Goal: Task Accomplishment & Management: Manage account settings

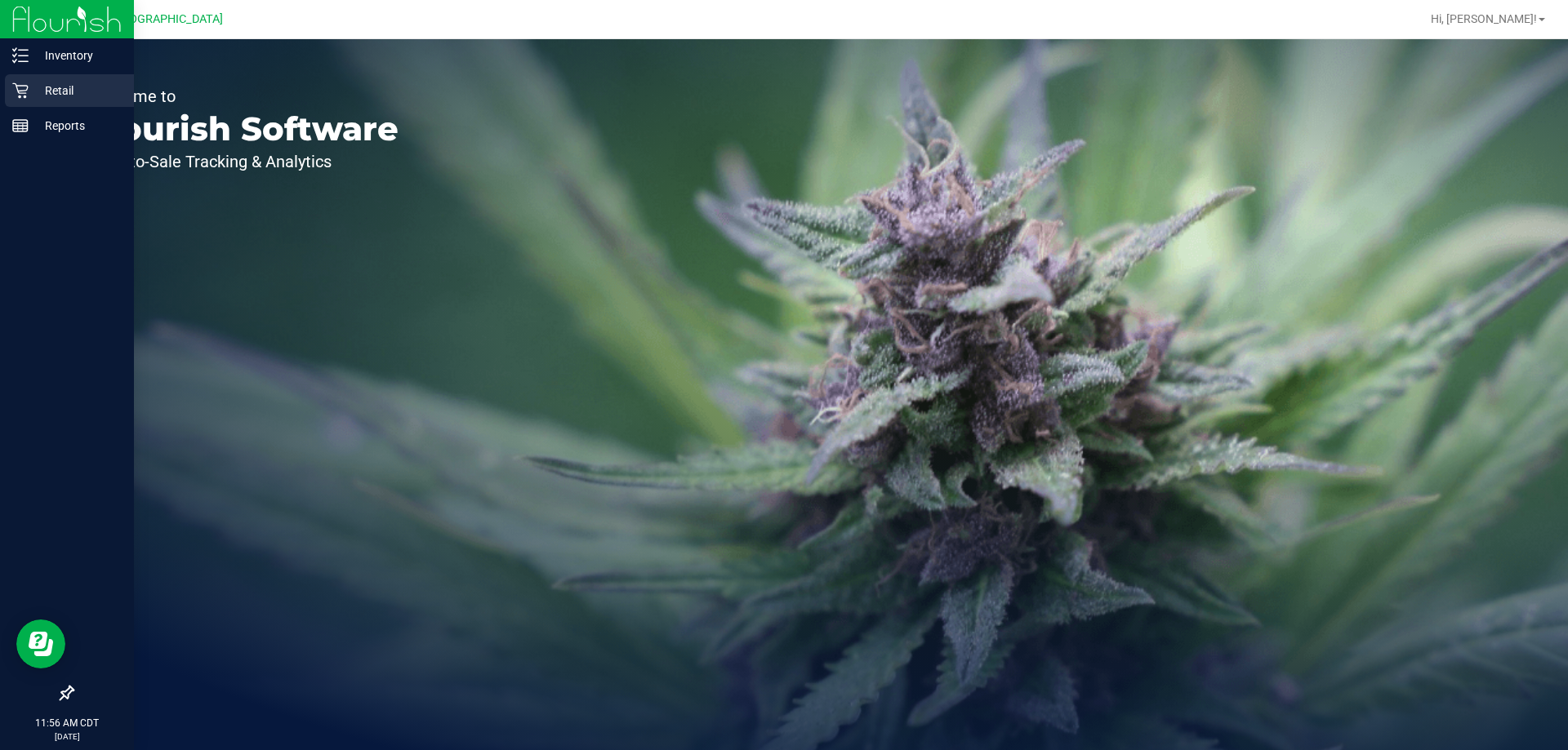
click at [75, 83] on p "Retail" at bounding box center [77, 91] width 98 height 20
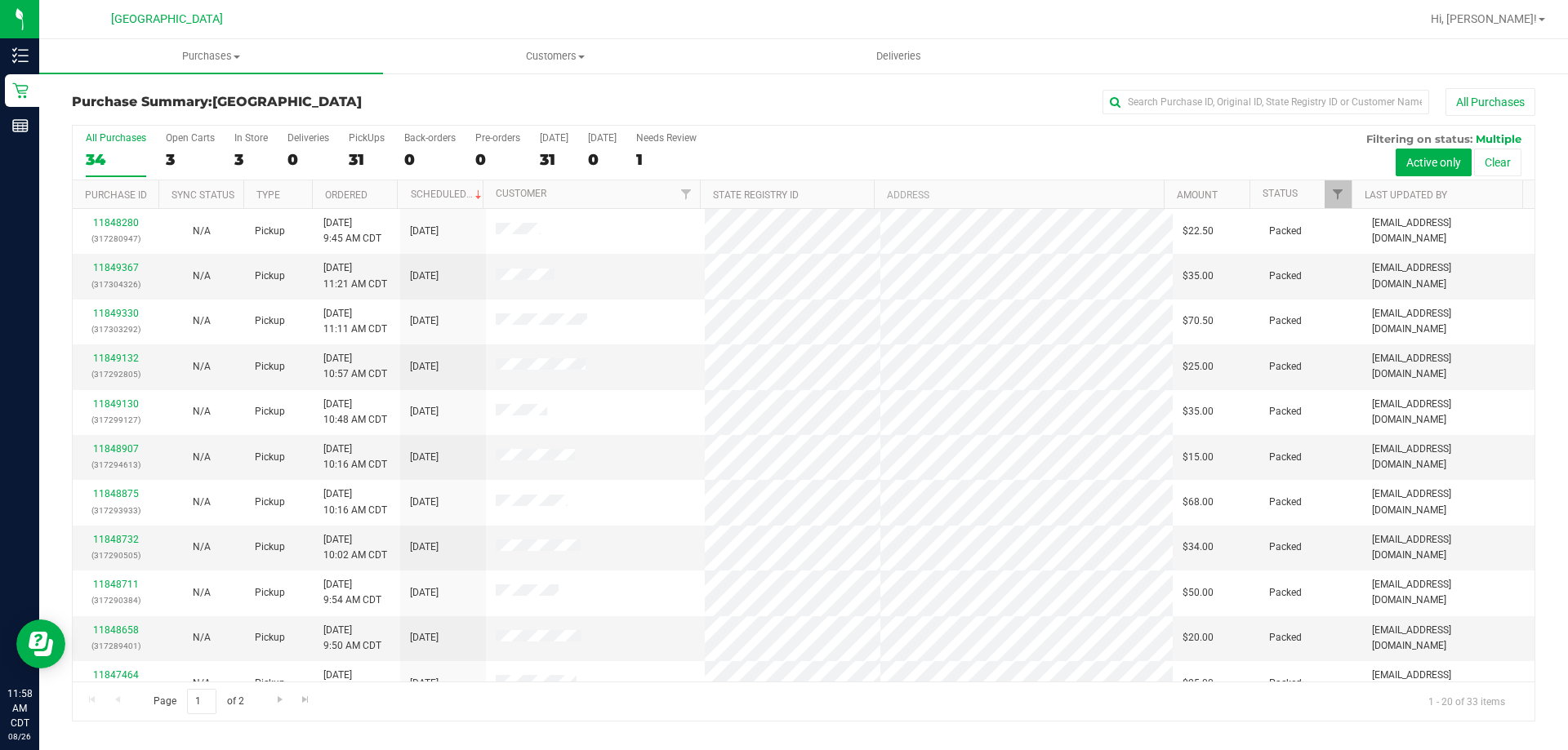
click at [1523, 10] on div "Hi, [PERSON_NAME]!" at bounding box center [1487, 19] width 127 height 29
click at [1523, 18] on span "Hi, [PERSON_NAME]!" at bounding box center [1483, 19] width 106 height 13
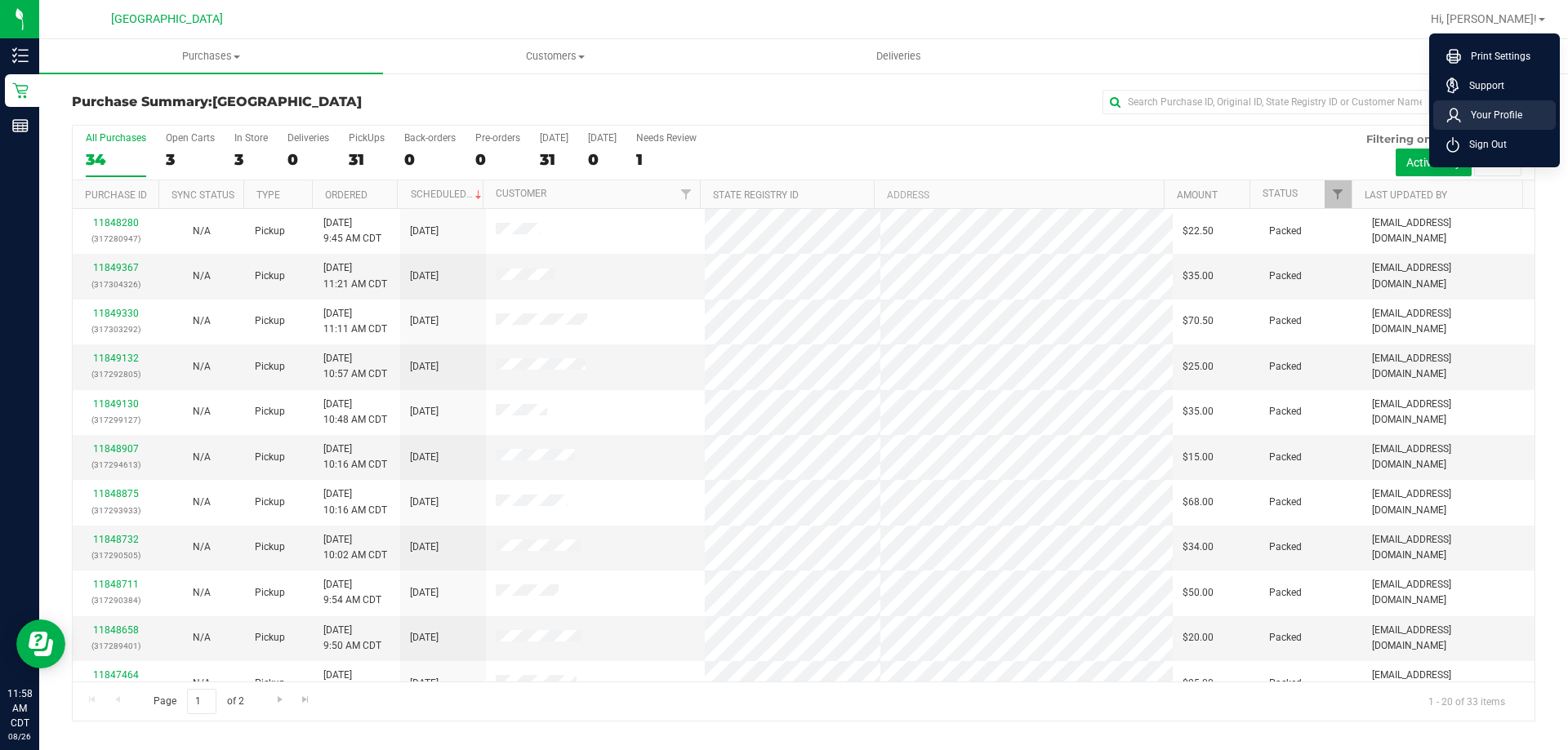
click at [1488, 115] on span "Your Profile" at bounding box center [1492, 115] width 61 height 16
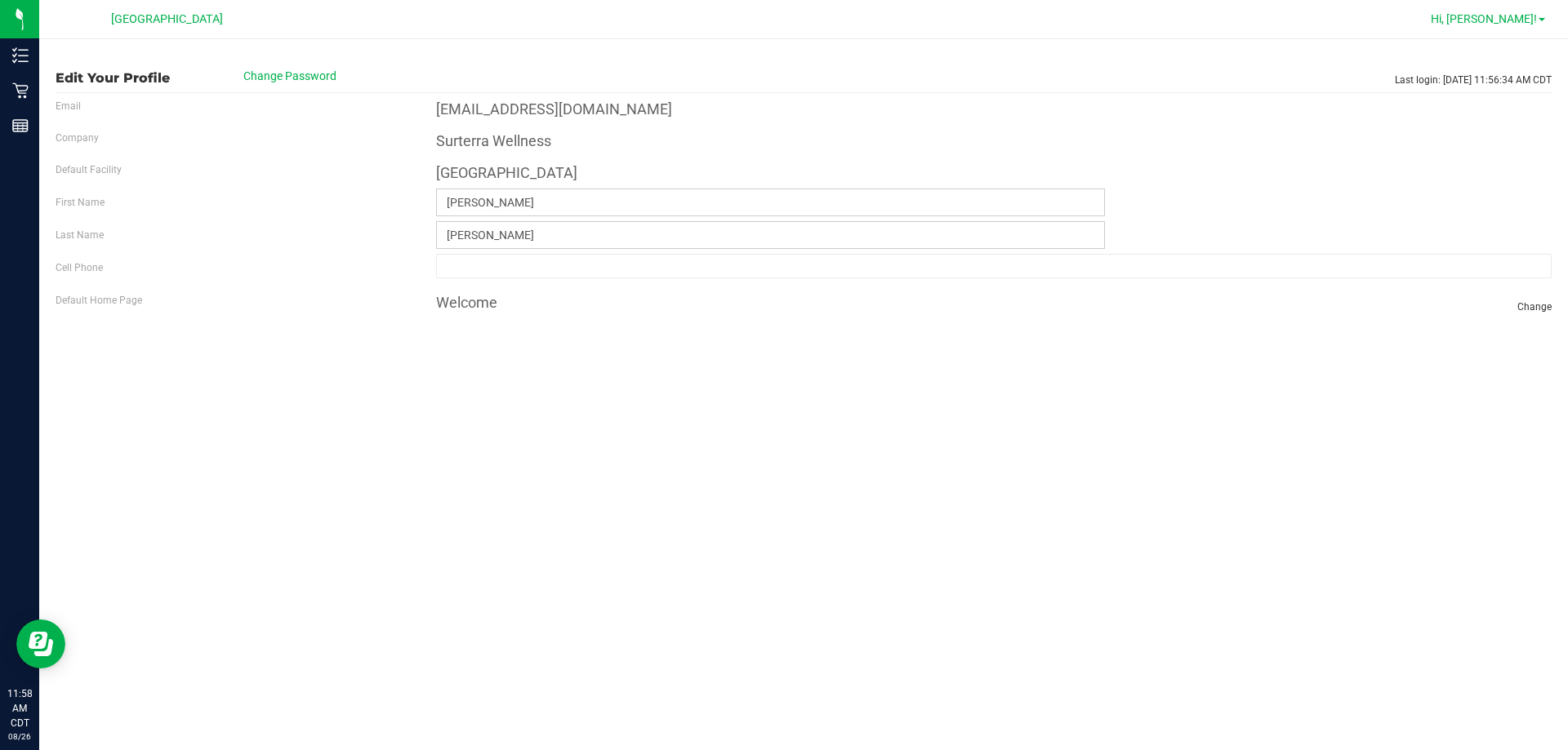
click at [1514, 17] on span "Hi, [PERSON_NAME]!" at bounding box center [1483, 19] width 106 height 13
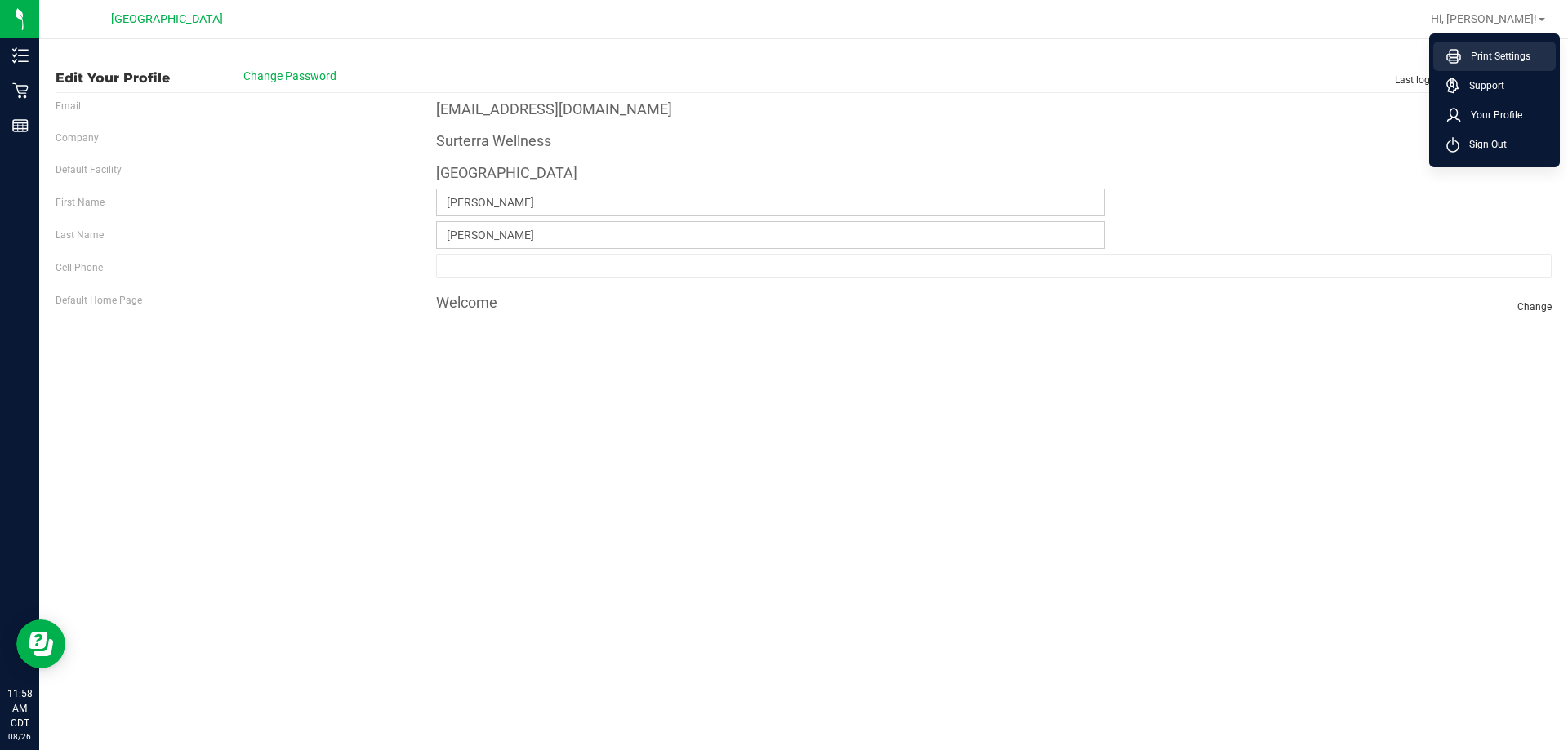
click at [1502, 50] on span "Print Settings" at bounding box center [1495, 55] width 70 height 16
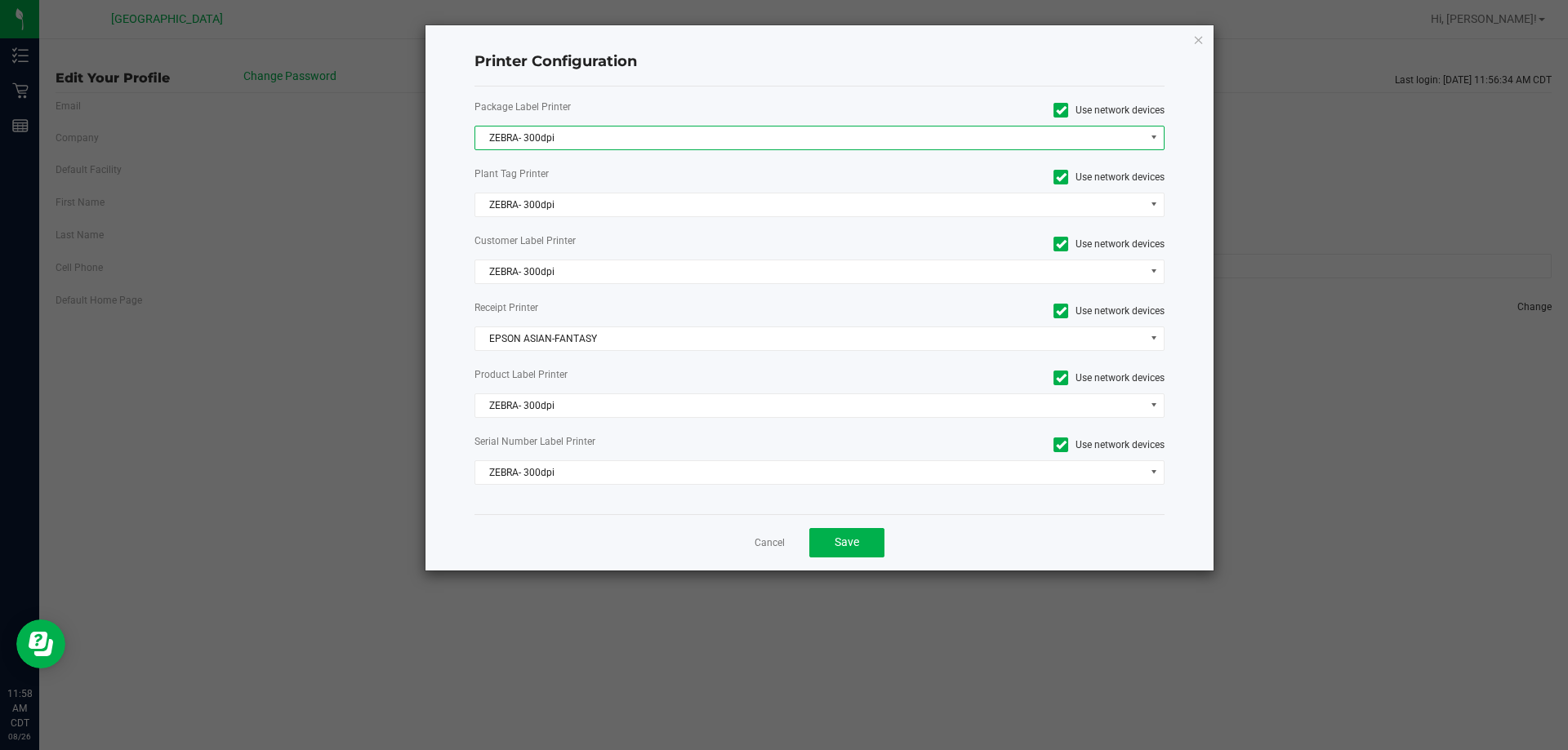
click at [644, 136] on span "ZEBRA- 300dpi" at bounding box center [809, 138] width 669 height 23
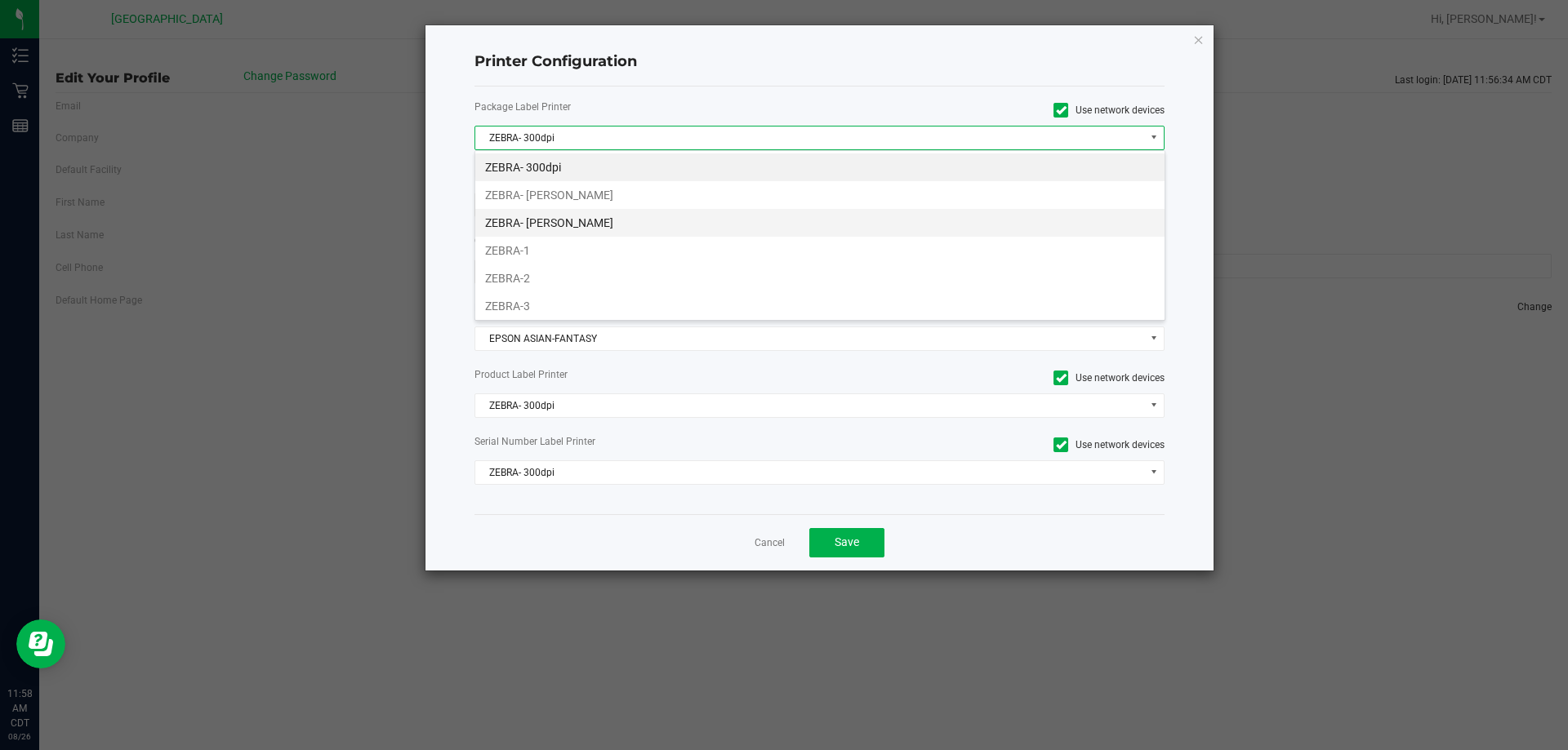
click at [613, 222] on li "ZEBRA- JEFFREY-BANKS" at bounding box center [819, 223] width 689 height 28
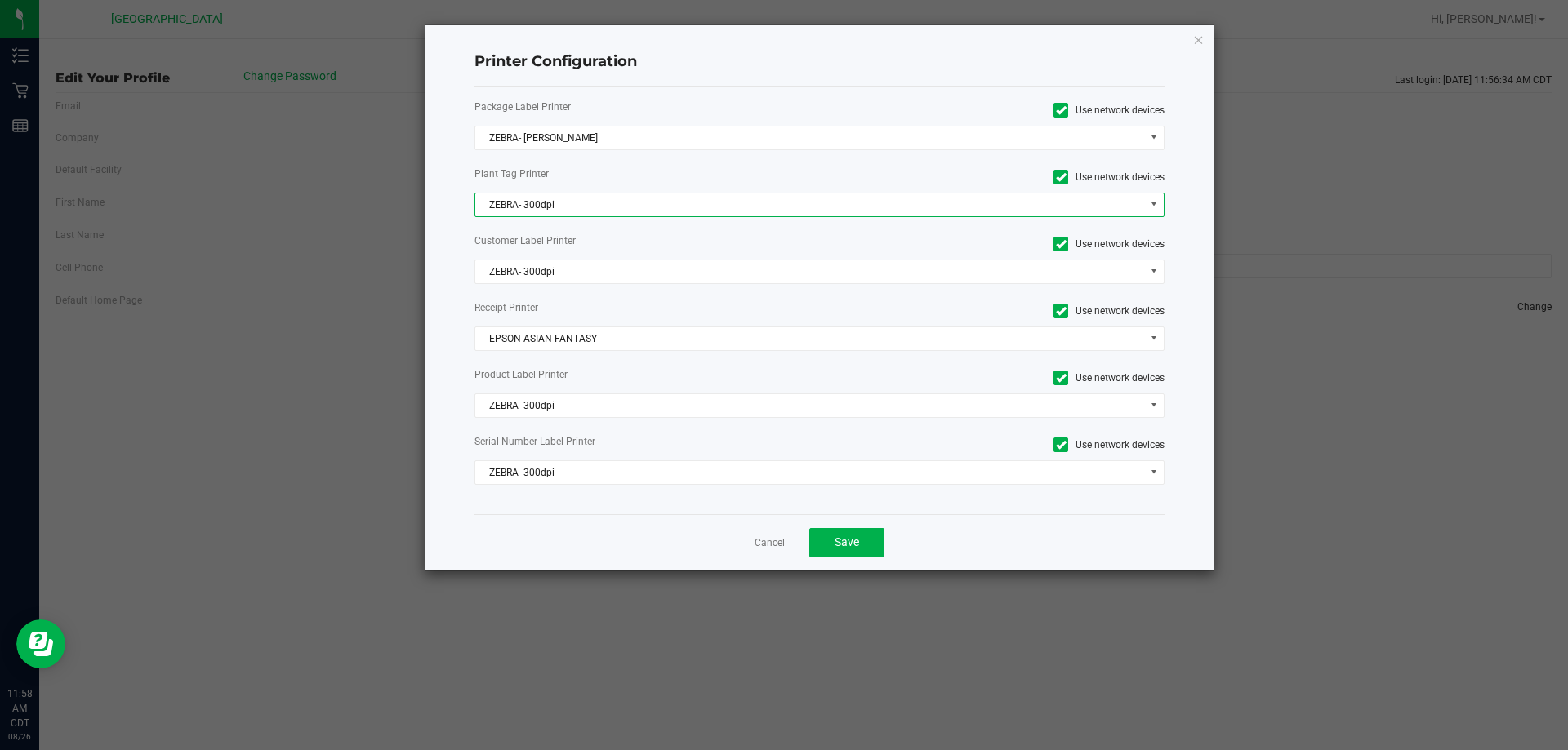
click at [615, 198] on span "ZEBRA- 300dpi" at bounding box center [809, 205] width 669 height 23
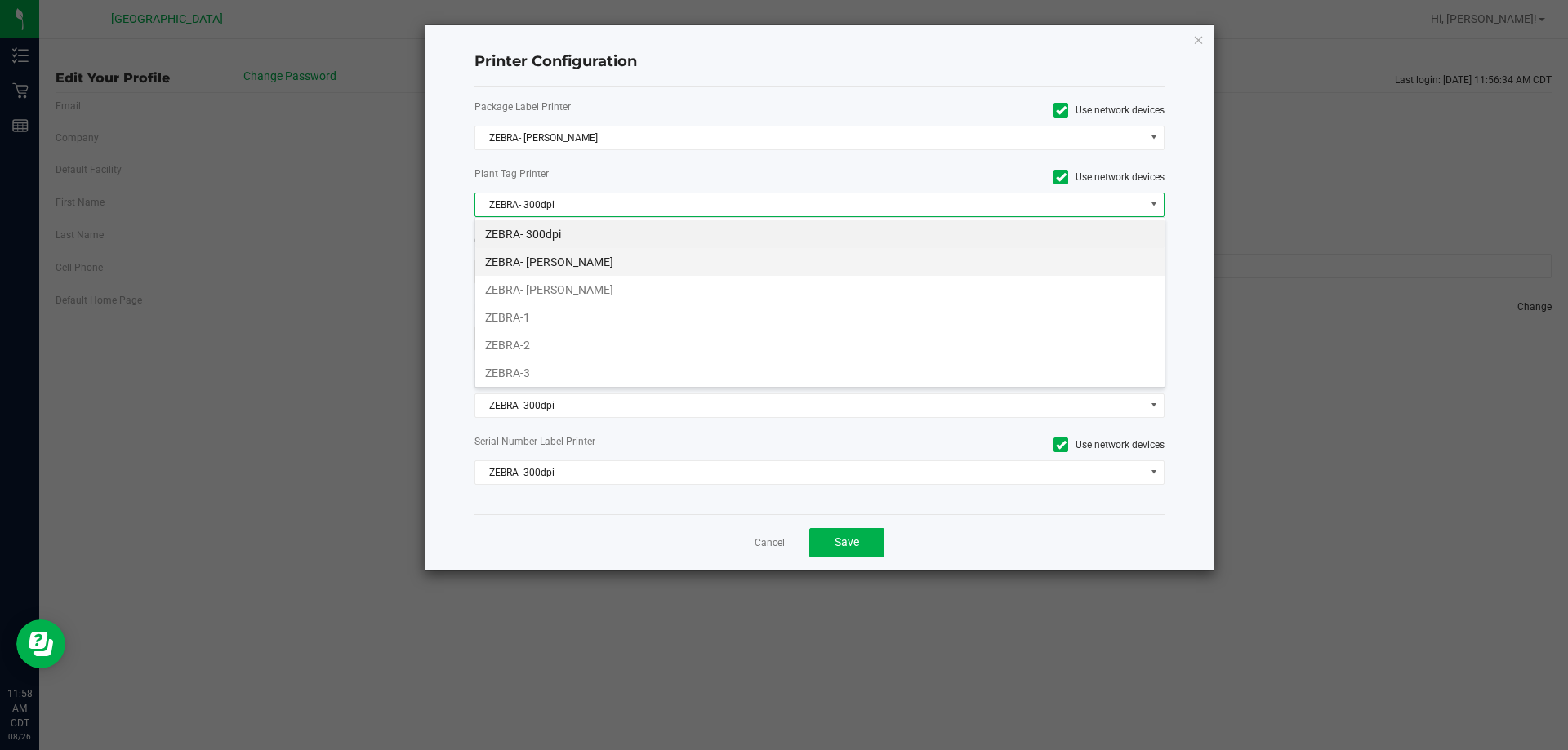
scroll to position [25, 690]
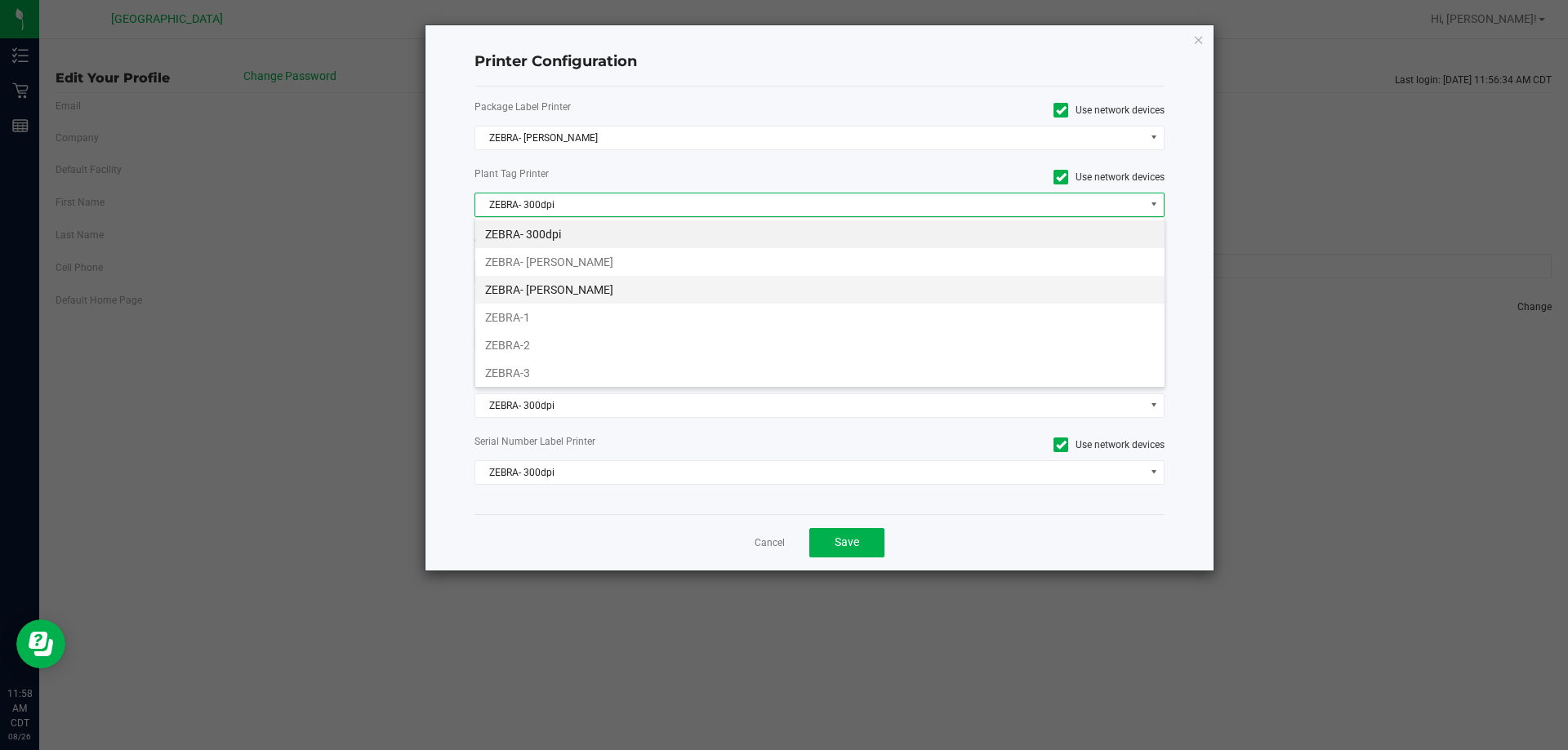
click at [615, 284] on li "ZEBRA- JEFFREY-BANKS" at bounding box center [819, 289] width 689 height 28
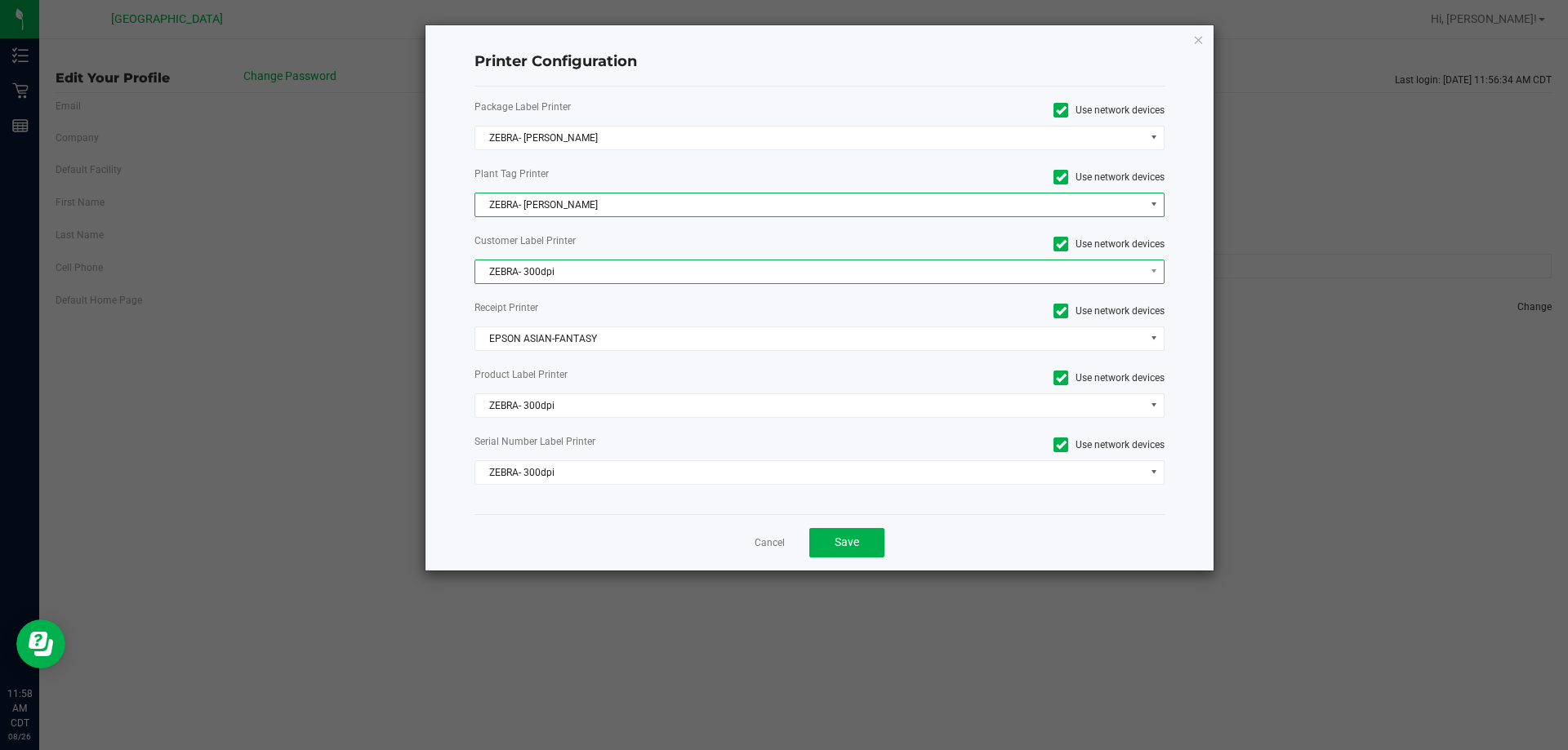
click at [606, 280] on span "ZEBRA- 300dpi" at bounding box center [809, 272] width 669 height 23
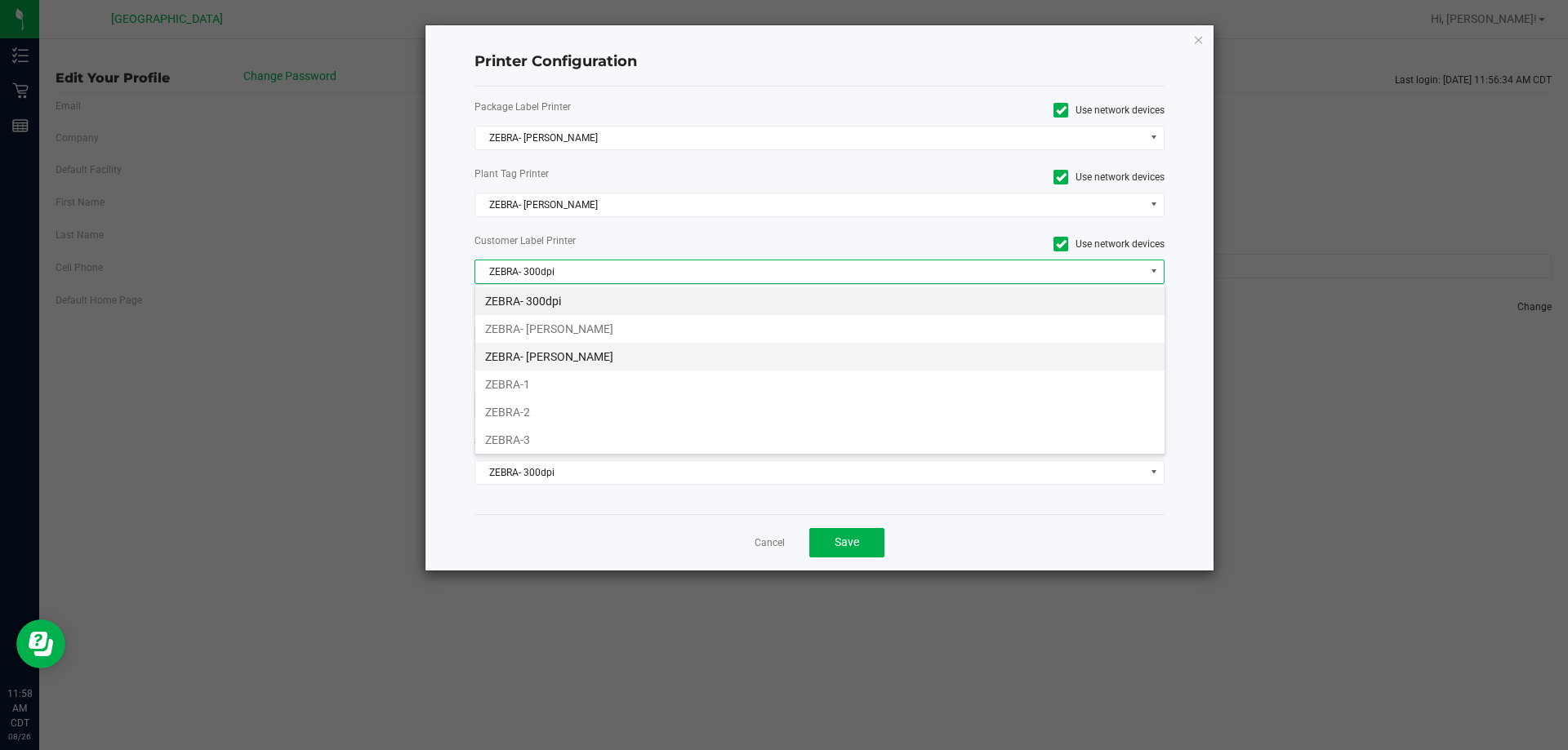
click at [600, 354] on li "ZEBRA- JEFFREY-BANKS" at bounding box center [819, 356] width 689 height 28
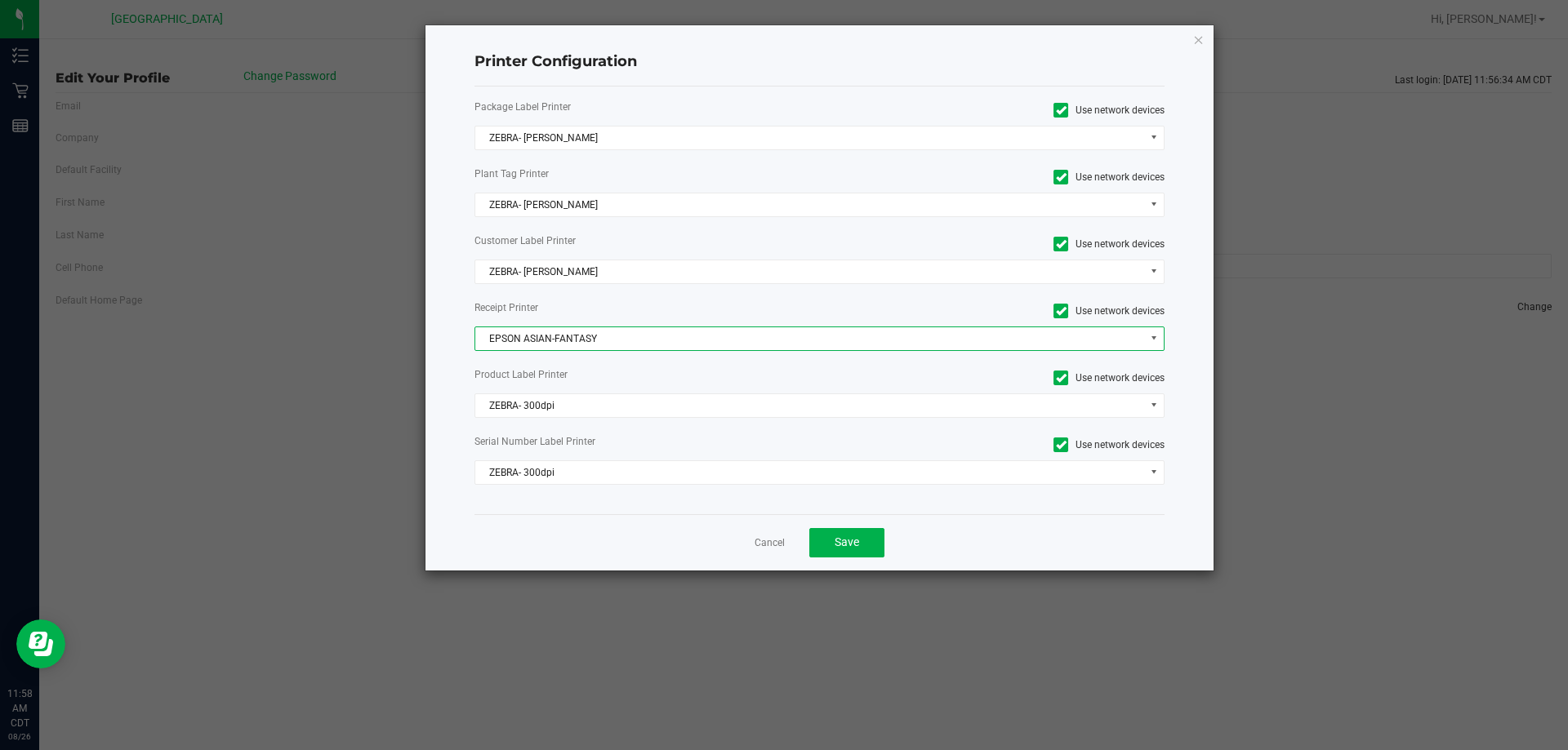
click at [593, 339] on span "EPSON ASIAN-FANTASY" at bounding box center [809, 339] width 669 height 23
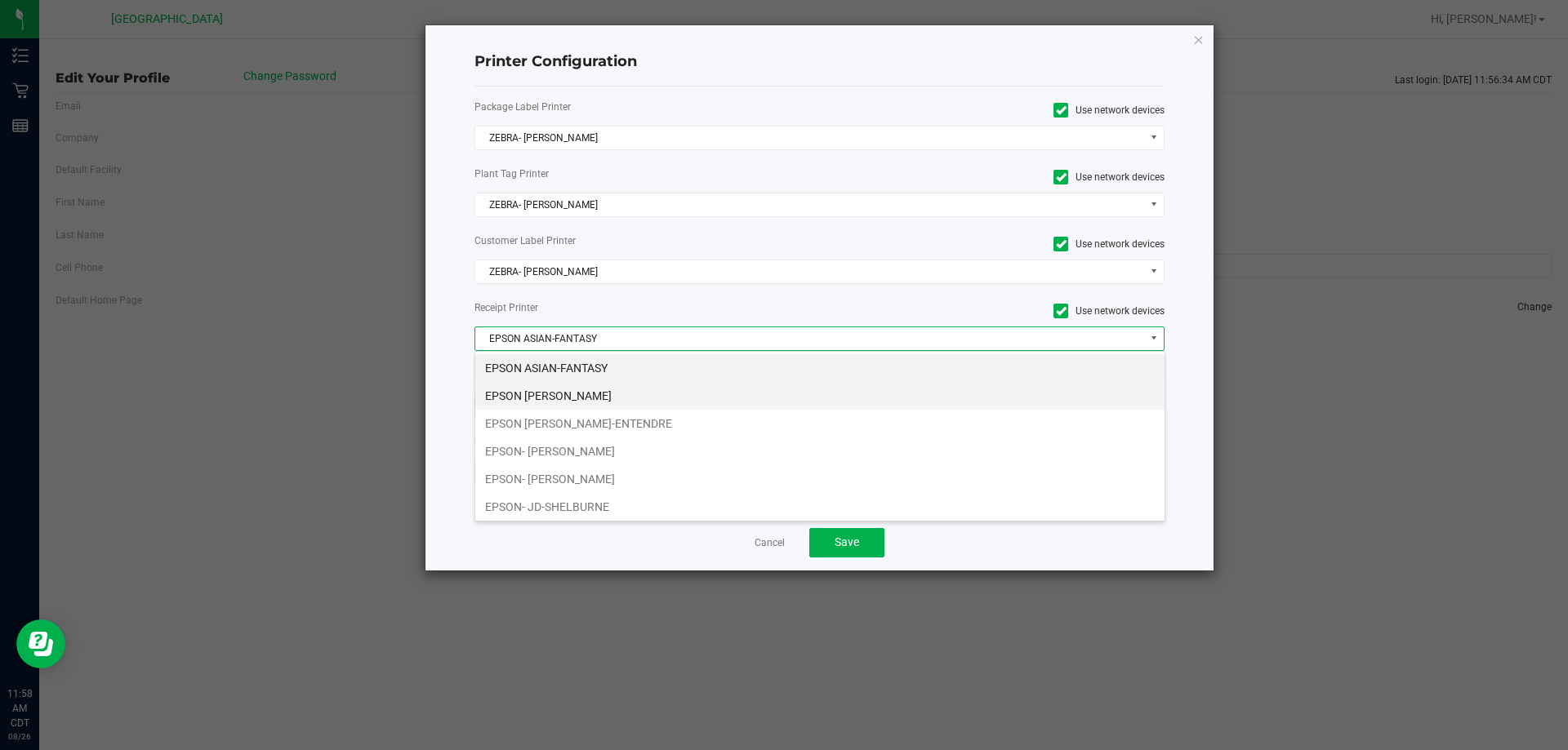
click at [605, 401] on li "EPSON JAY MCCARROLL" at bounding box center [819, 396] width 689 height 28
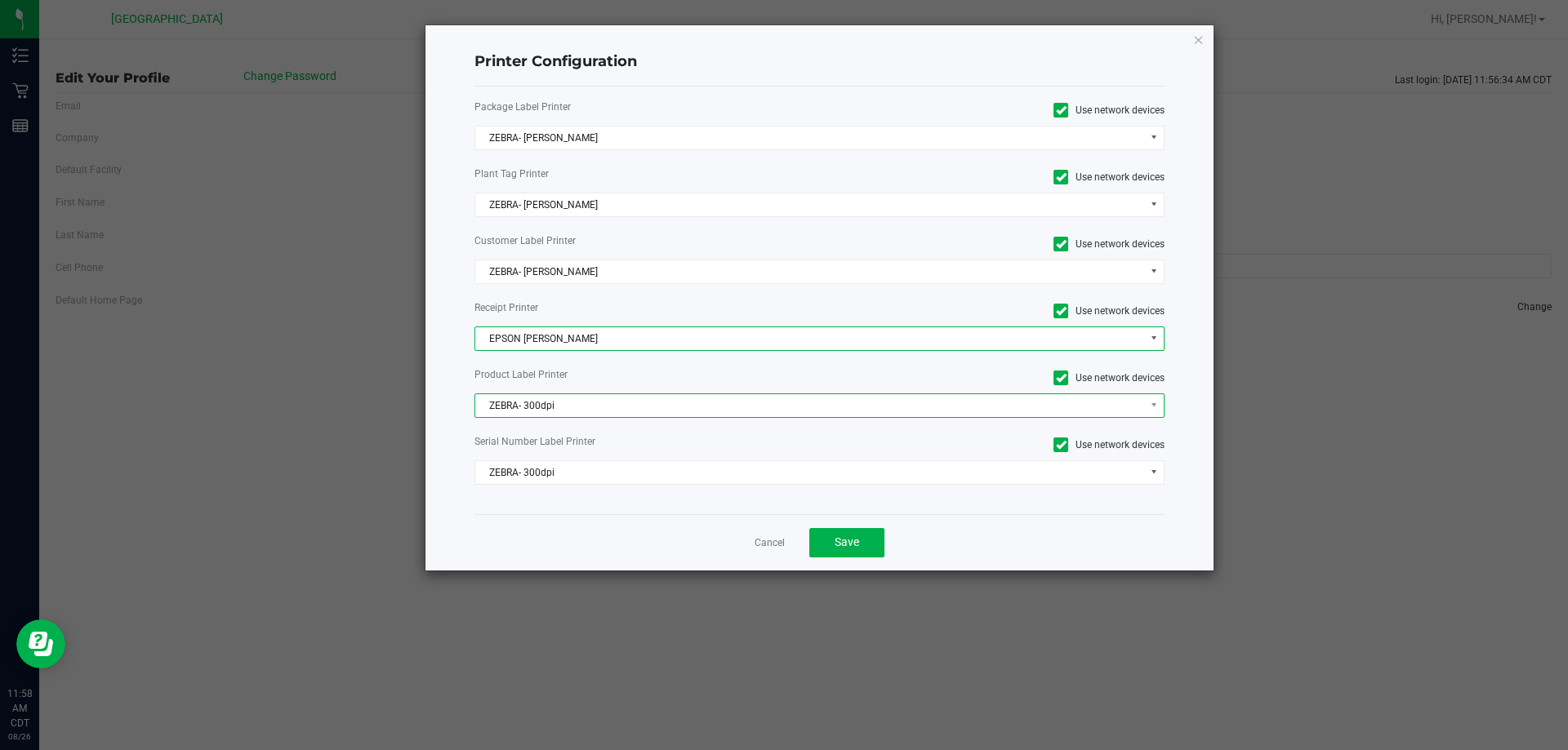
click at [594, 418] on span "ZEBRA- 300dpi" at bounding box center [820, 406] width 691 height 25
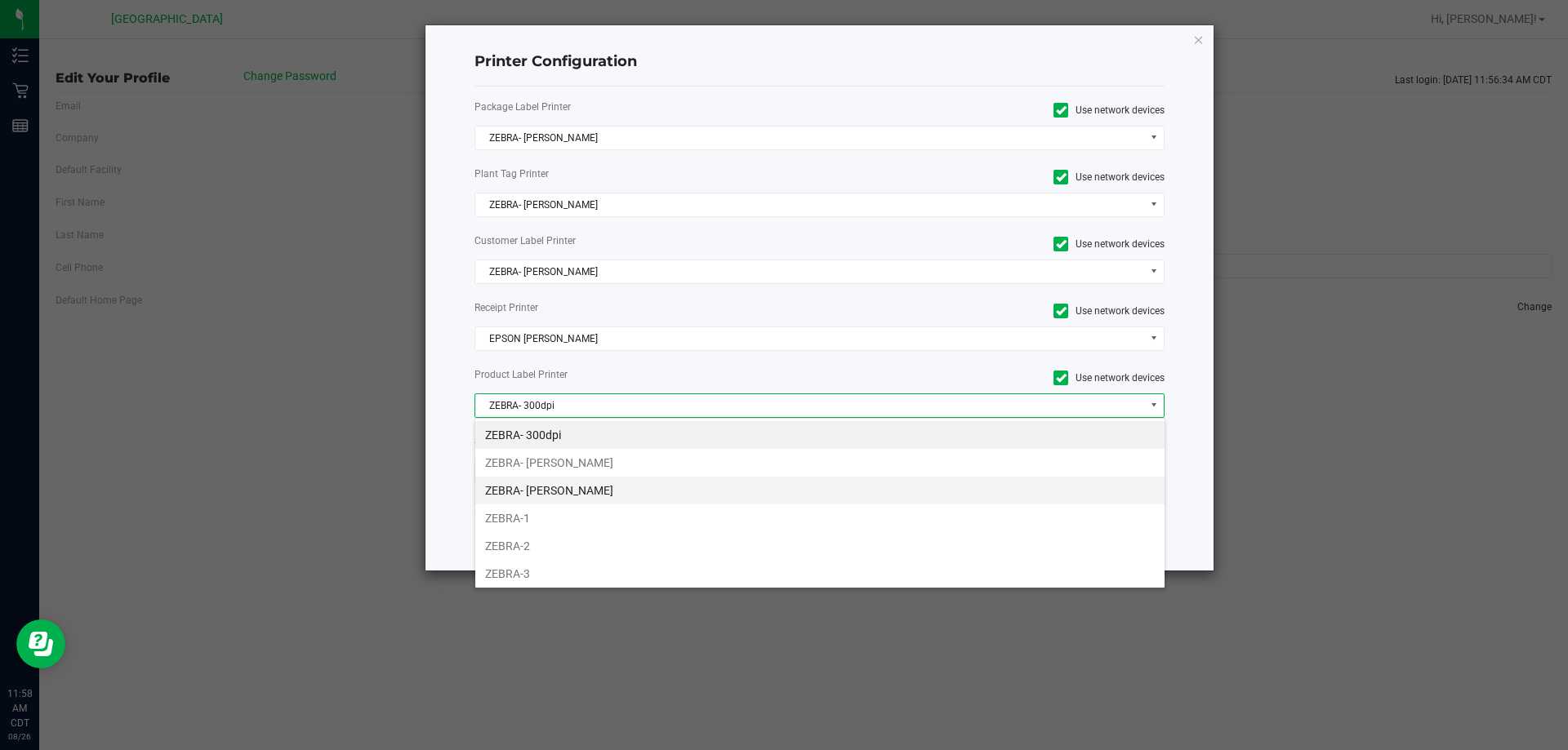
click at [602, 486] on li "ZEBRA- JEFFREY-BANKS" at bounding box center [819, 490] width 689 height 28
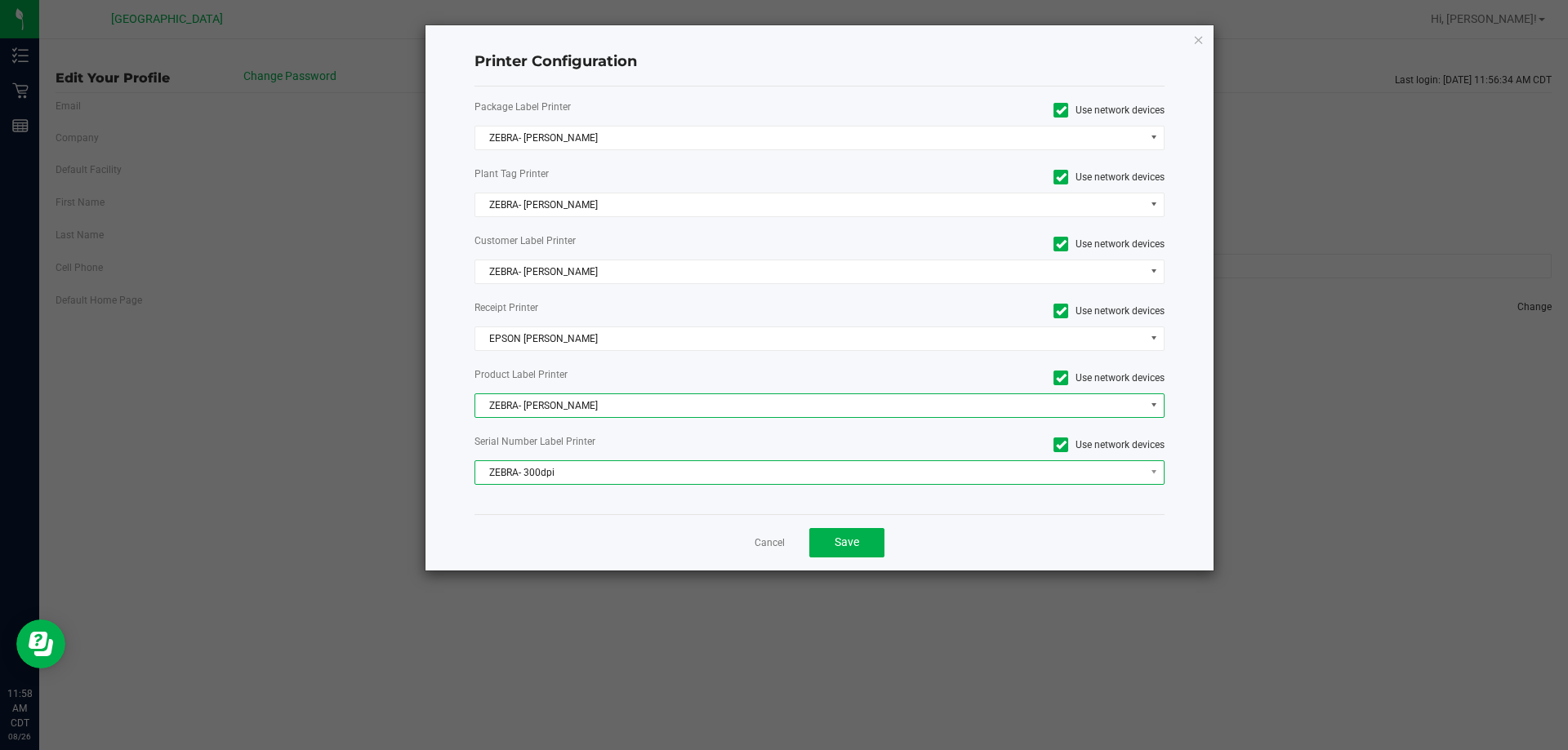
click at [584, 470] on span "ZEBRA- 300dpi" at bounding box center [809, 473] width 669 height 23
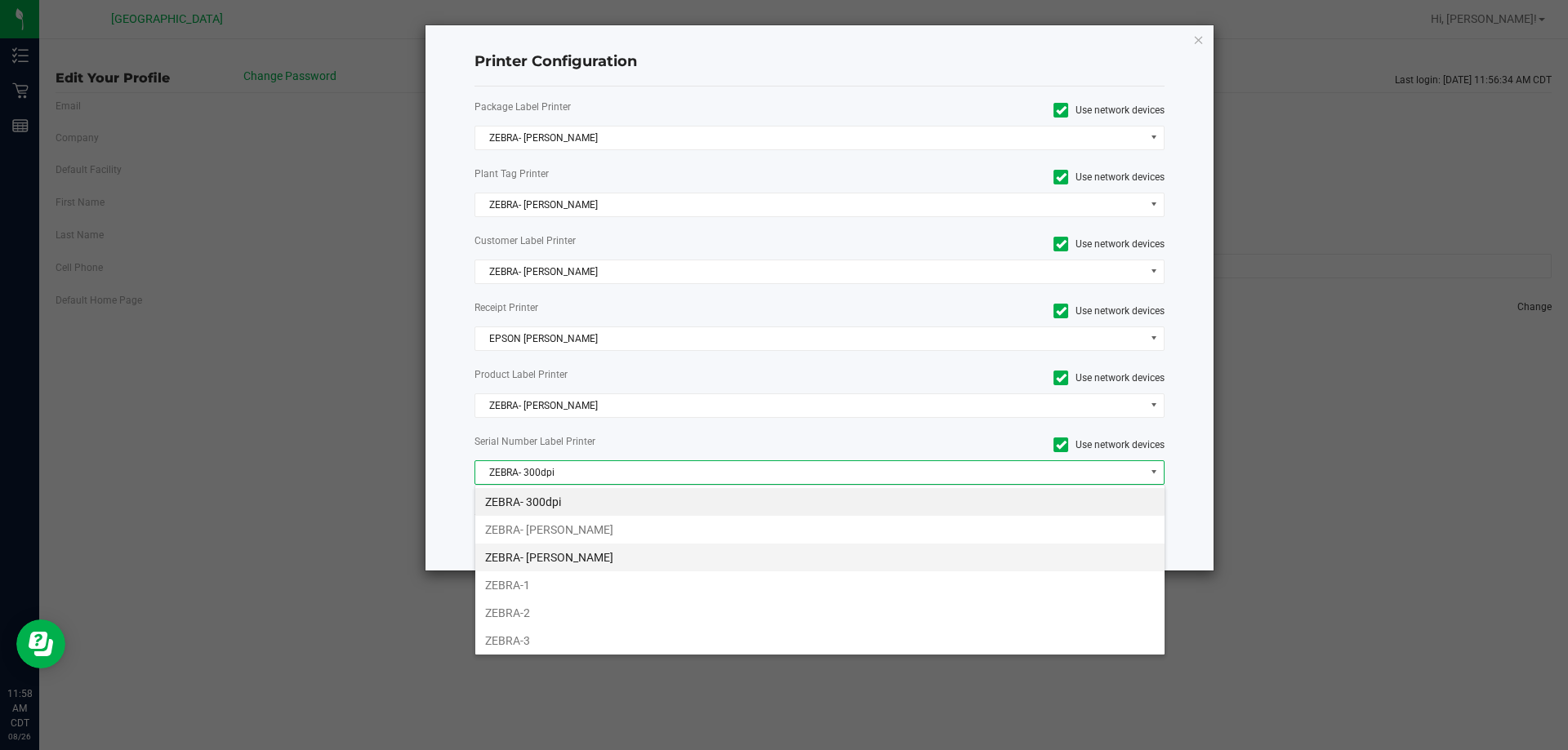
click at [585, 553] on li "ZEBRA- JEFFREY-BANKS" at bounding box center [819, 557] width 689 height 28
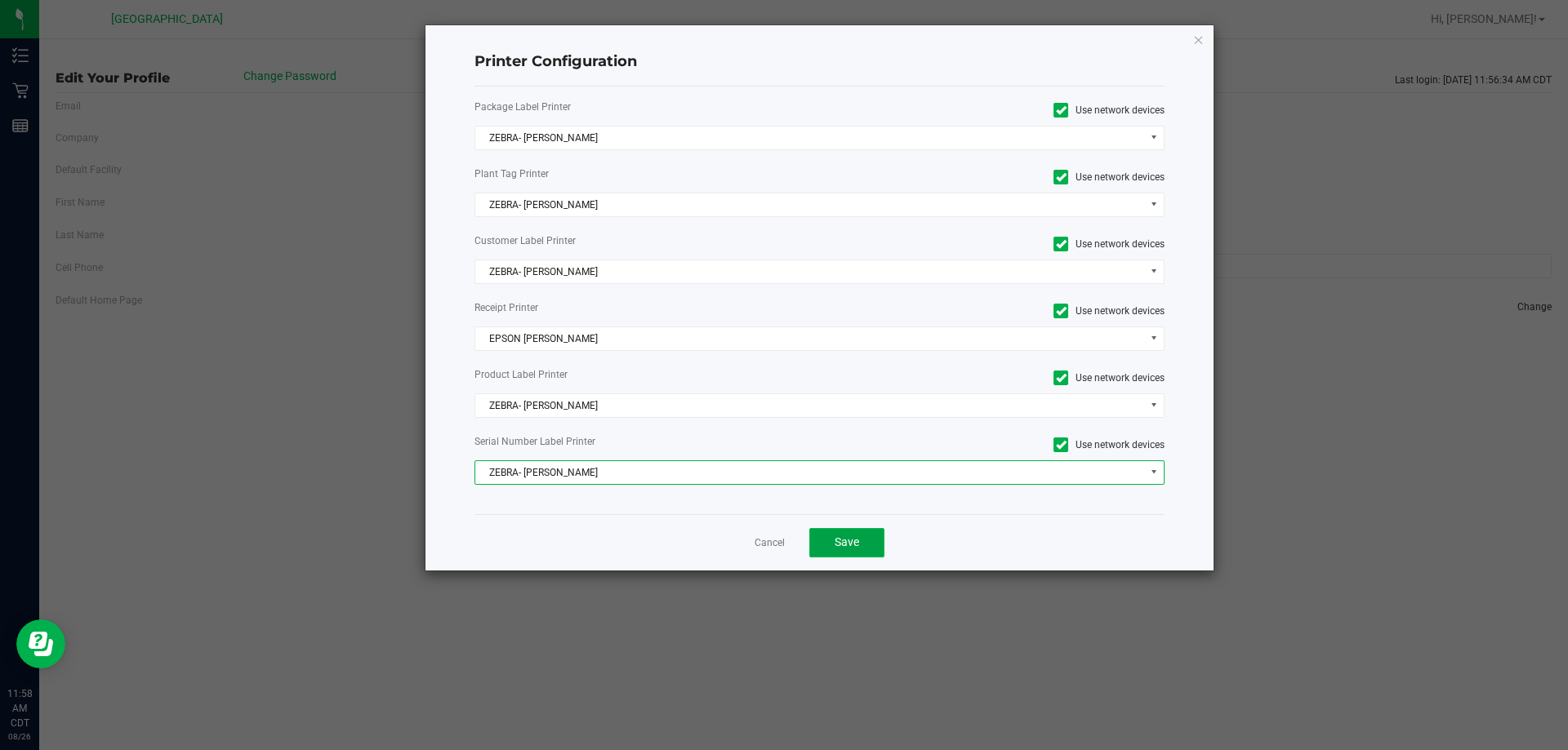
click at [860, 536] on button "Save" at bounding box center [847, 543] width 75 height 30
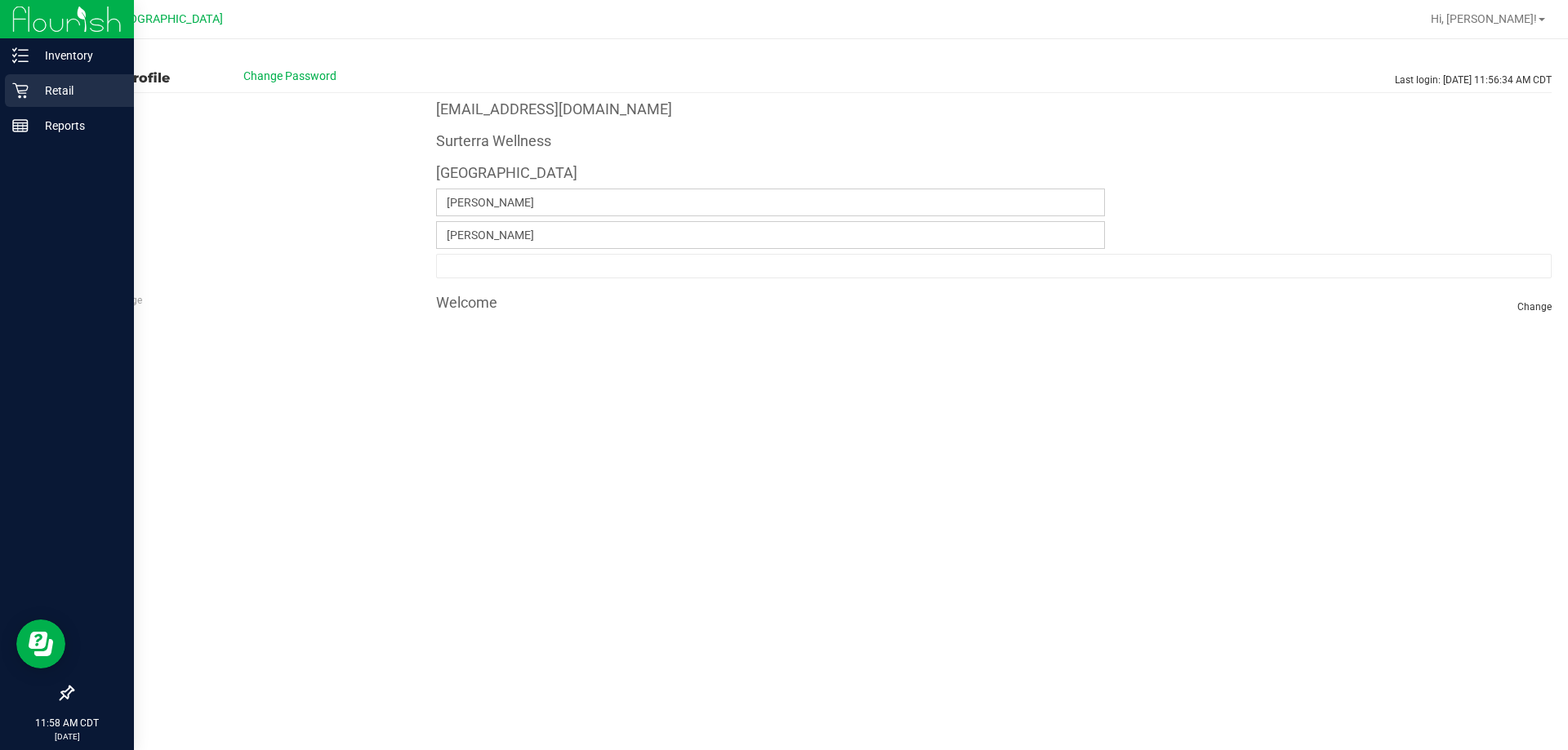
click at [56, 75] on div "Retail" at bounding box center [69, 91] width 129 height 32
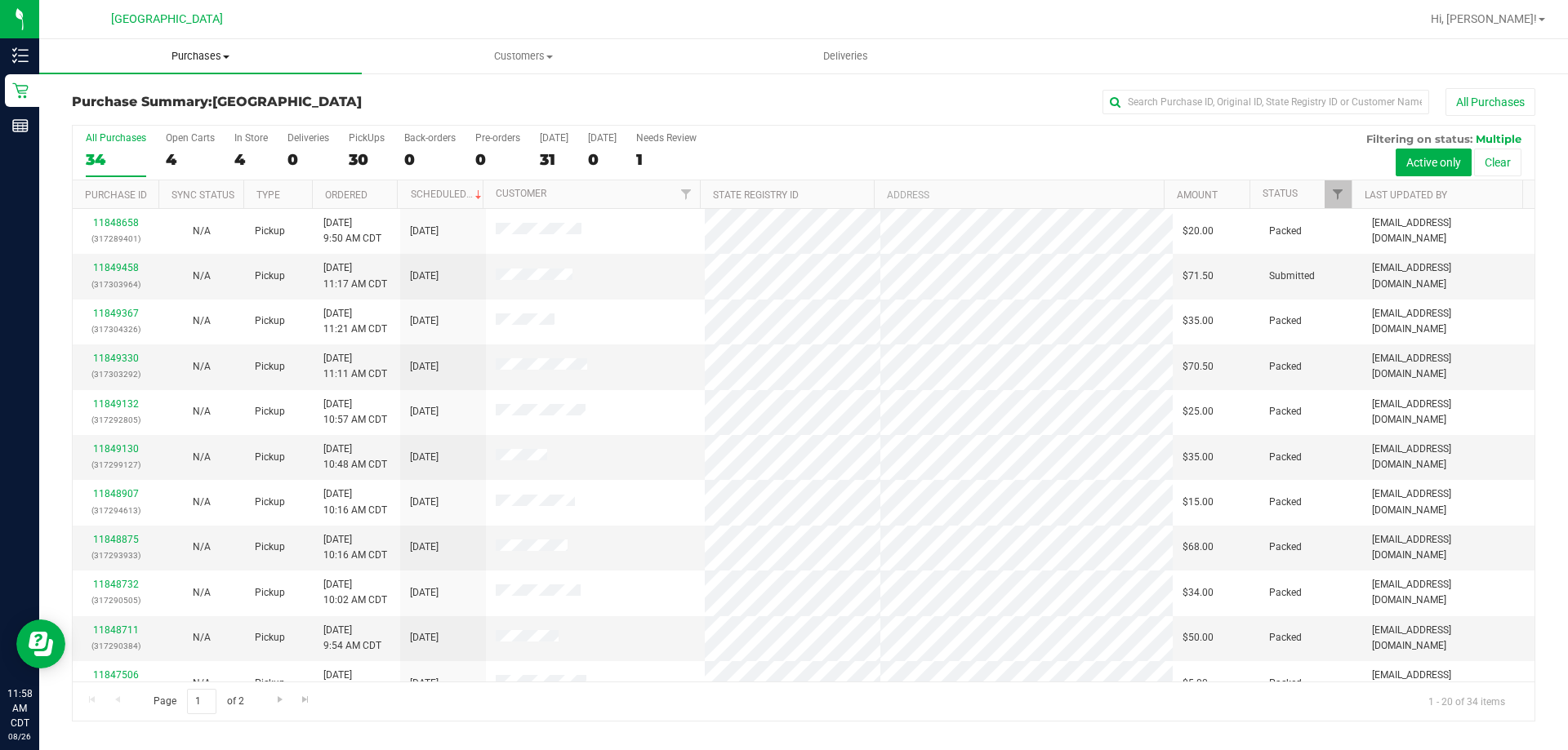
click at [226, 47] on uib-tab-heading "Purchases Summary of purchases Fulfillment All purchases" at bounding box center [201, 56] width 323 height 34
click at [159, 115] on li "Fulfillment" at bounding box center [201, 118] width 323 height 20
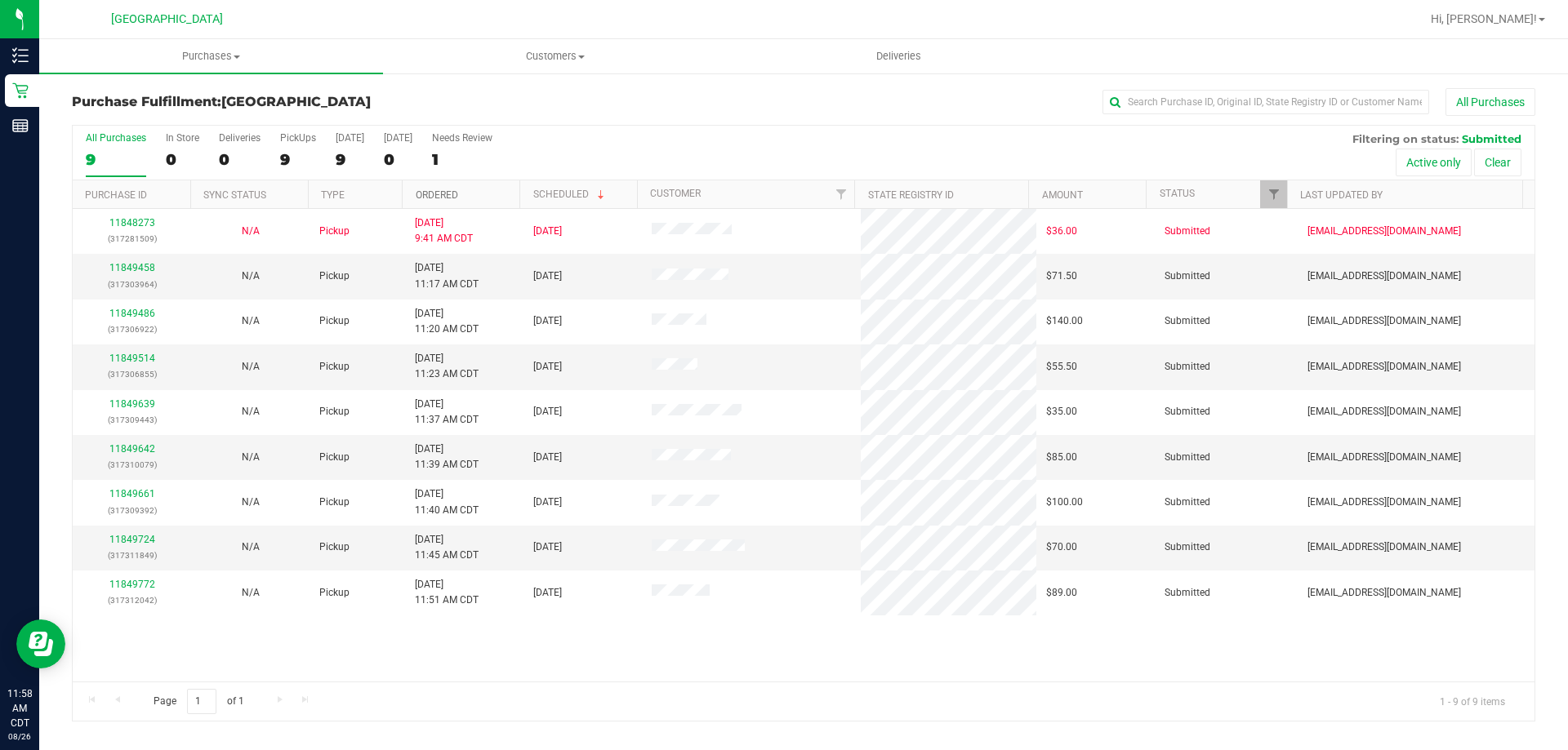
click at [429, 190] on link "Ordered" at bounding box center [437, 195] width 42 height 11
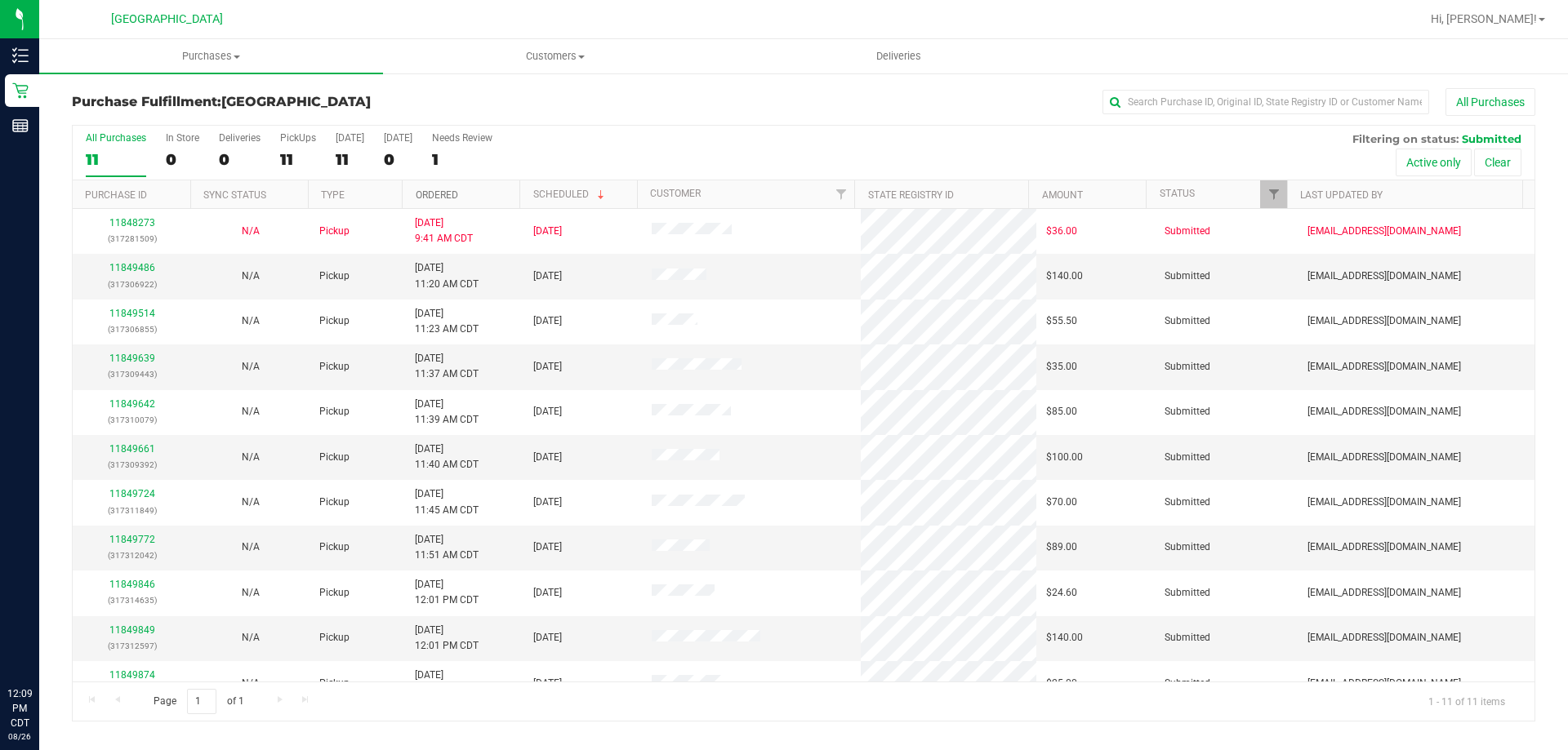
click at [431, 195] on link "Ordered" at bounding box center [437, 195] width 42 height 11
click at [134, 263] on link "11849486" at bounding box center [133, 268] width 46 height 11
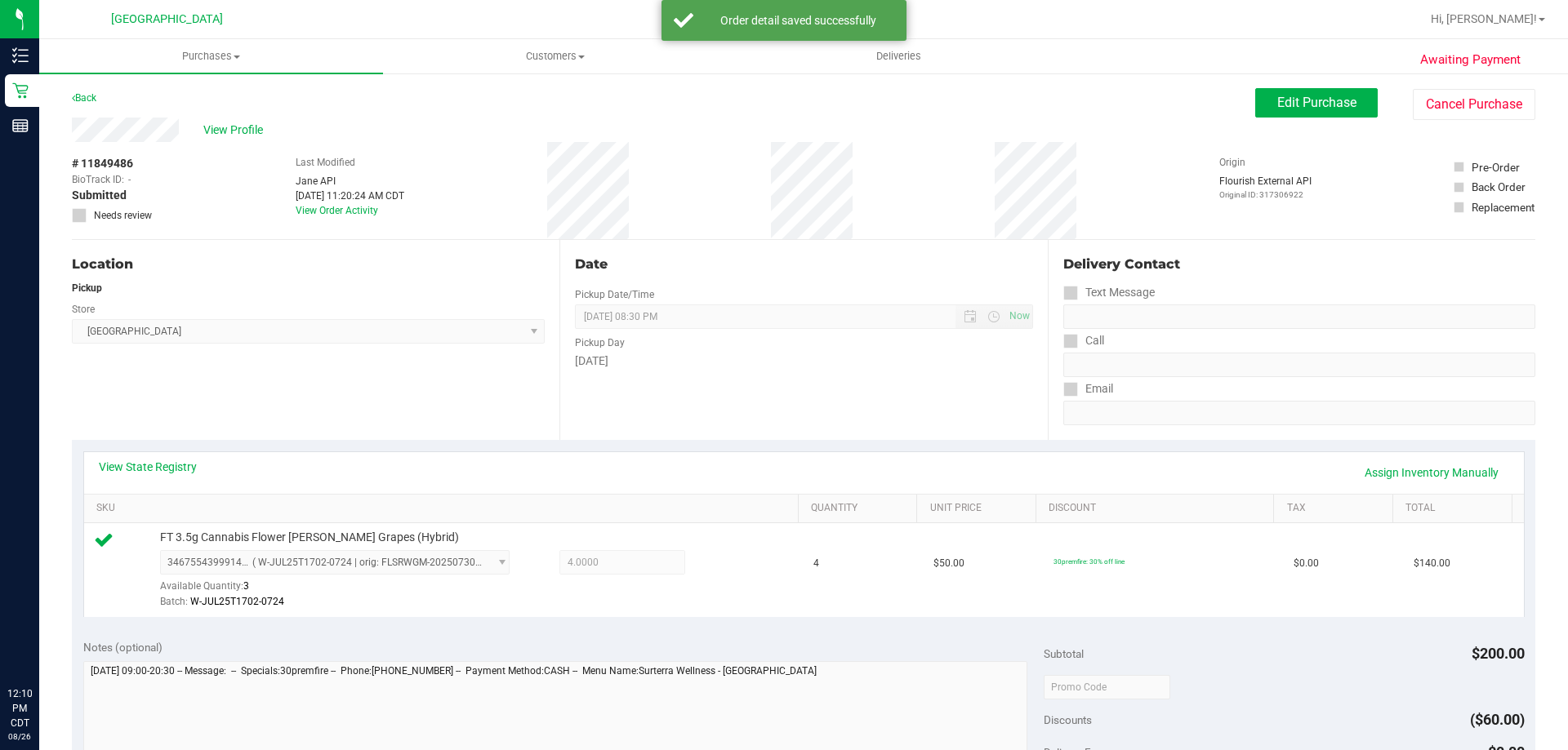
scroll to position [245, 0]
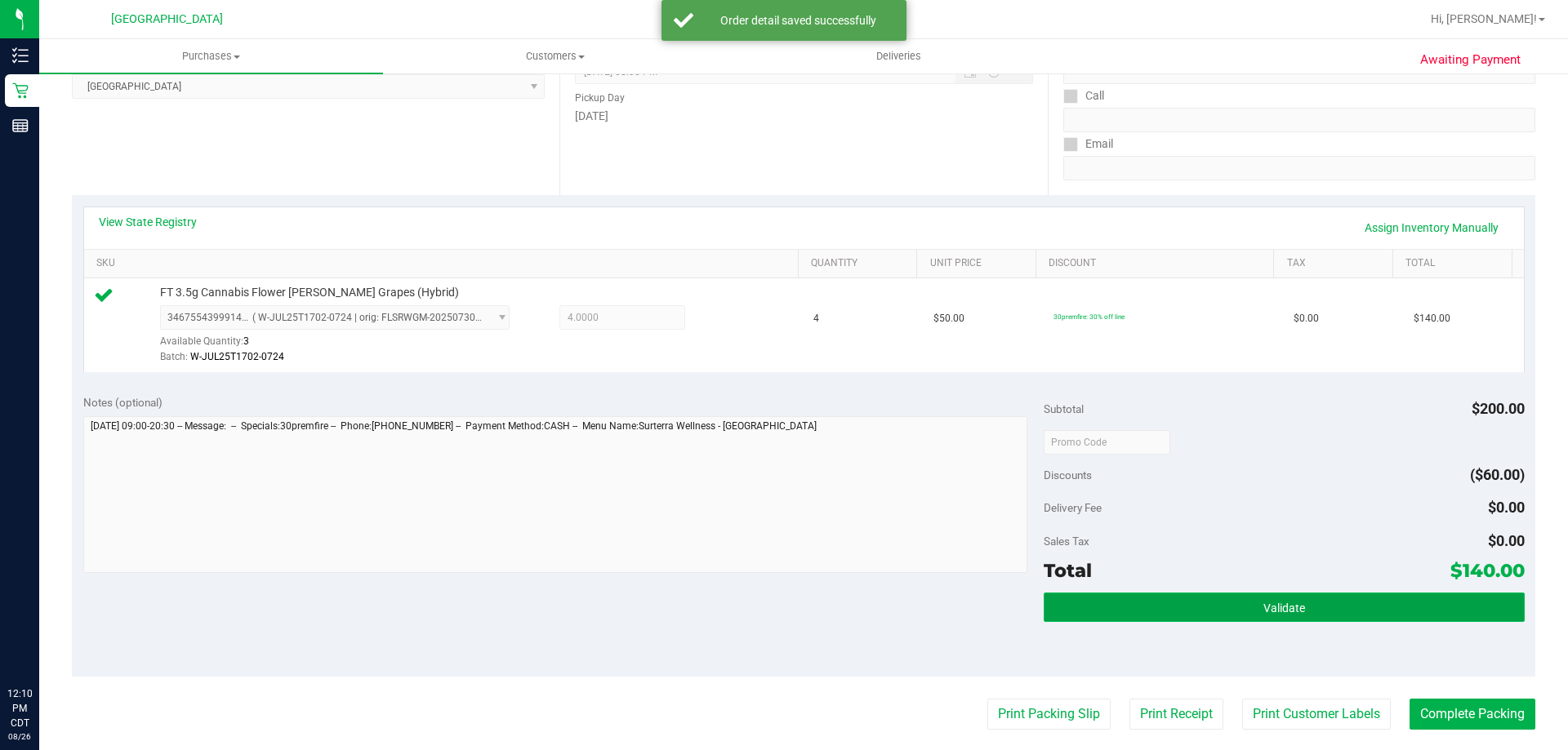
click at [1319, 610] on button "Validate" at bounding box center [1283, 607] width 481 height 30
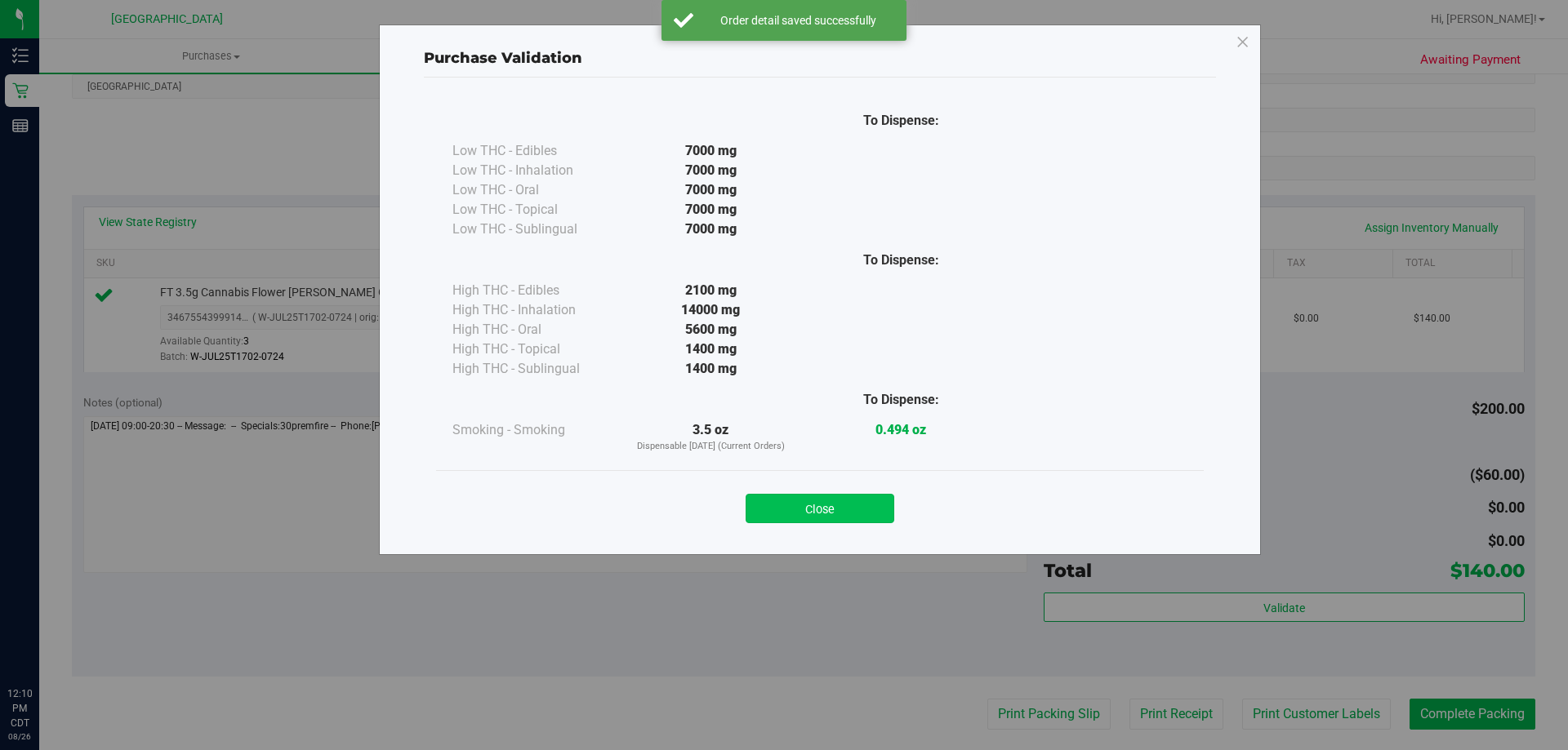
click at [869, 514] on button "Close" at bounding box center [820, 508] width 149 height 30
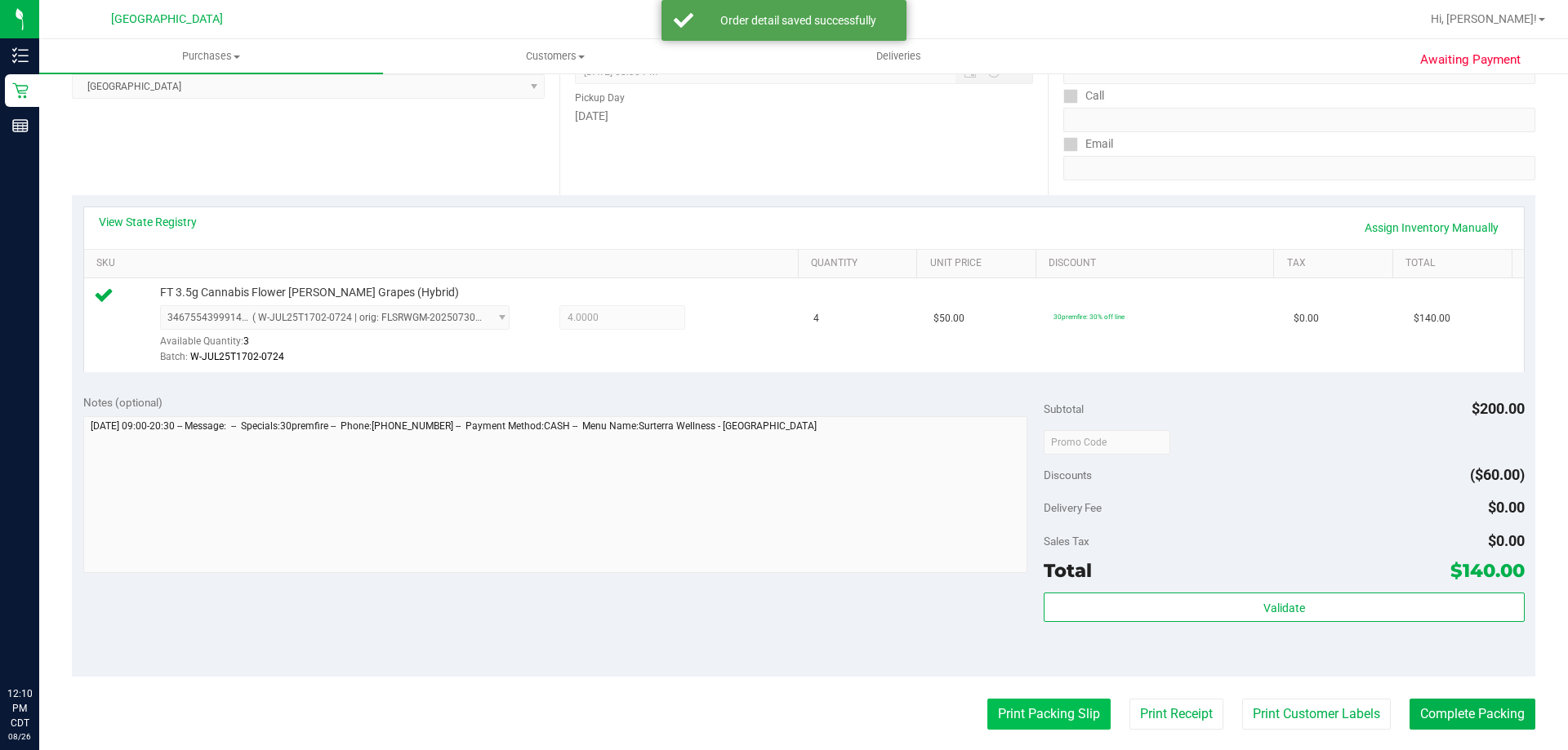
click at [1052, 717] on button "Print Packing Slip" at bounding box center [1048, 715] width 123 height 31
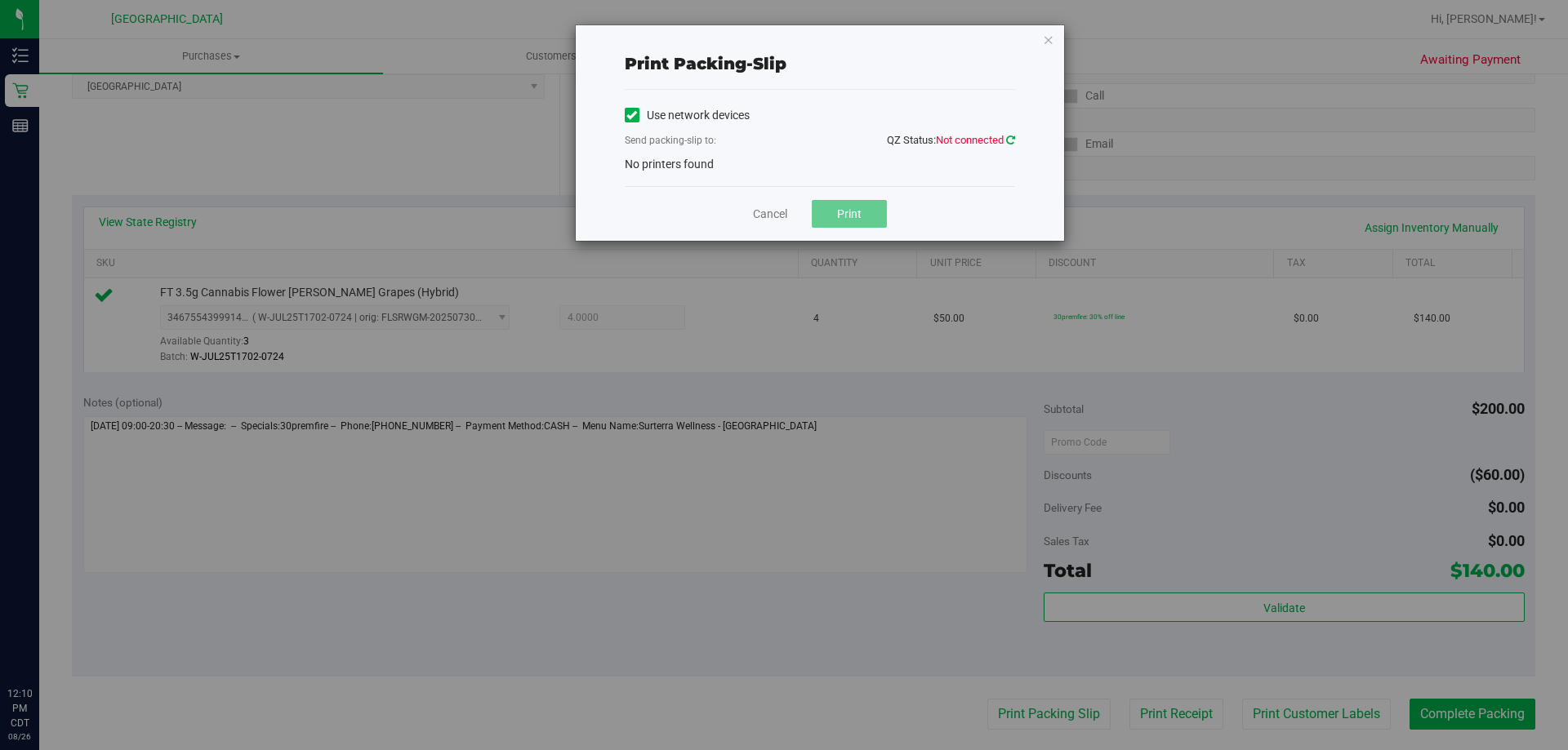
click at [1013, 142] on icon at bounding box center [1010, 139] width 9 height 11
click at [1007, 142] on icon at bounding box center [1010, 139] width 9 height 11
click at [1049, 38] on icon "button" at bounding box center [1048, 39] width 11 height 20
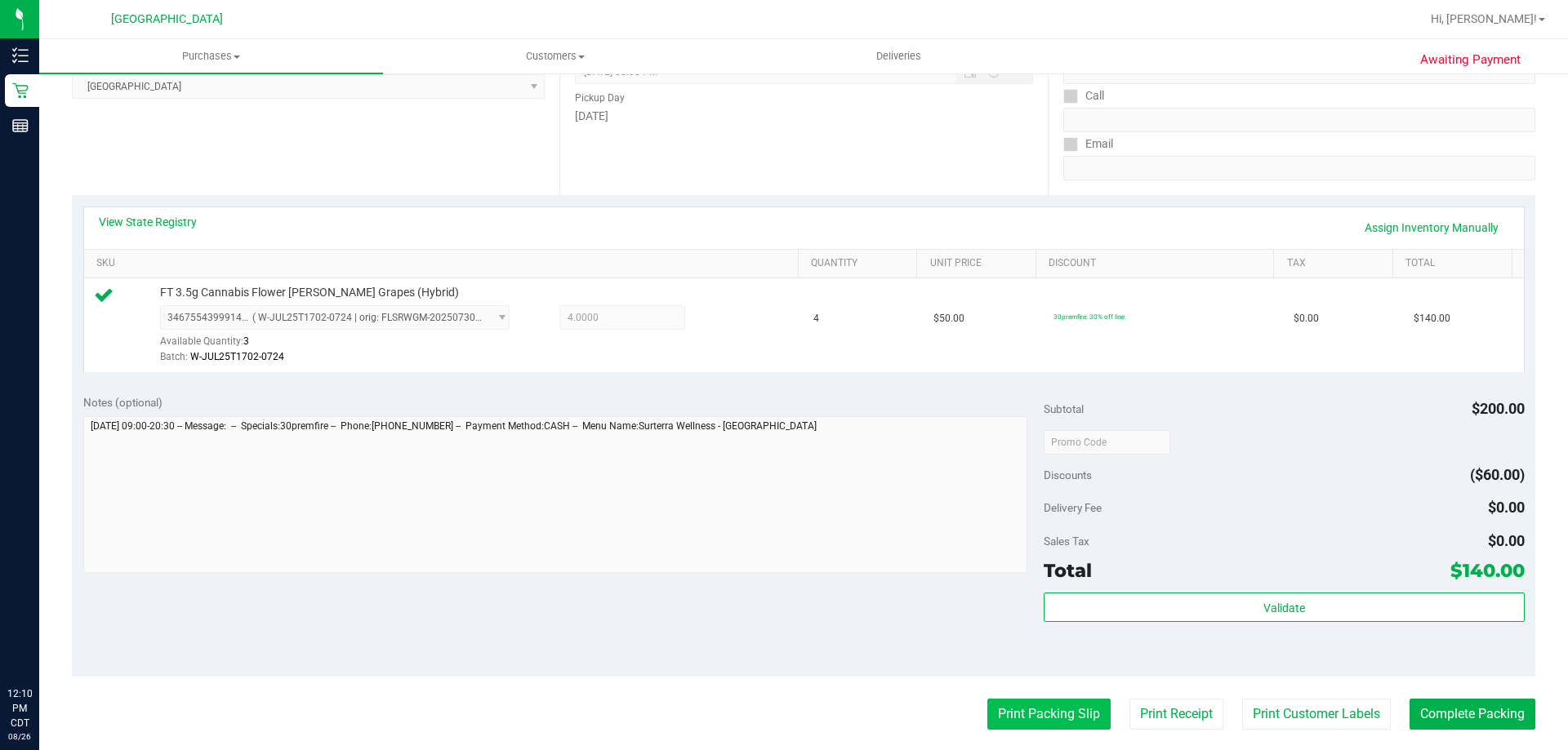
click at [1064, 718] on button "Print Packing Slip" at bounding box center [1048, 715] width 123 height 31
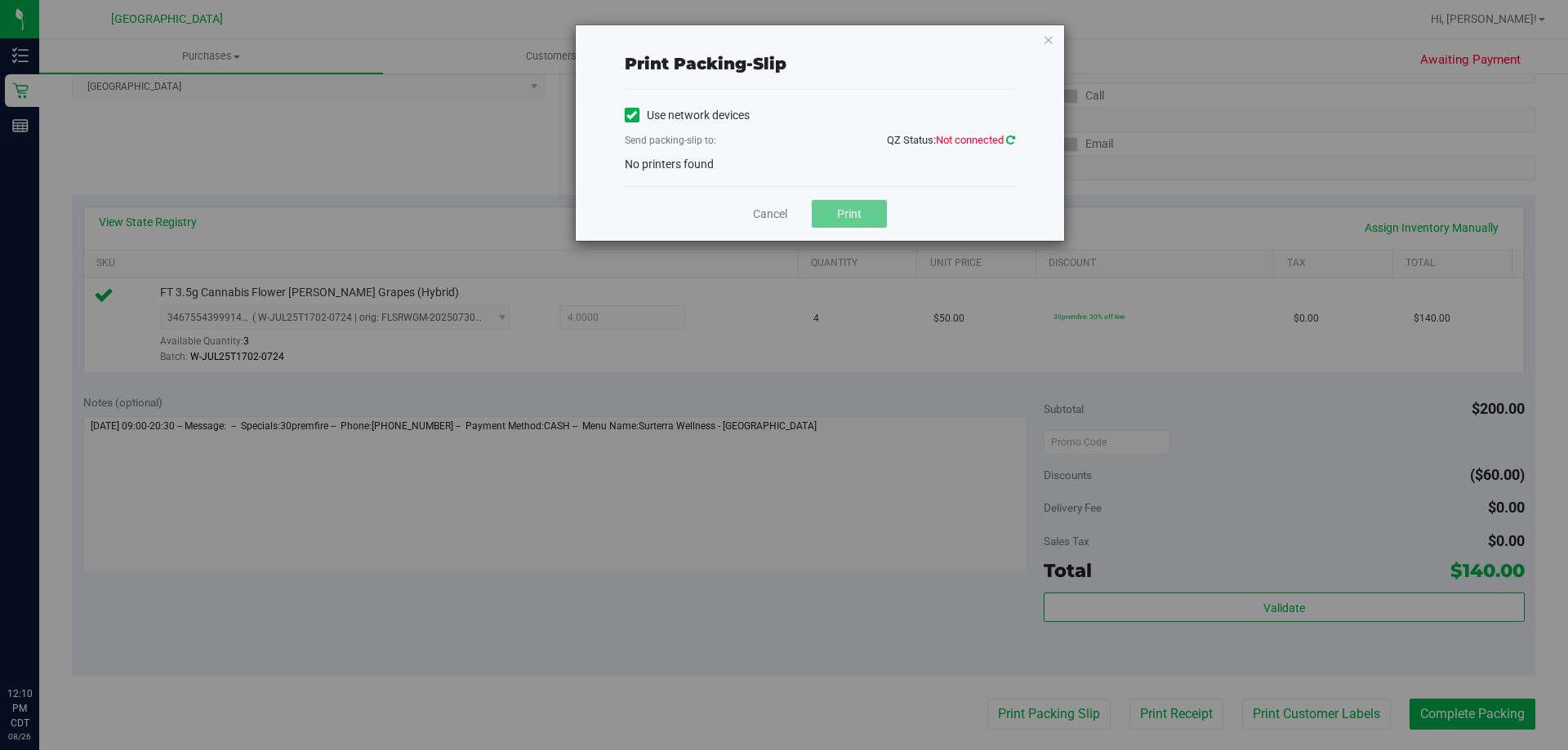
click at [1006, 140] on icon at bounding box center [1010, 139] width 9 height 11
click at [1008, 142] on icon at bounding box center [1010, 139] width 9 height 11
click at [1003, 141] on span "QZ Status: Not connected" at bounding box center [951, 139] width 128 height 12
click at [1013, 138] on icon at bounding box center [1010, 139] width 9 height 11
click at [1042, 34] on icon "button" at bounding box center [1048, 39] width 11 height 20
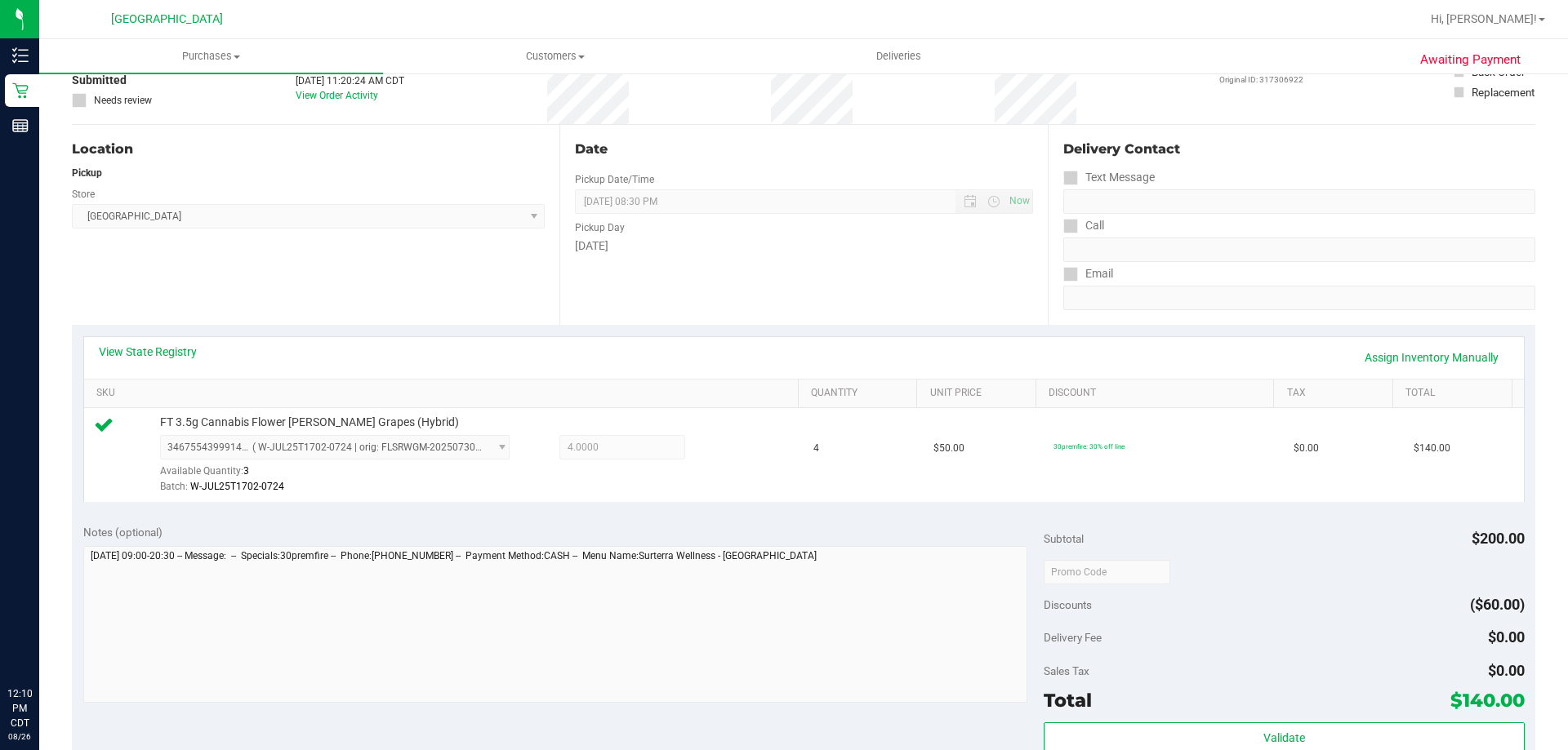
scroll to position [0, 0]
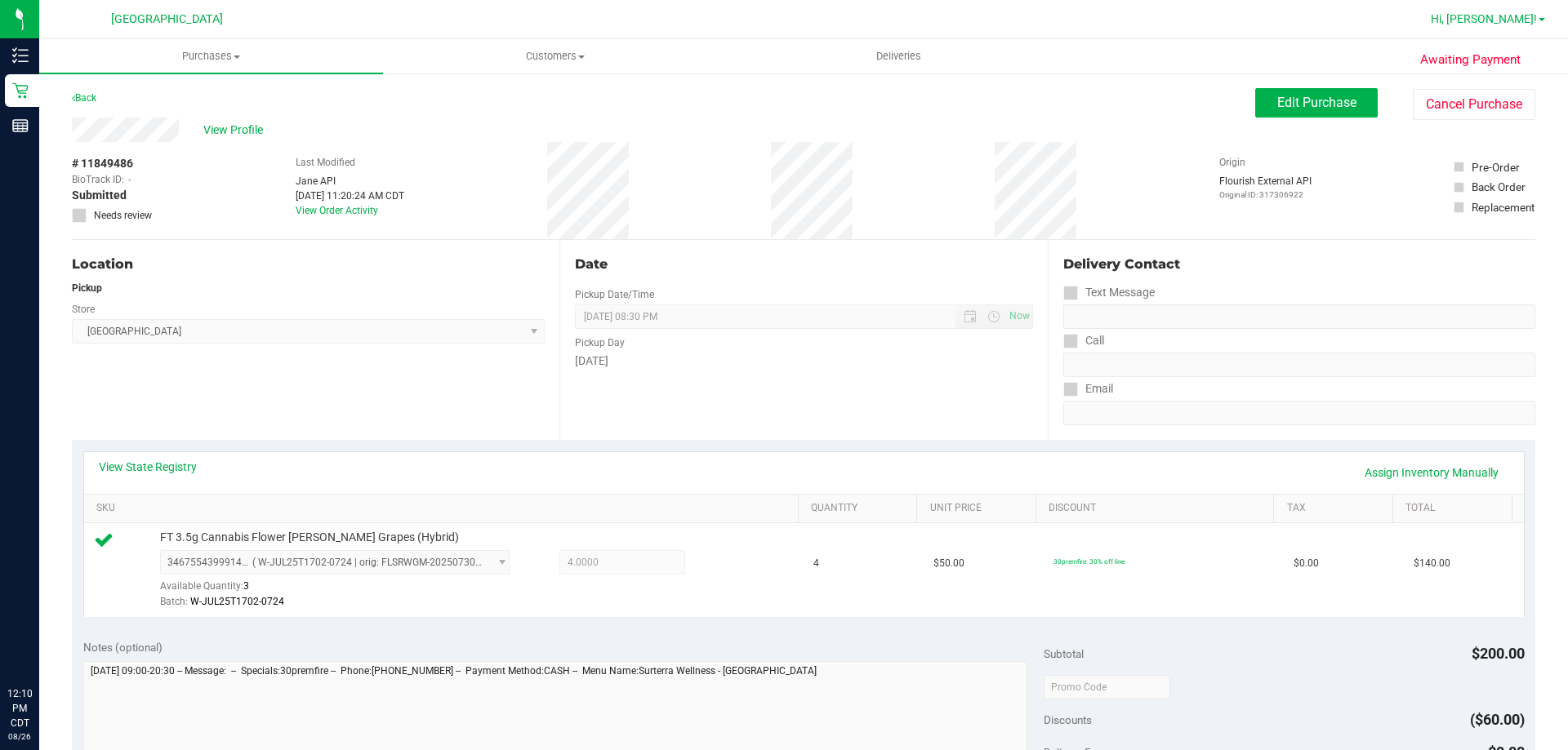
click at [1536, 21] on link "Hi, [PERSON_NAME]!" at bounding box center [1487, 19] width 127 height 17
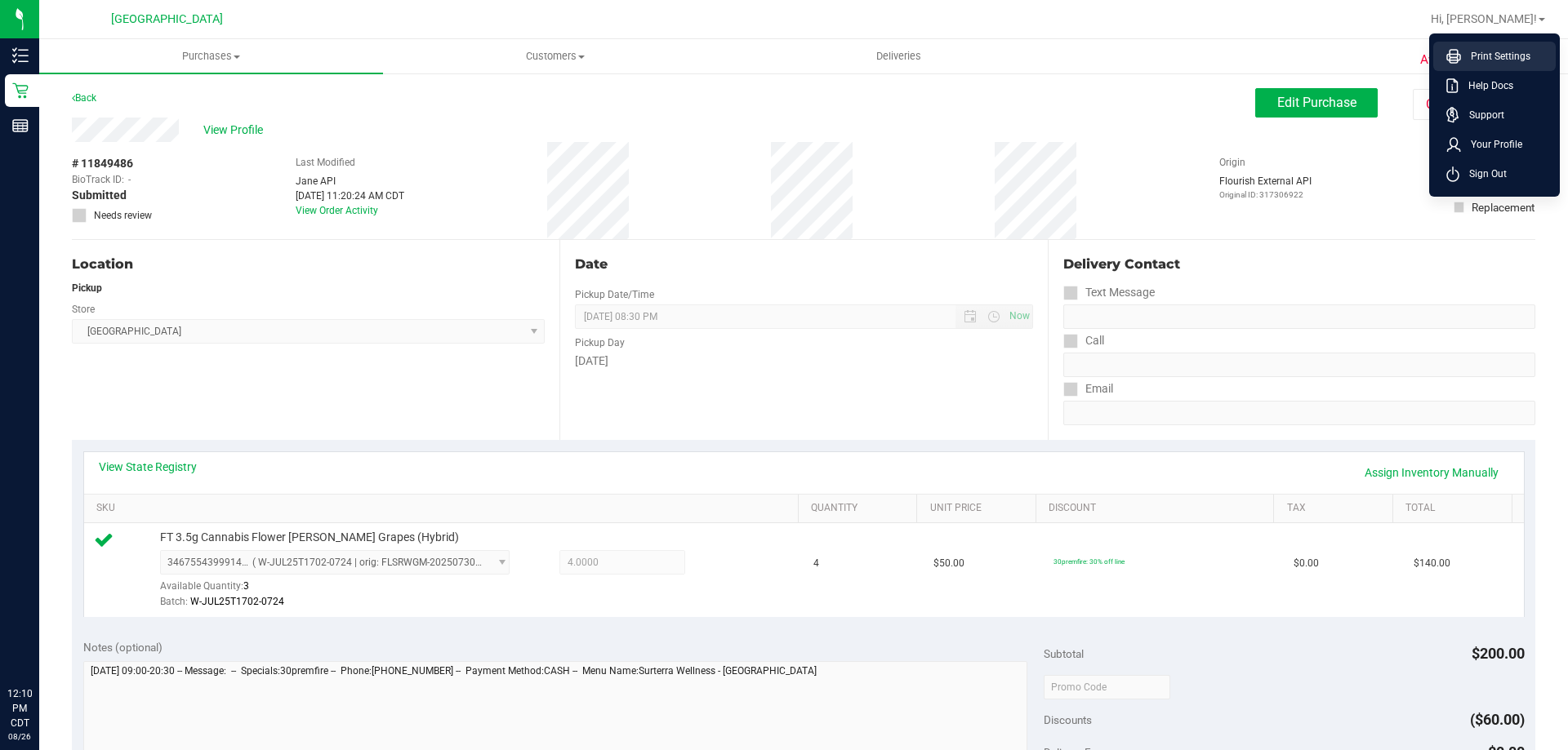
click at [1464, 55] on span "Print Settings" at bounding box center [1495, 55] width 70 height 16
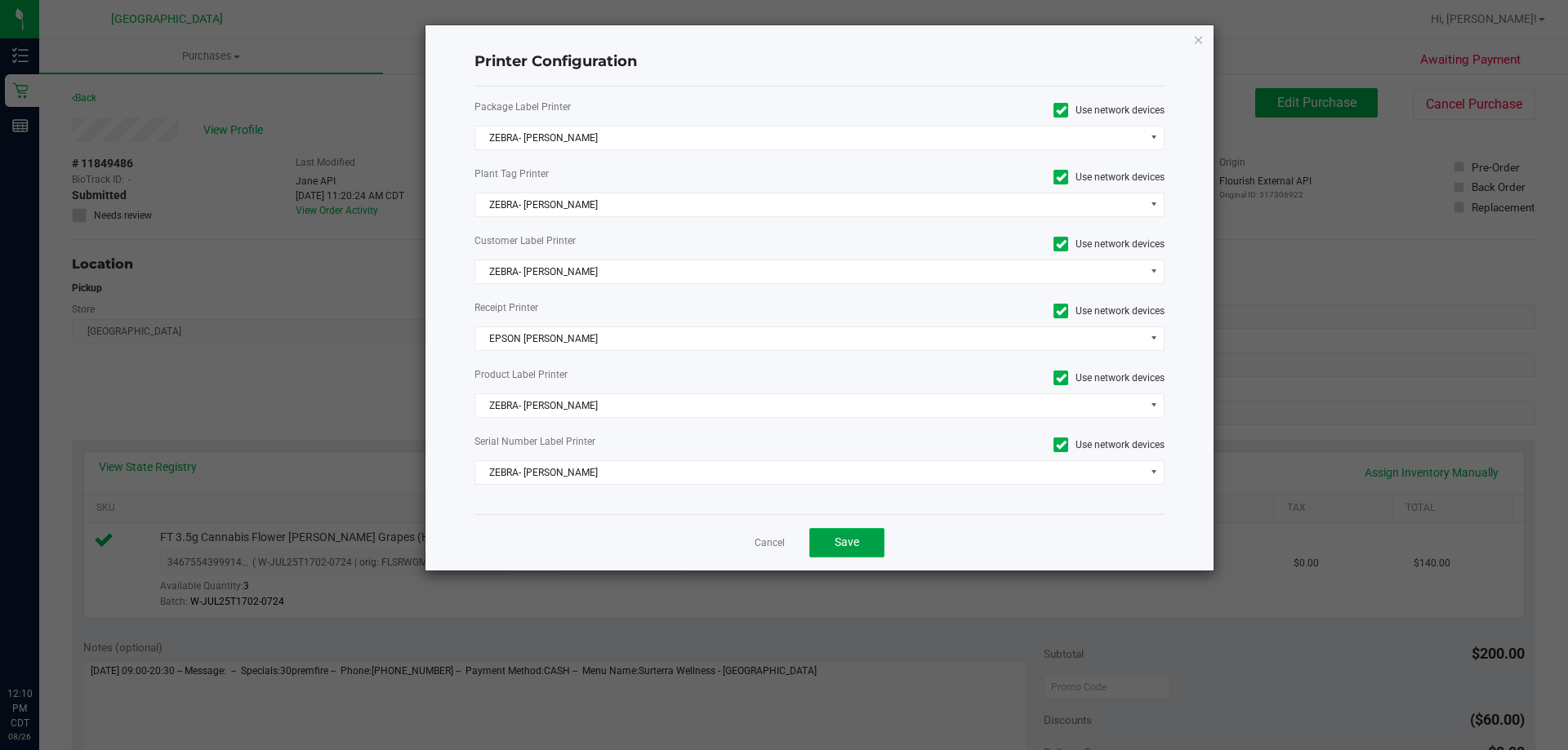
click at [848, 542] on span "Save" at bounding box center [847, 543] width 25 height 13
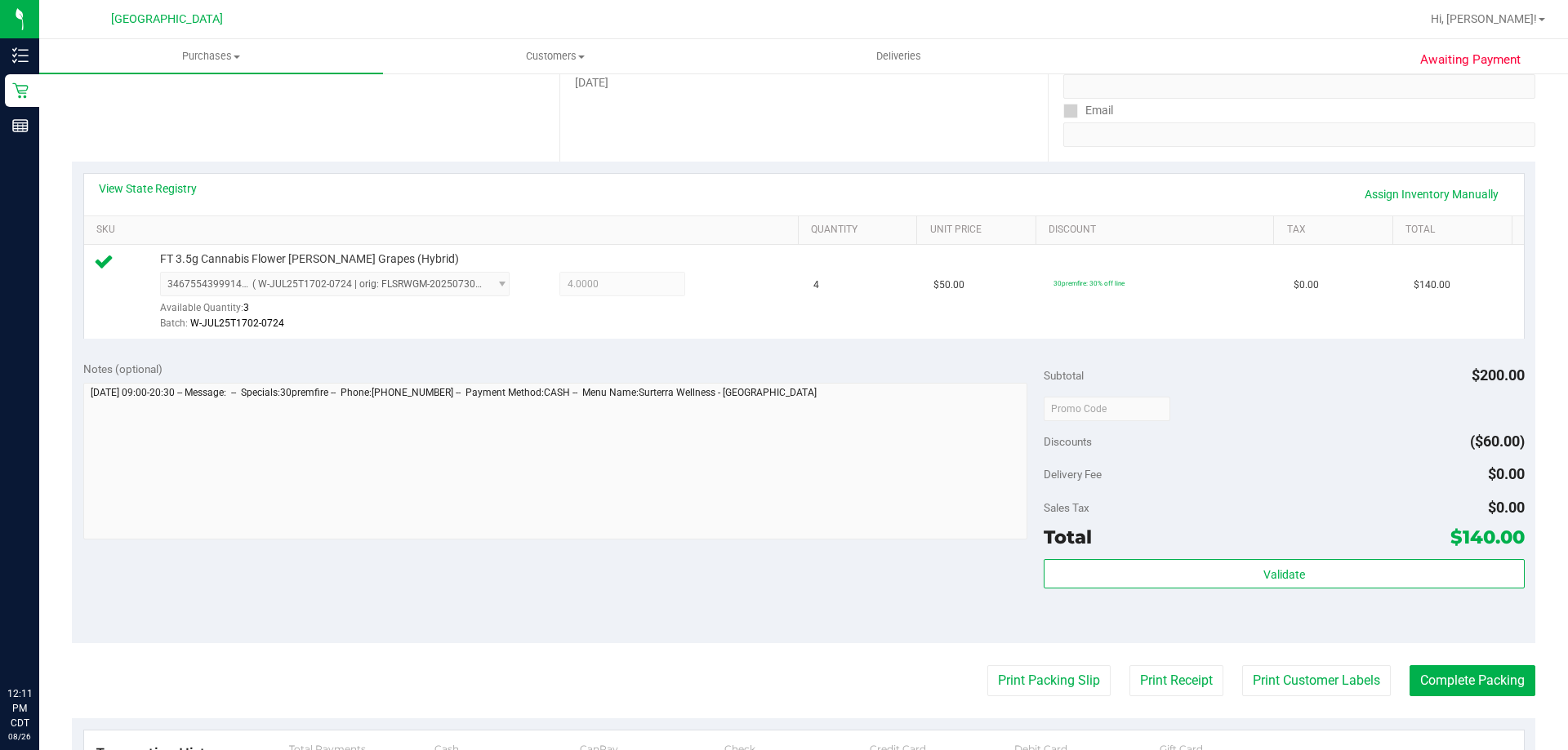
scroll to position [571, 0]
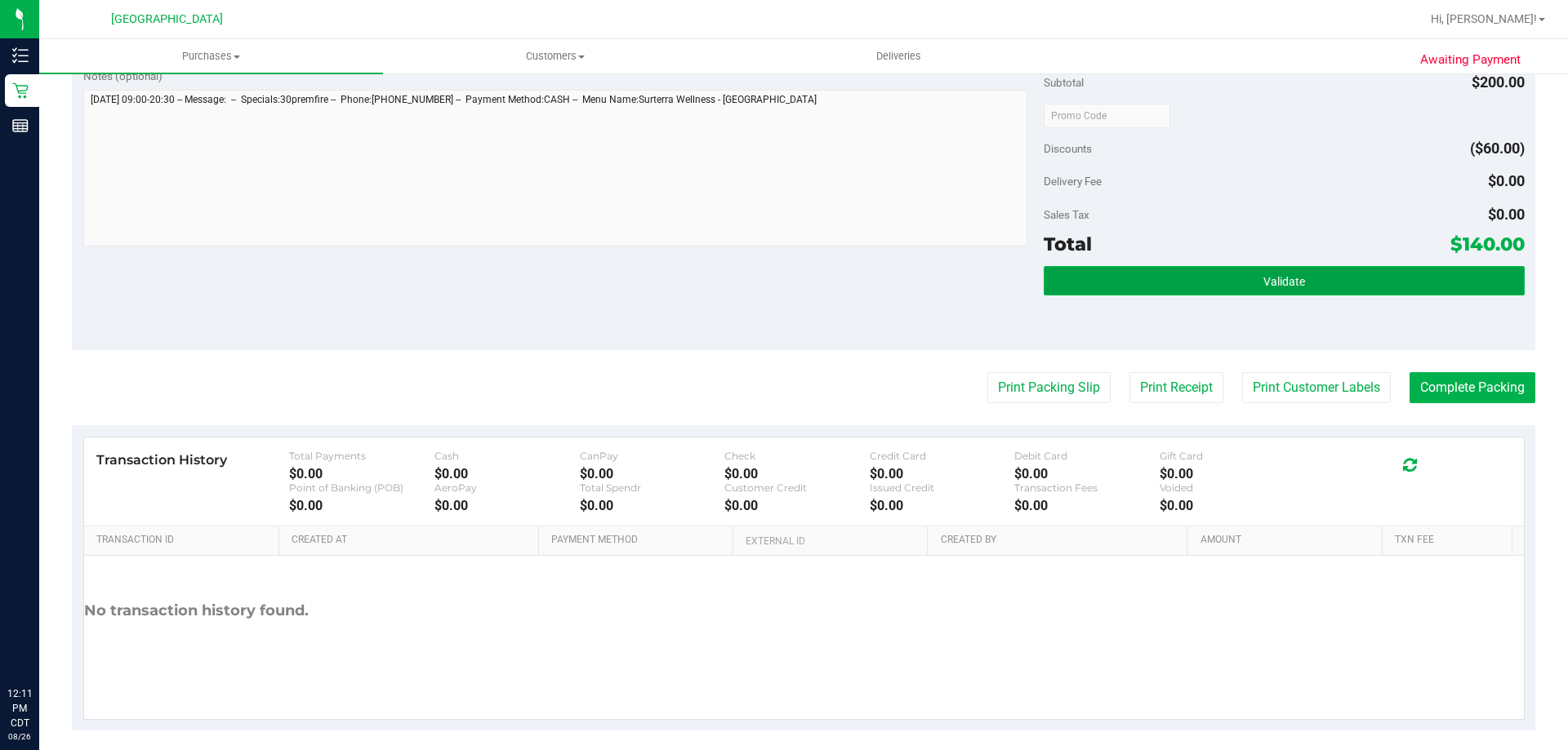
click at [1196, 277] on button "Validate" at bounding box center [1283, 281] width 481 height 30
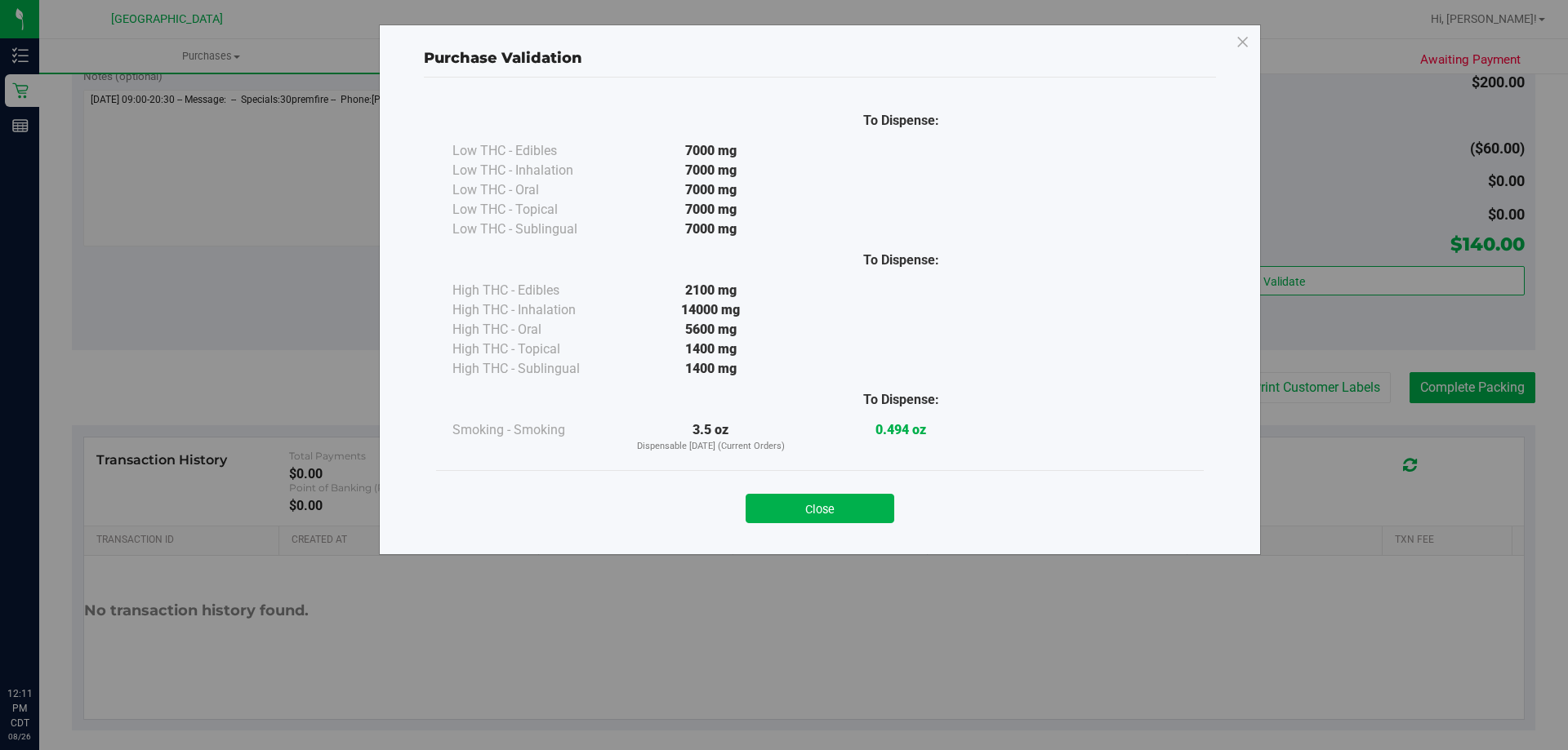
drag, startPoint x: 803, startPoint y: 509, endPoint x: 968, endPoint y: 442, distance: 178.1
click at [808, 508] on button "Close" at bounding box center [820, 508] width 149 height 30
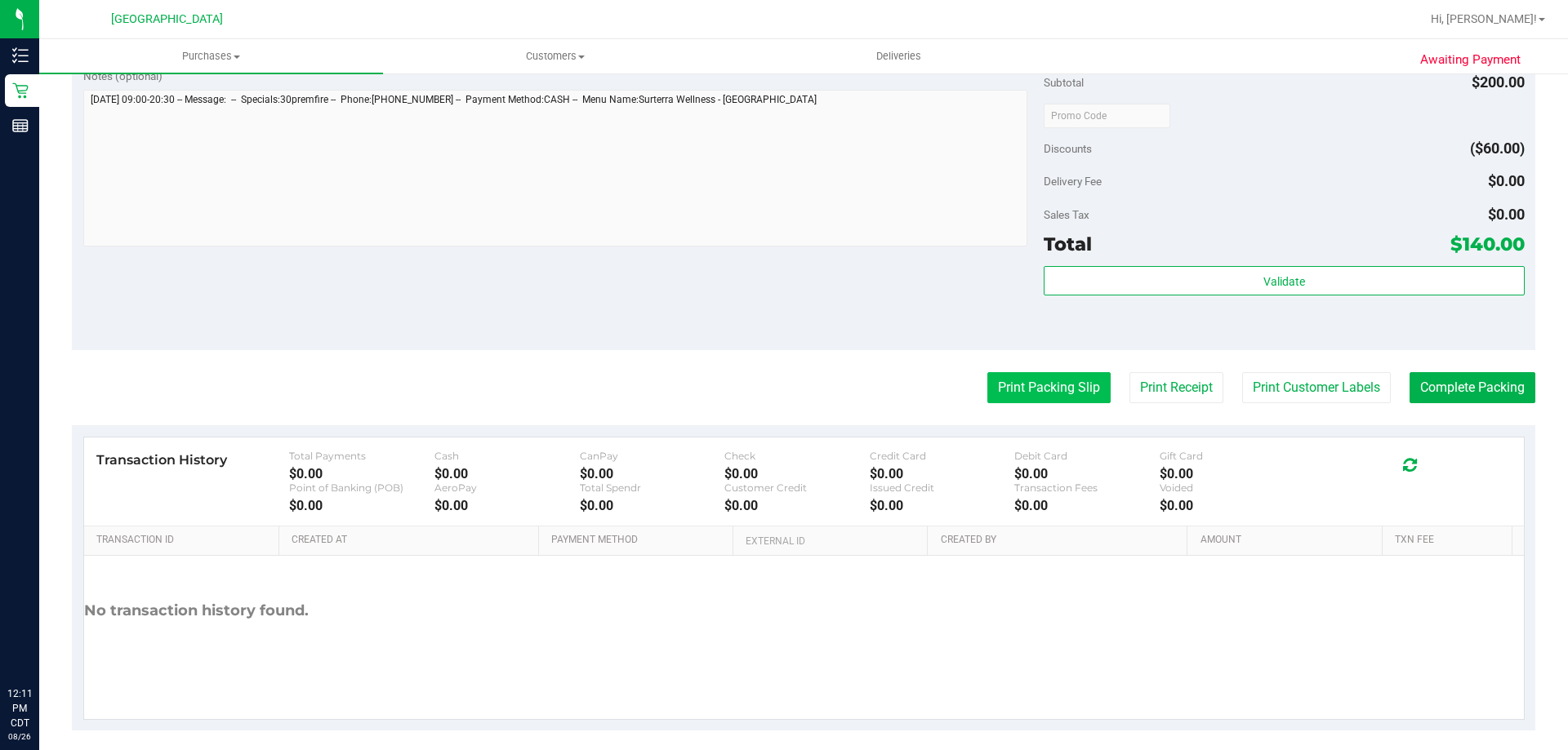
click at [1031, 392] on button "Print Packing Slip" at bounding box center [1048, 388] width 123 height 31
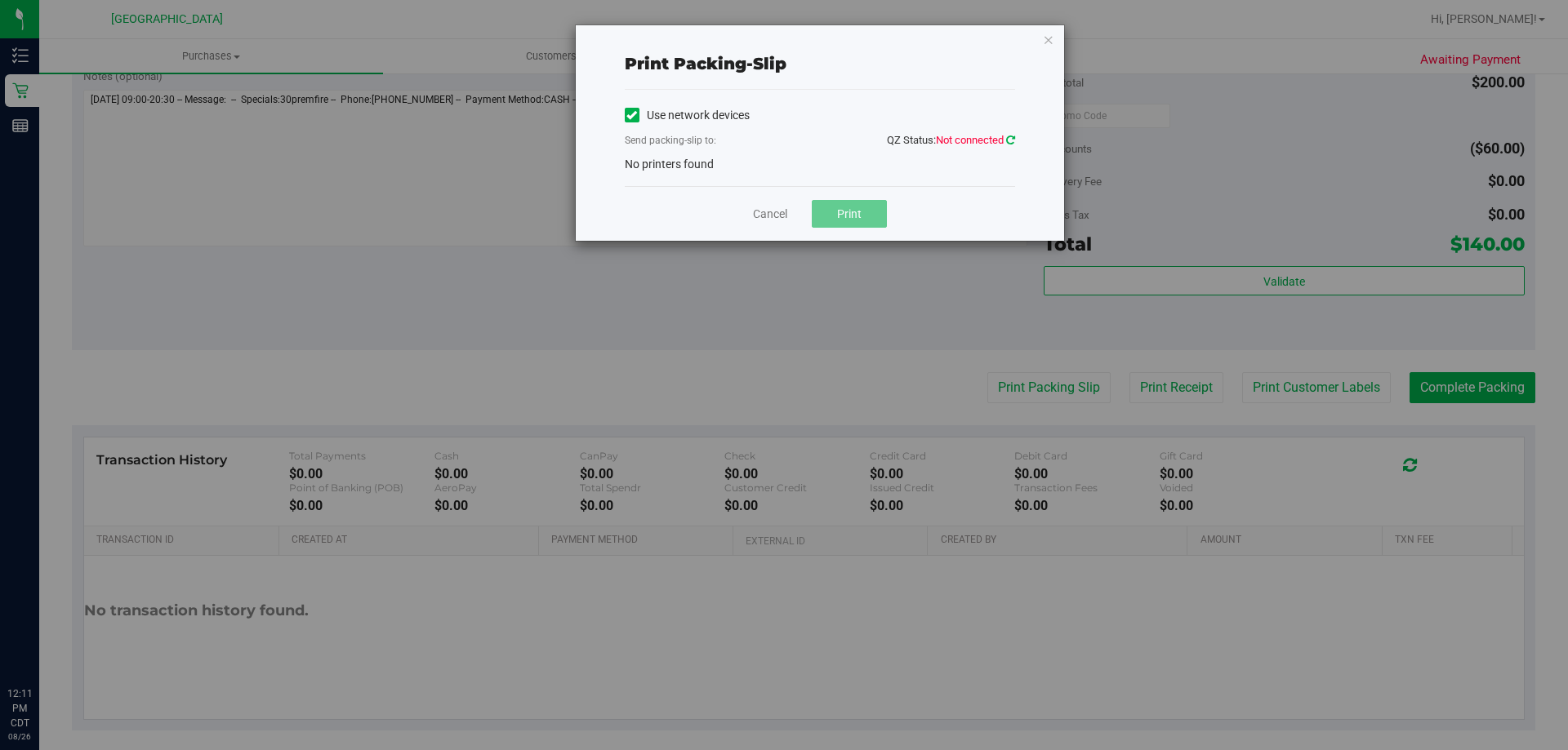
click at [1014, 139] on icon at bounding box center [1010, 139] width 9 height 11
drag, startPoint x: 907, startPoint y: 139, endPoint x: 972, endPoint y: 146, distance: 65.4
click at [912, 139] on span "QZ Status: Not connected" at bounding box center [951, 139] width 128 height 12
click at [1002, 143] on span "Not connected" at bounding box center [969, 139] width 68 height 12
click at [1007, 143] on icon at bounding box center [1010, 139] width 9 height 11
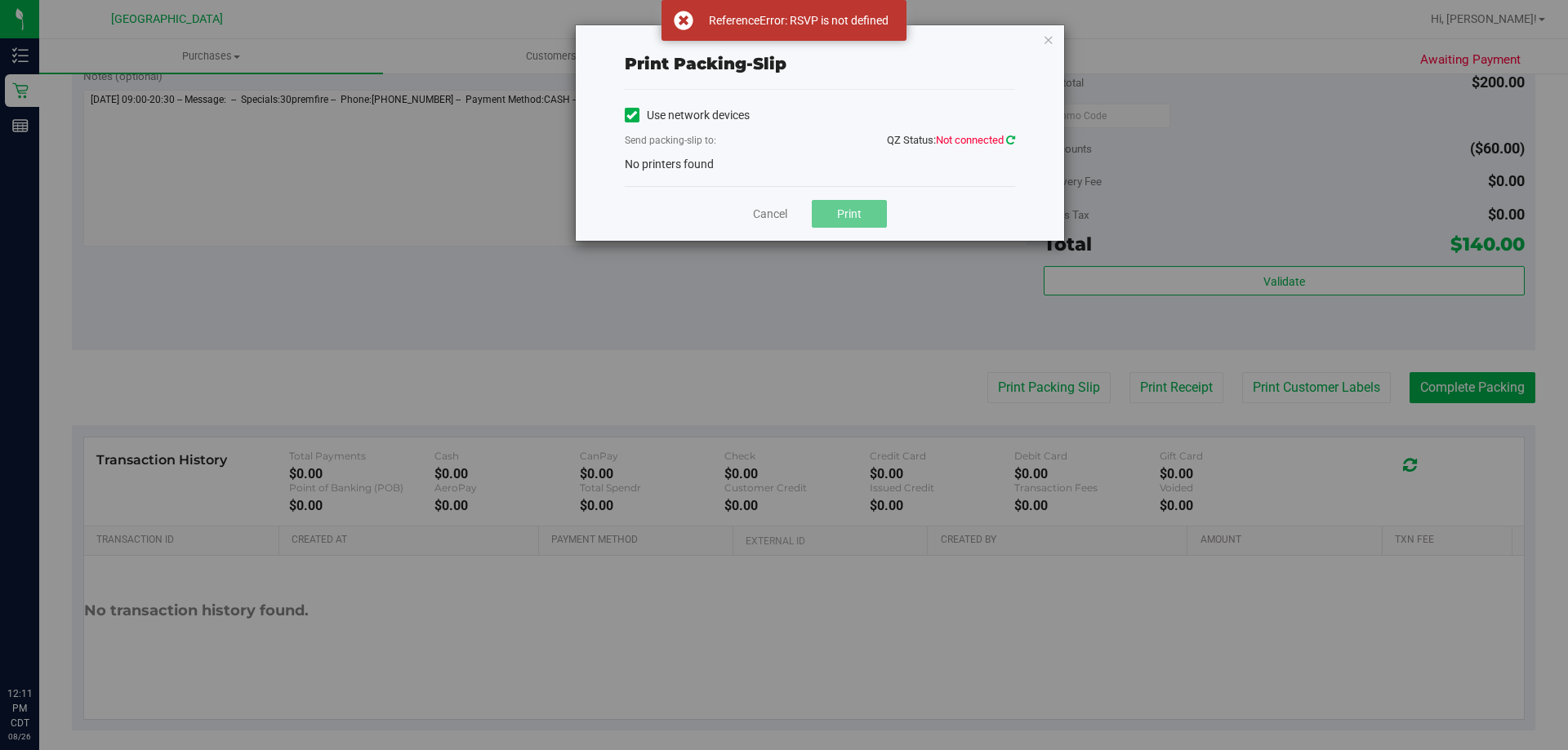
click at [1009, 136] on icon at bounding box center [1010, 139] width 9 height 11
click at [1050, 41] on icon "button" at bounding box center [1048, 39] width 11 height 20
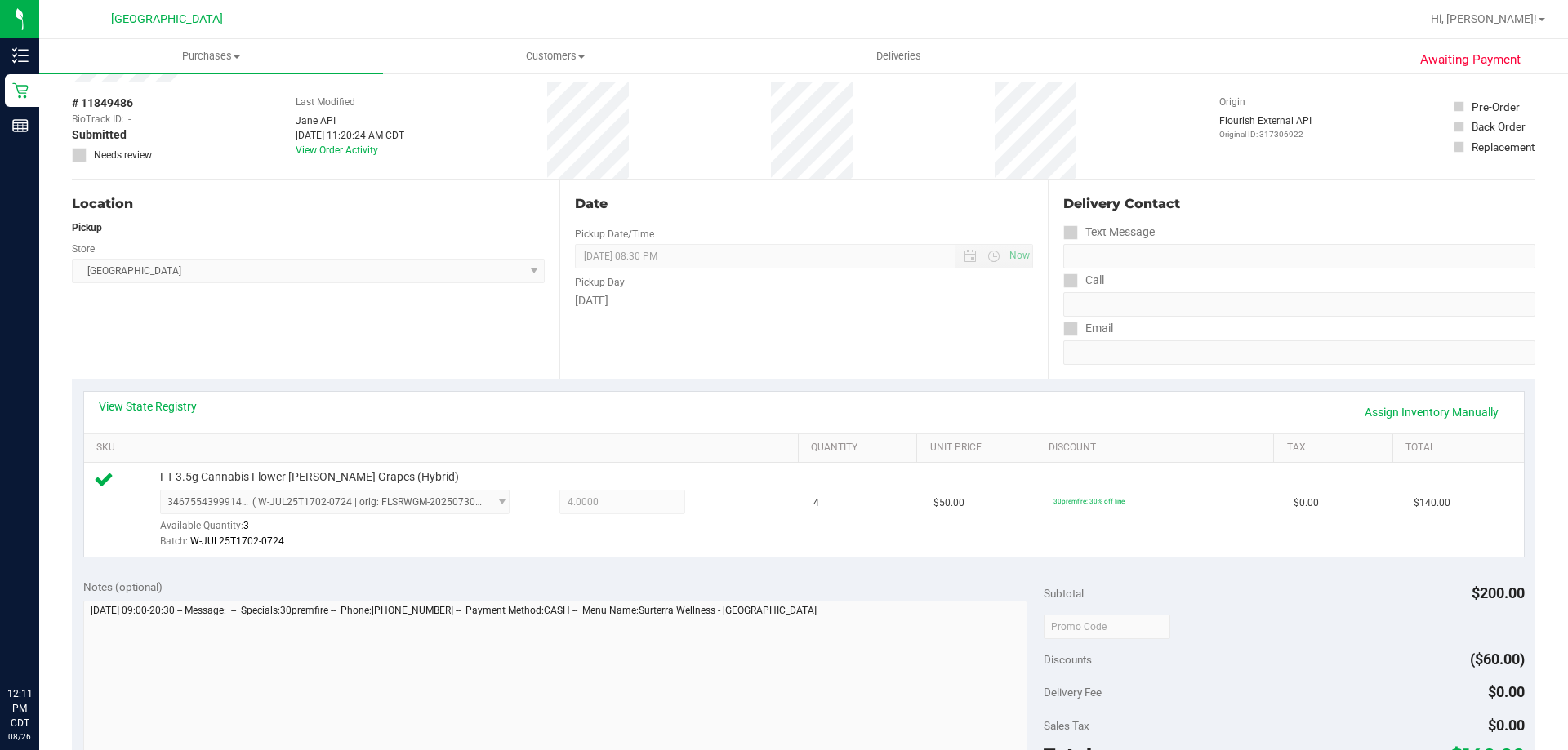
scroll to position [0, 0]
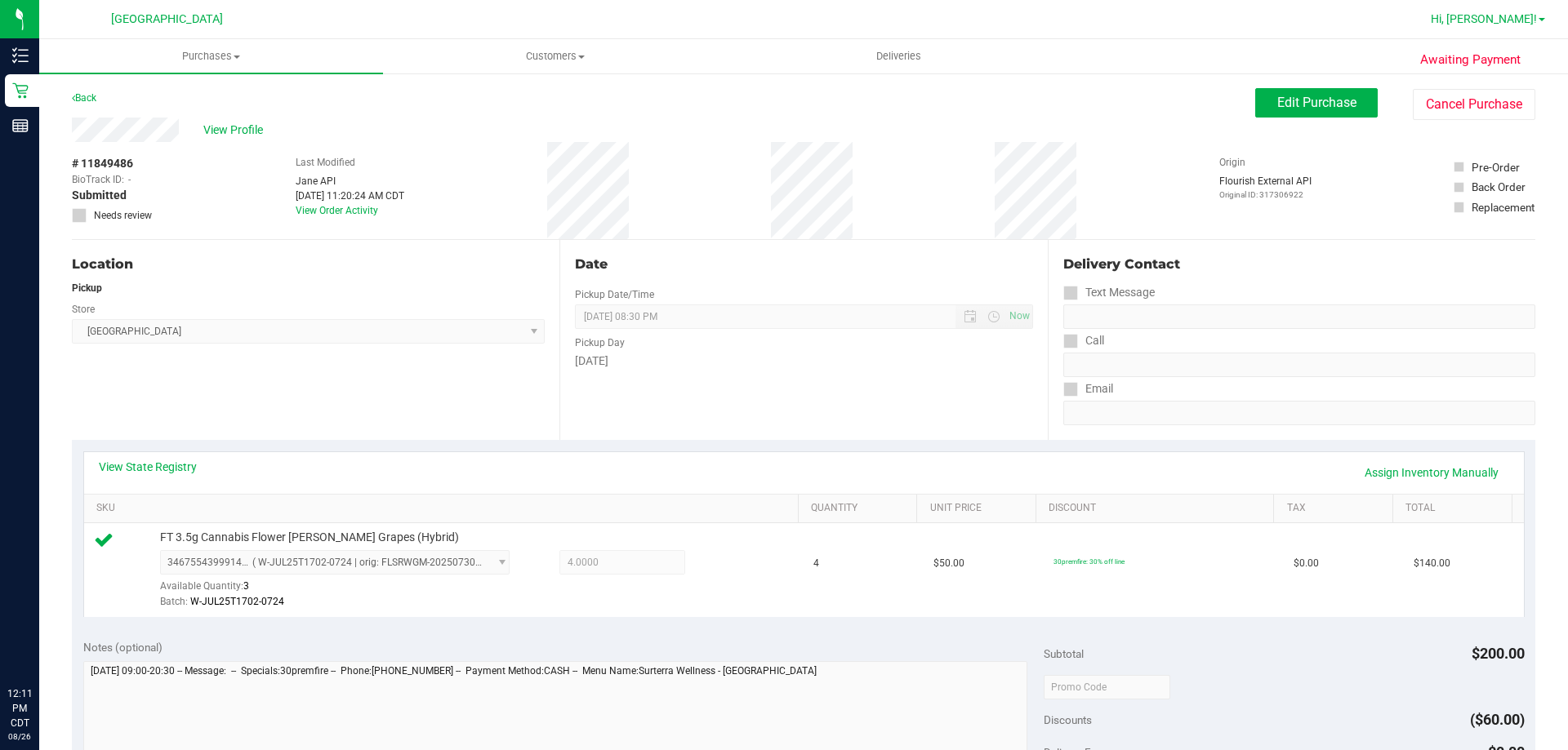
click at [1540, 27] on link "Hi, [PERSON_NAME]!" at bounding box center [1487, 19] width 127 height 17
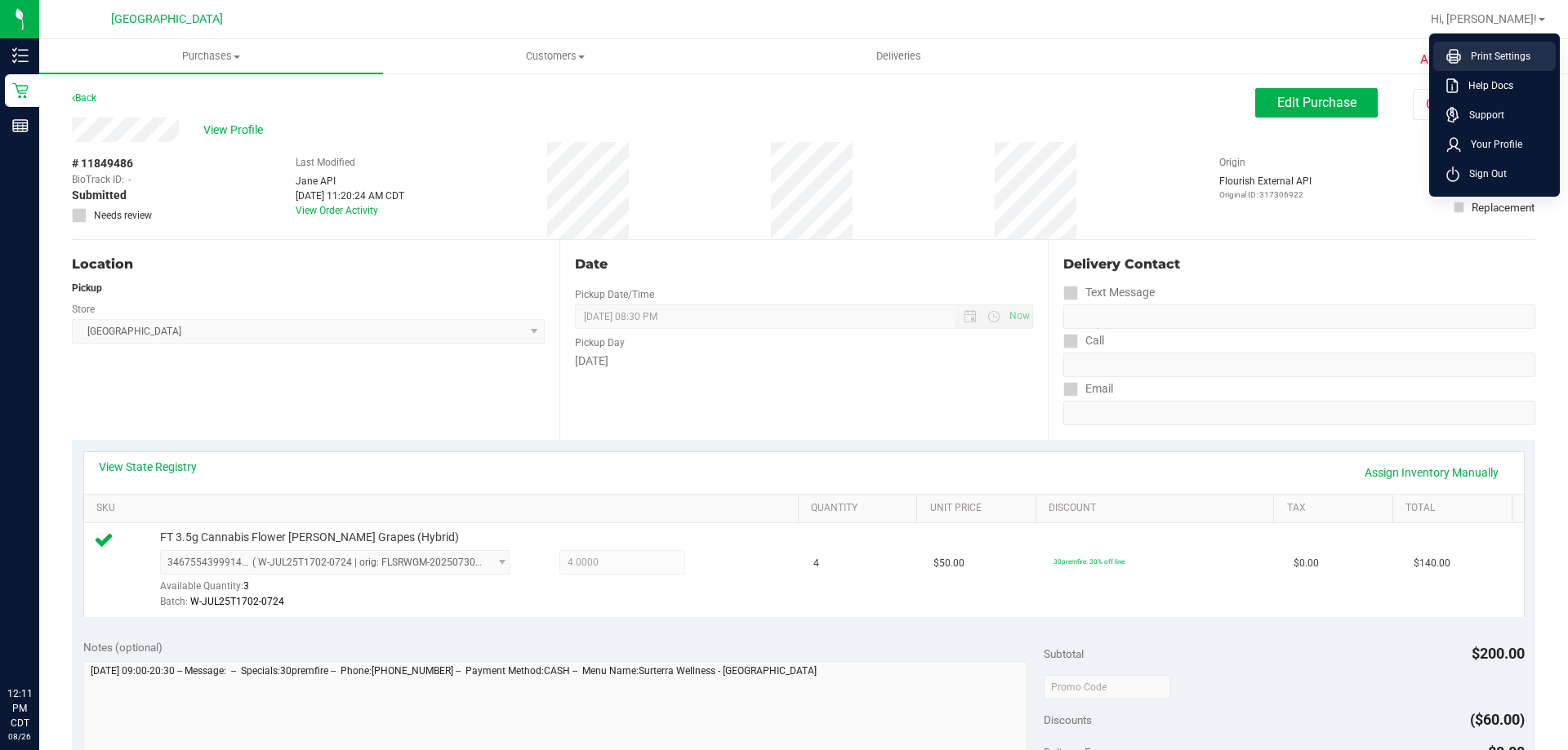
click at [1507, 56] on span "Print Settings" at bounding box center [1495, 55] width 70 height 16
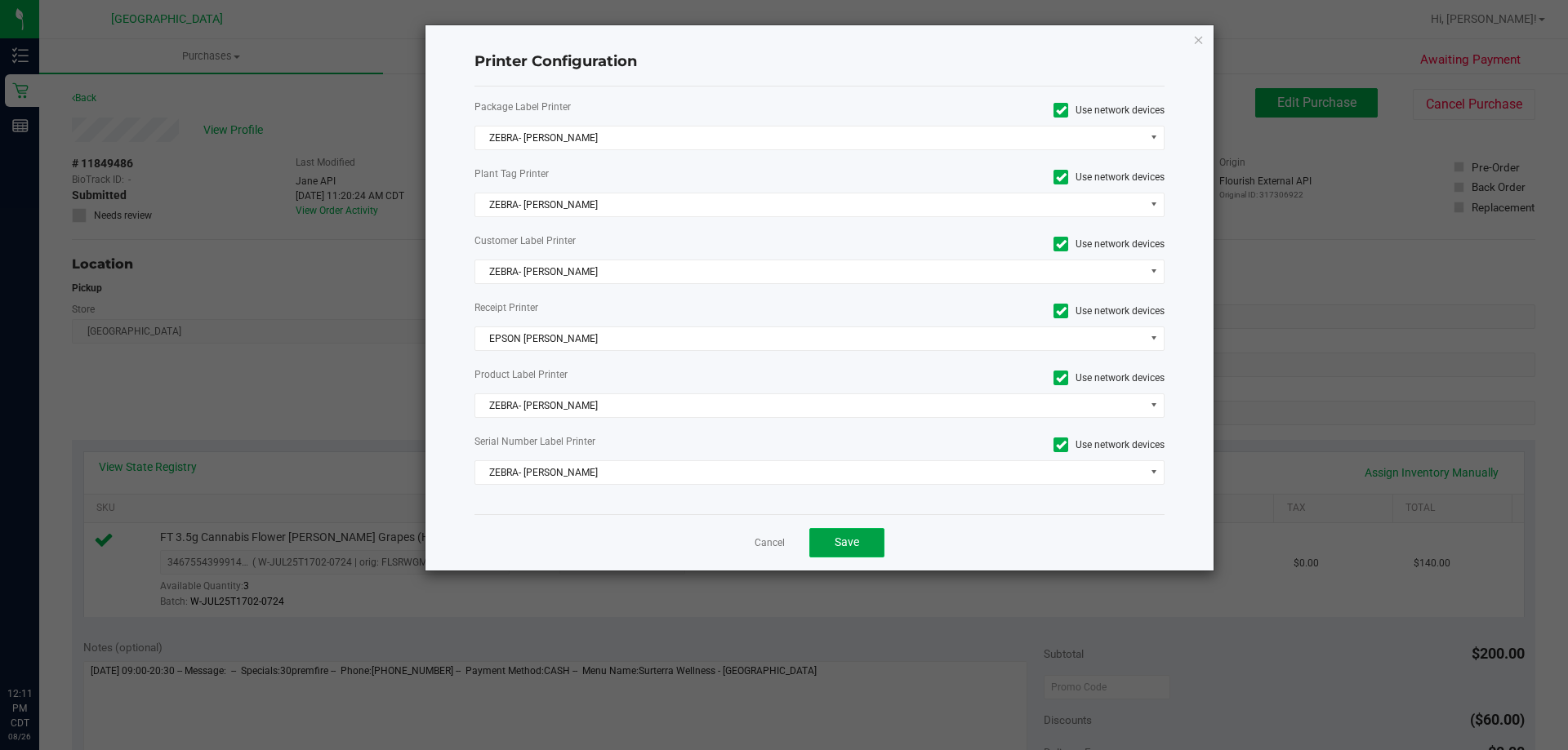
click at [834, 533] on button "Save" at bounding box center [847, 543] width 75 height 30
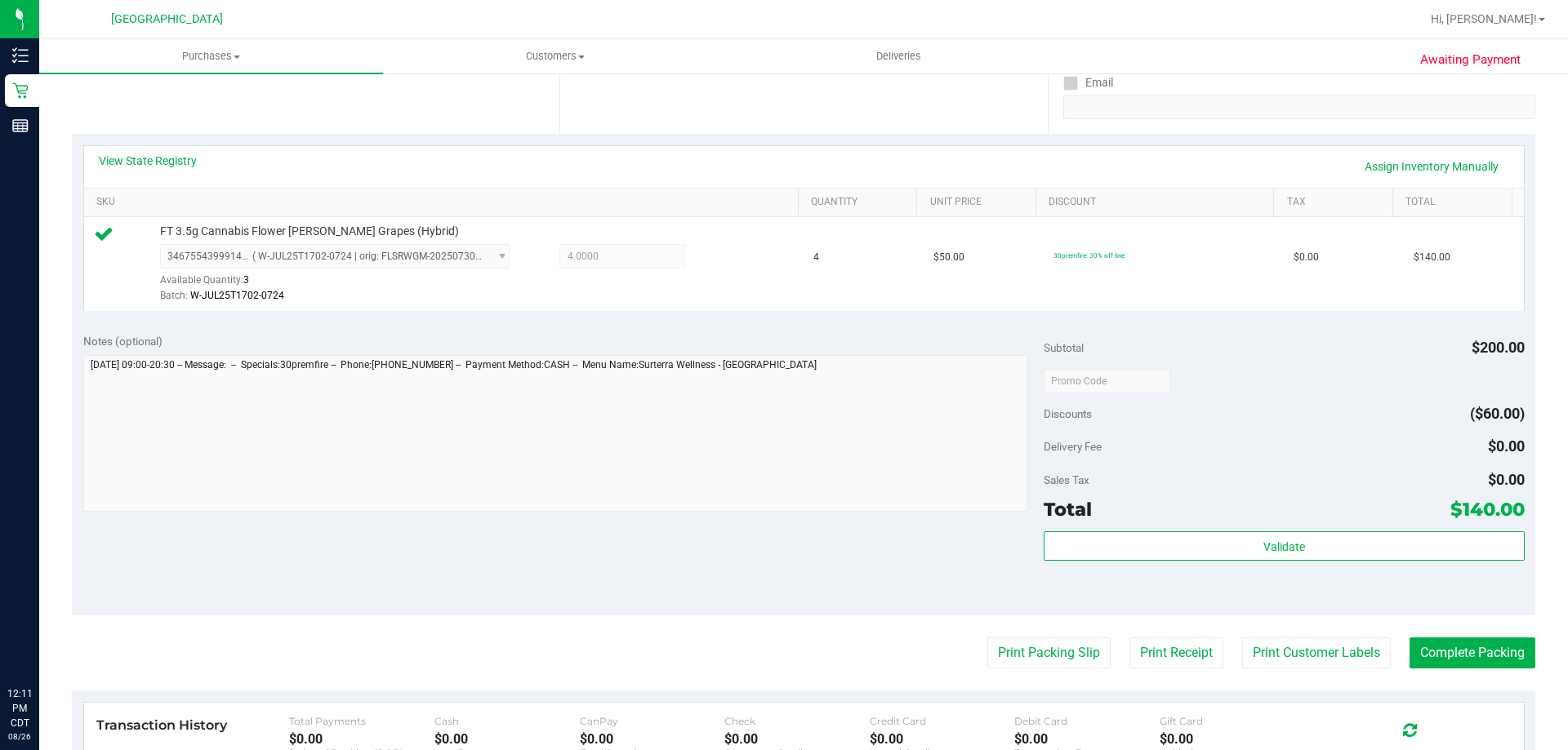
scroll to position [490, 0]
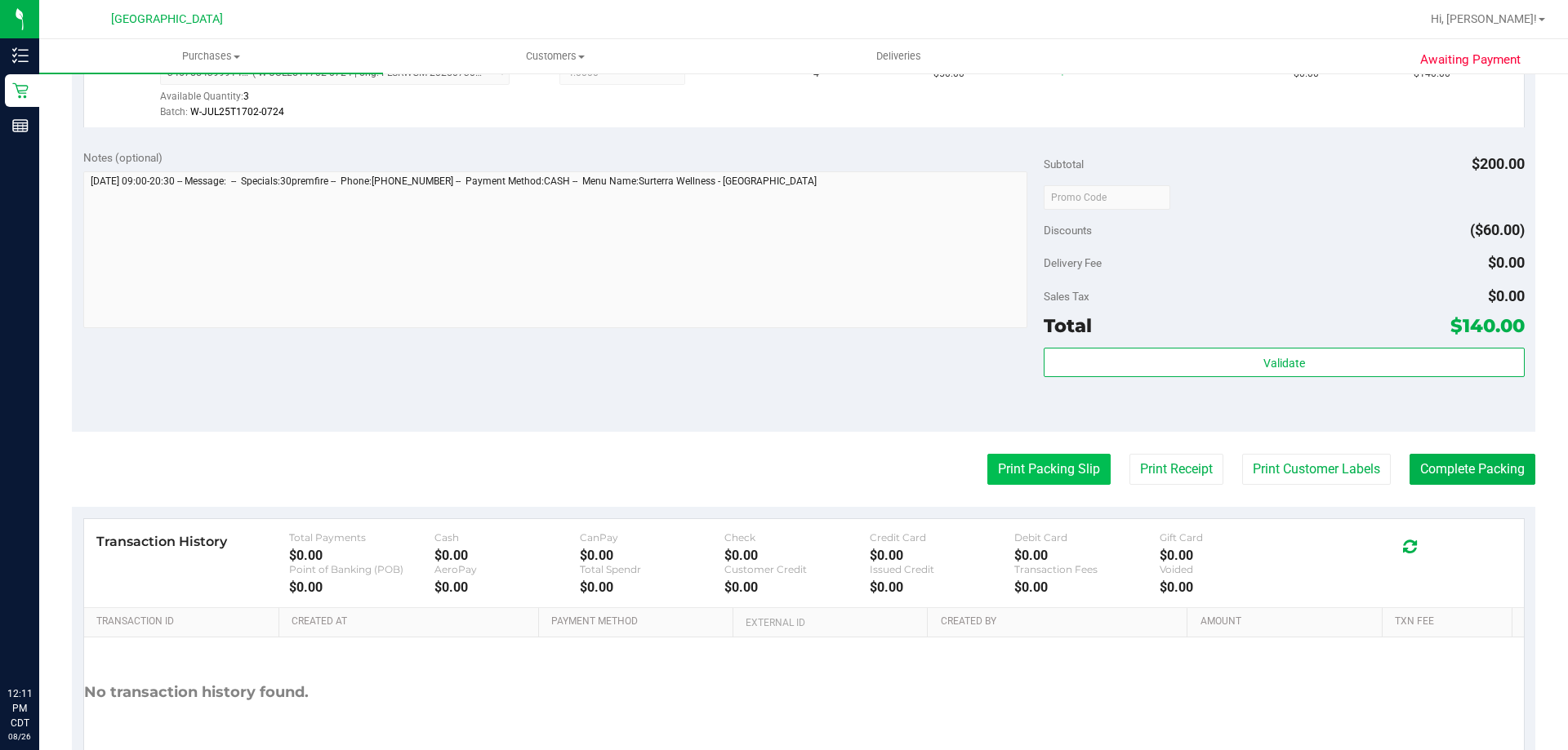
click at [1041, 463] on button "Print Packing Slip" at bounding box center [1048, 469] width 123 height 31
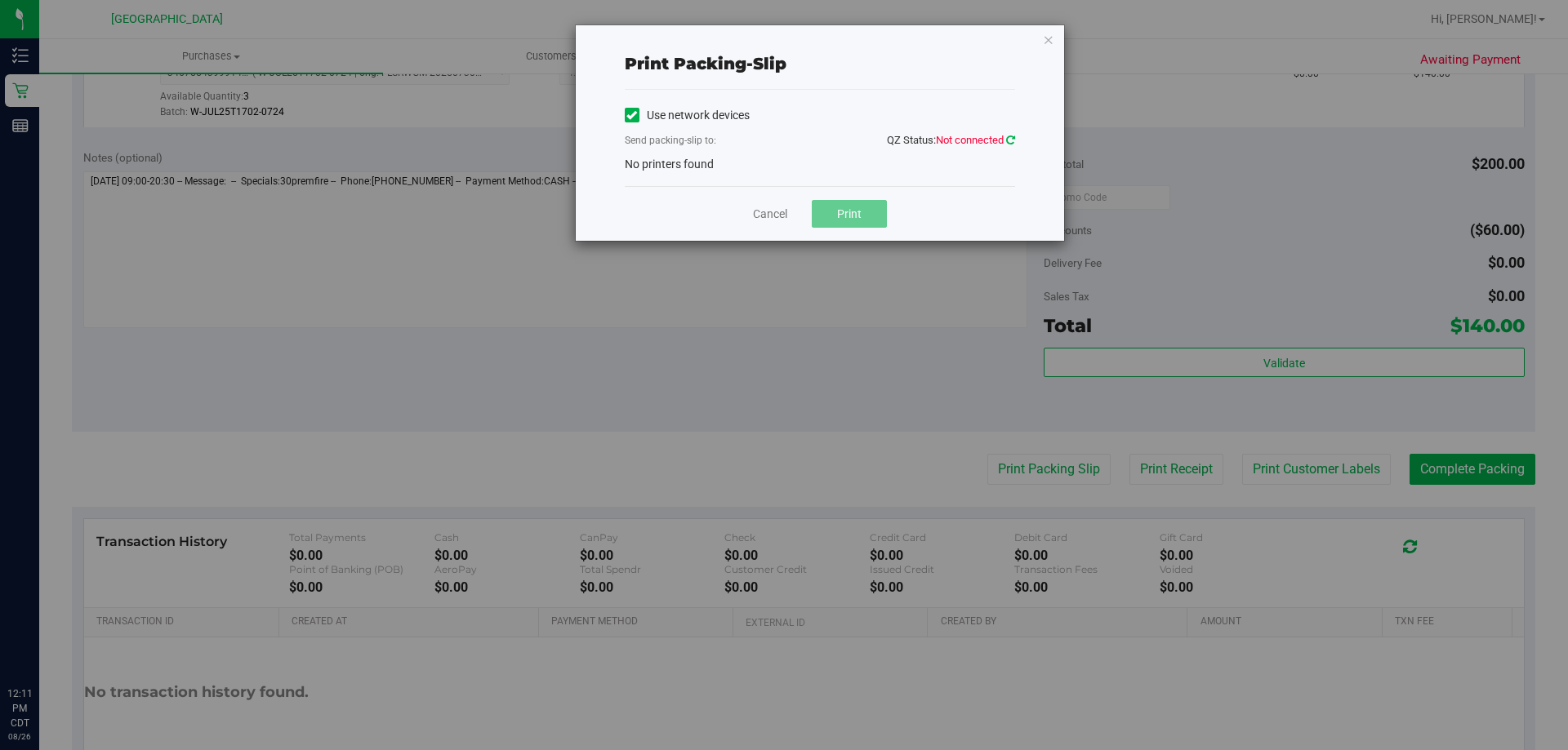
click at [1010, 142] on icon at bounding box center [1010, 139] width 9 height 11
click at [717, 173] on div "Use network devices Send packing-slip to: QZ Status: Not connected No printers …" at bounding box center [820, 138] width 391 height 96
click at [636, 116] on icon at bounding box center [631, 116] width 11 height 0
click at [0, 0] on input "Use network devices" at bounding box center [0, 0] width 0 height 0
click at [635, 116] on icon at bounding box center [631, 116] width 11 height 0
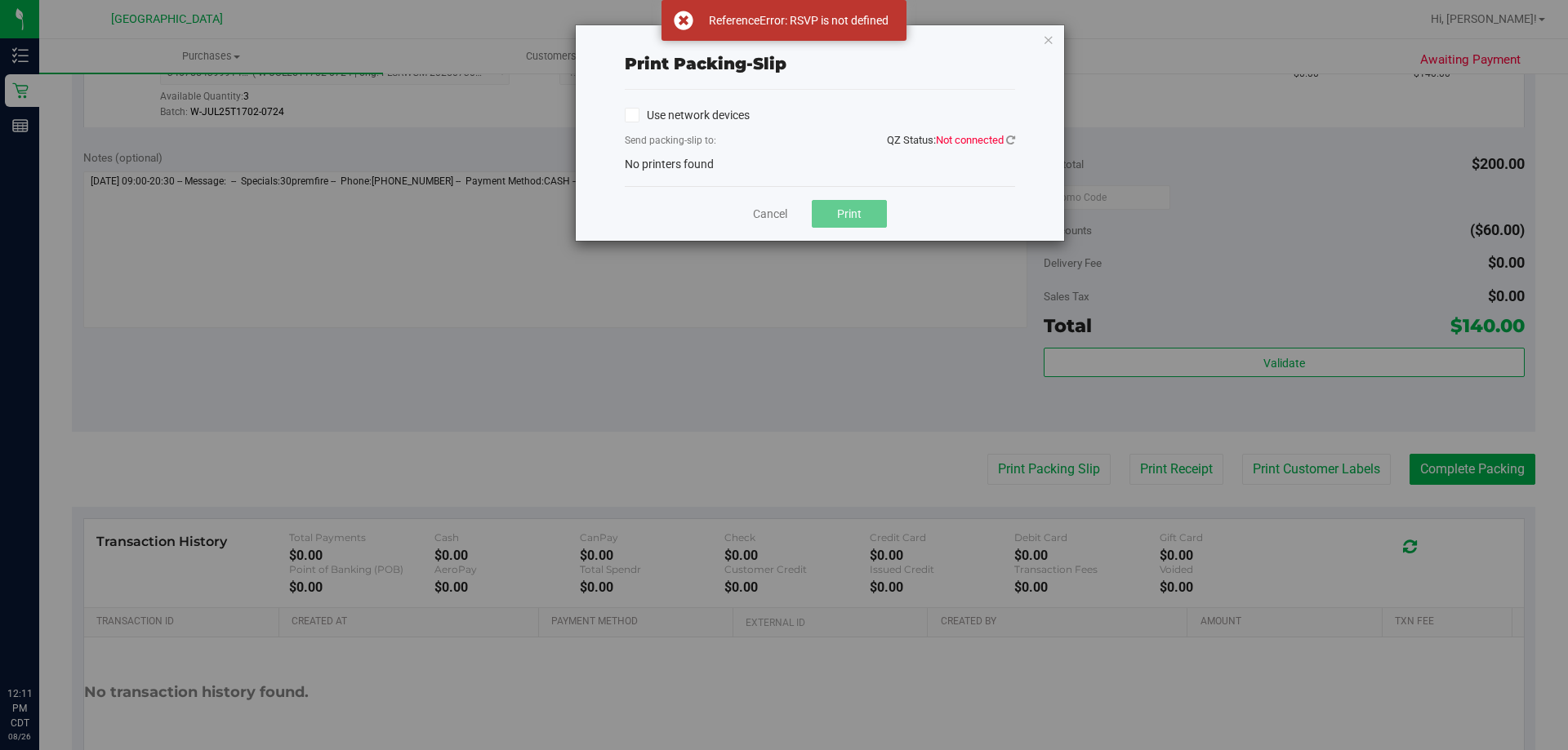
click at [0, 0] on input "Use network devices" at bounding box center [0, 0] width 0 height 0
click at [1008, 135] on icon at bounding box center [1010, 139] width 14 height 14
drag, startPoint x: 1008, startPoint y: 135, endPoint x: 981, endPoint y: 151, distance: 31.4
click at [1008, 136] on icon at bounding box center [1010, 139] width 14 height 14
click at [766, 205] on link "Cancel" at bounding box center [770, 214] width 34 height 17
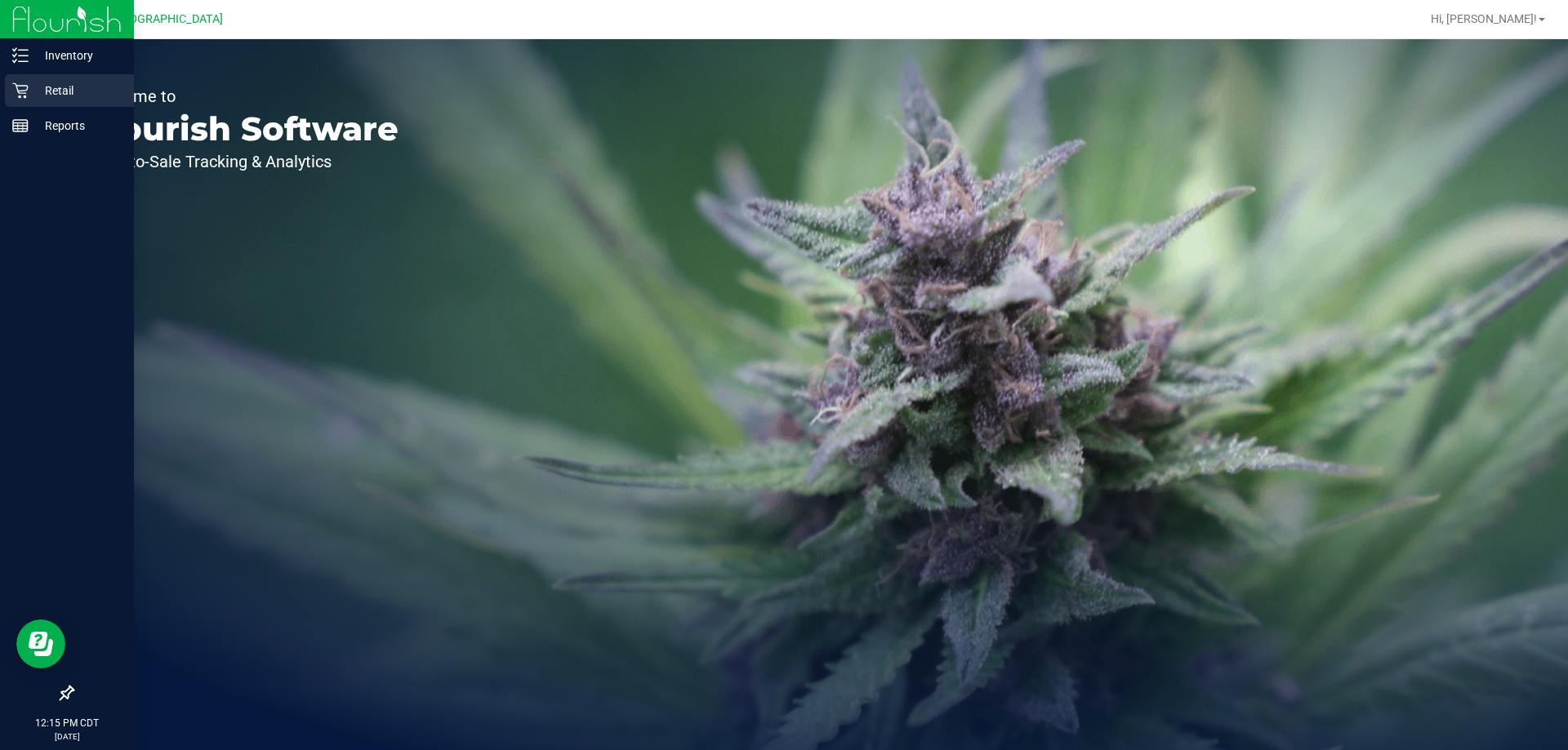
click at [53, 96] on p "Retail" at bounding box center [77, 91] width 98 height 20
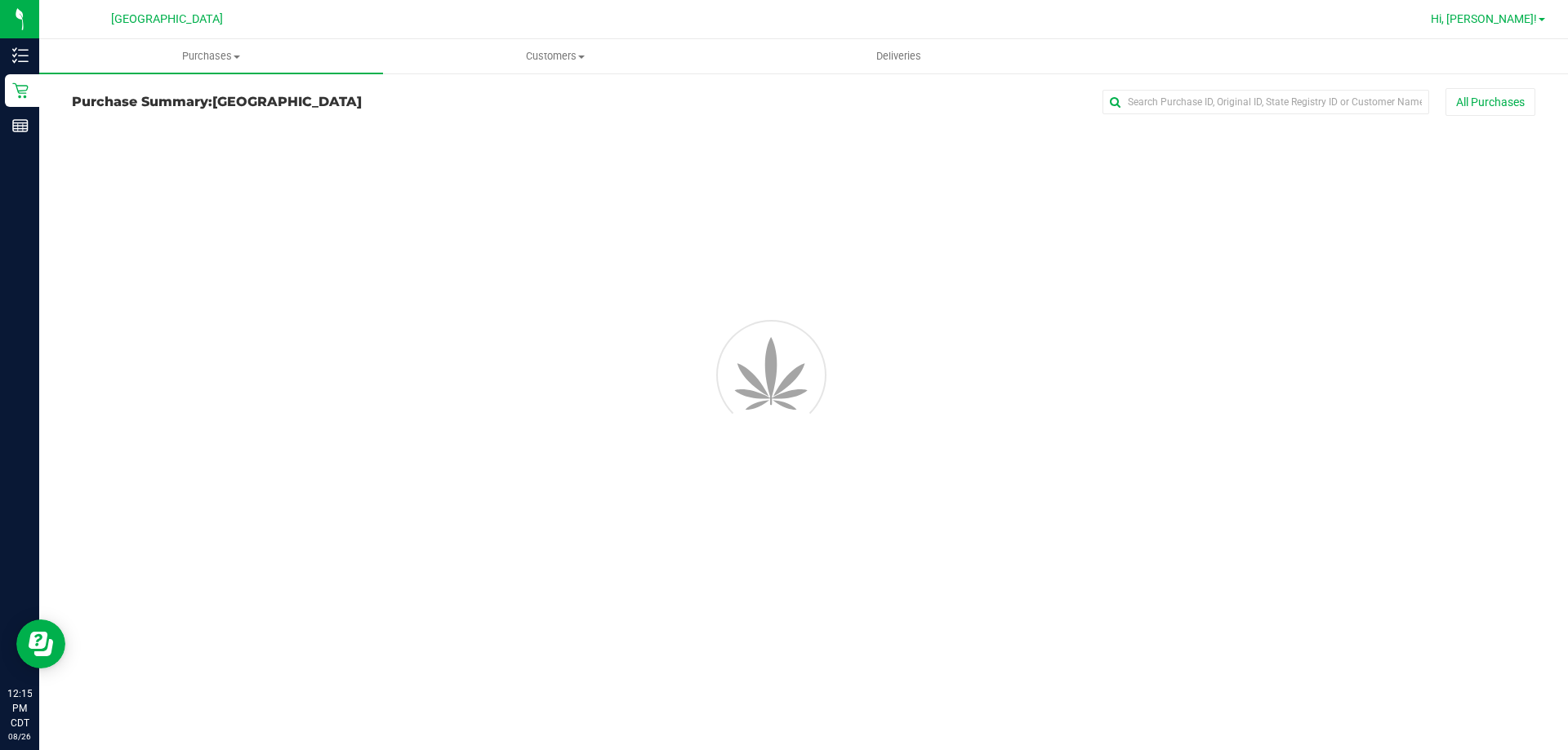
click at [1525, 14] on span "Hi, [PERSON_NAME]!" at bounding box center [1483, 19] width 106 height 13
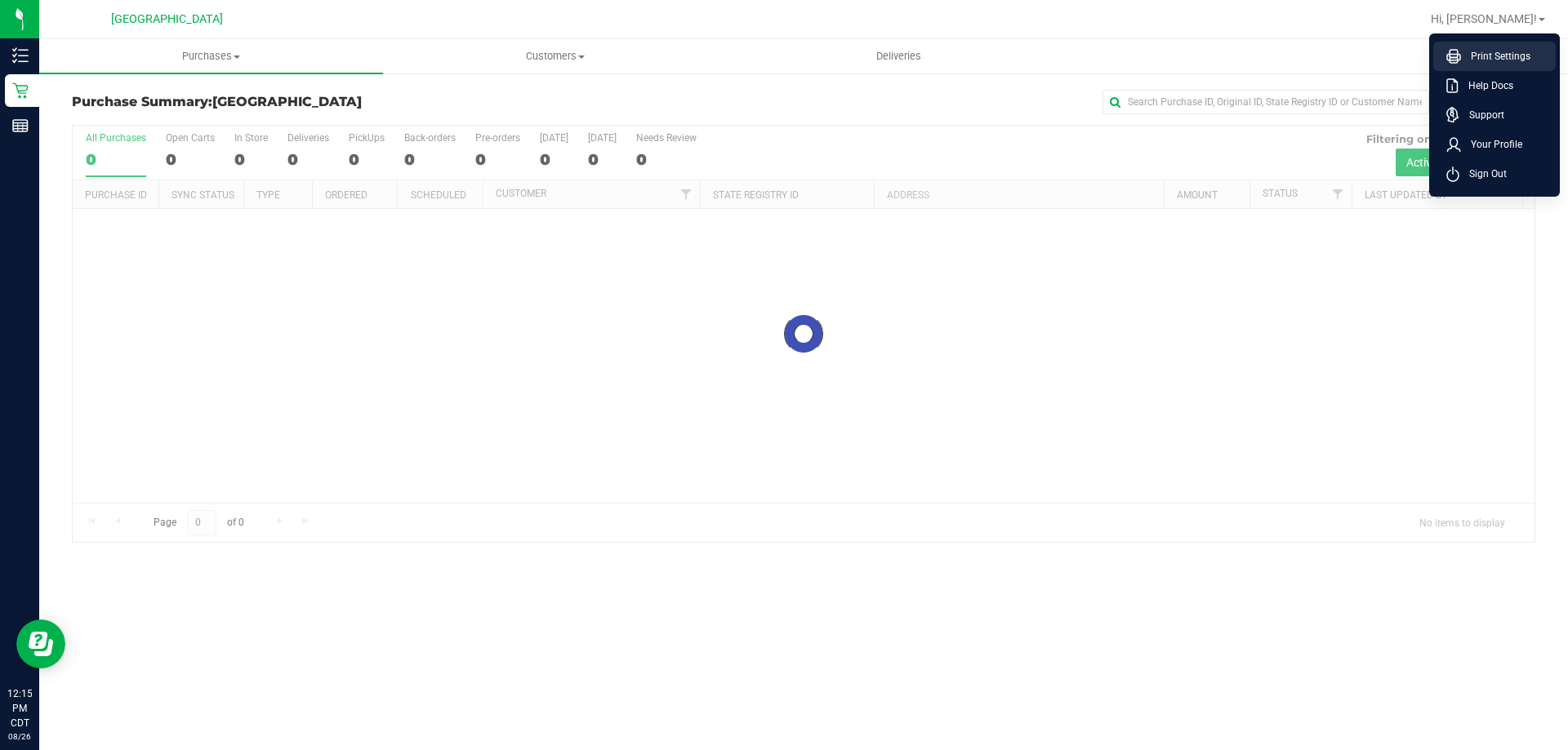
click at [1508, 46] on li "Print Settings" at bounding box center [1494, 56] width 122 height 30
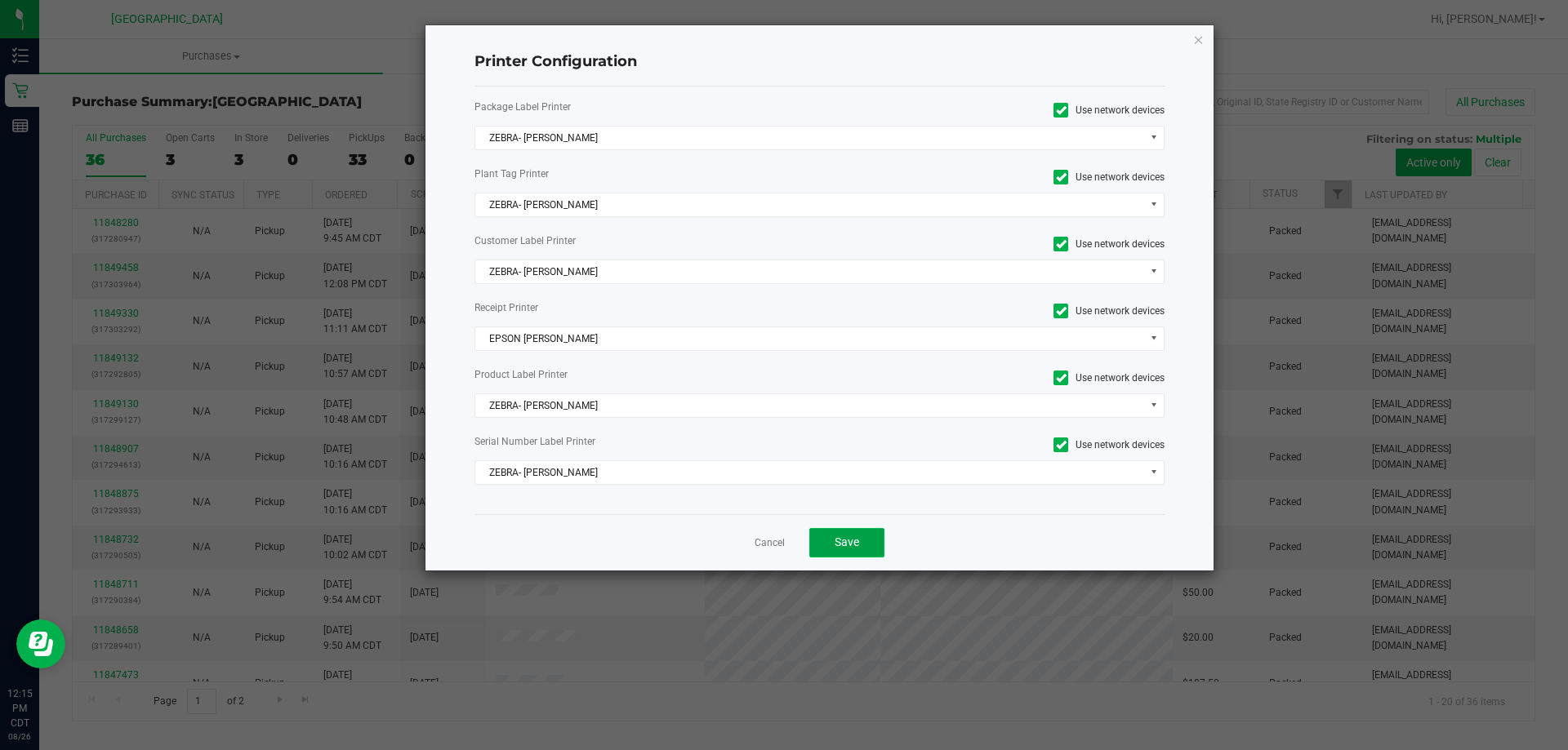
click at [851, 543] on span "Save" at bounding box center [847, 543] width 25 height 13
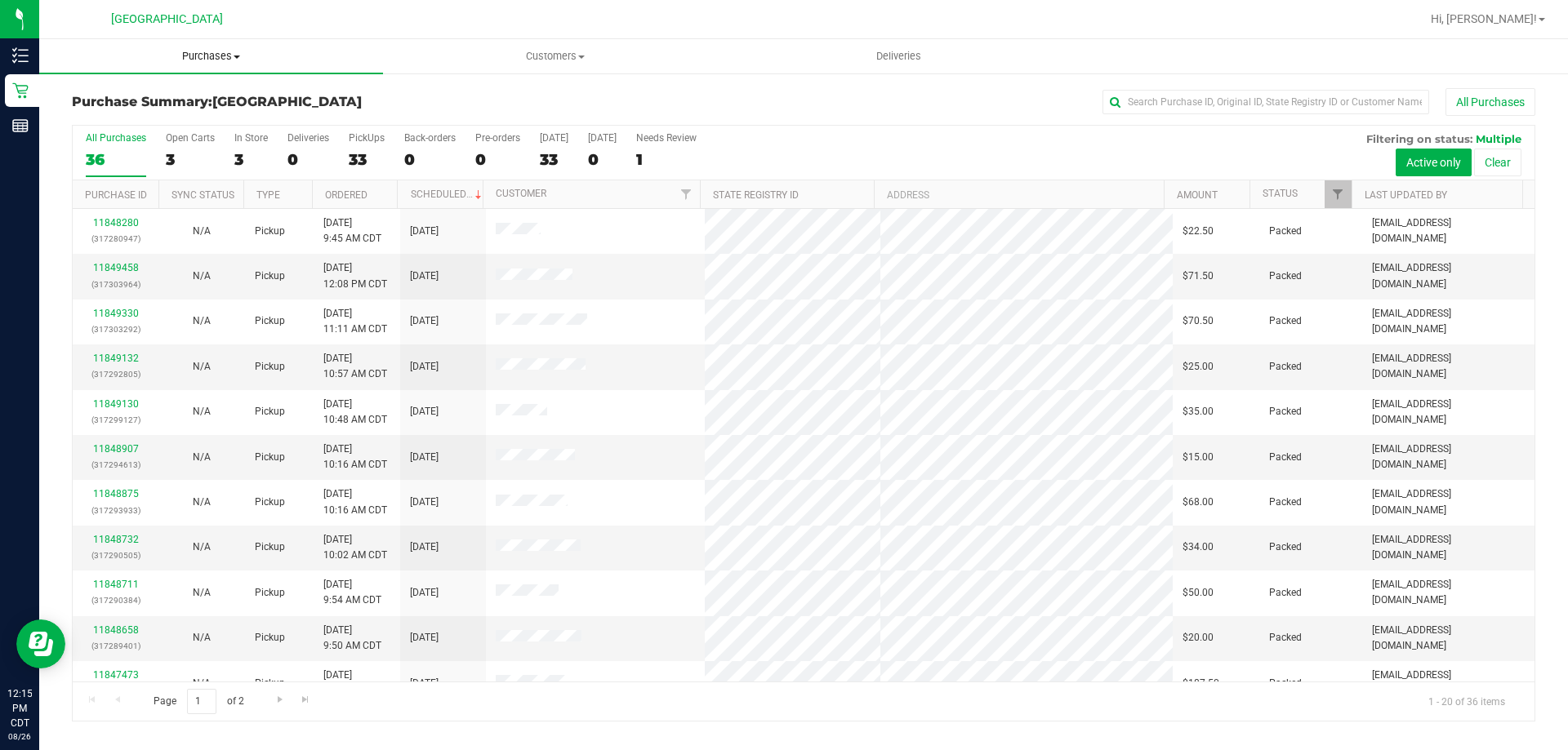
click at [251, 56] on span "Purchases" at bounding box center [211, 55] width 344 height 14
click at [146, 115] on li "Fulfillment" at bounding box center [211, 118] width 344 height 20
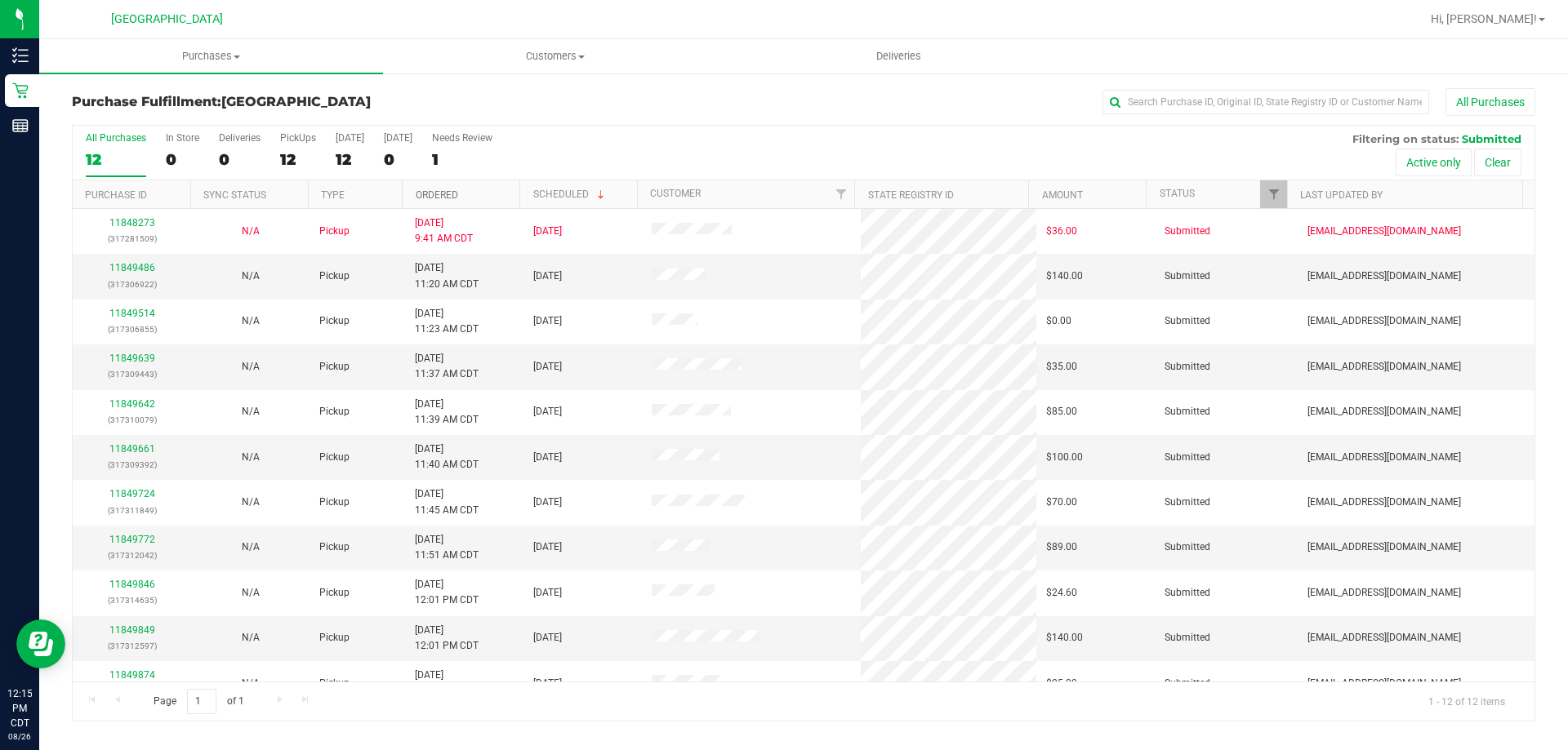
click at [421, 199] on link "Ordered" at bounding box center [437, 195] width 42 height 11
click at [132, 266] on link "11849486" at bounding box center [133, 268] width 46 height 11
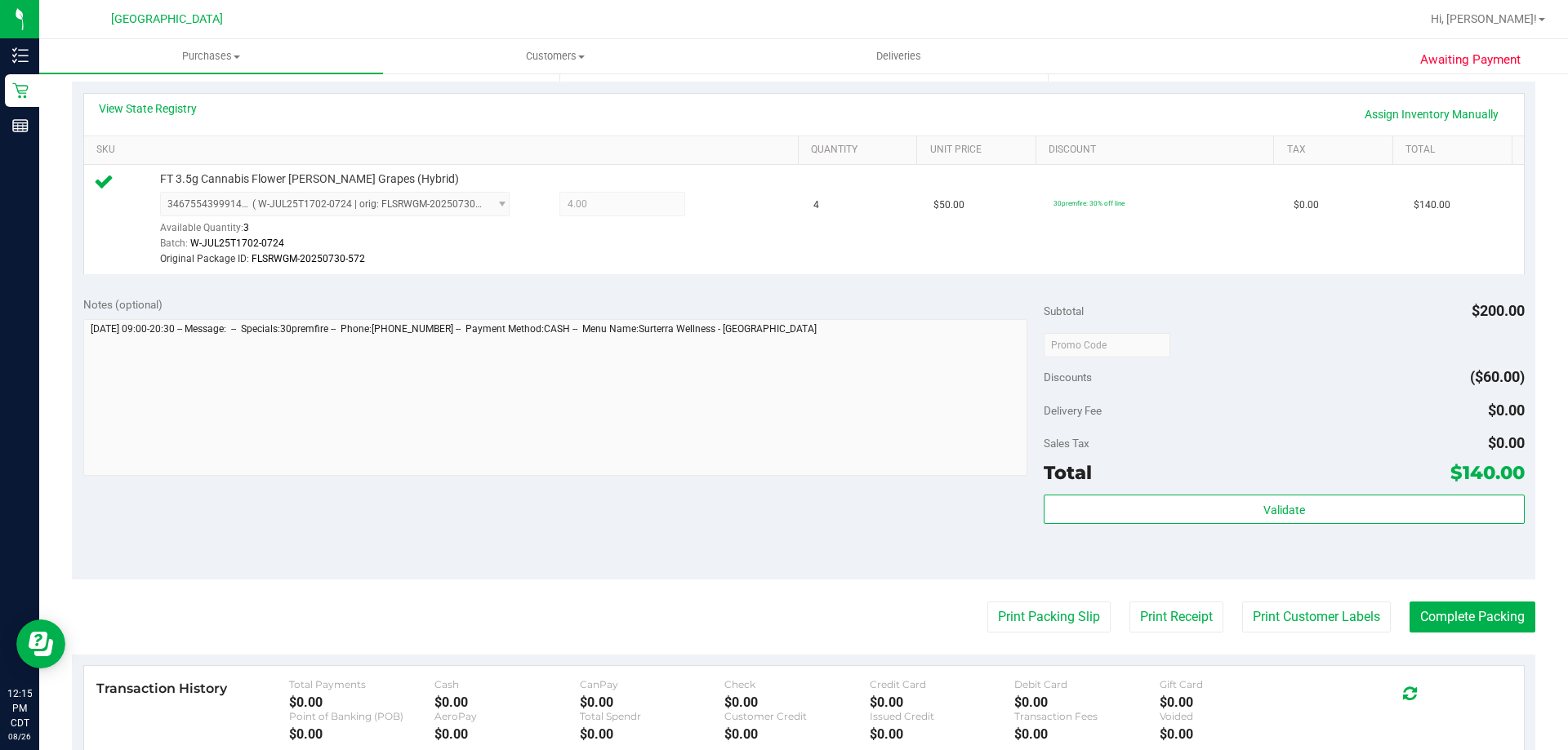
scroll to position [408, 0]
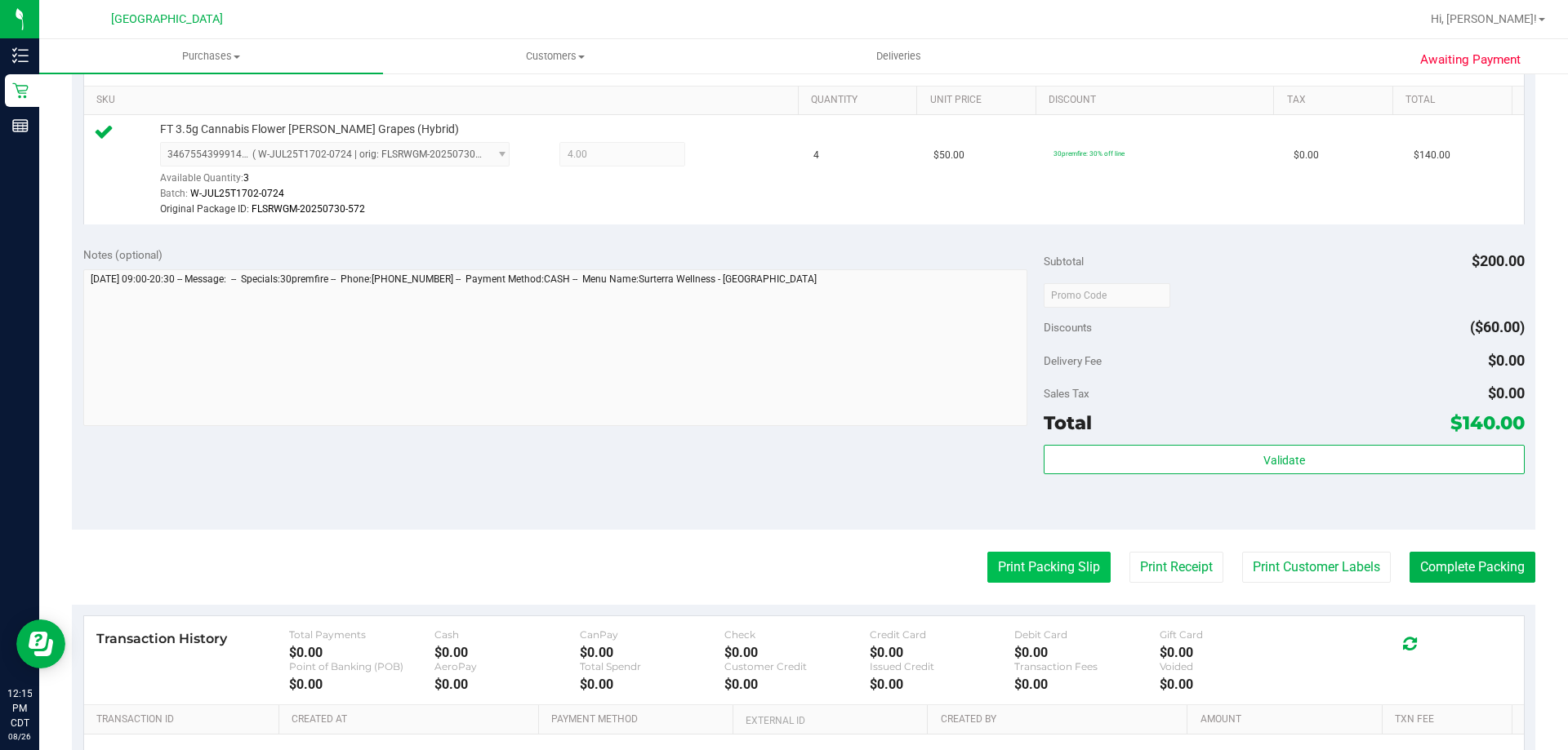
click at [1020, 559] on button "Print Packing Slip" at bounding box center [1048, 568] width 123 height 31
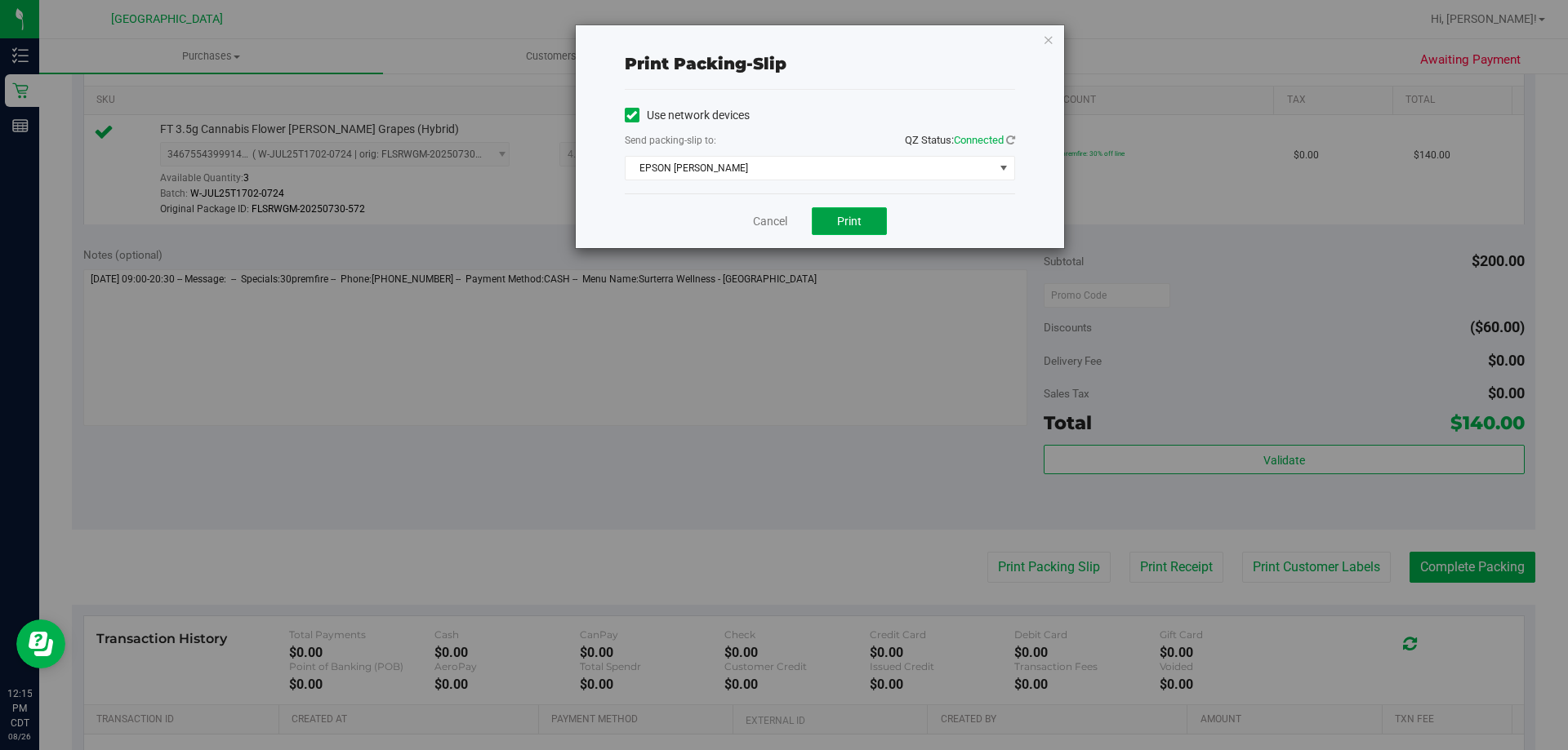
click at [861, 225] on span "Print" at bounding box center [849, 222] width 25 height 13
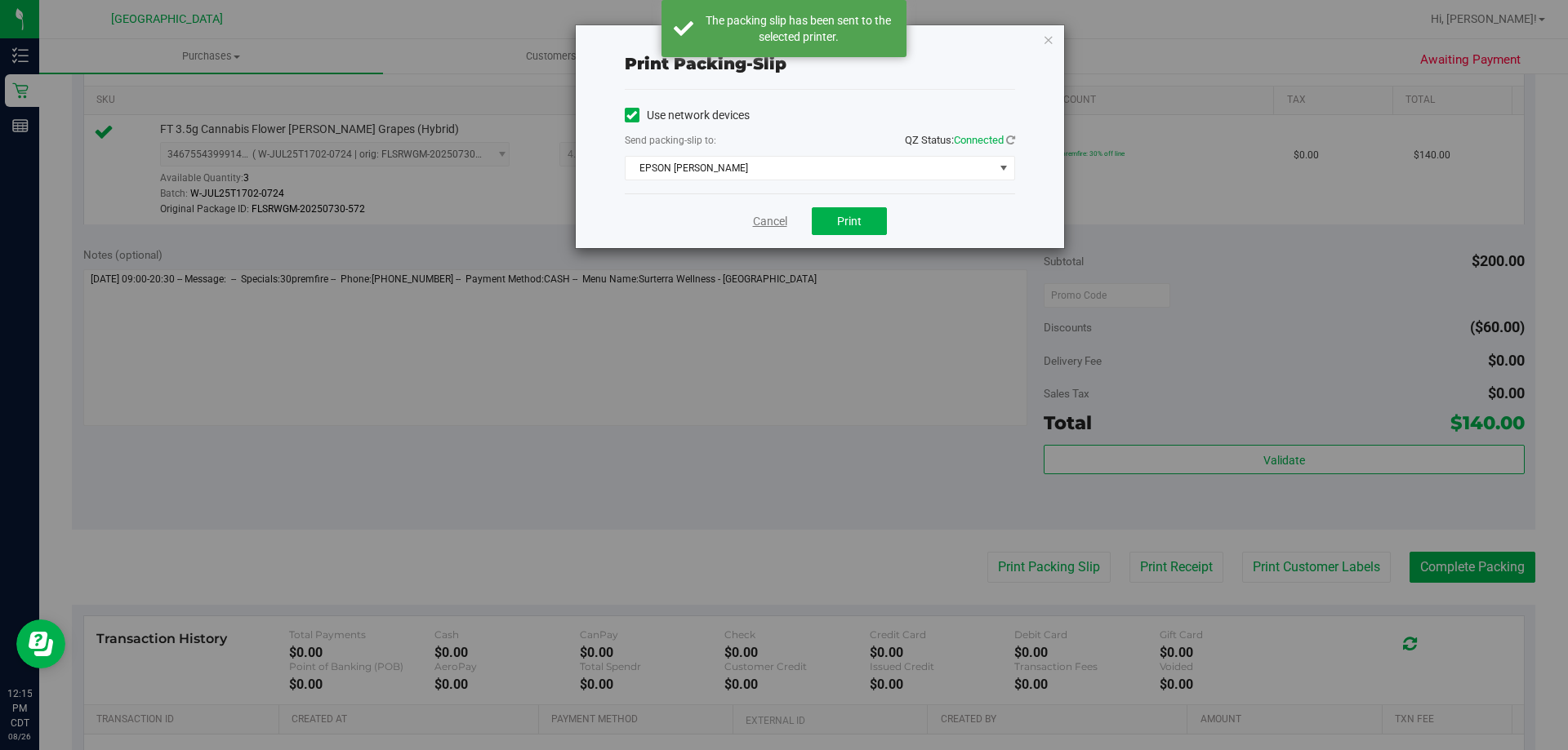
click at [774, 213] on link "Cancel" at bounding box center [770, 222] width 34 height 17
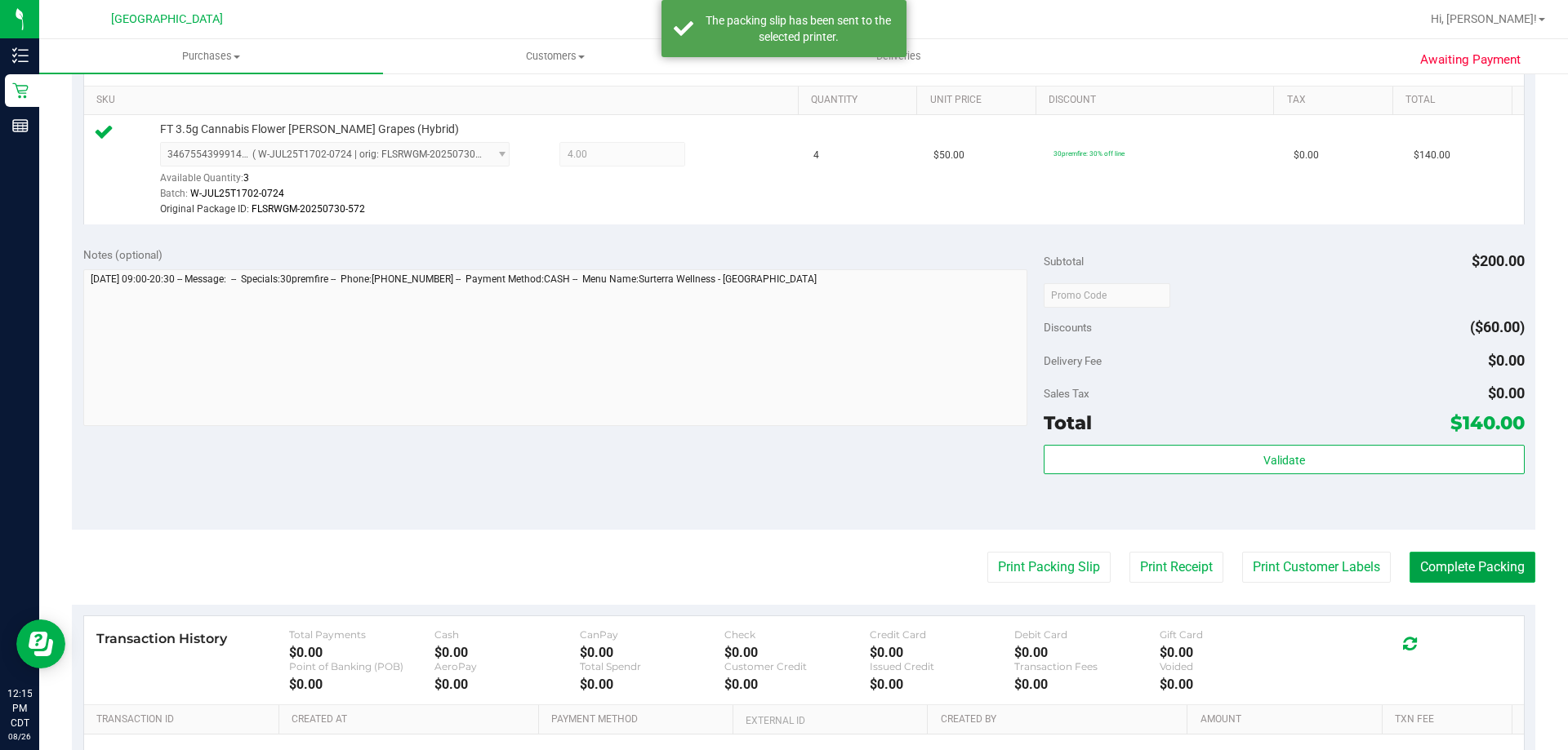
click at [1482, 579] on button "Complete Packing" at bounding box center [1472, 568] width 126 height 31
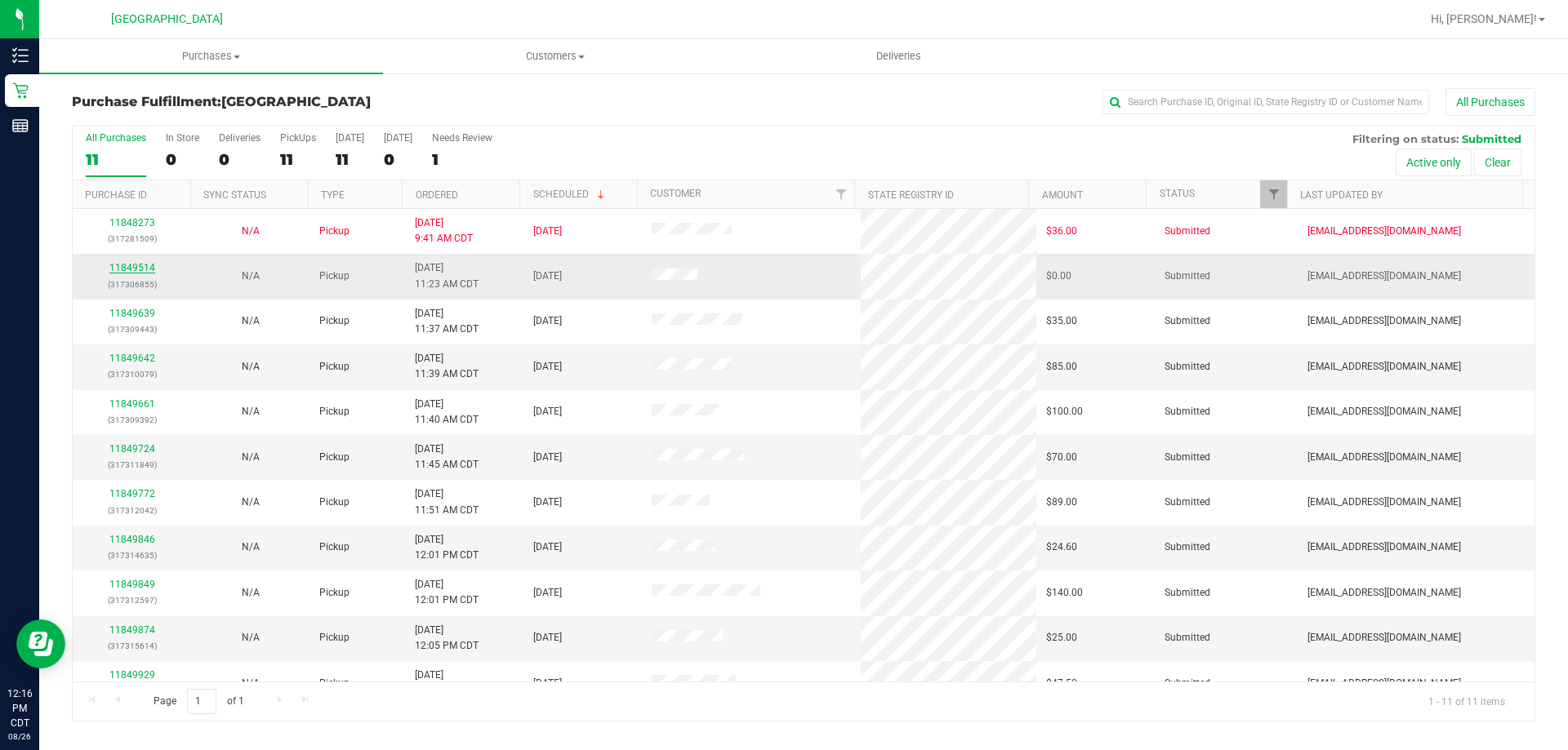
click at [140, 263] on link "11849514" at bounding box center [133, 268] width 46 height 11
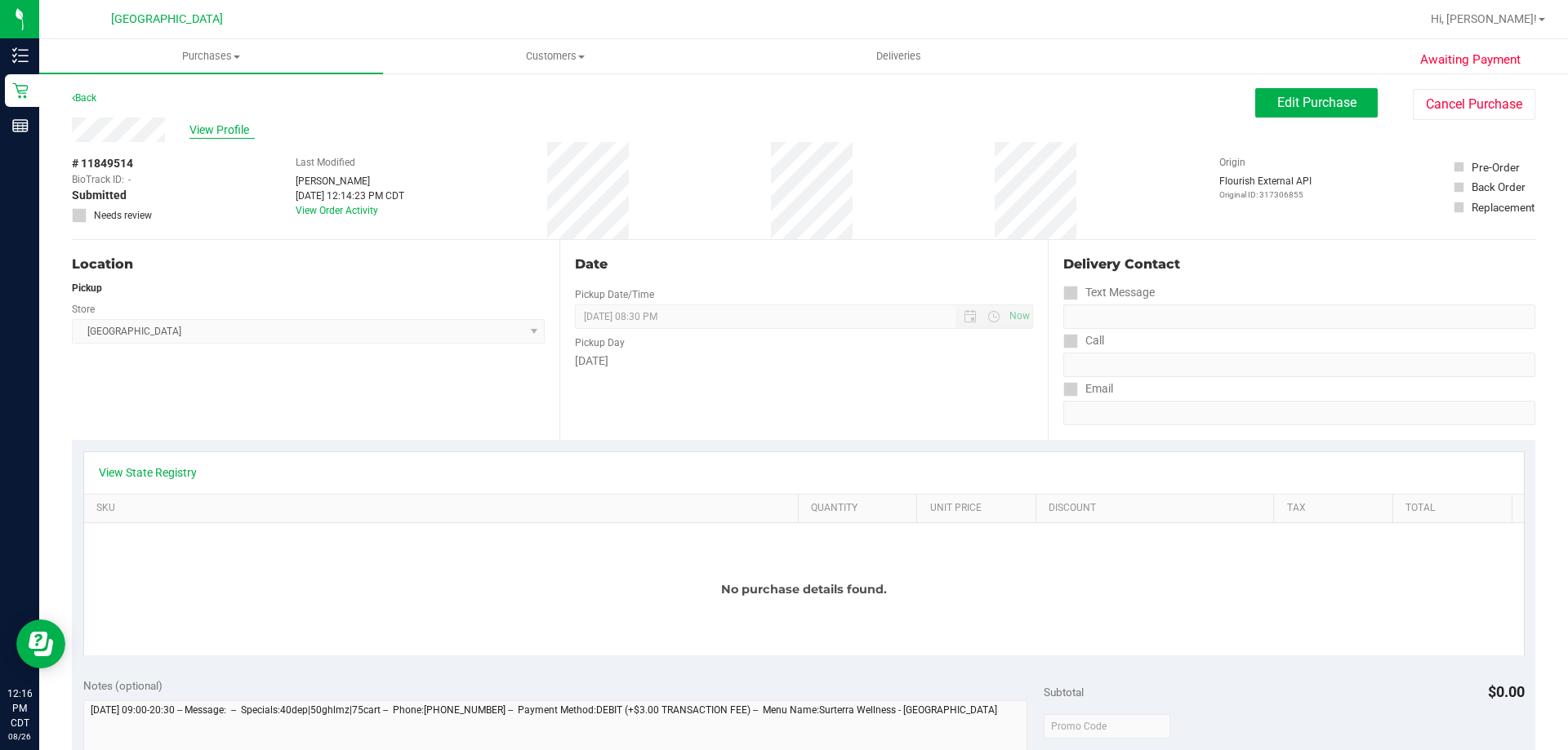
click at [215, 129] on span "View Profile" at bounding box center [222, 130] width 65 height 17
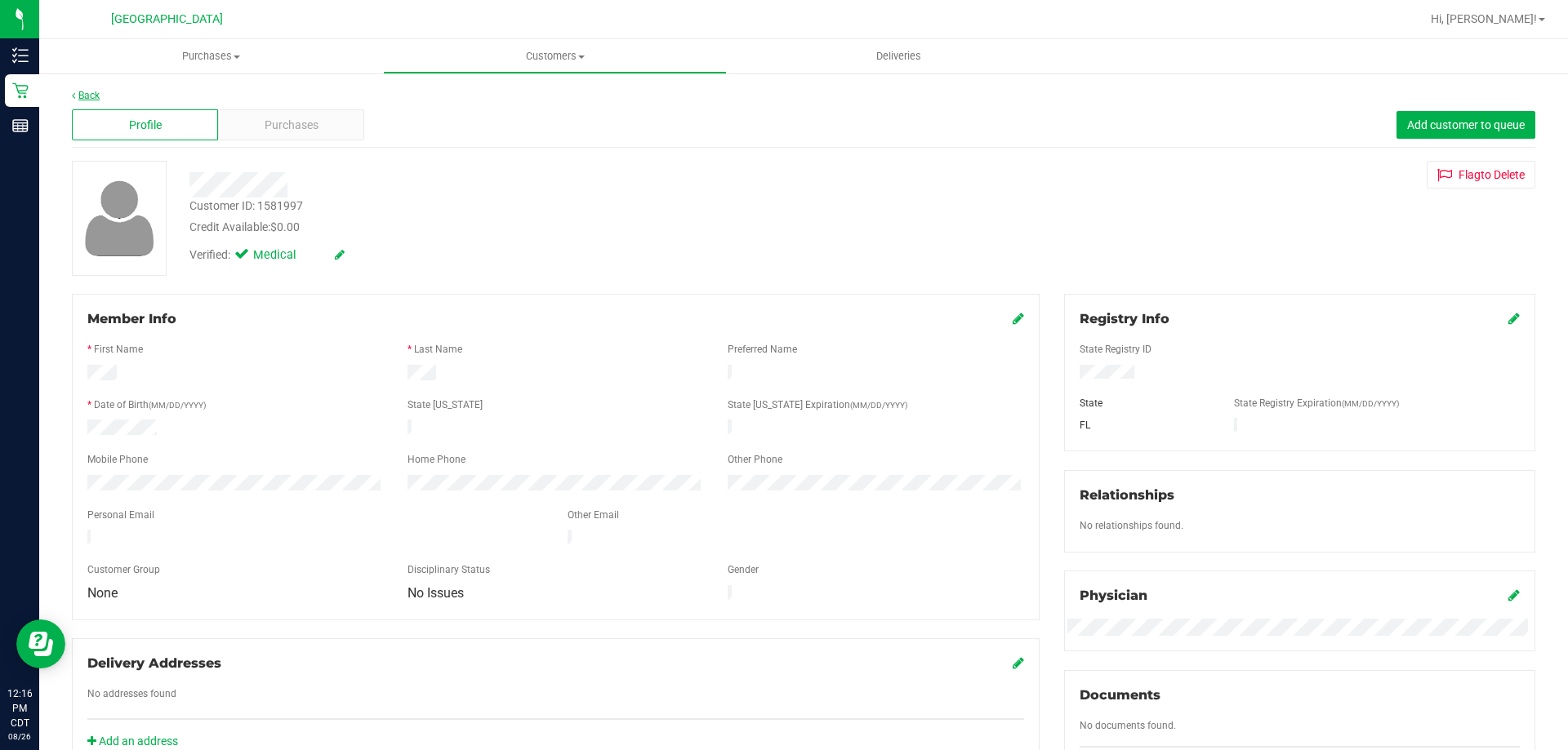
click at [88, 98] on link "Back" at bounding box center [85, 96] width 28 height 11
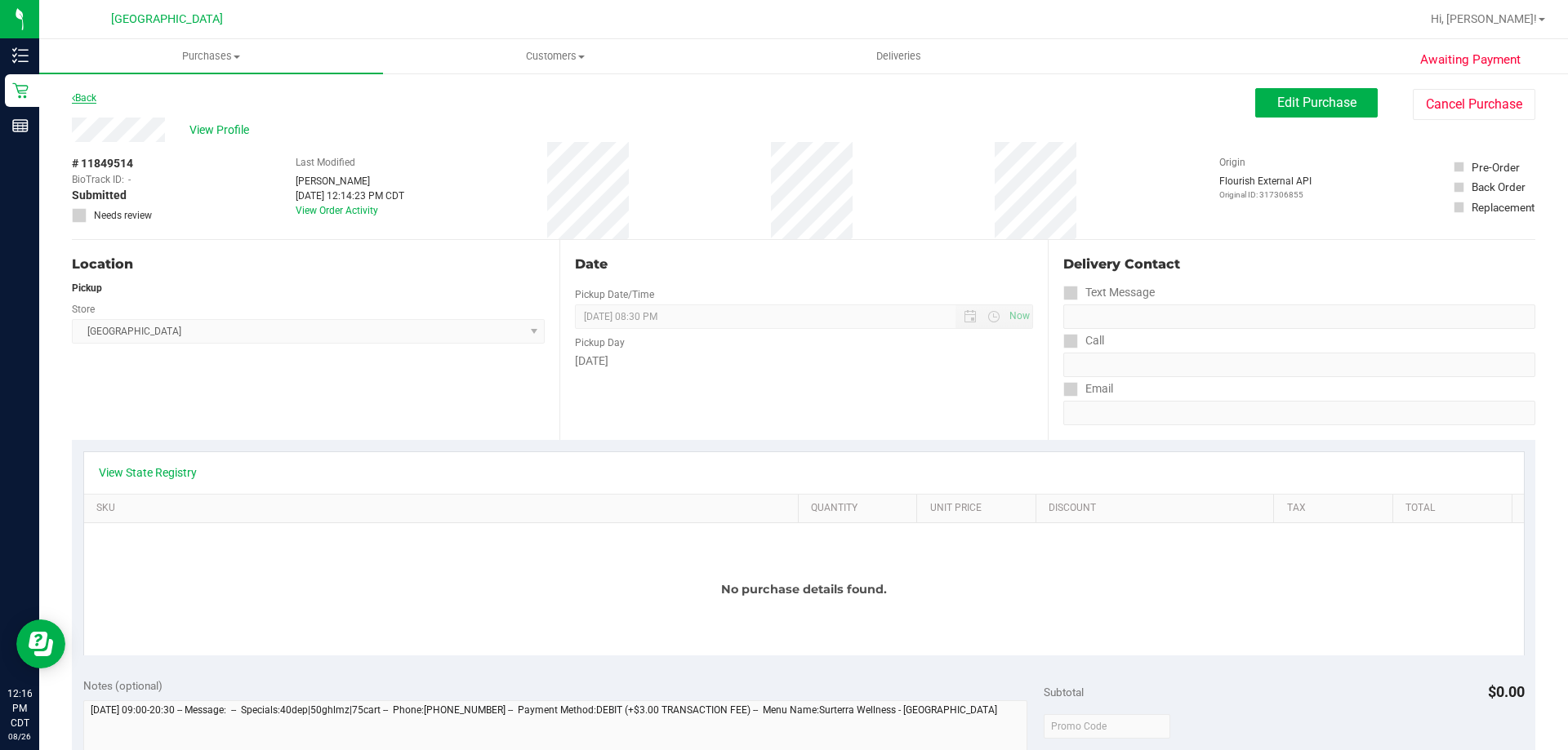
click at [81, 98] on link "Back" at bounding box center [84, 98] width 25 height 11
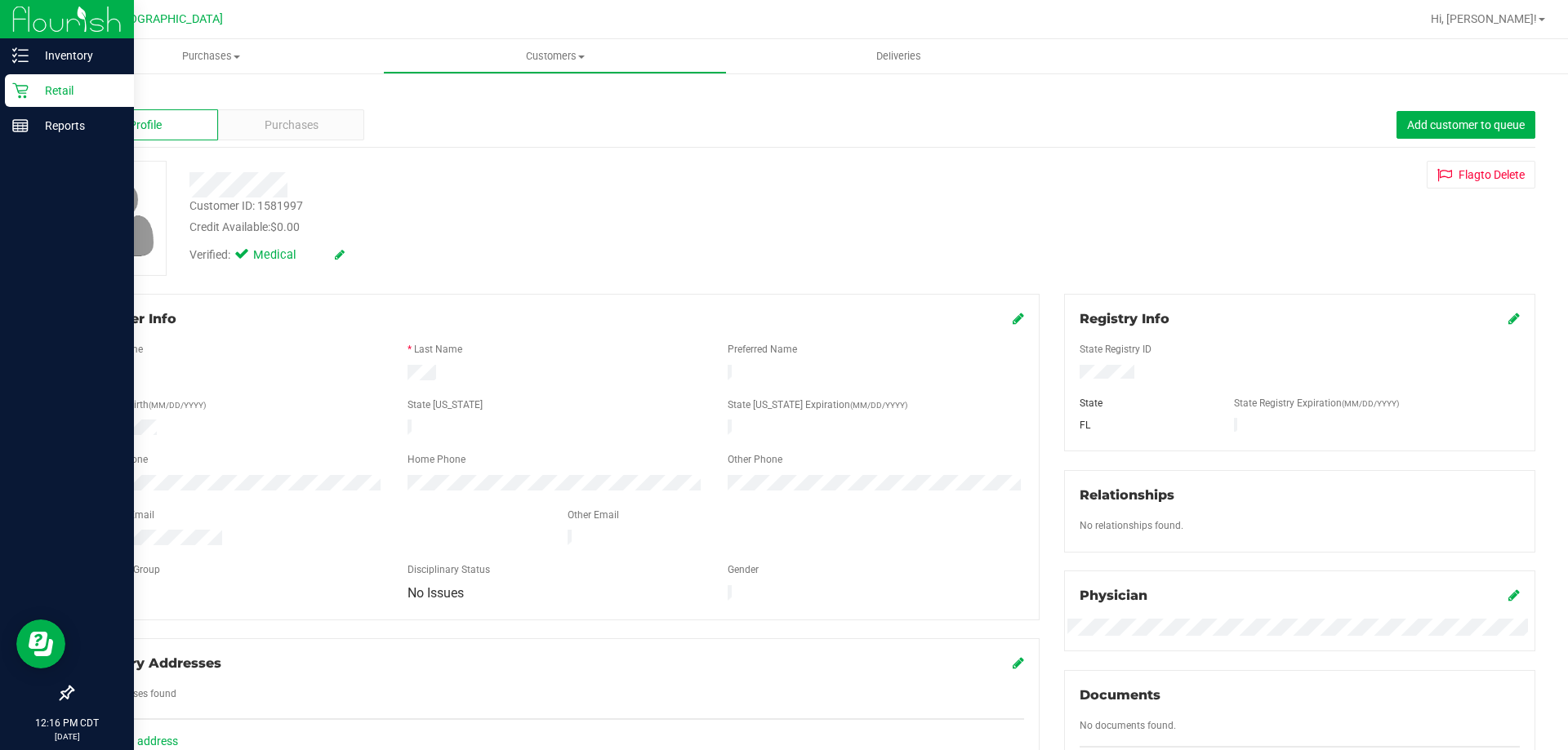
click at [25, 92] on icon at bounding box center [20, 90] width 16 height 16
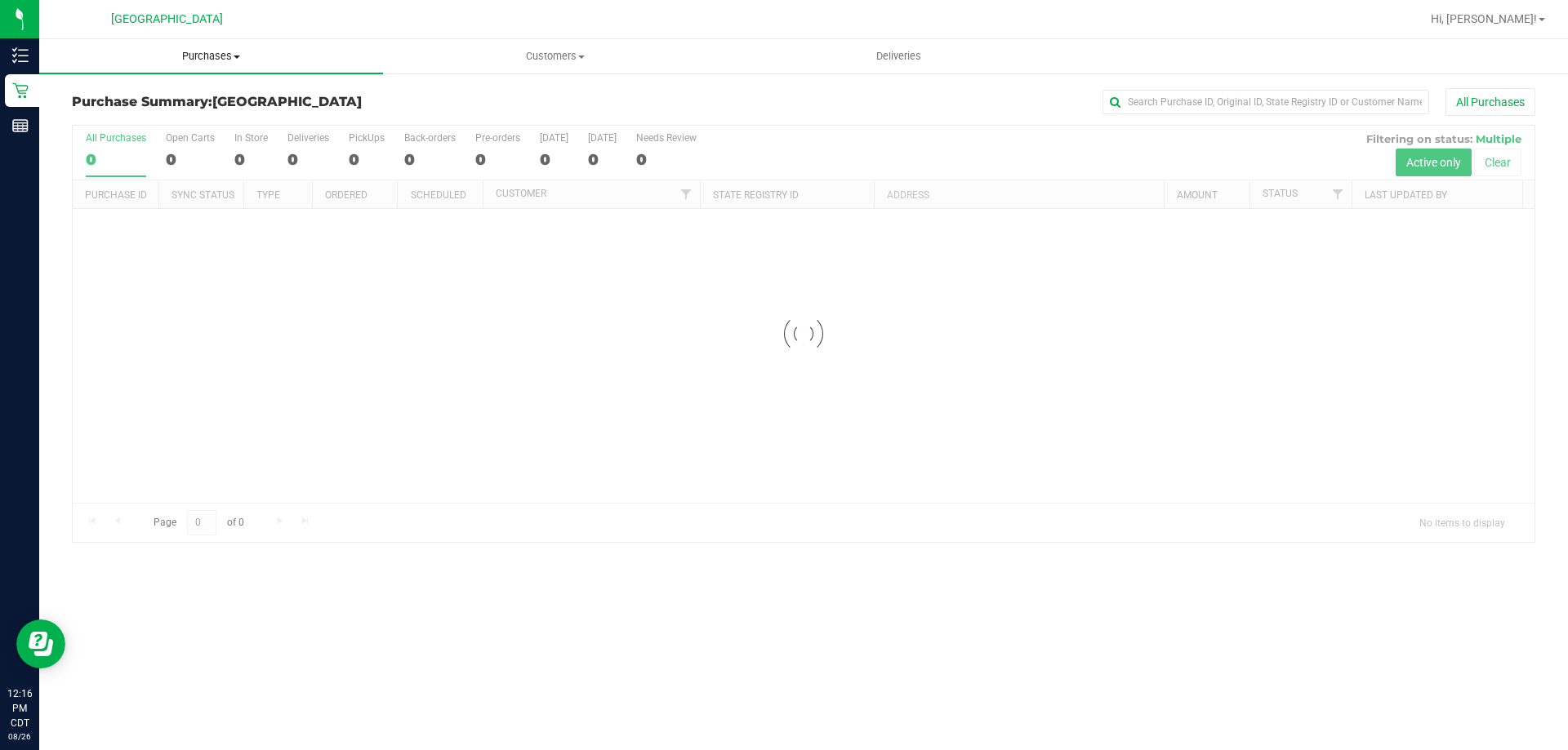
click at [216, 61] on span "Purchases" at bounding box center [211, 55] width 344 height 14
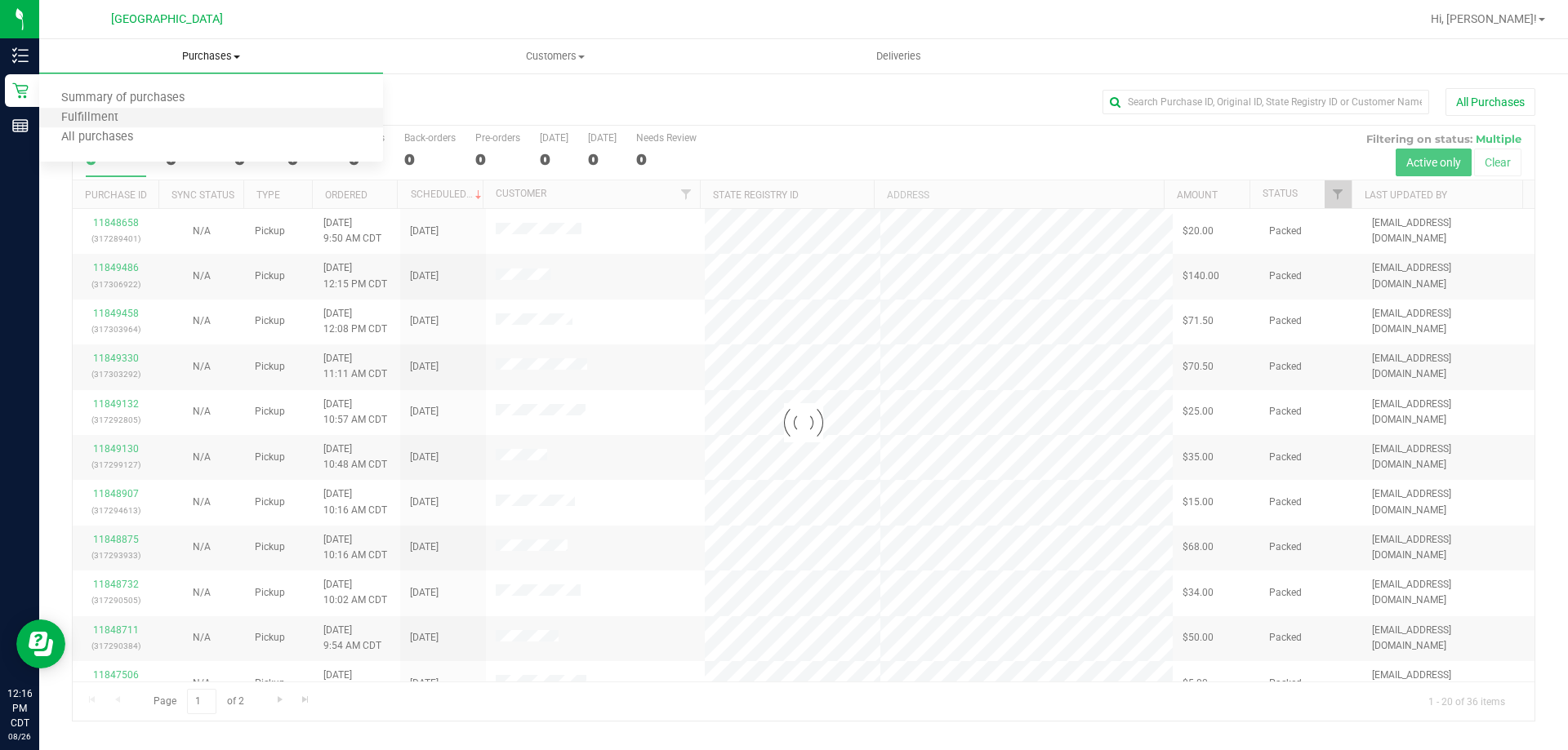
click at [186, 115] on li "Fulfillment" at bounding box center [211, 118] width 344 height 20
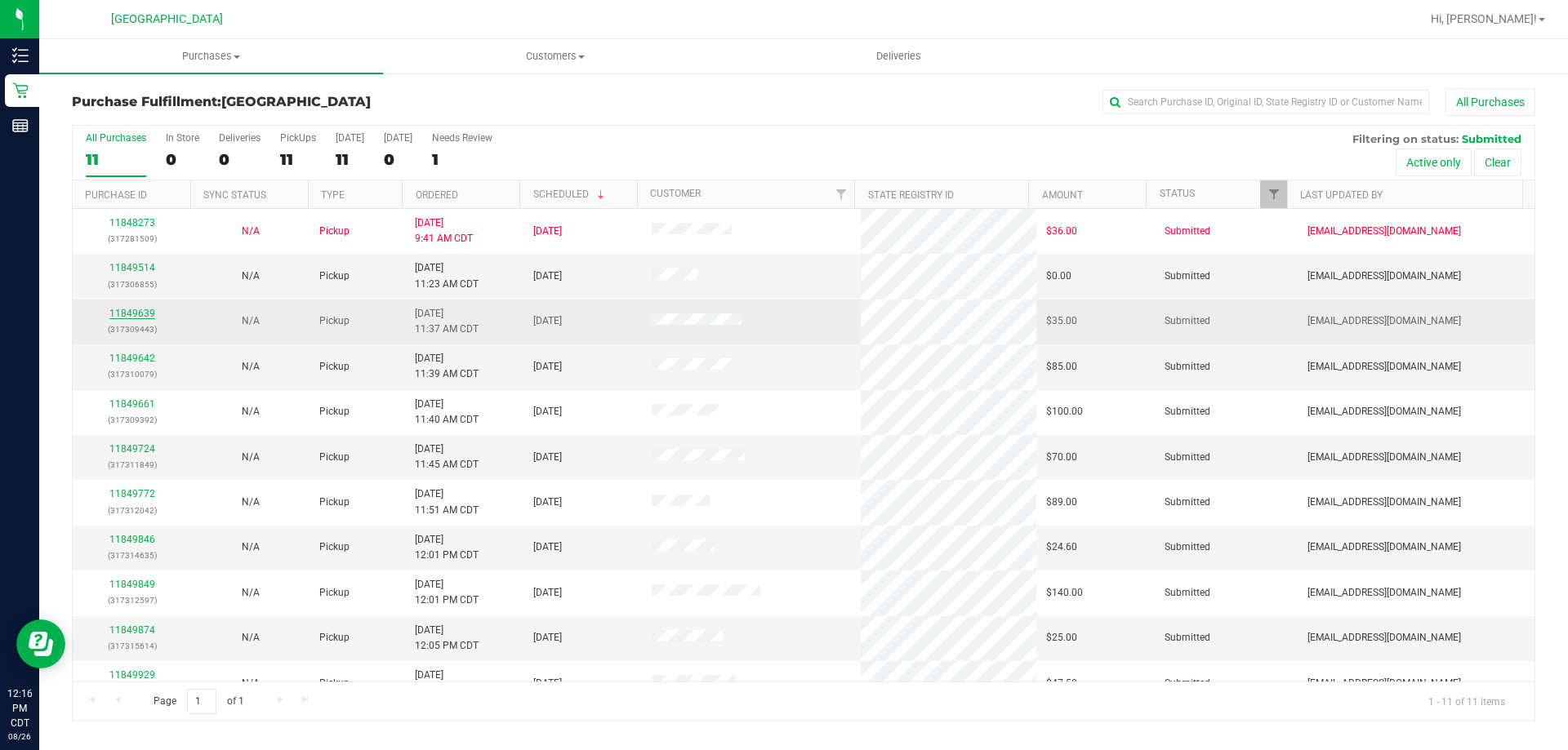
click at [143, 308] on link "11849639" at bounding box center [133, 313] width 46 height 11
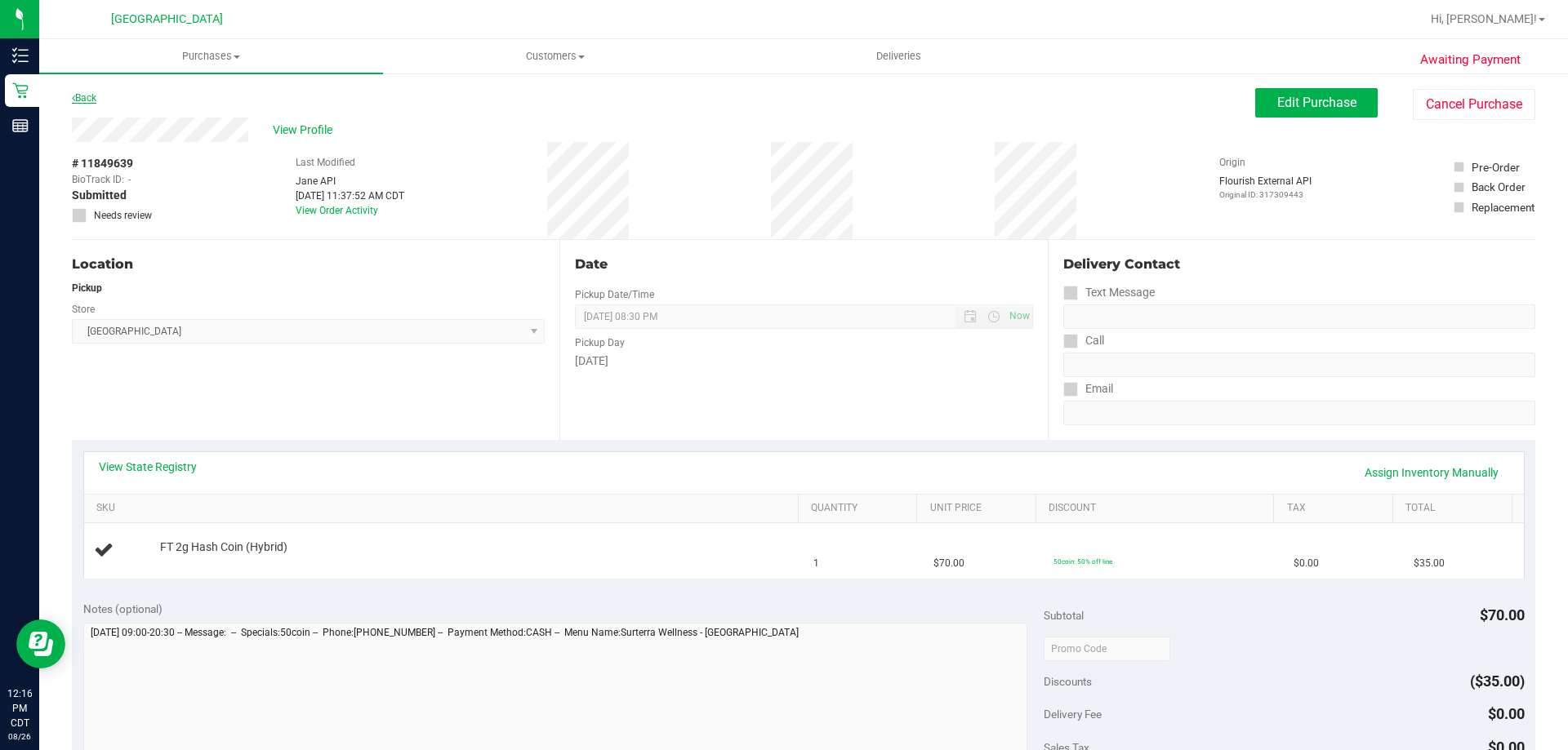
click at [93, 98] on link "Back" at bounding box center [84, 98] width 25 height 11
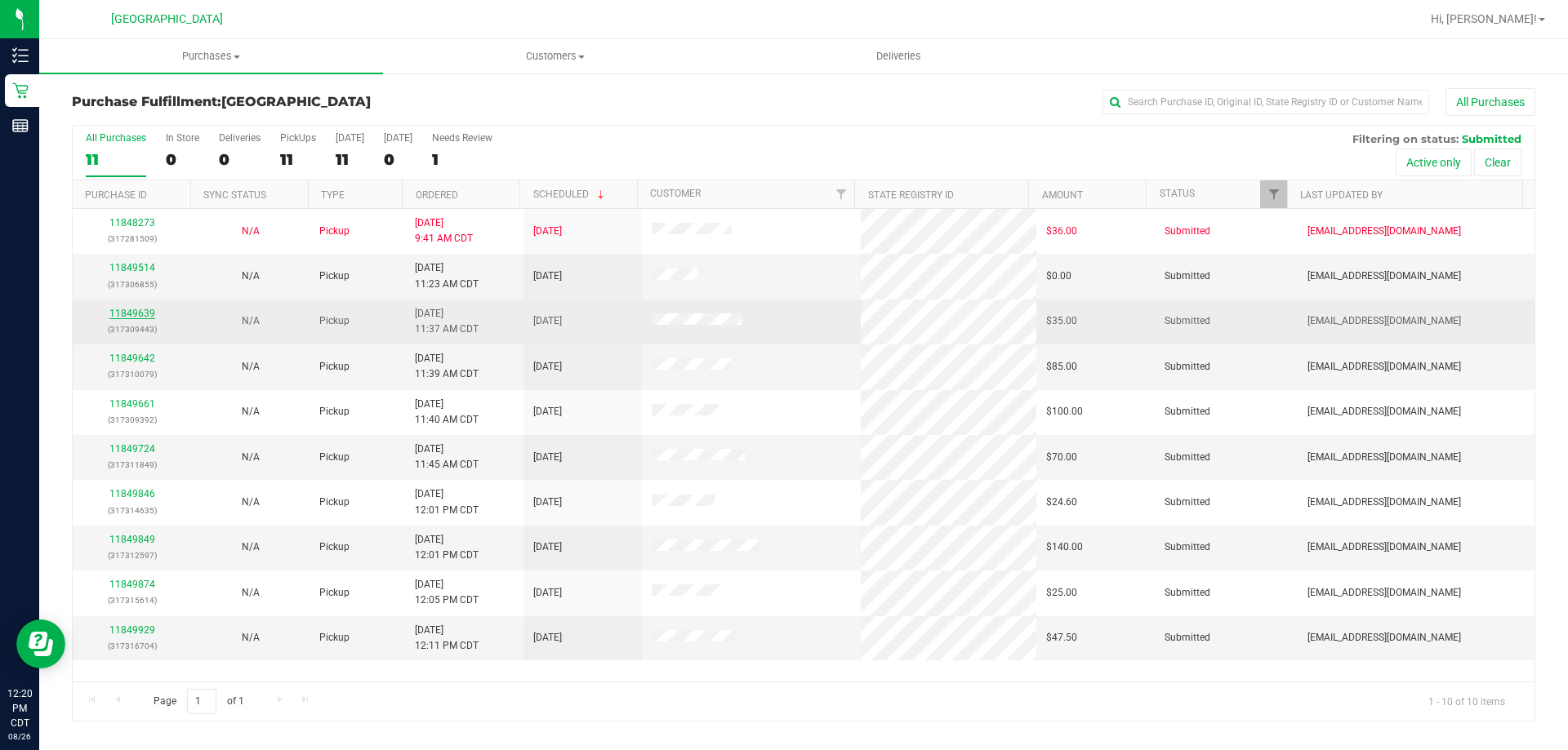
click at [140, 314] on link "11849639" at bounding box center [133, 313] width 46 height 11
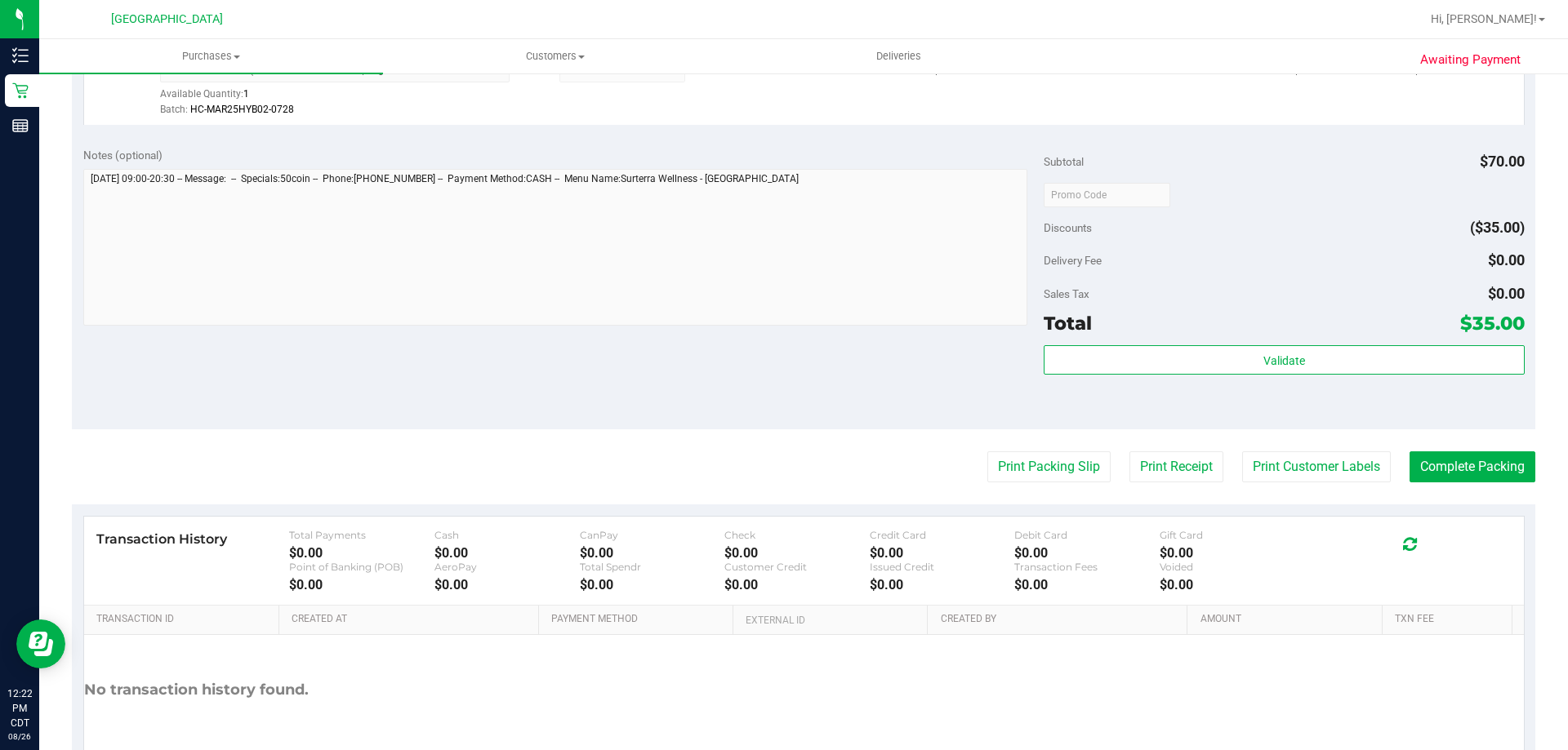
scroll to position [571, 0]
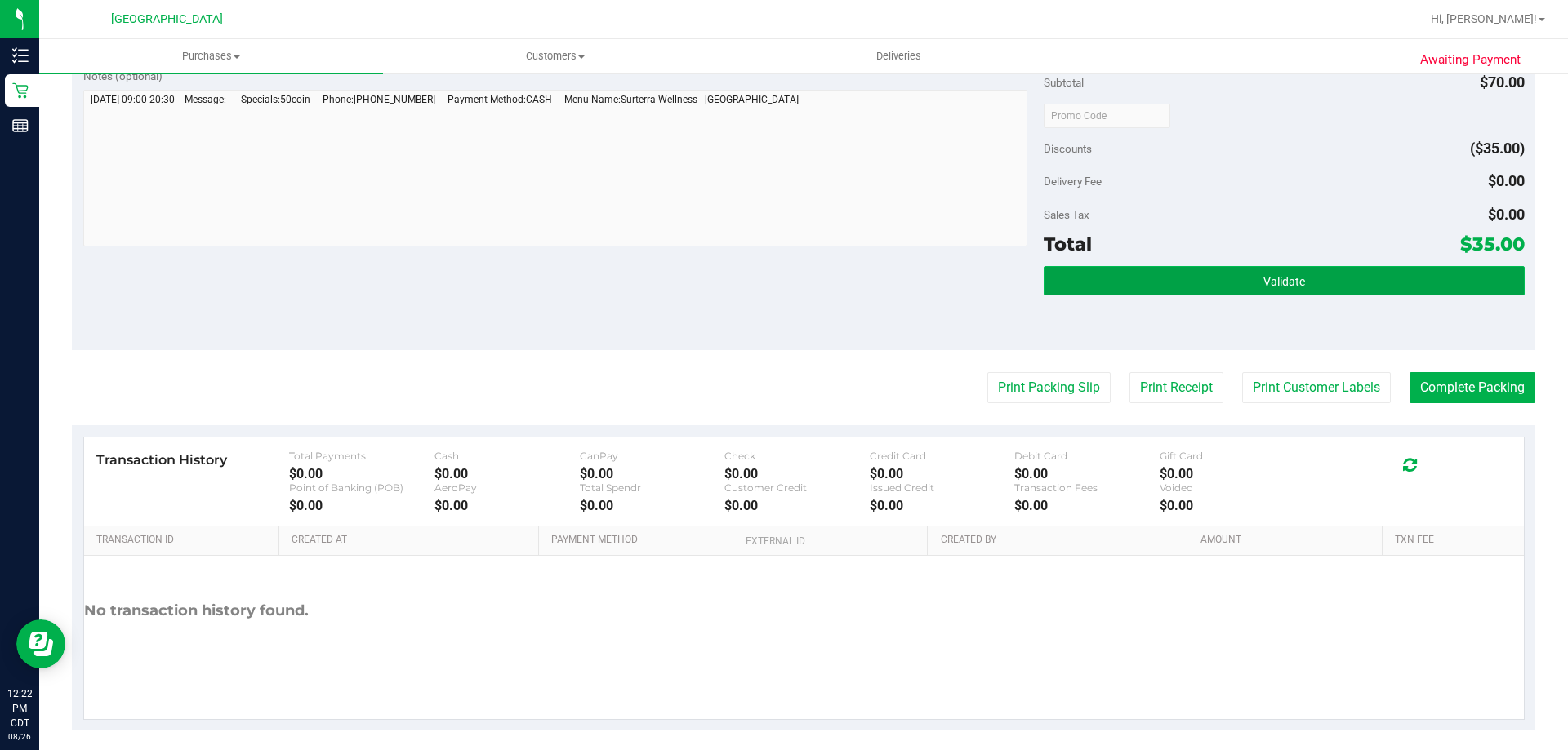
click at [1253, 289] on button "Validate" at bounding box center [1283, 281] width 481 height 30
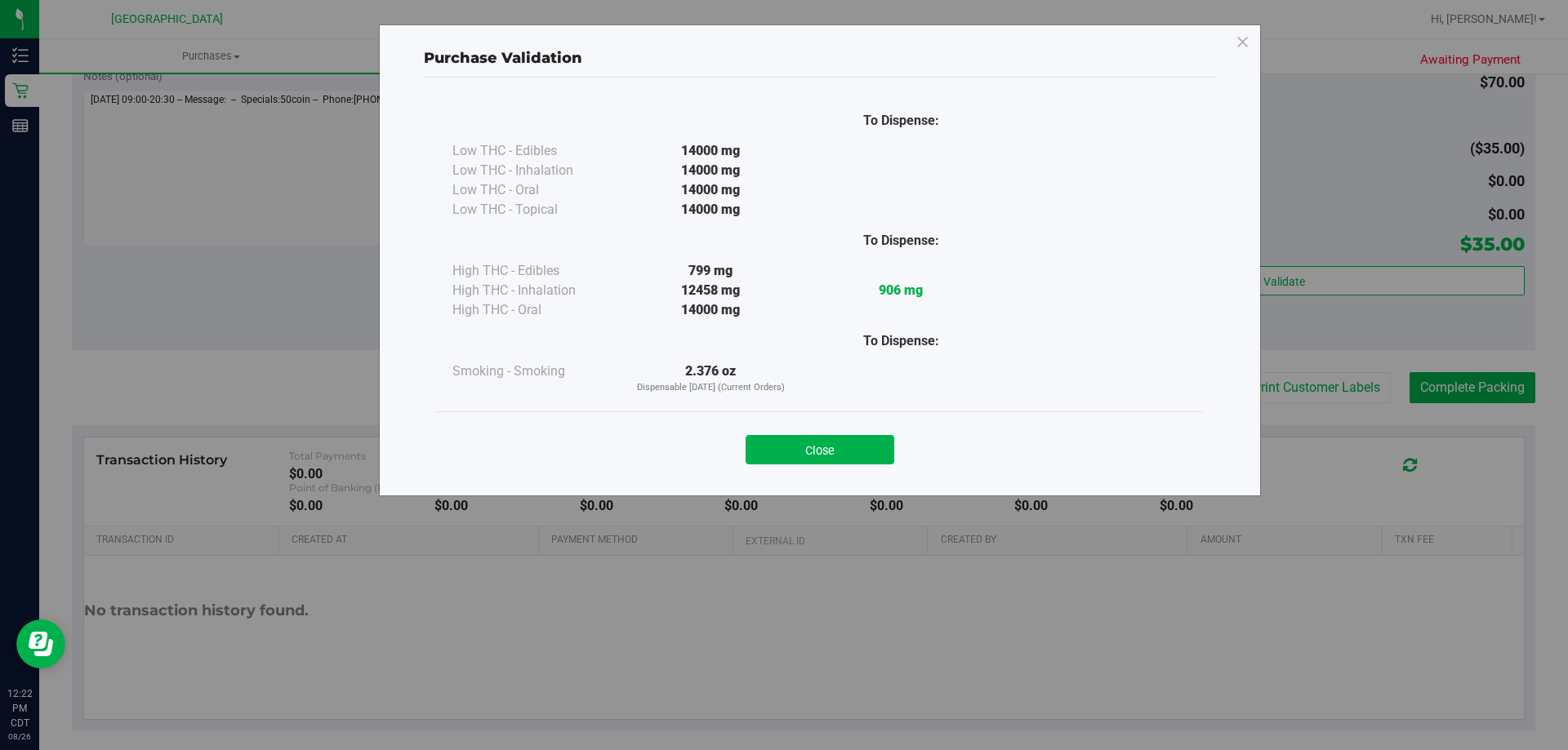
click at [1060, 388] on div "Purchase Validation To Dispense: Low THC - Edibles 14000 mg" at bounding box center [790, 375] width 1580 height 750
click at [827, 461] on button "Close" at bounding box center [820, 450] width 149 height 30
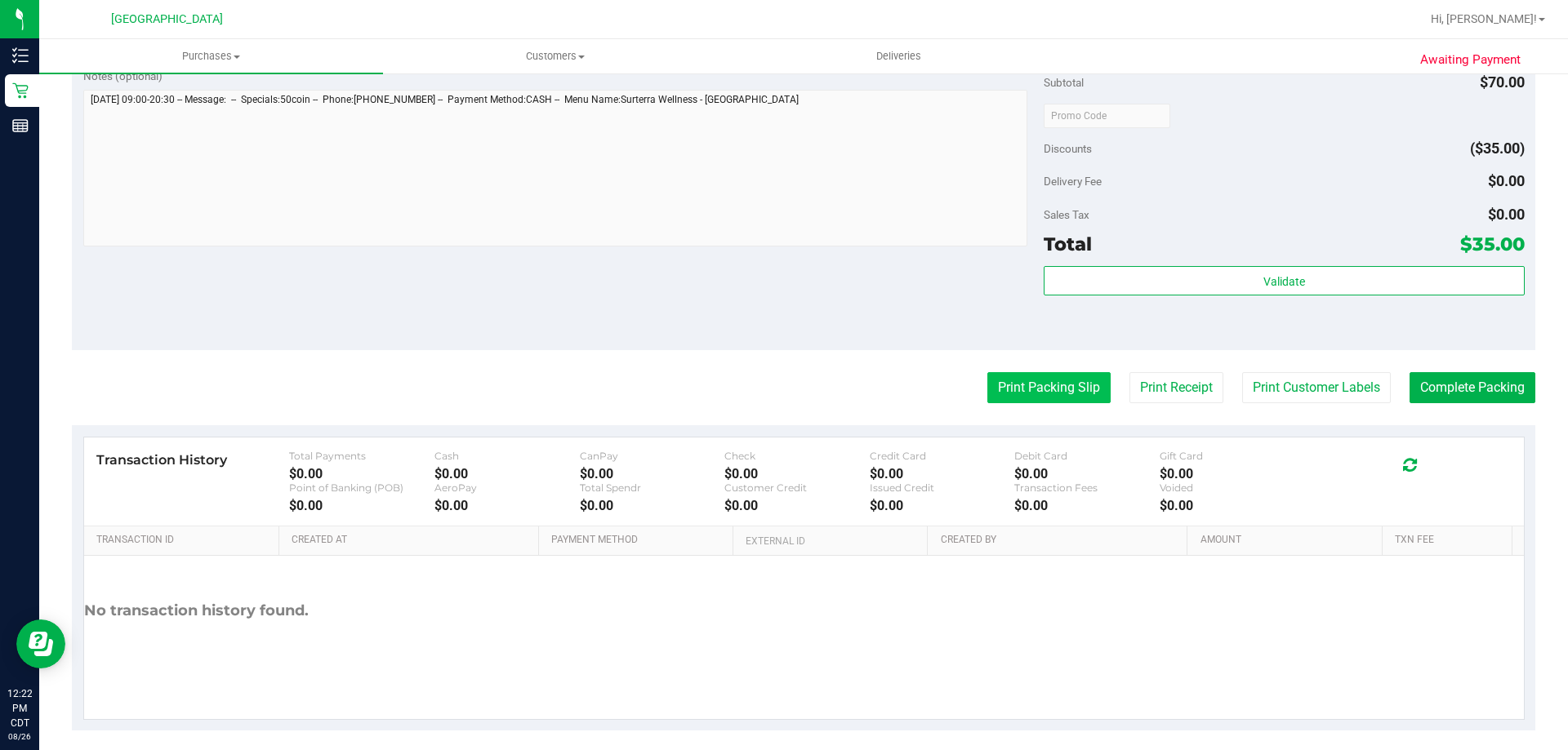
click at [1001, 390] on button "Print Packing Slip" at bounding box center [1048, 388] width 123 height 31
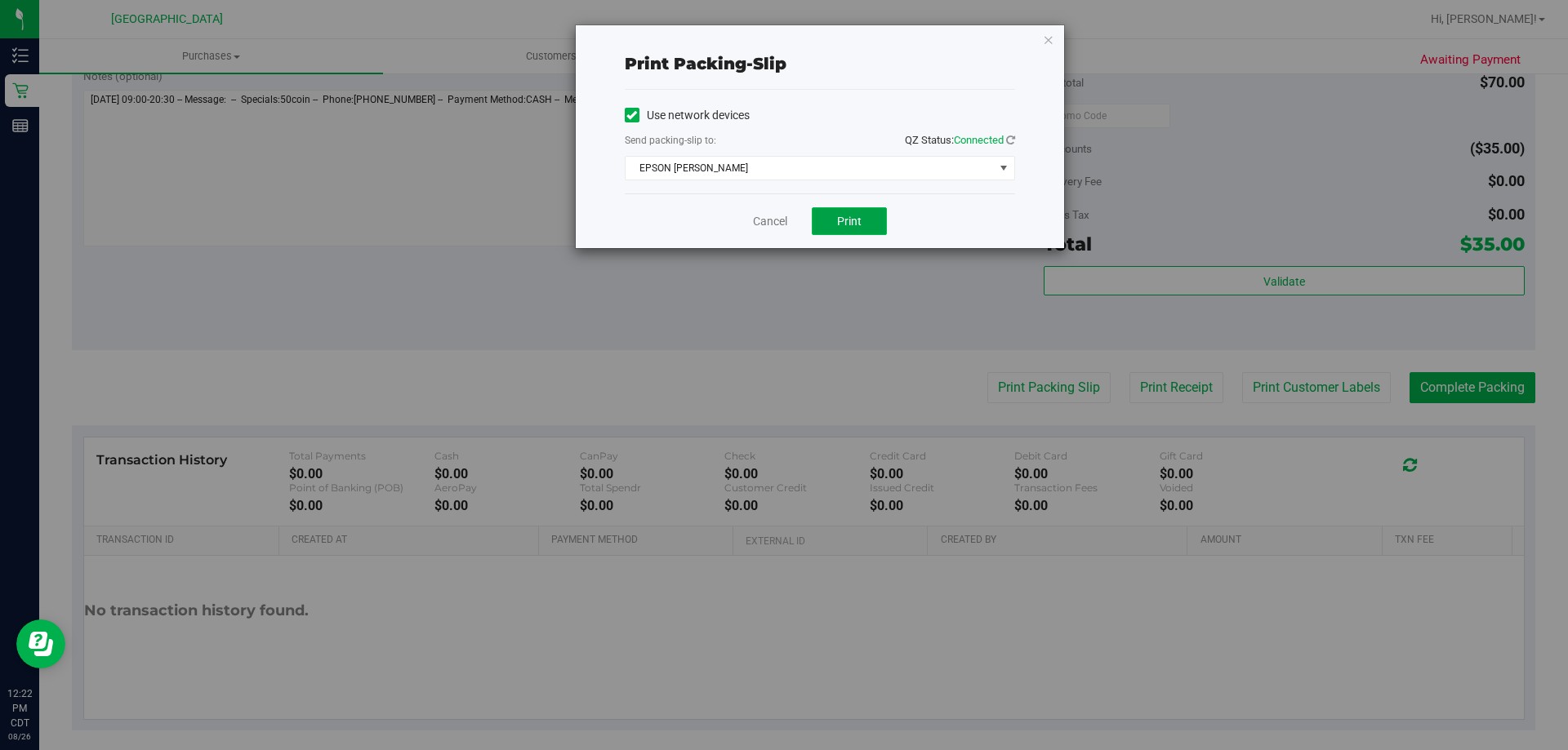
click at [873, 218] on button "Print" at bounding box center [848, 221] width 75 height 28
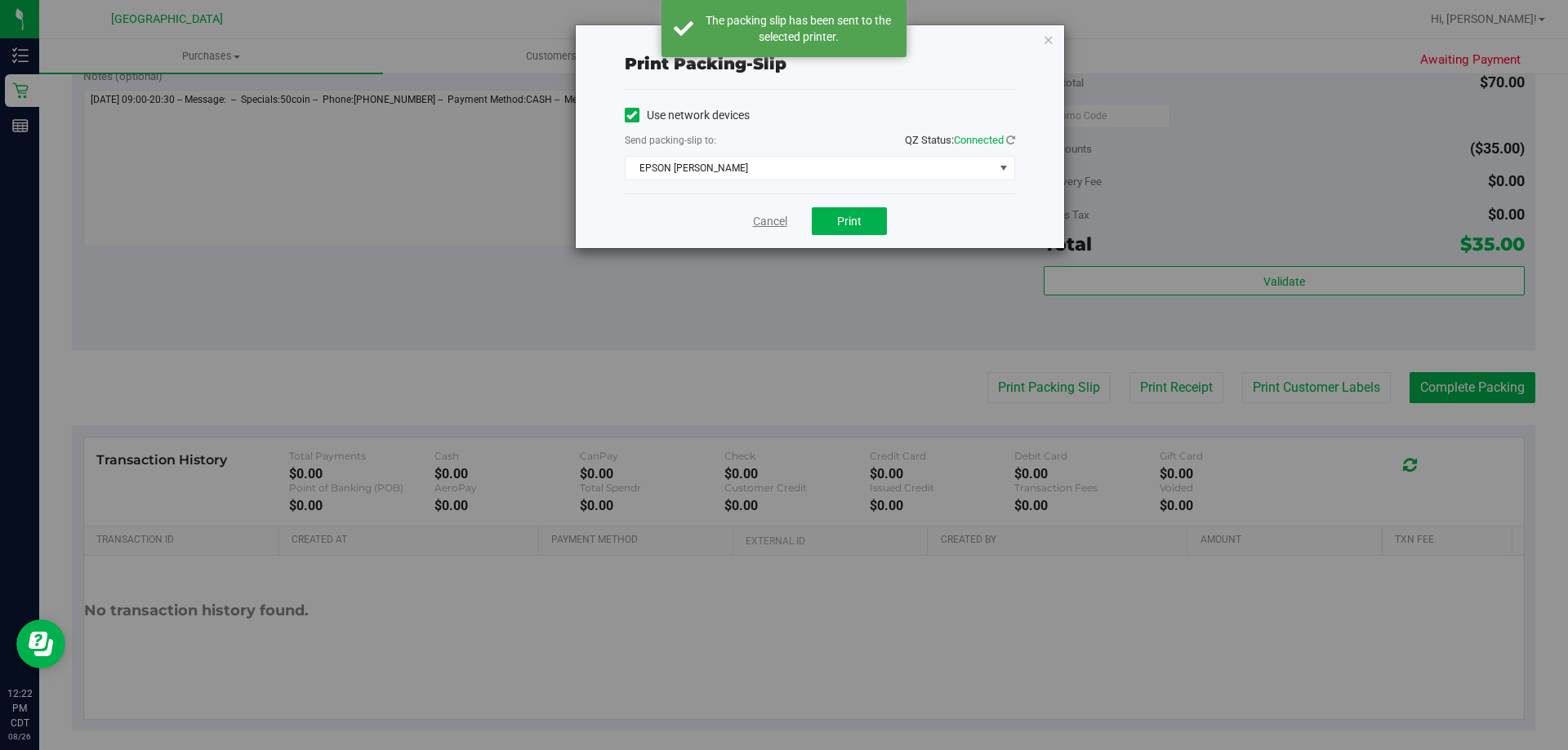
click at [769, 222] on link "Cancel" at bounding box center [770, 222] width 34 height 17
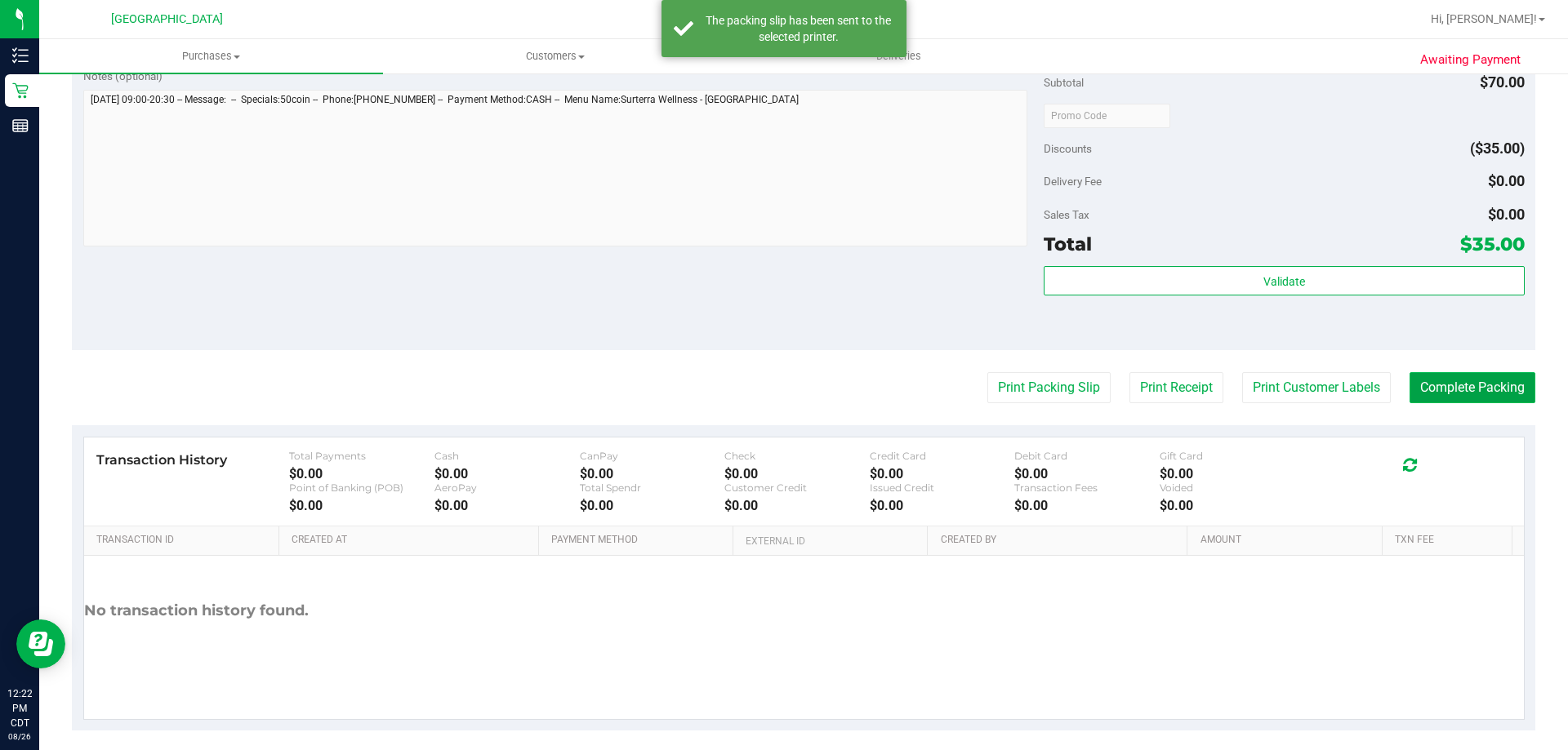
click at [1463, 385] on button "Complete Packing" at bounding box center [1472, 388] width 126 height 31
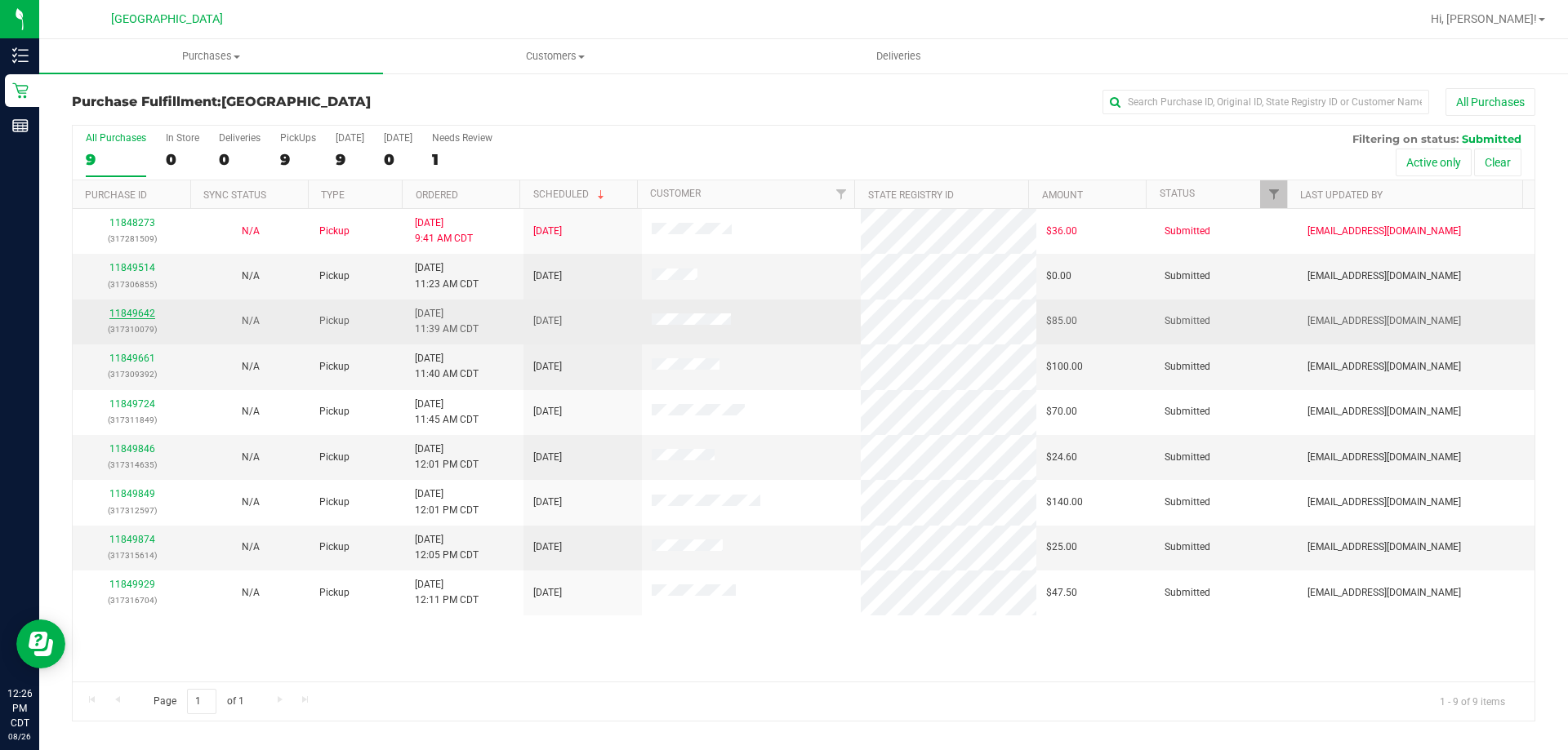
click at [132, 311] on link "11849642" at bounding box center [133, 313] width 46 height 11
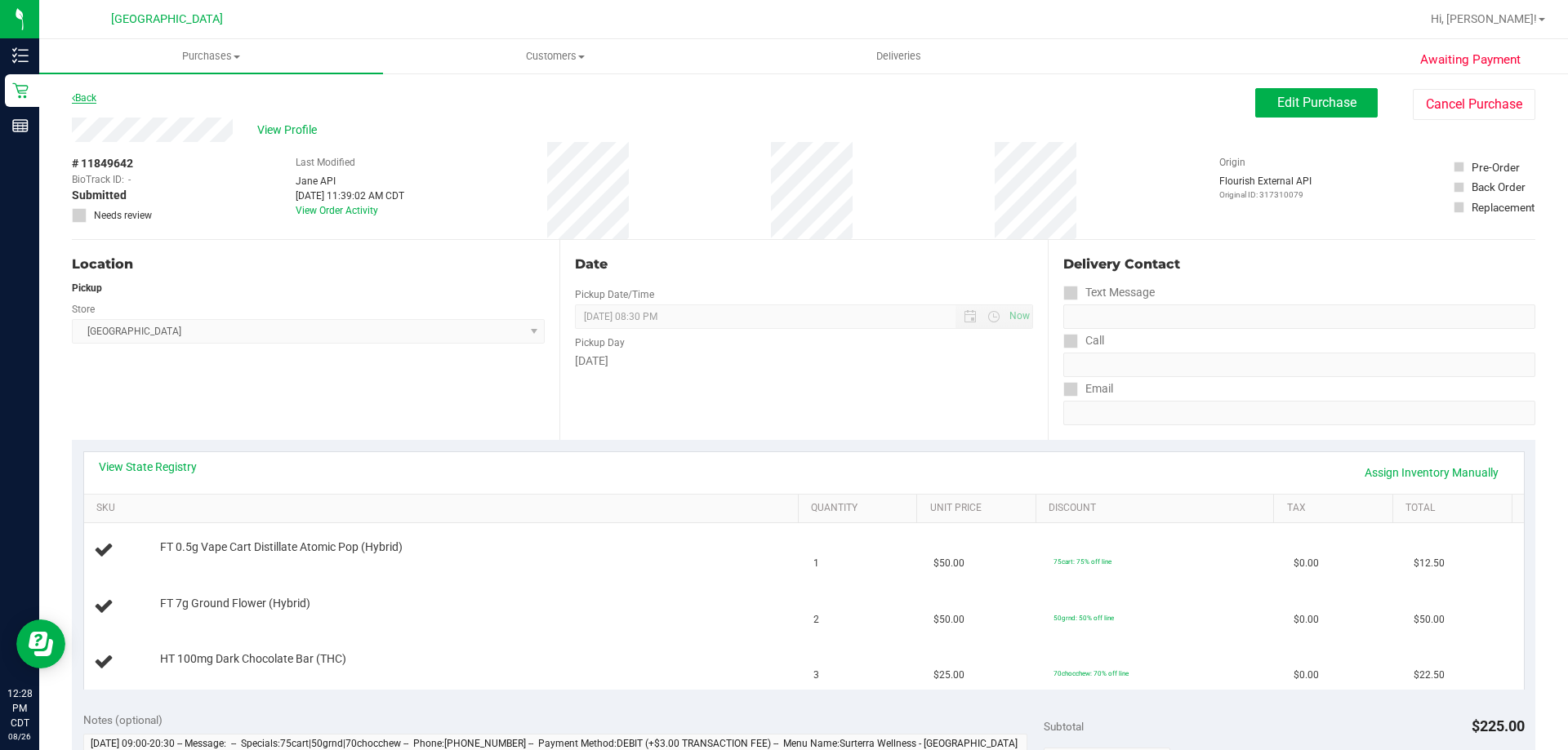
click at [93, 101] on link "Back" at bounding box center [84, 98] width 25 height 11
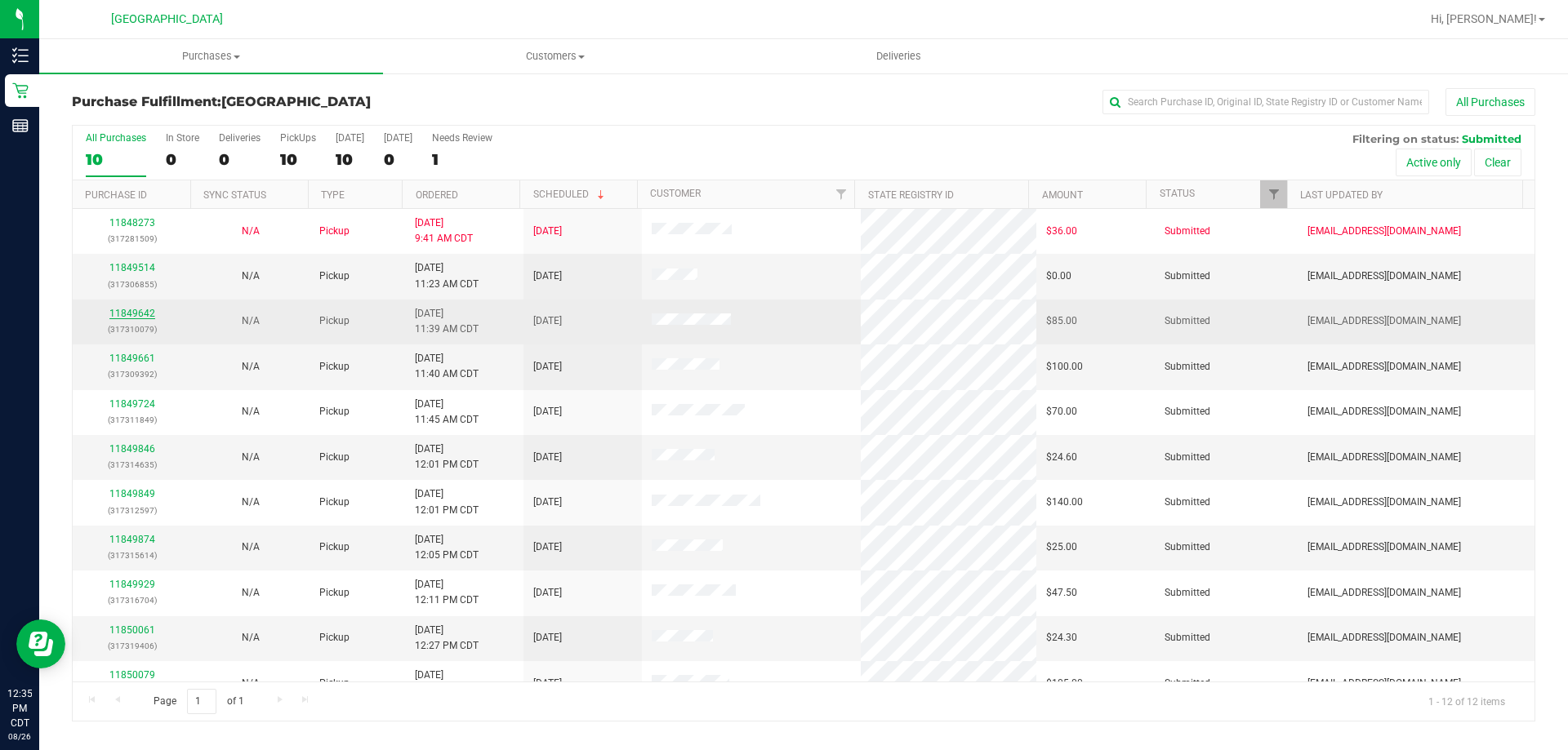
click at [140, 313] on link "11849642" at bounding box center [133, 313] width 46 height 11
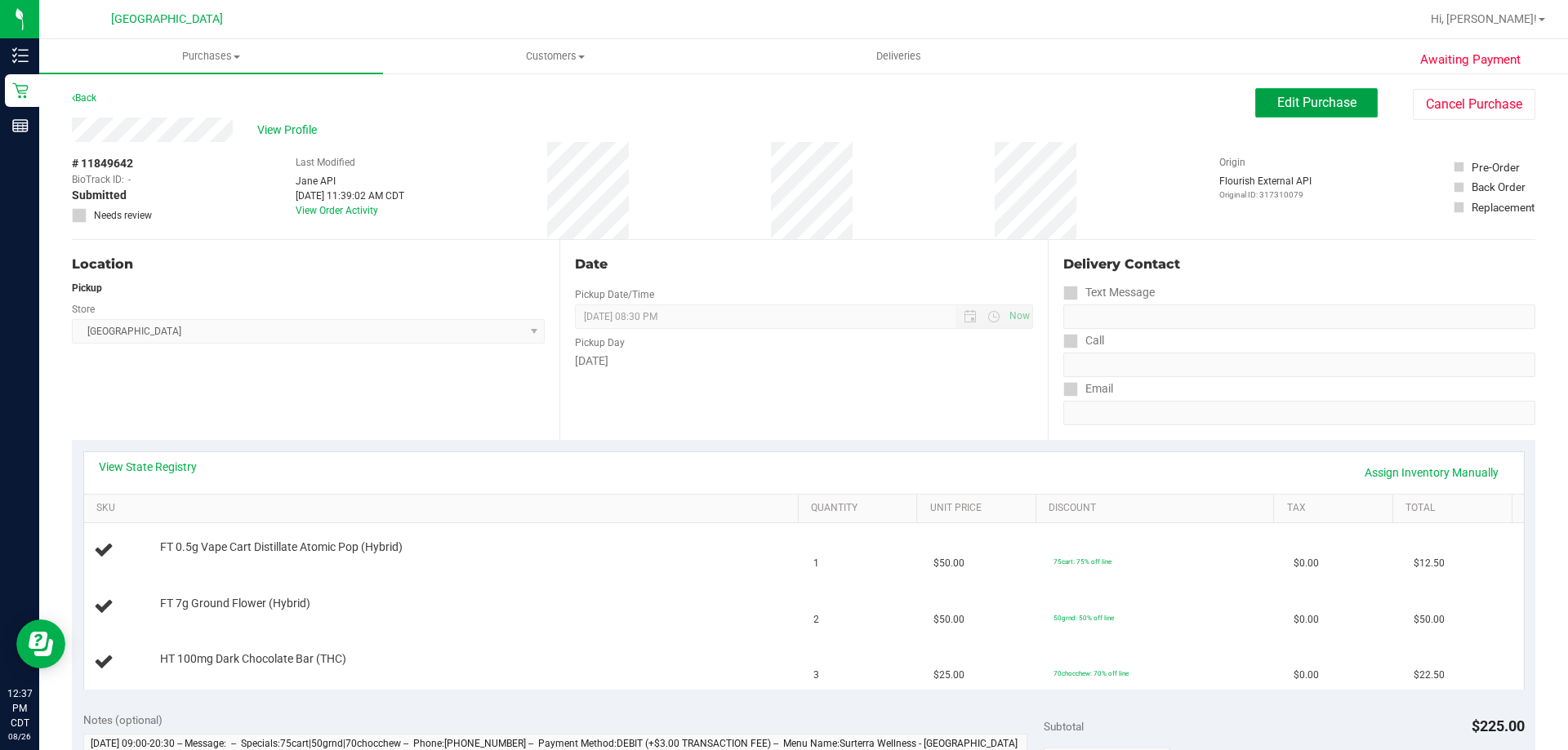
click at [1321, 97] on span "Edit Purchase" at bounding box center [1317, 102] width 79 height 15
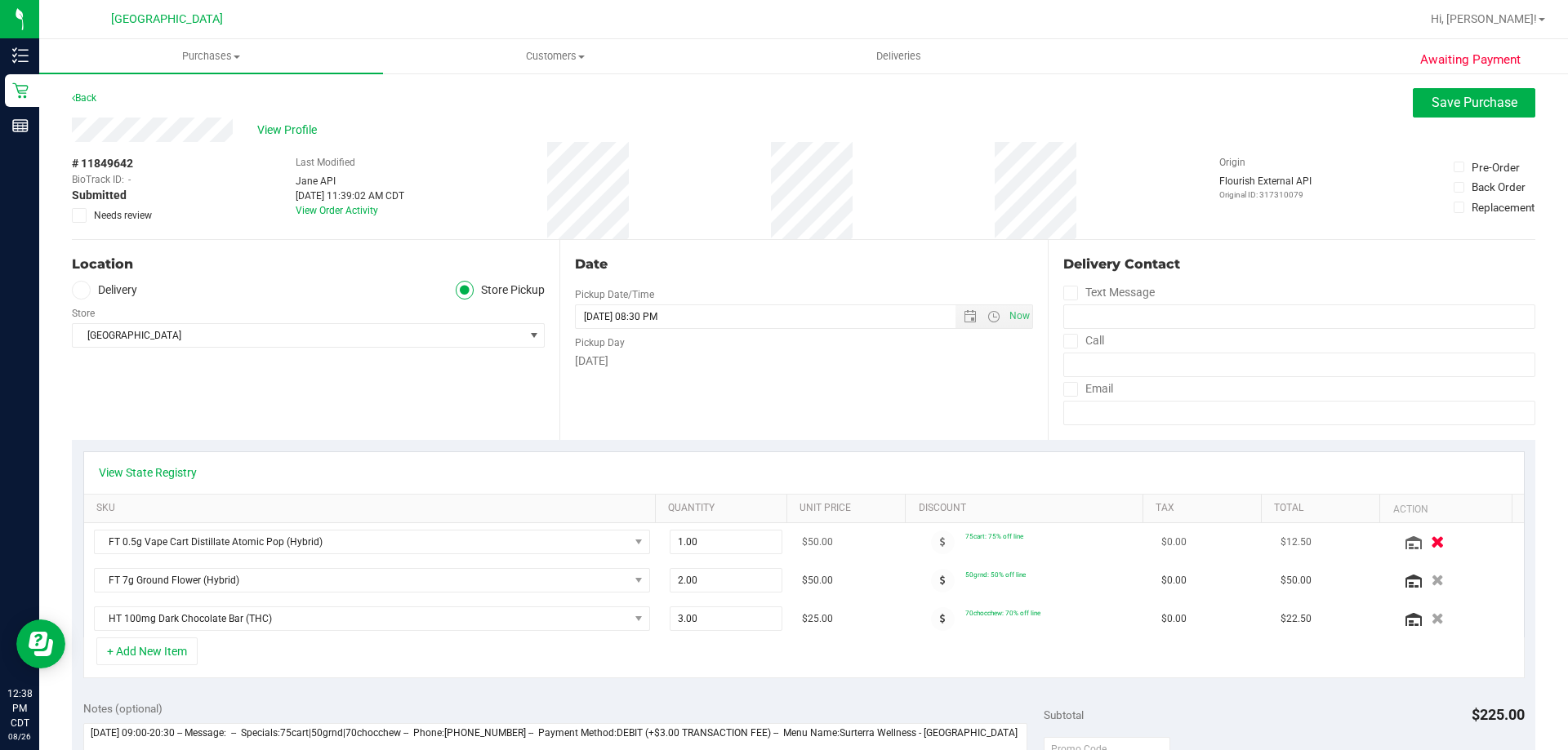
click at [1430, 539] on icon "button" at bounding box center [1437, 542] width 14 height 12
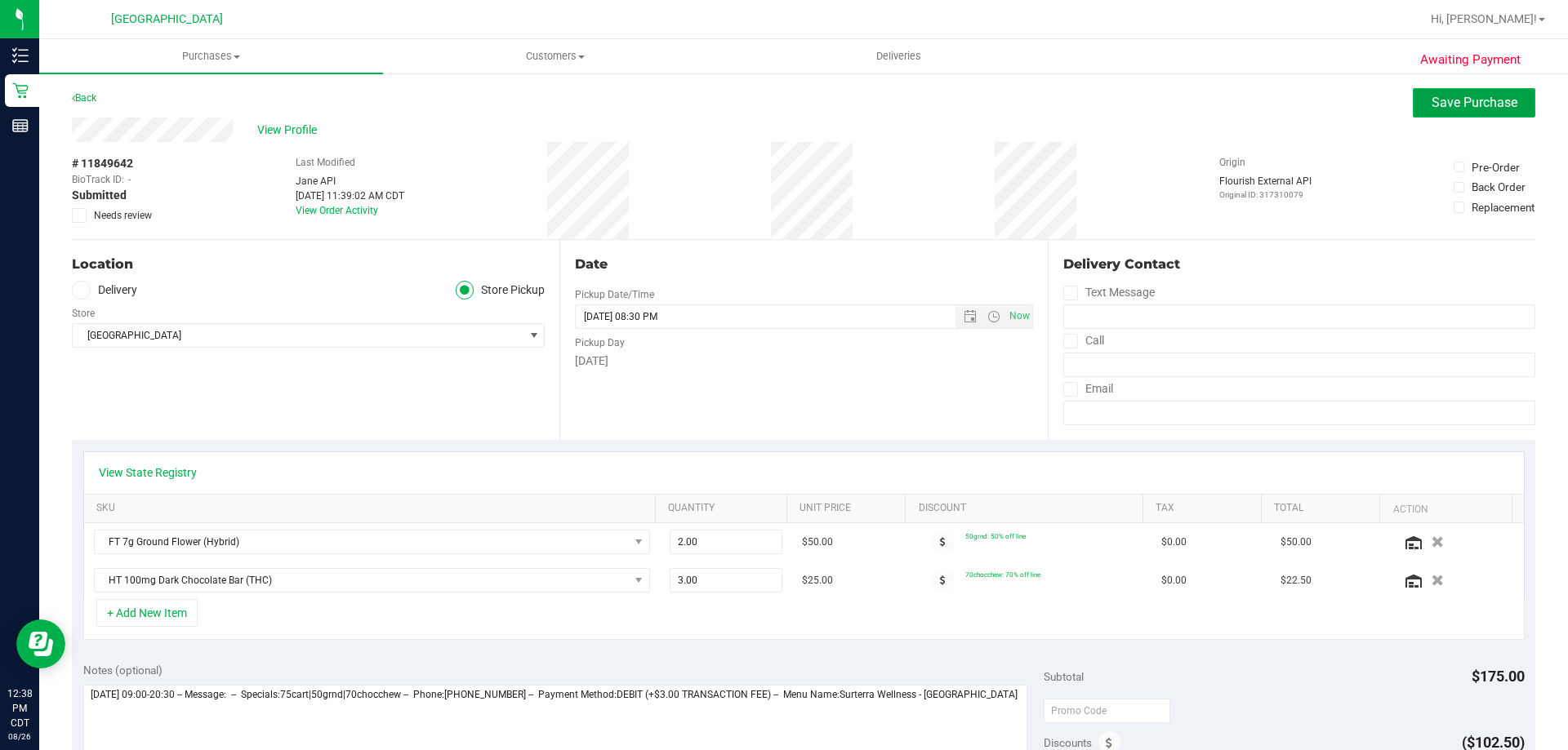
click at [1466, 102] on span "Save Purchase" at bounding box center [1474, 102] width 86 height 15
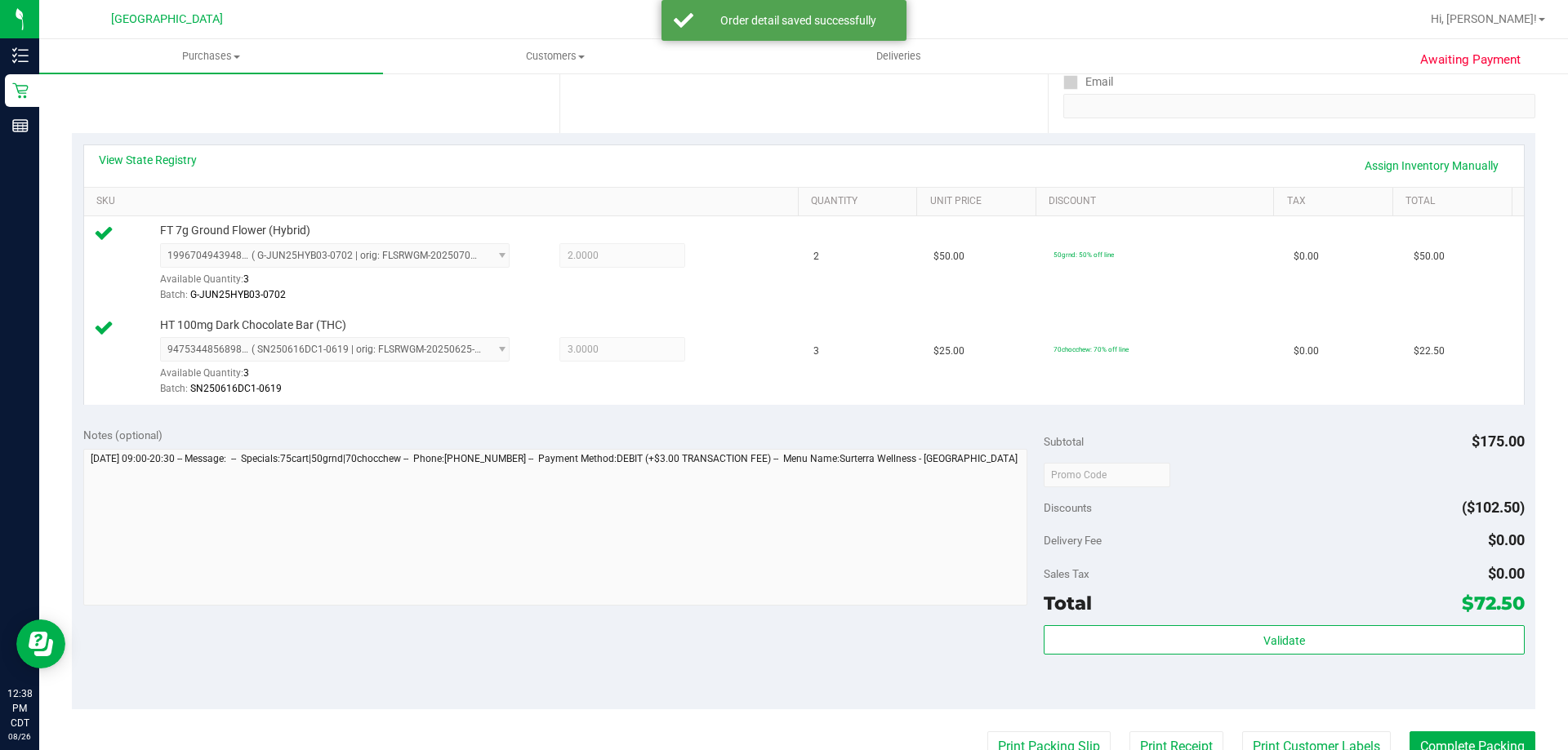
scroll to position [490, 0]
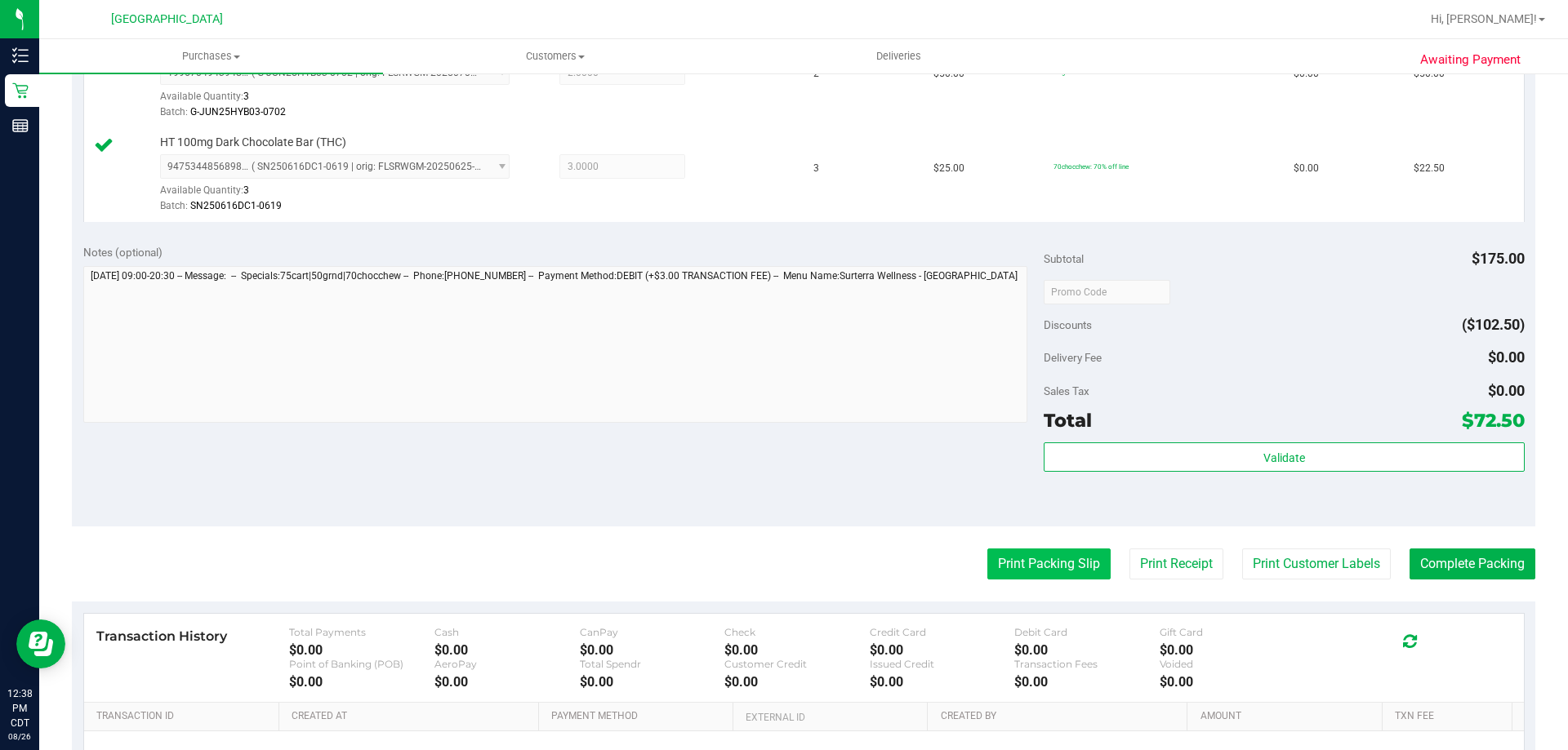
click at [1054, 570] on button "Print Packing Slip" at bounding box center [1048, 564] width 123 height 31
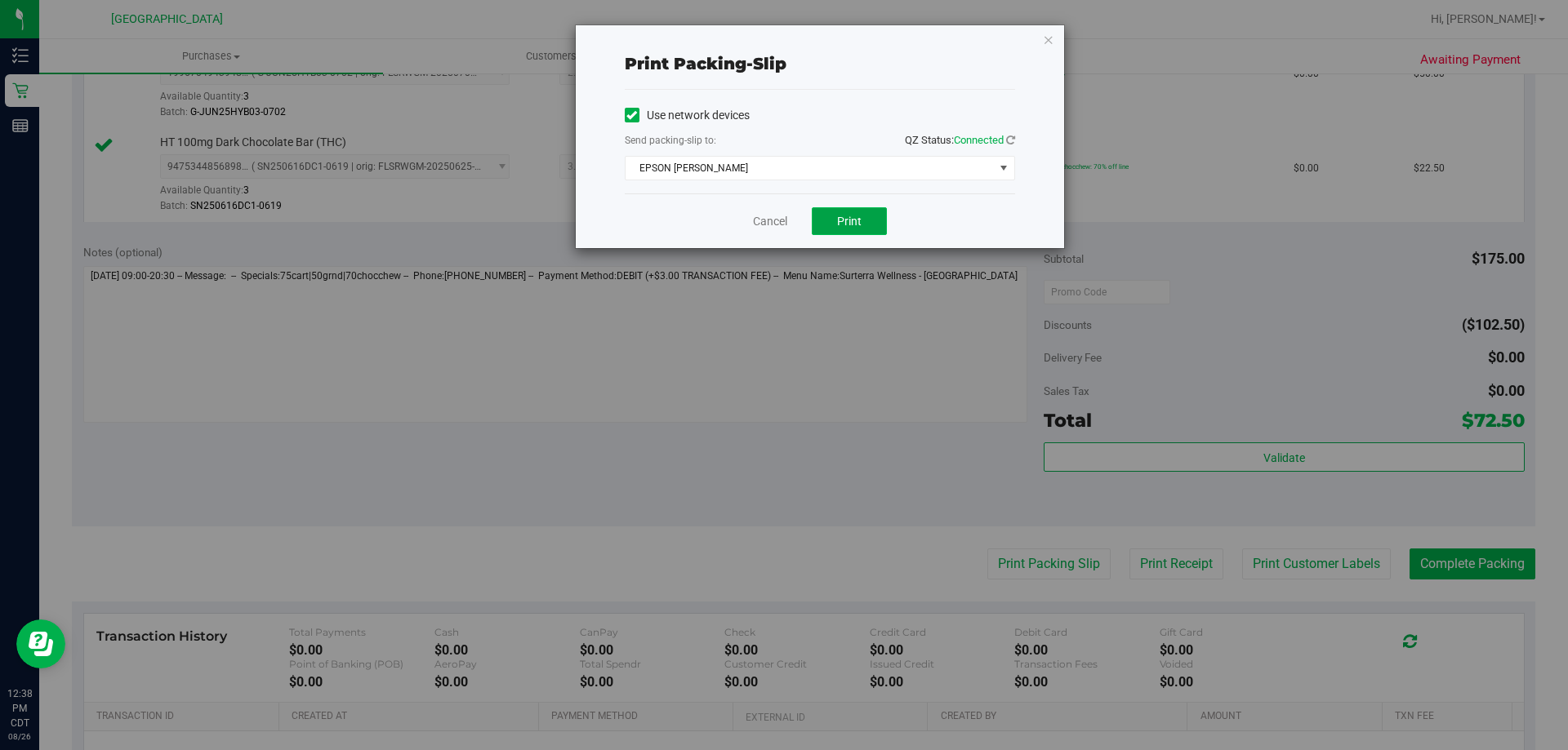
click at [854, 221] on span "Print" at bounding box center [849, 222] width 25 height 13
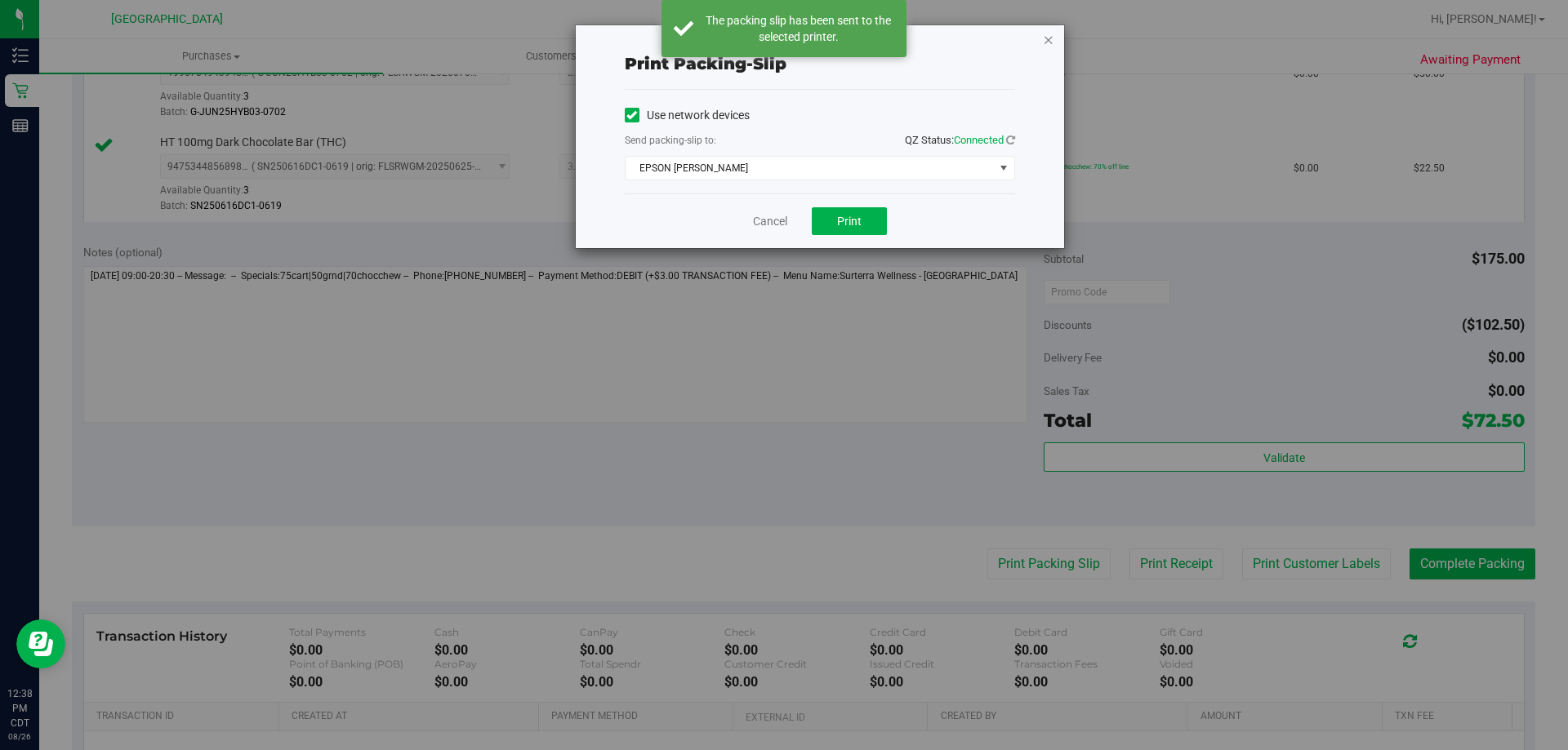
click at [1053, 40] on icon "button" at bounding box center [1048, 39] width 11 height 20
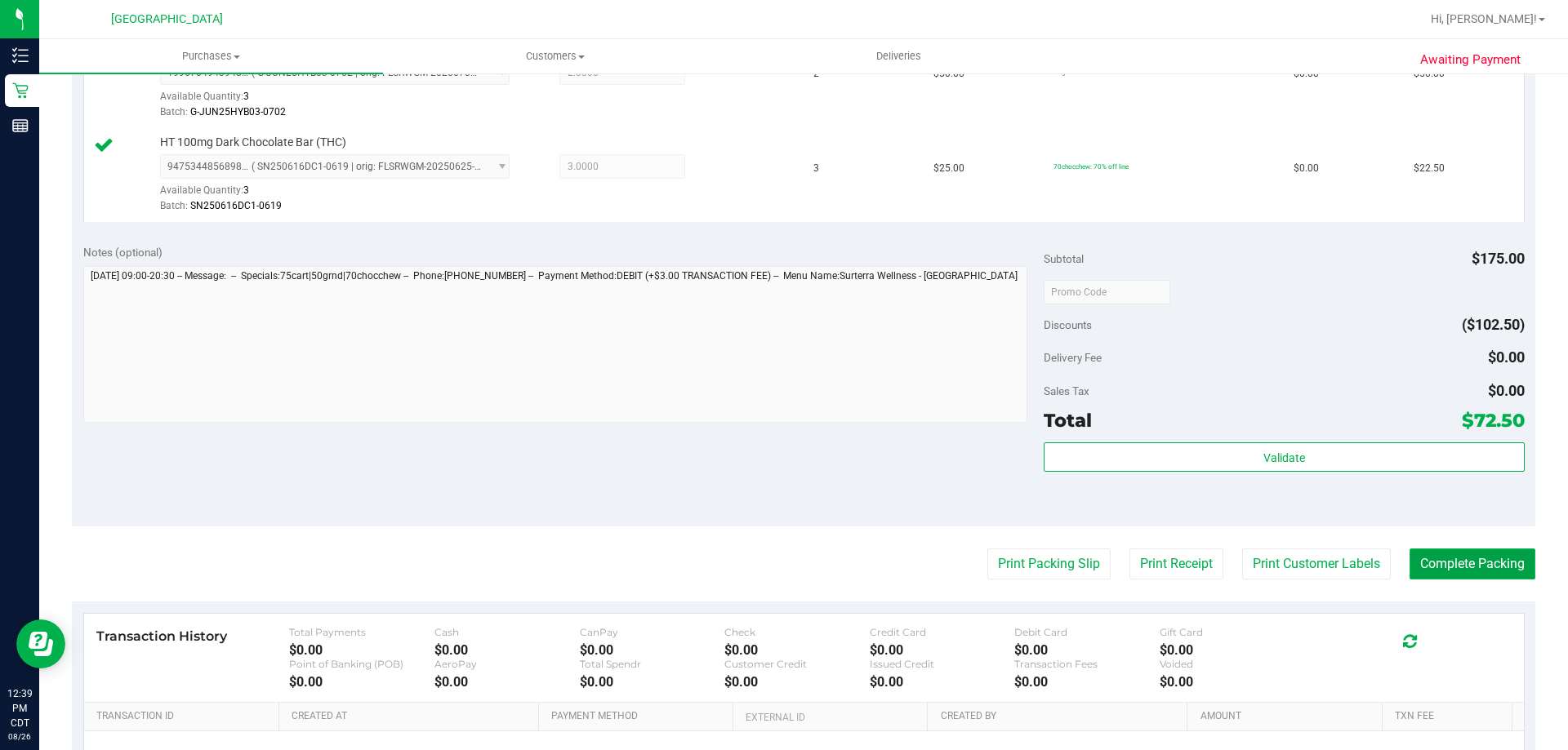
click at [1498, 568] on button "Complete Packing" at bounding box center [1472, 564] width 126 height 31
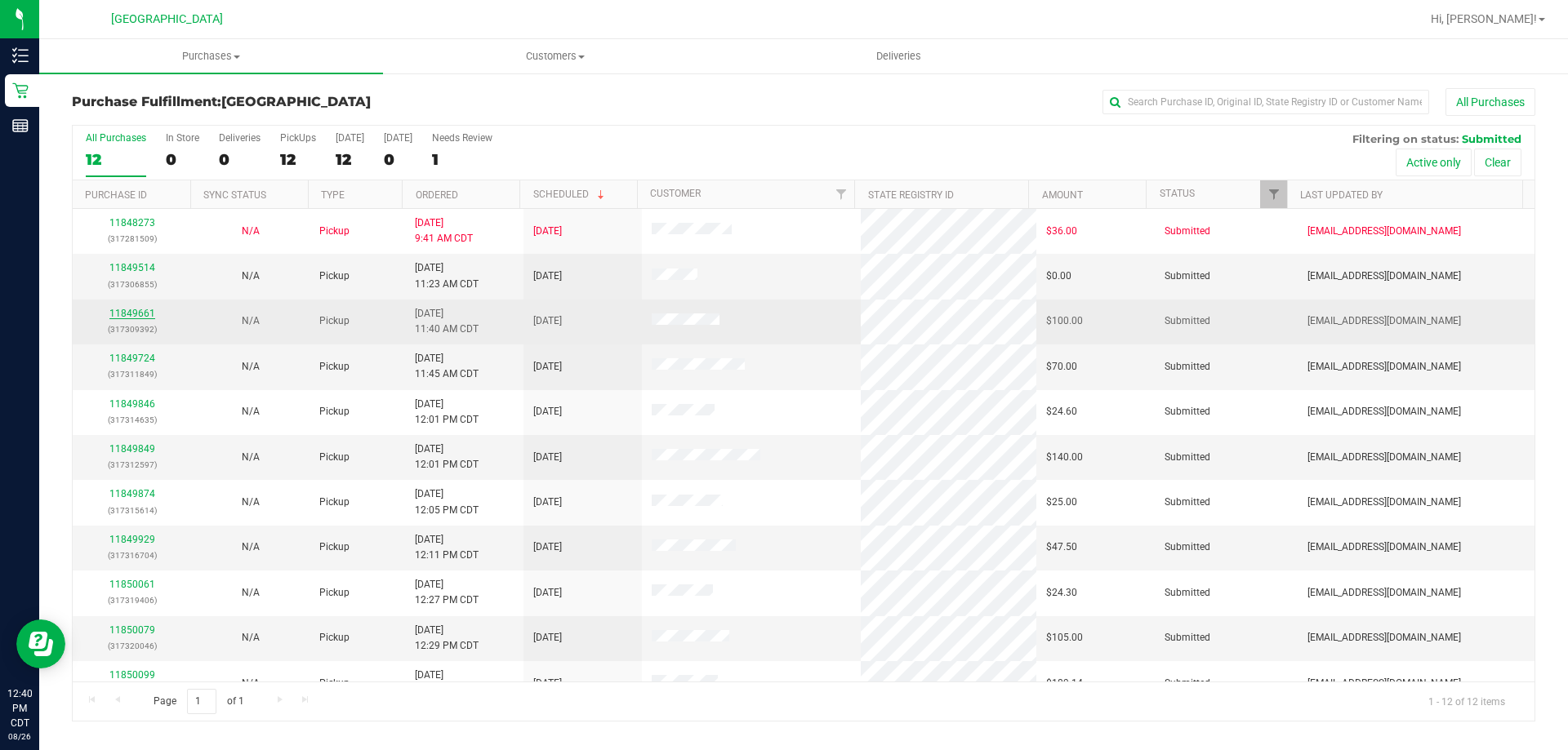
click at [133, 309] on link "11849661" at bounding box center [133, 313] width 46 height 11
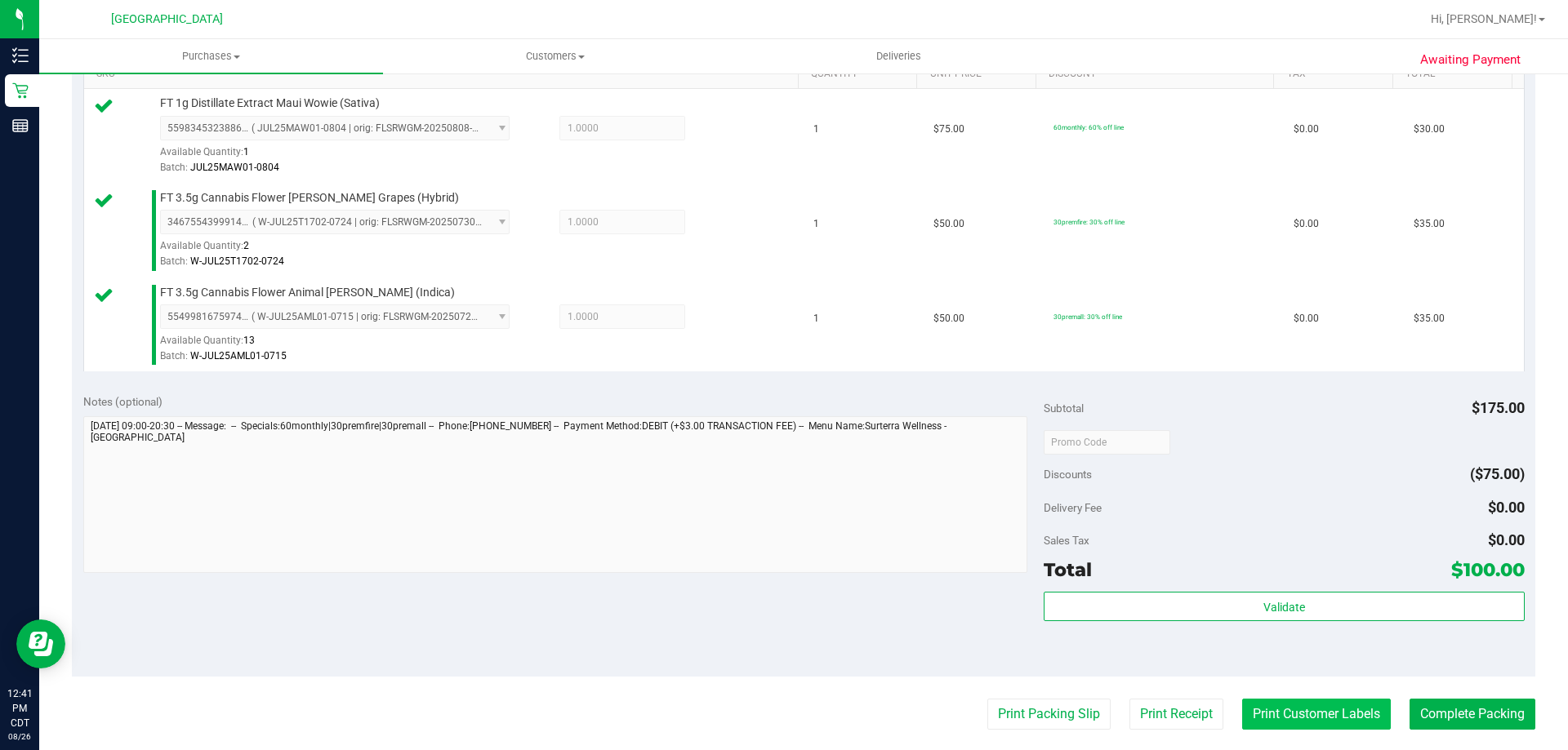
scroll to position [571, 0]
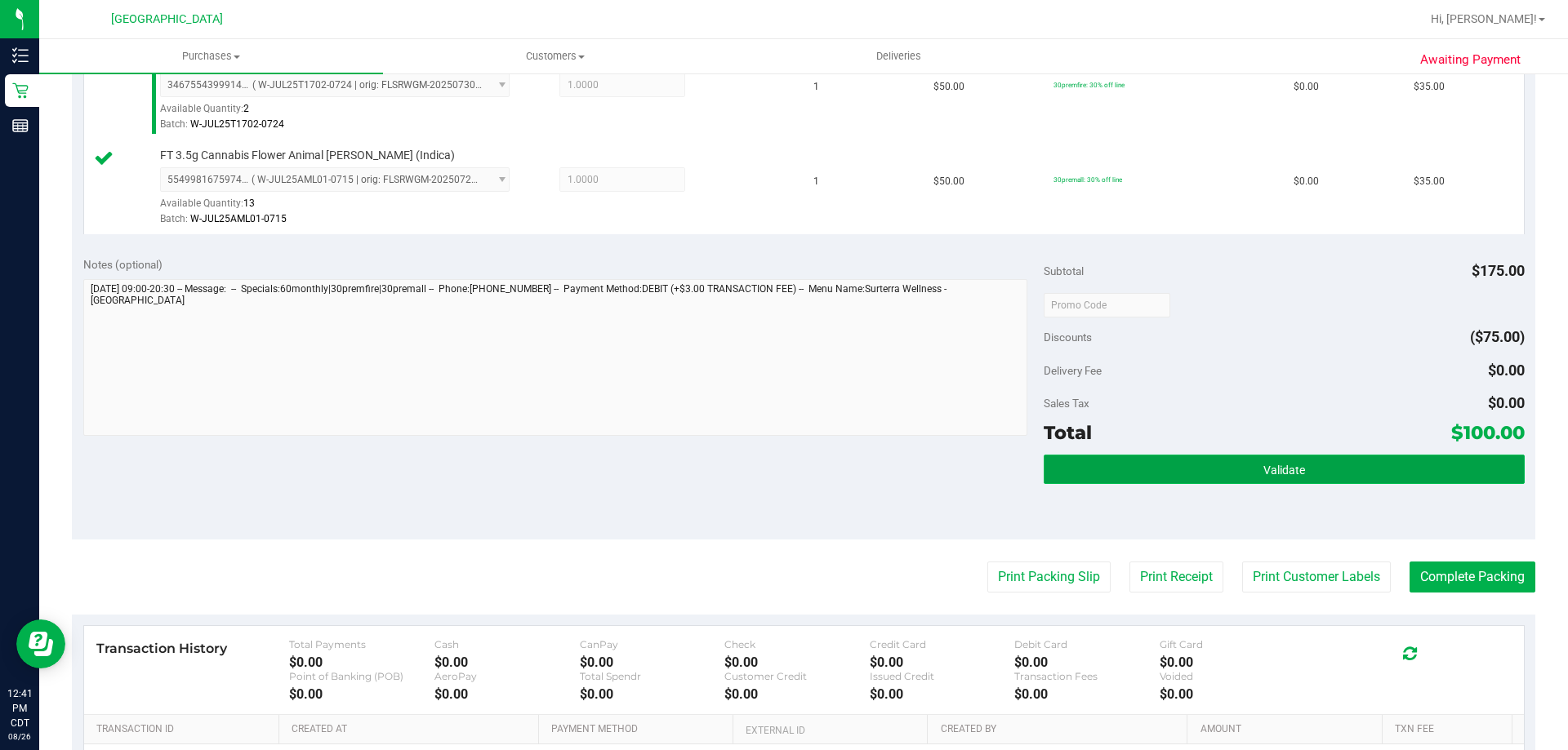
click at [1250, 464] on button "Validate" at bounding box center [1283, 469] width 481 height 30
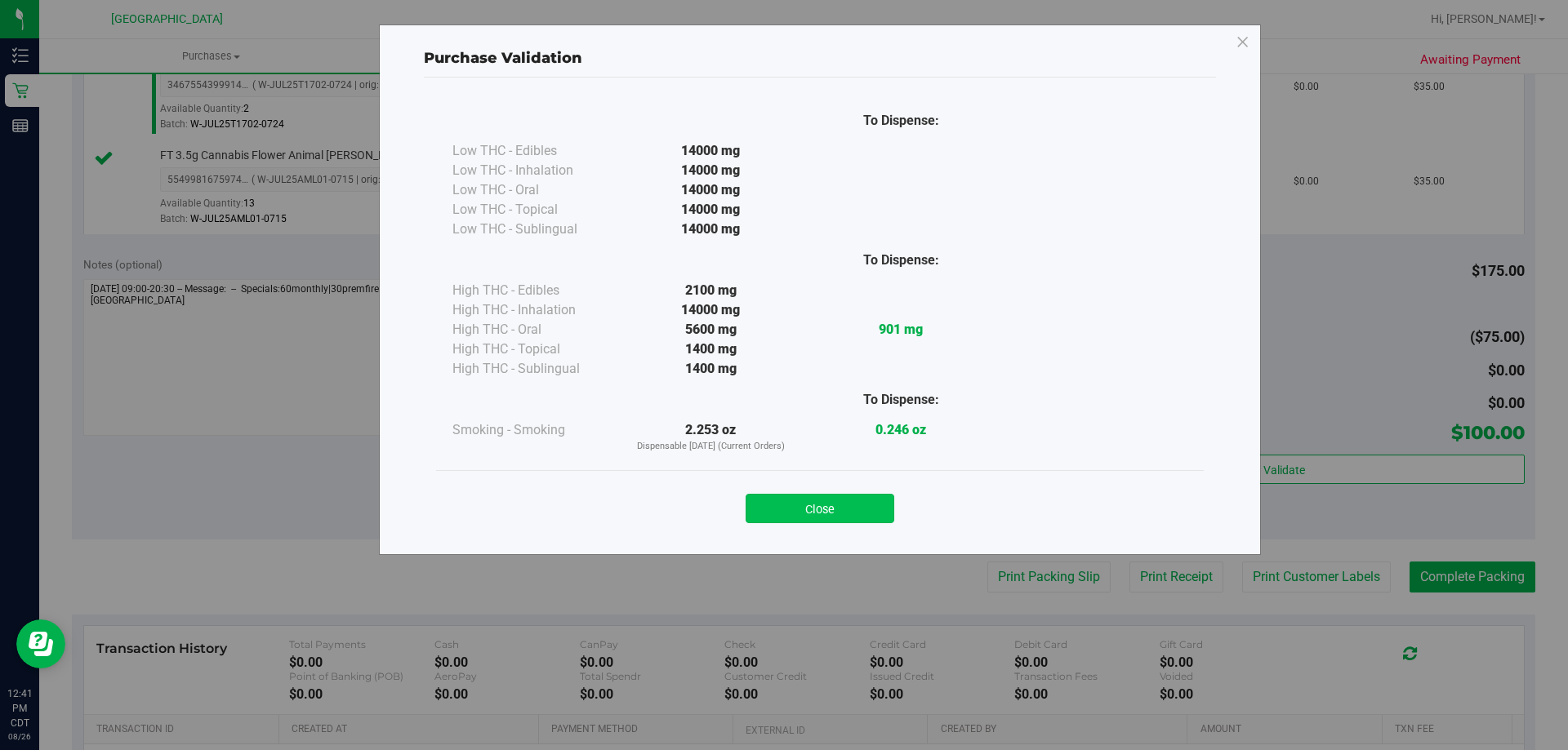
click at [878, 508] on button "Close" at bounding box center [820, 508] width 149 height 30
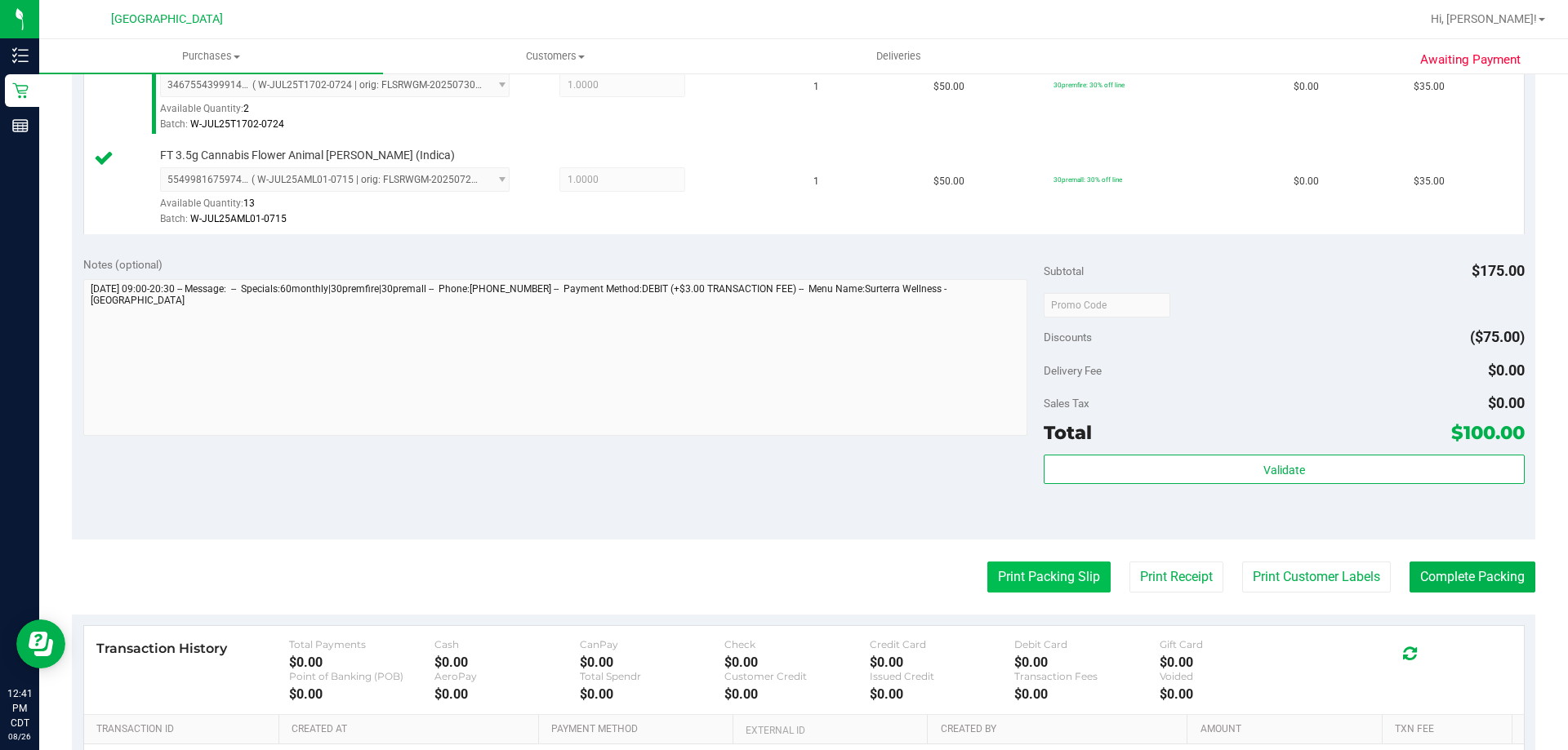
click at [997, 569] on button "Print Packing Slip" at bounding box center [1048, 577] width 123 height 31
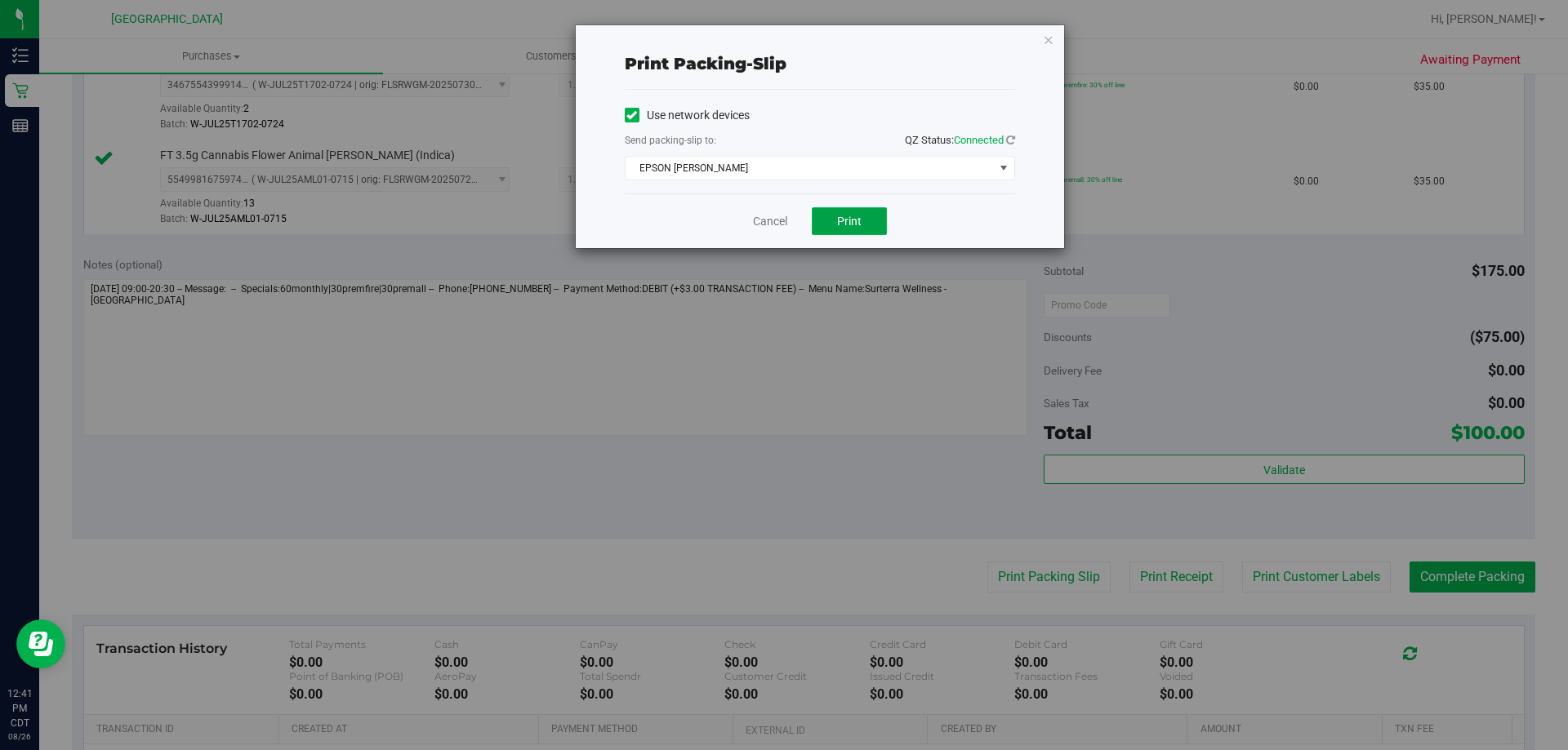
click at [862, 227] on button "Print" at bounding box center [848, 221] width 75 height 28
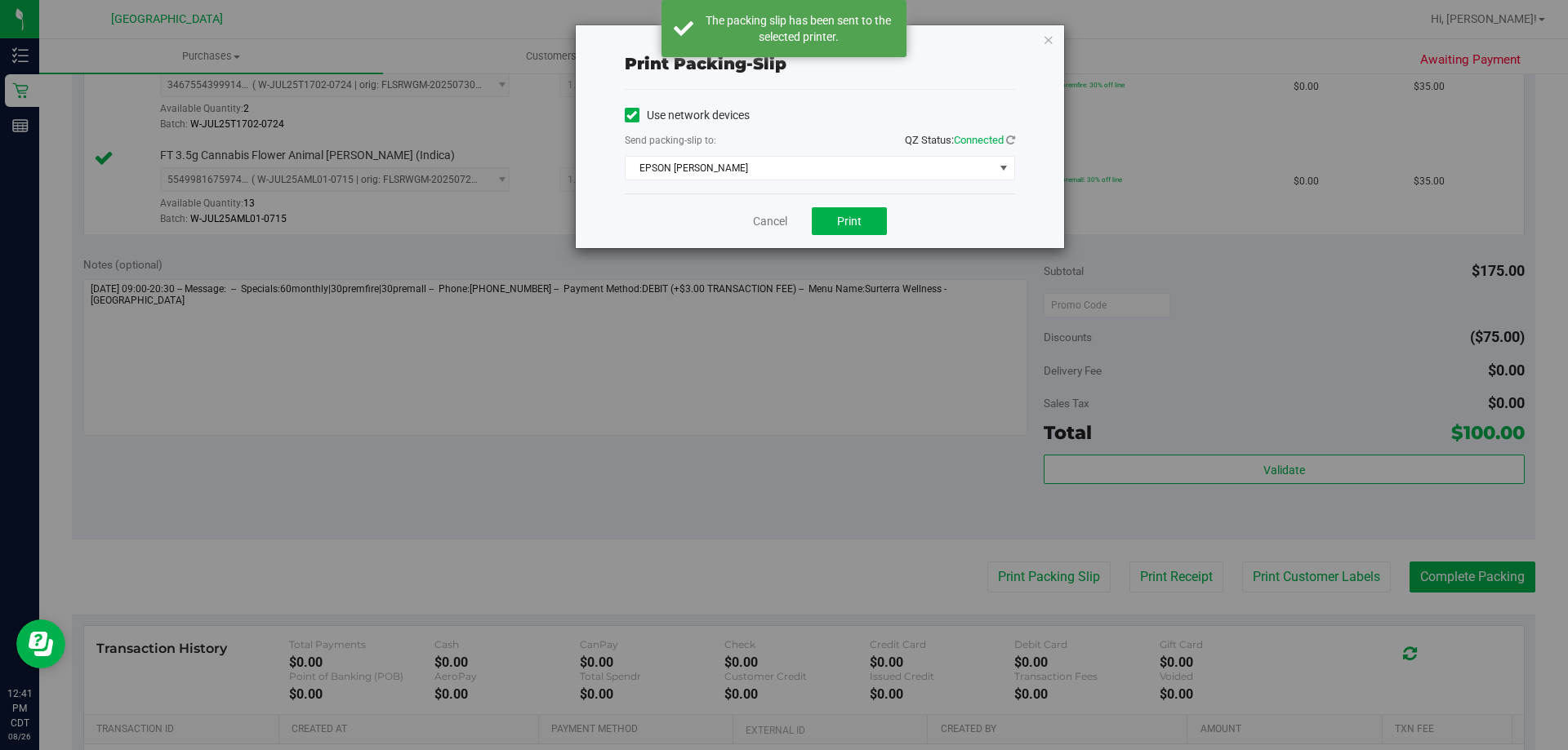
click at [771, 204] on div "Cancel Print" at bounding box center [820, 221] width 391 height 54
click at [781, 216] on link "Cancel" at bounding box center [770, 222] width 34 height 17
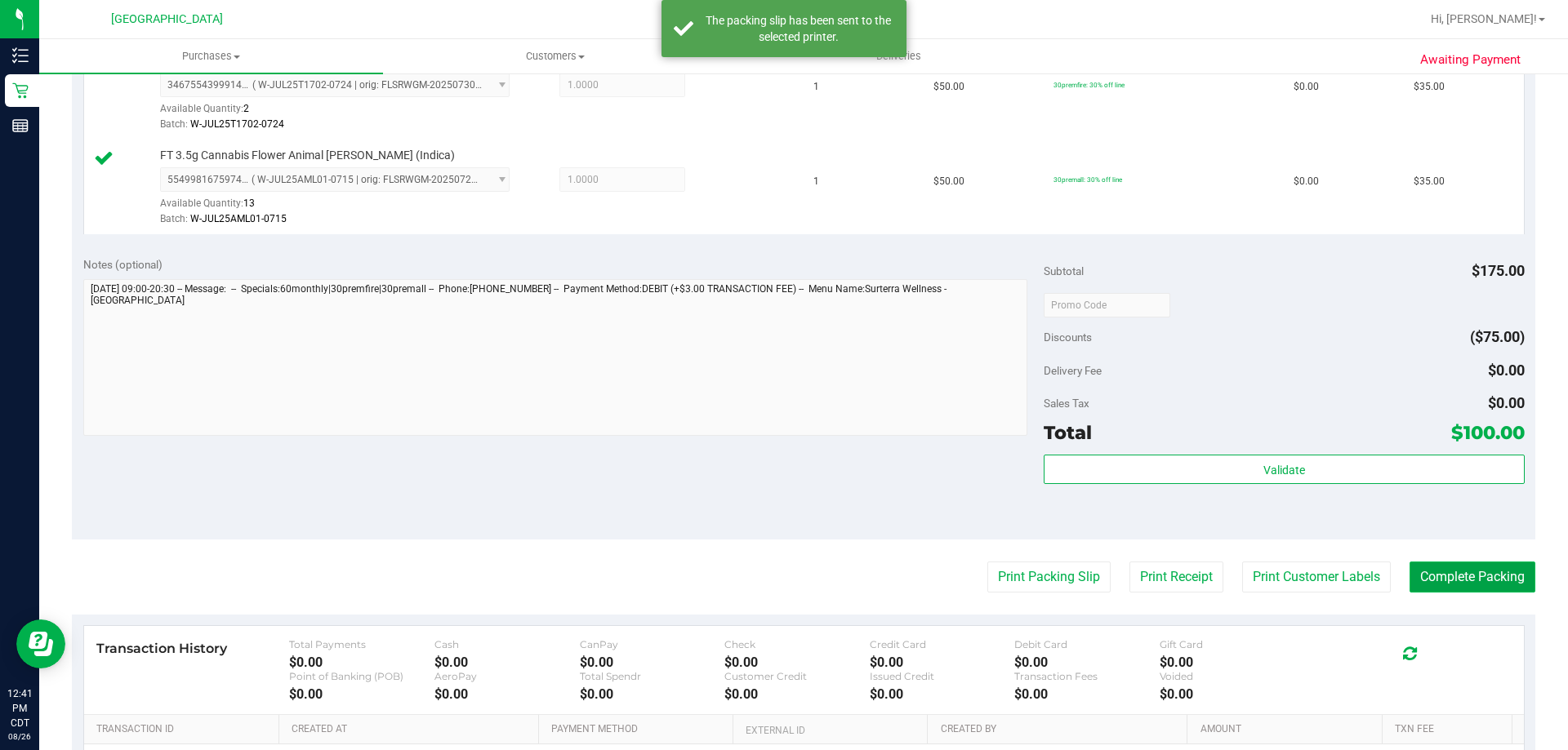
click at [1463, 583] on button "Complete Packing" at bounding box center [1472, 577] width 126 height 31
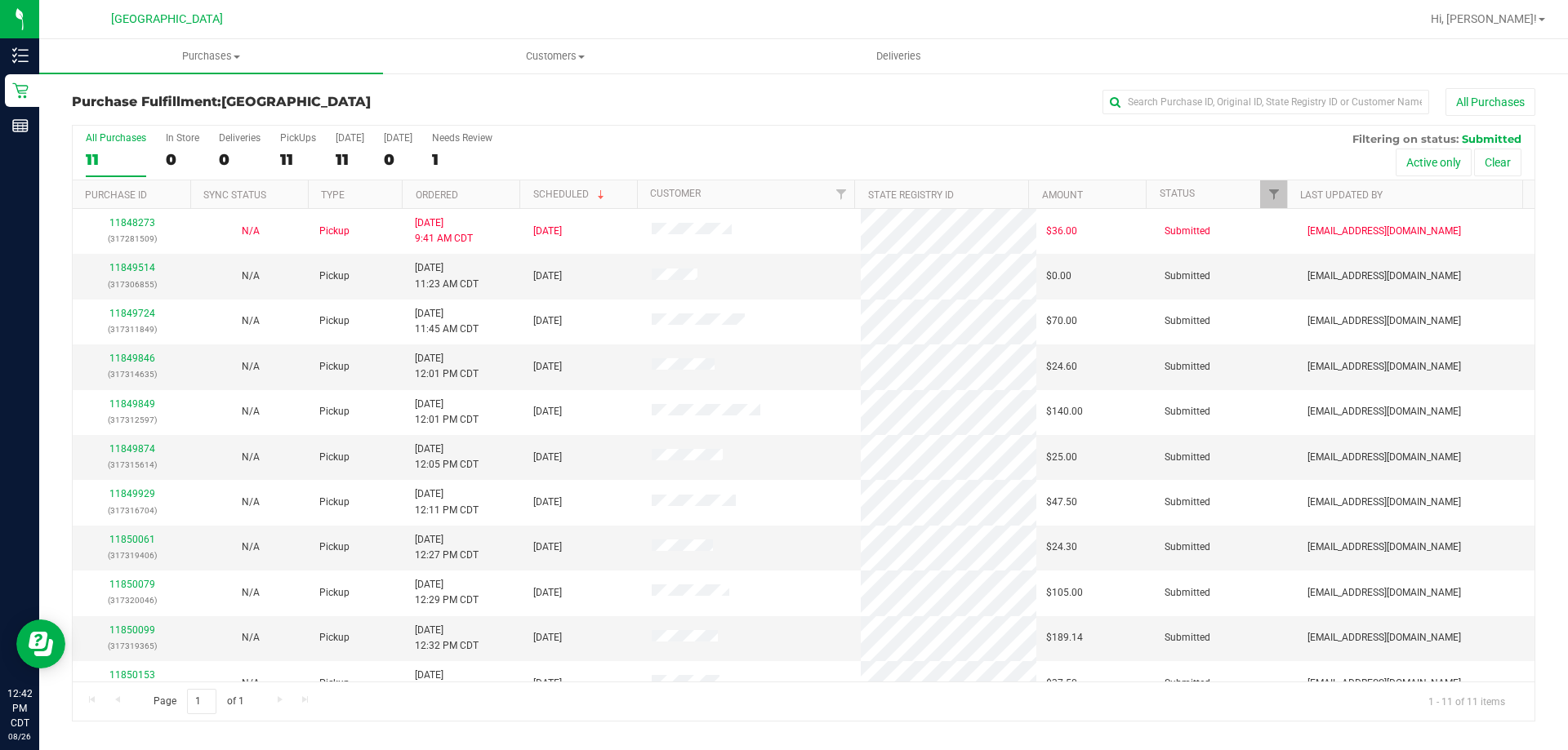
click at [427, 201] on th "Ordered" at bounding box center [460, 195] width 118 height 29
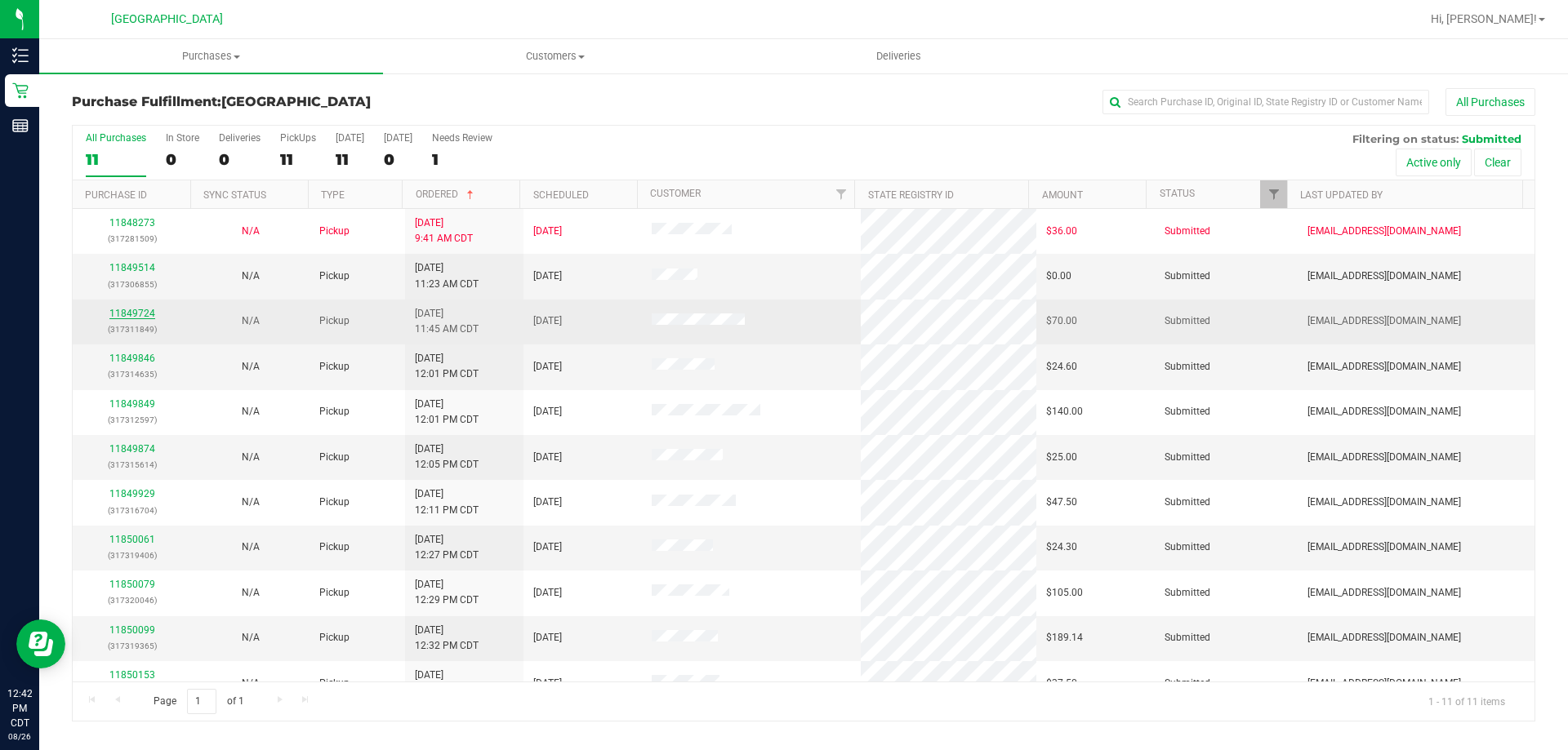
click at [140, 313] on link "11849724" at bounding box center [133, 313] width 46 height 11
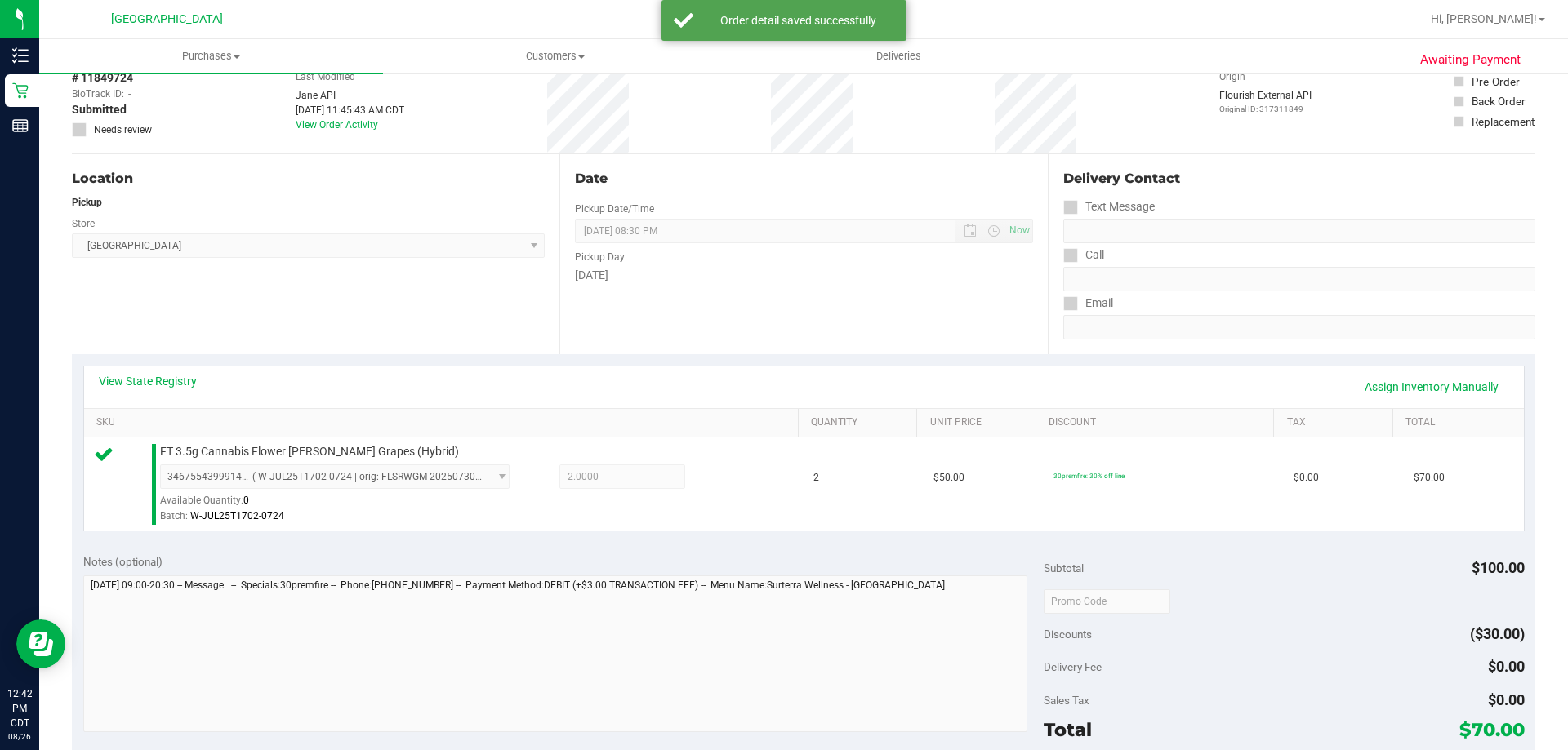
scroll to position [245, 0]
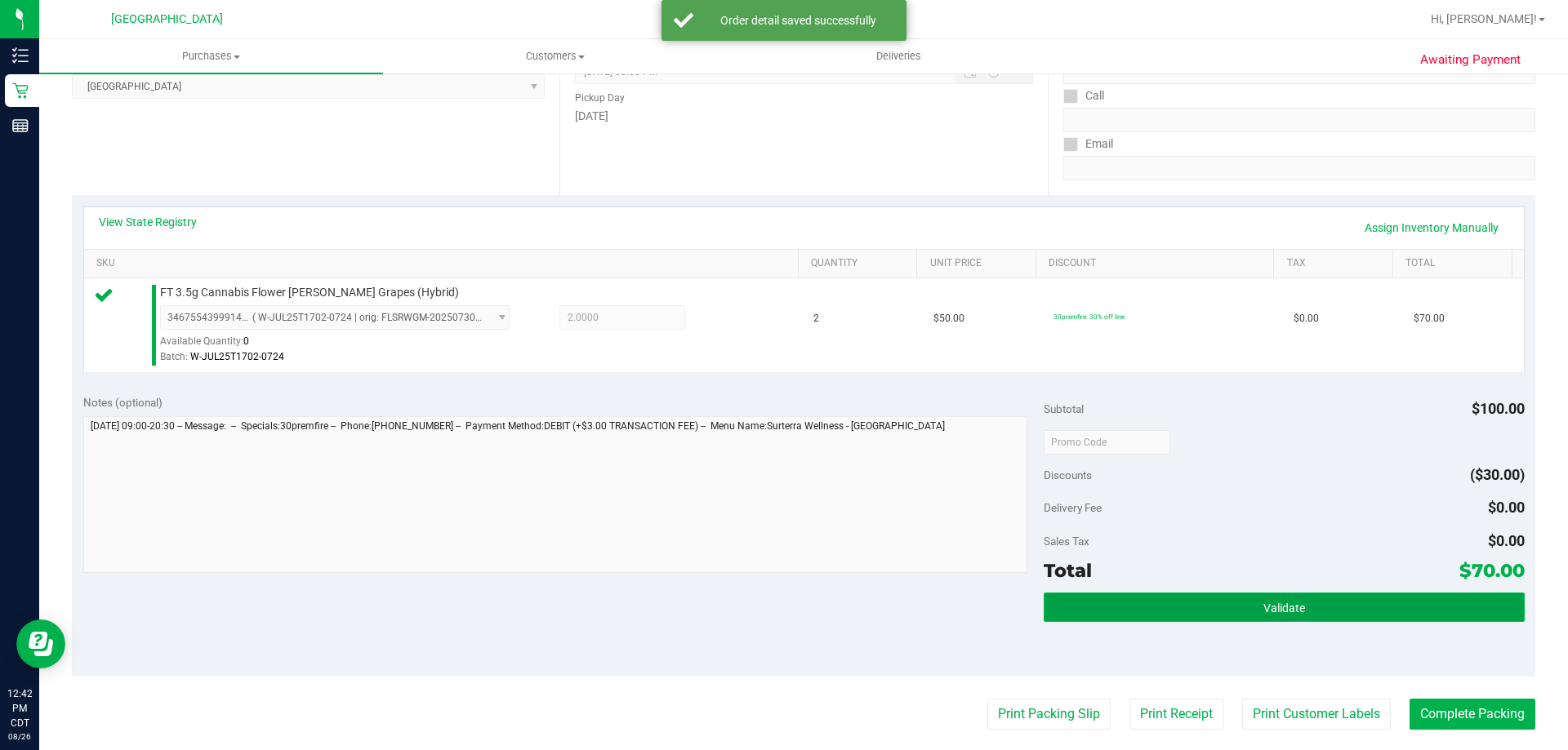
click at [1319, 611] on button "Validate" at bounding box center [1283, 607] width 481 height 30
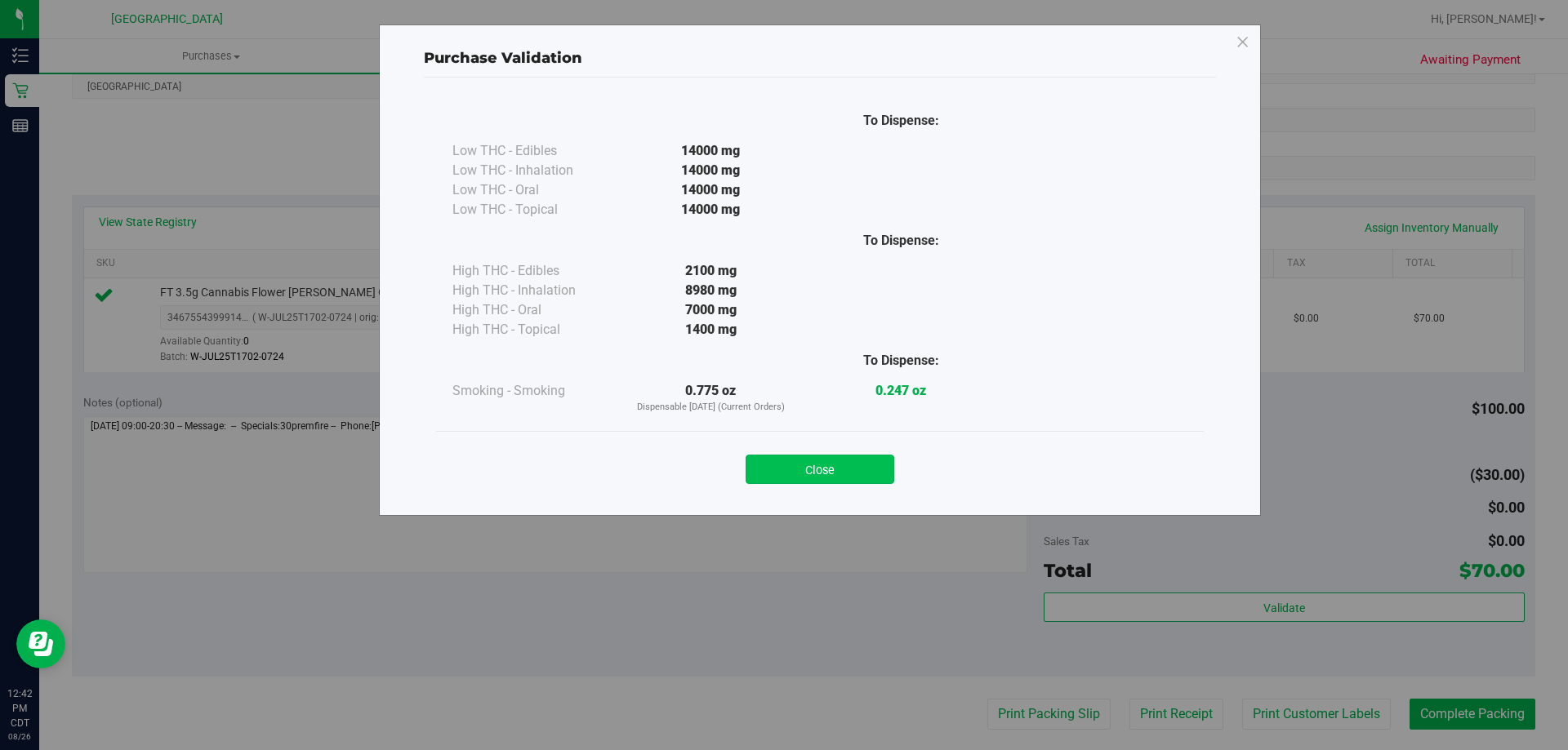
click at [841, 469] on button "Close" at bounding box center [820, 469] width 149 height 30
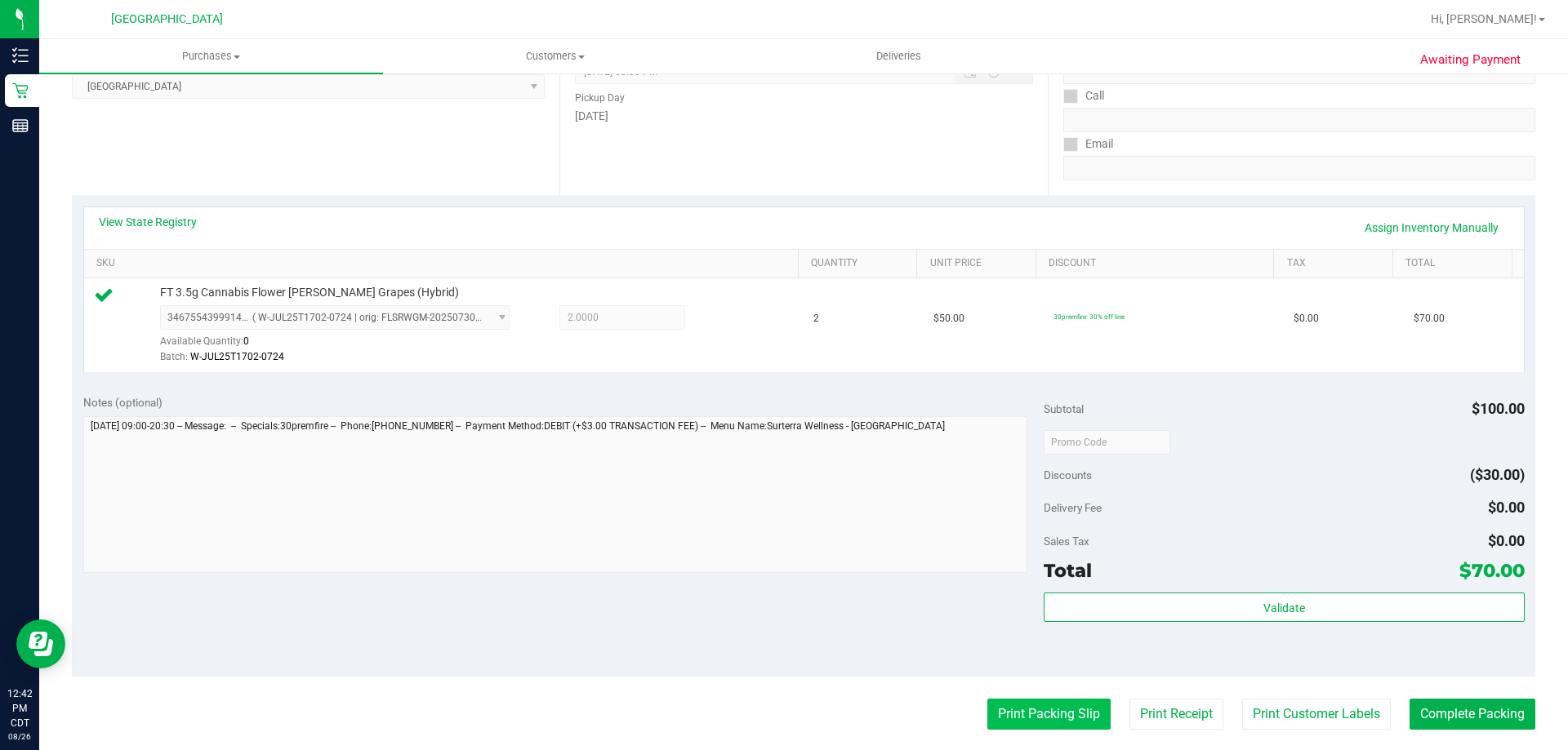
click at [1082, 715] on button "Print Packing Slip" at bounding box center [1048, 715] width 123 height 31
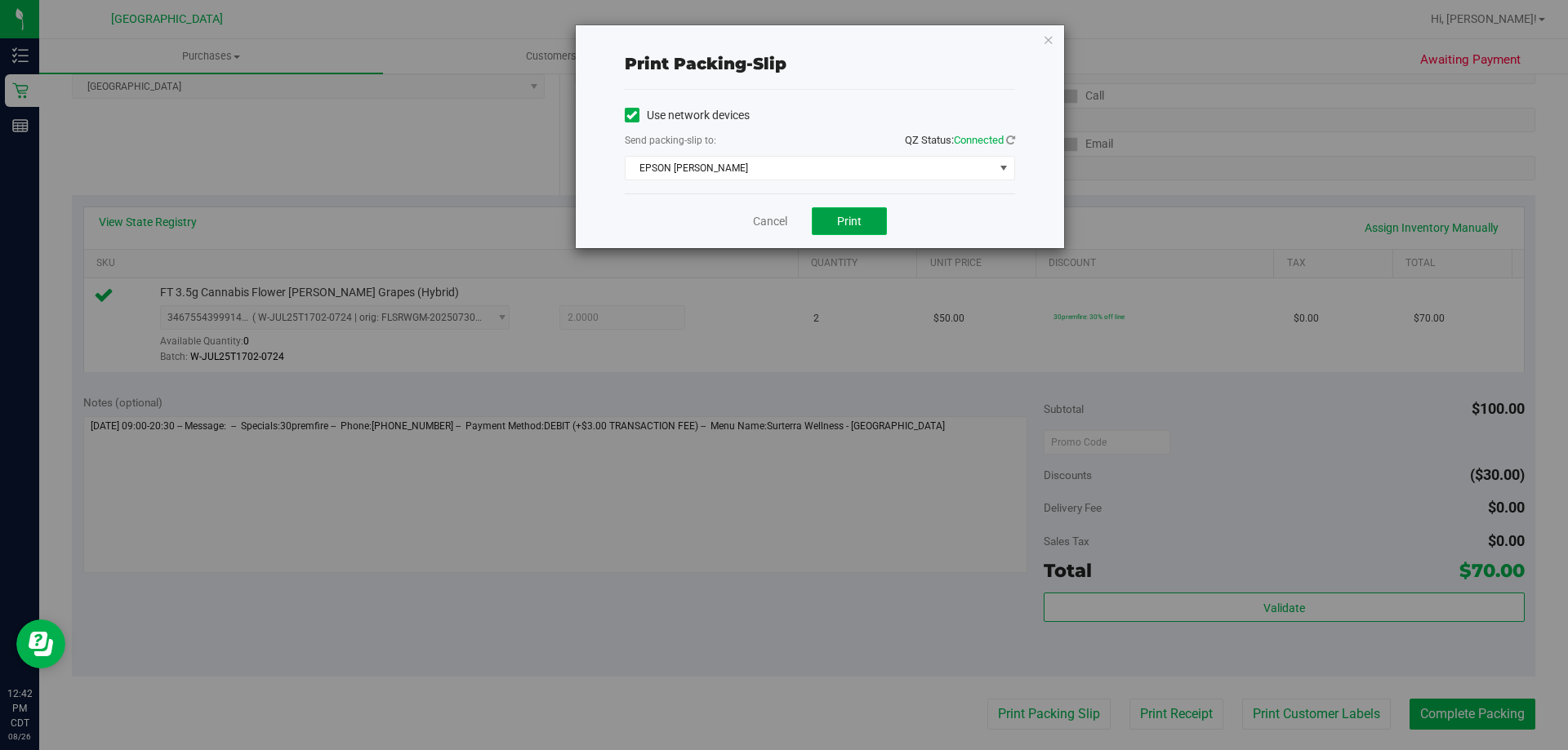
click at [863, 221] on button "Print" at bounding box center [848, 221] width 75 height 28
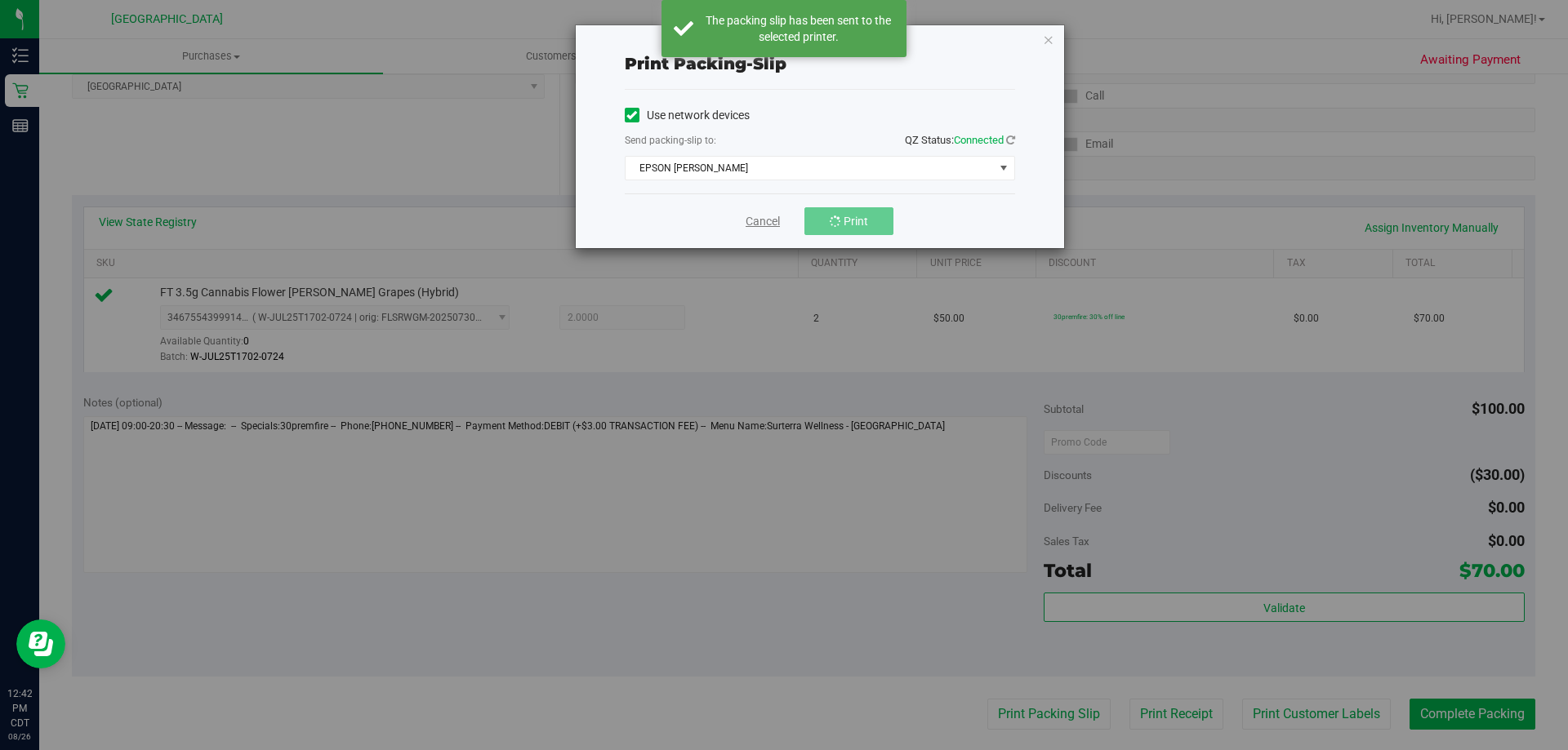
click at [766, 217] on link "Cancel" at bounding box center [763, 222] width 34 height 17
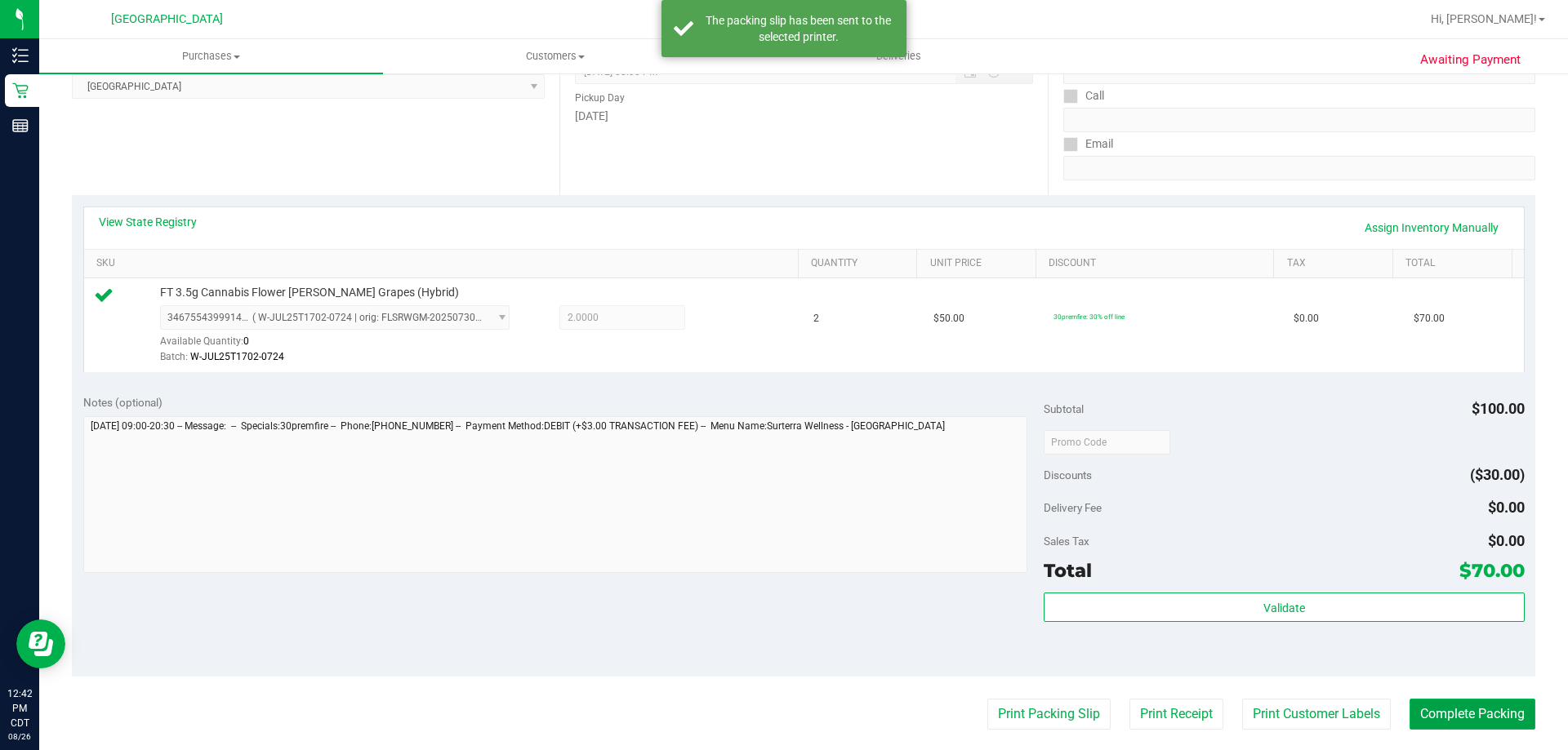
click at [1497, 724] on button "Complete Packing" at bounding box center [1472, 715] width 126 height 31
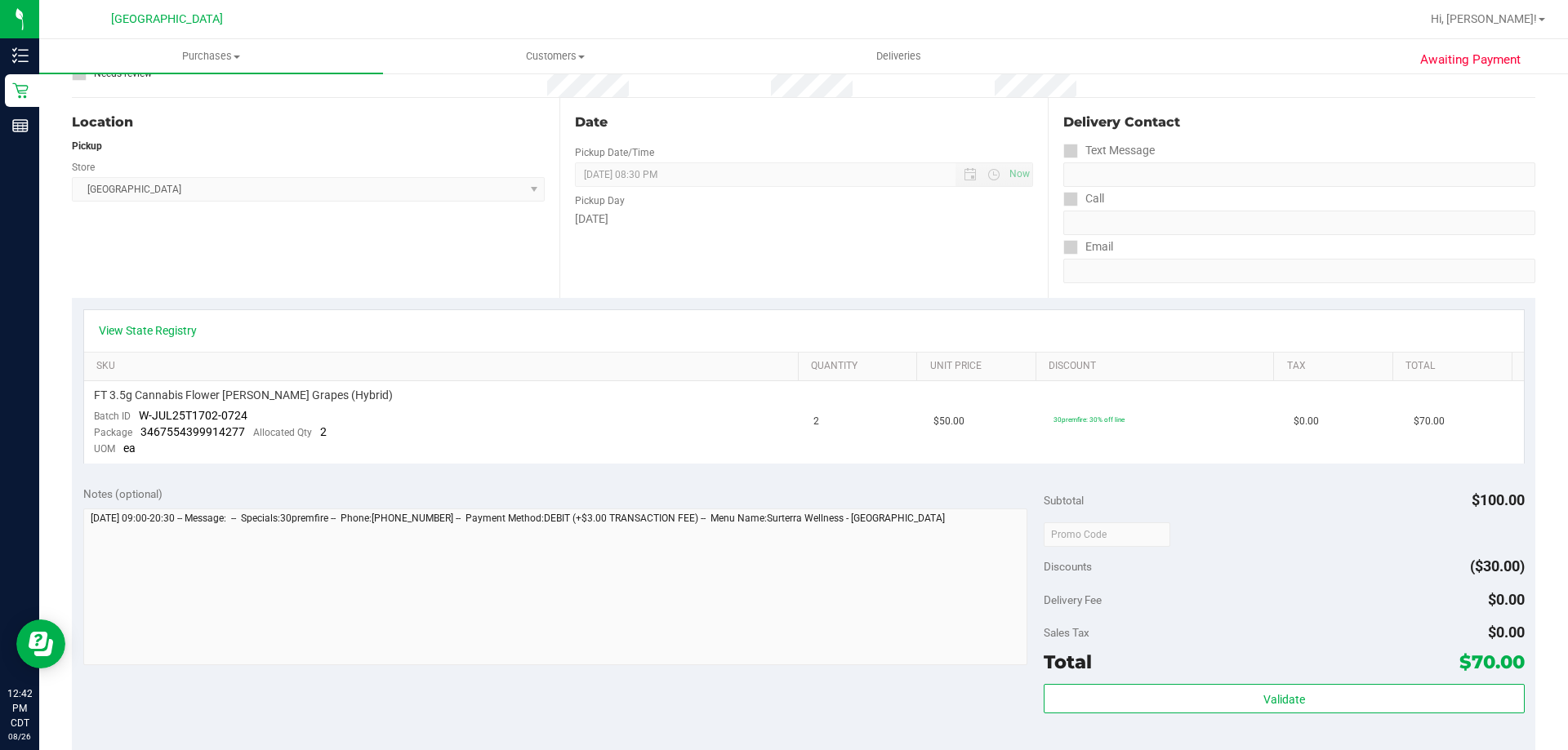
scroll to position [327, 0]
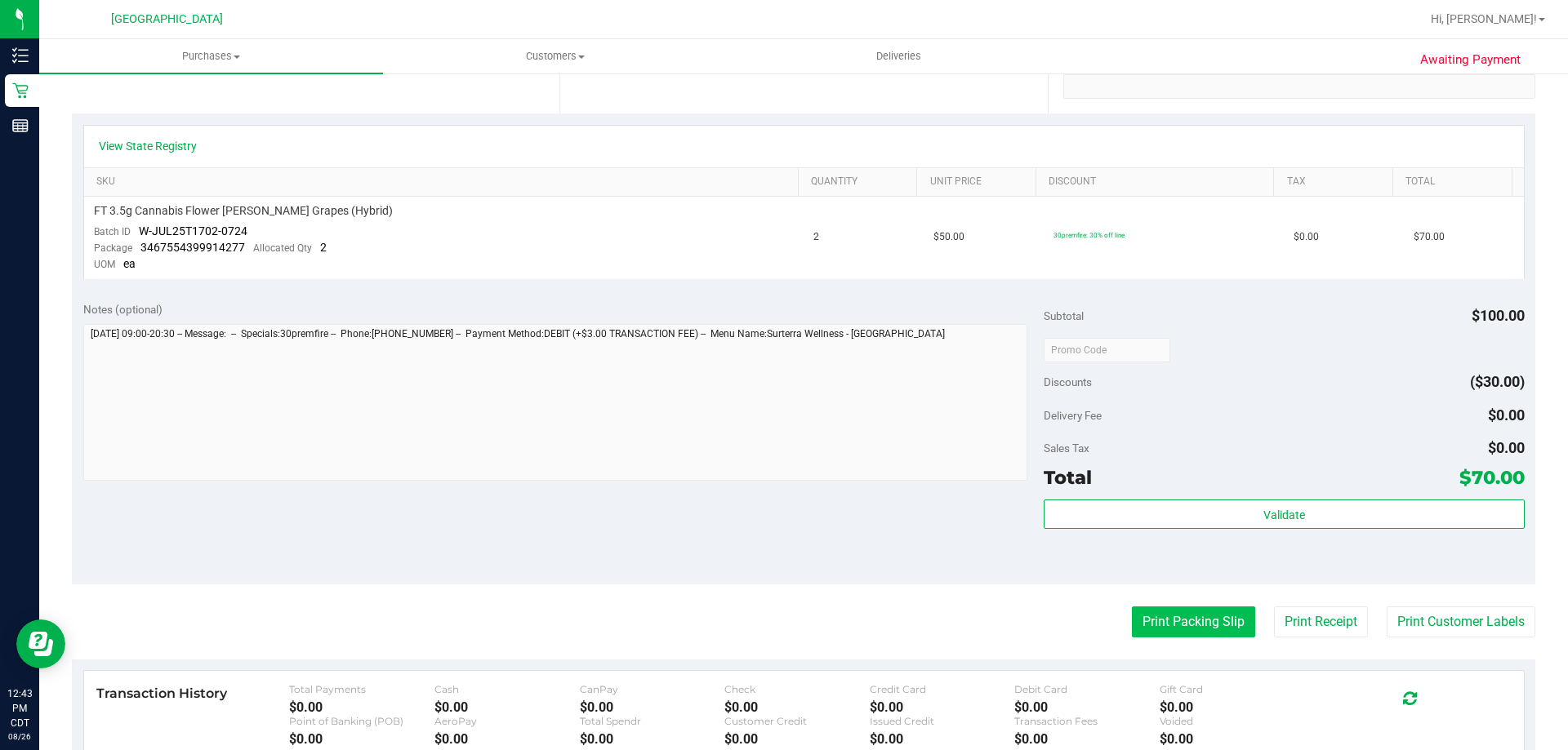
click at [1132, 617] on button "Print Packing Slip" at bounding box center [1193, 622] width 123 height 31
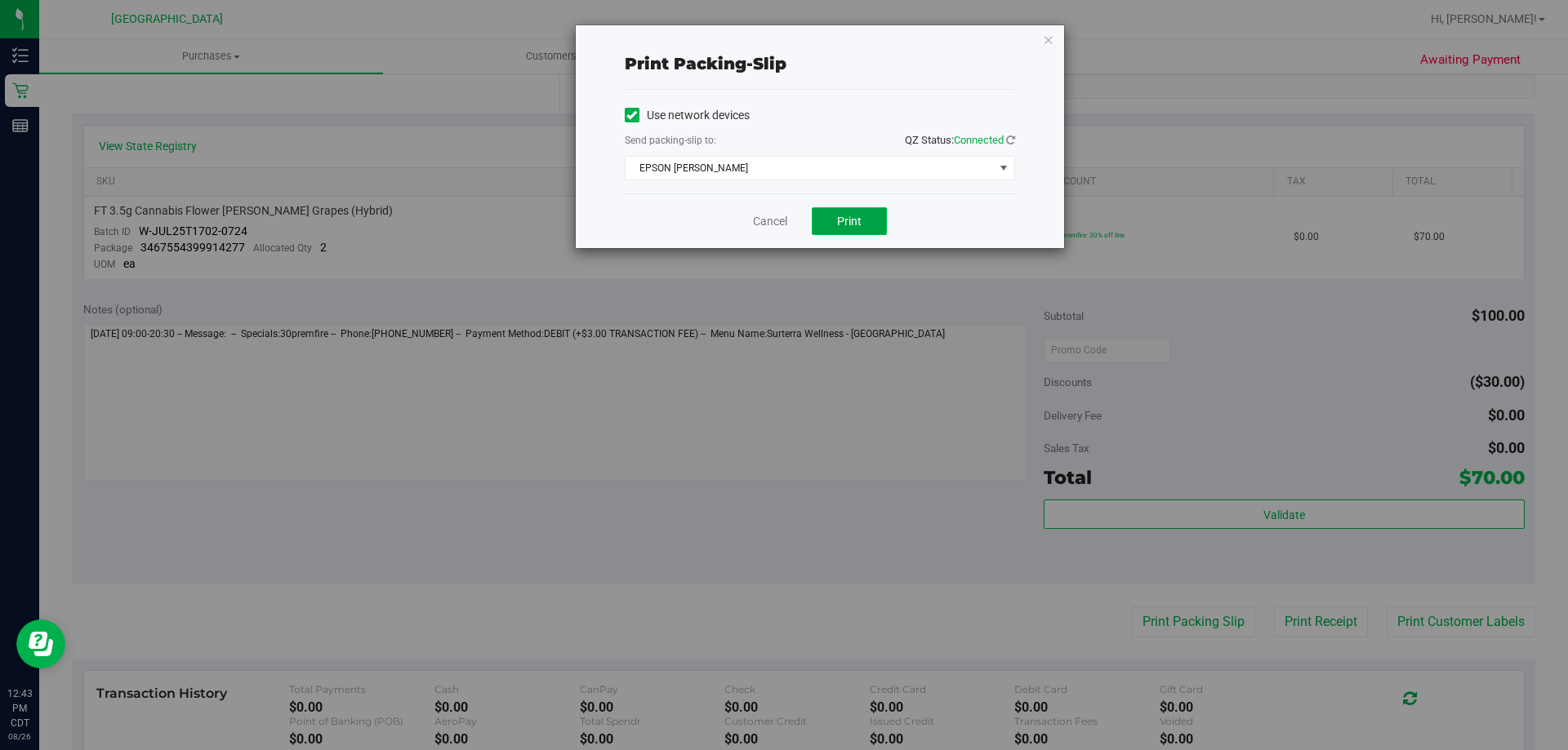
click at [860, 227] on button "Print" at bounding box center [848, 221] width 75 height 28
click at [758, 227] on link "Cancel" at bounding box center [770, 222] width 34 height 17
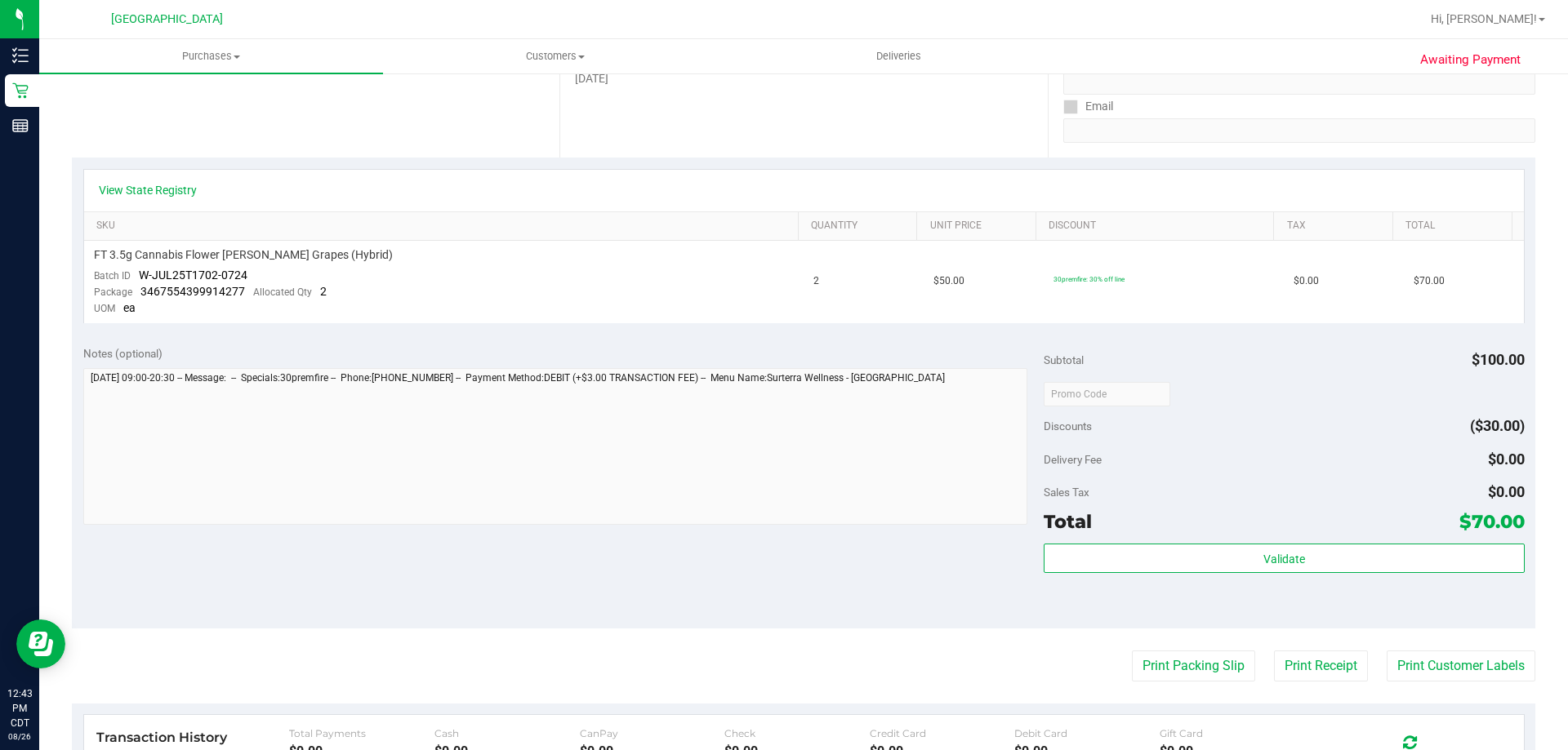
scroll to position [245, 0]
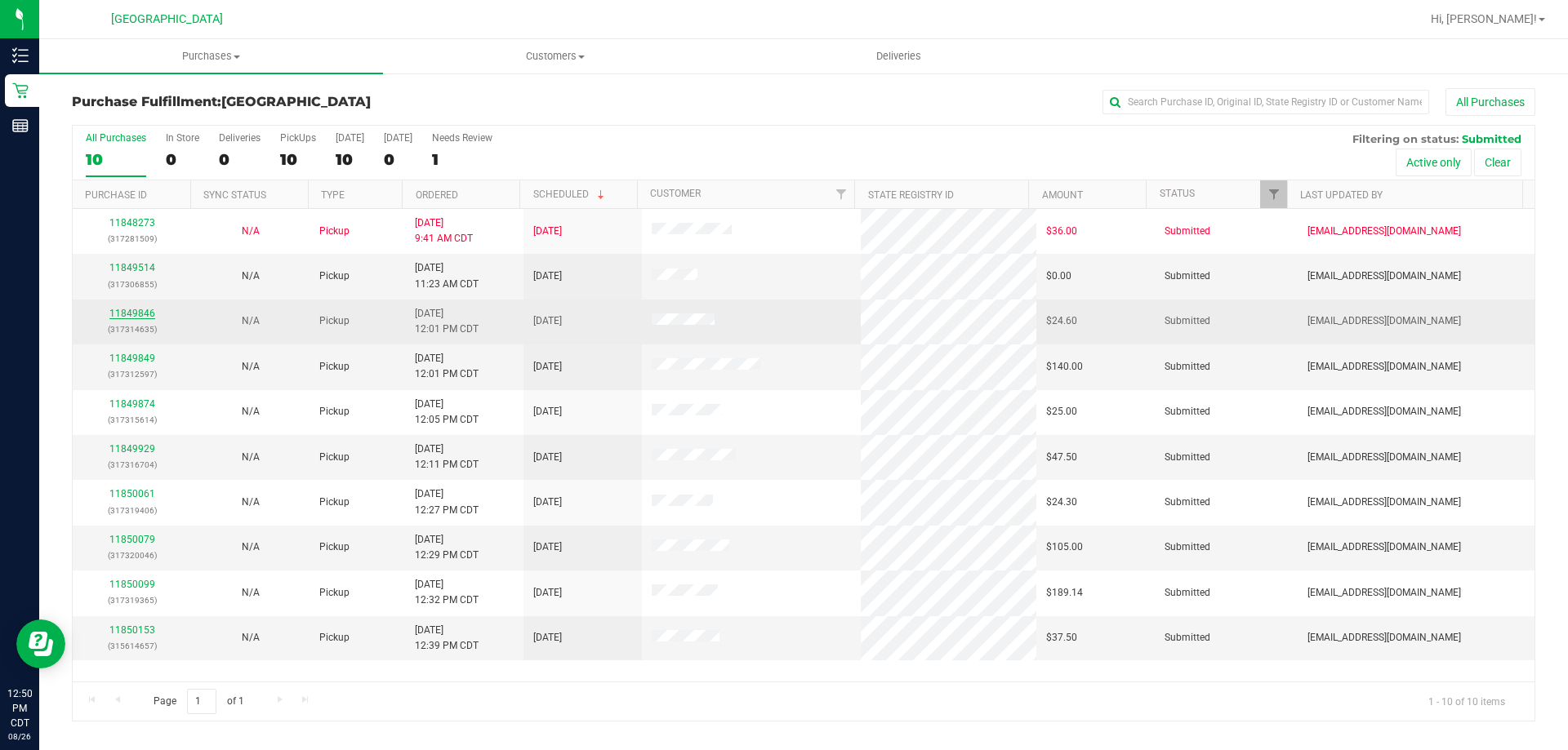
click at [132, 312] on link "11849846" at bounding box center [133, 313] width 46 height 11
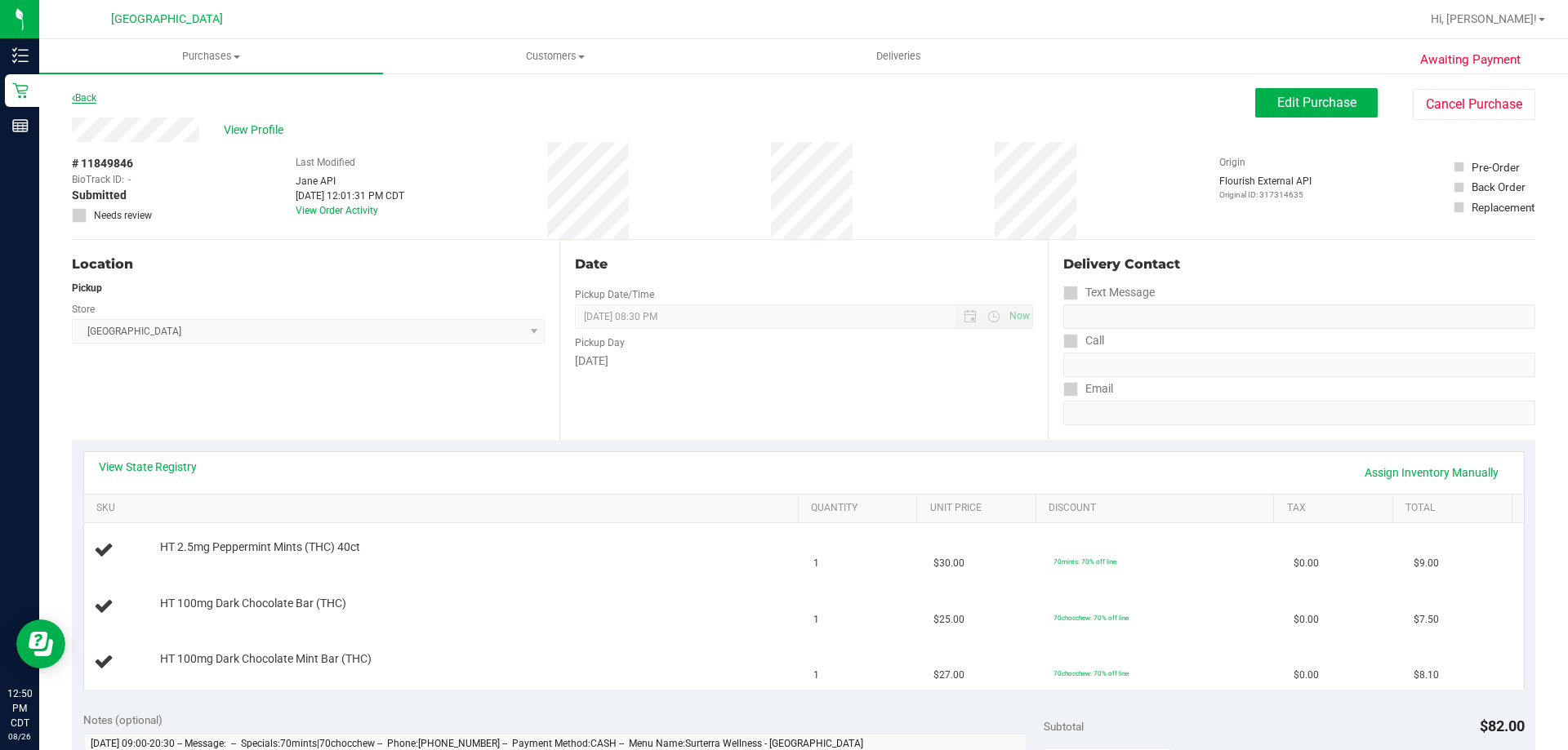
click at [91, 94] on link "Back" at bounding box center [84, 98] width 25 height 11
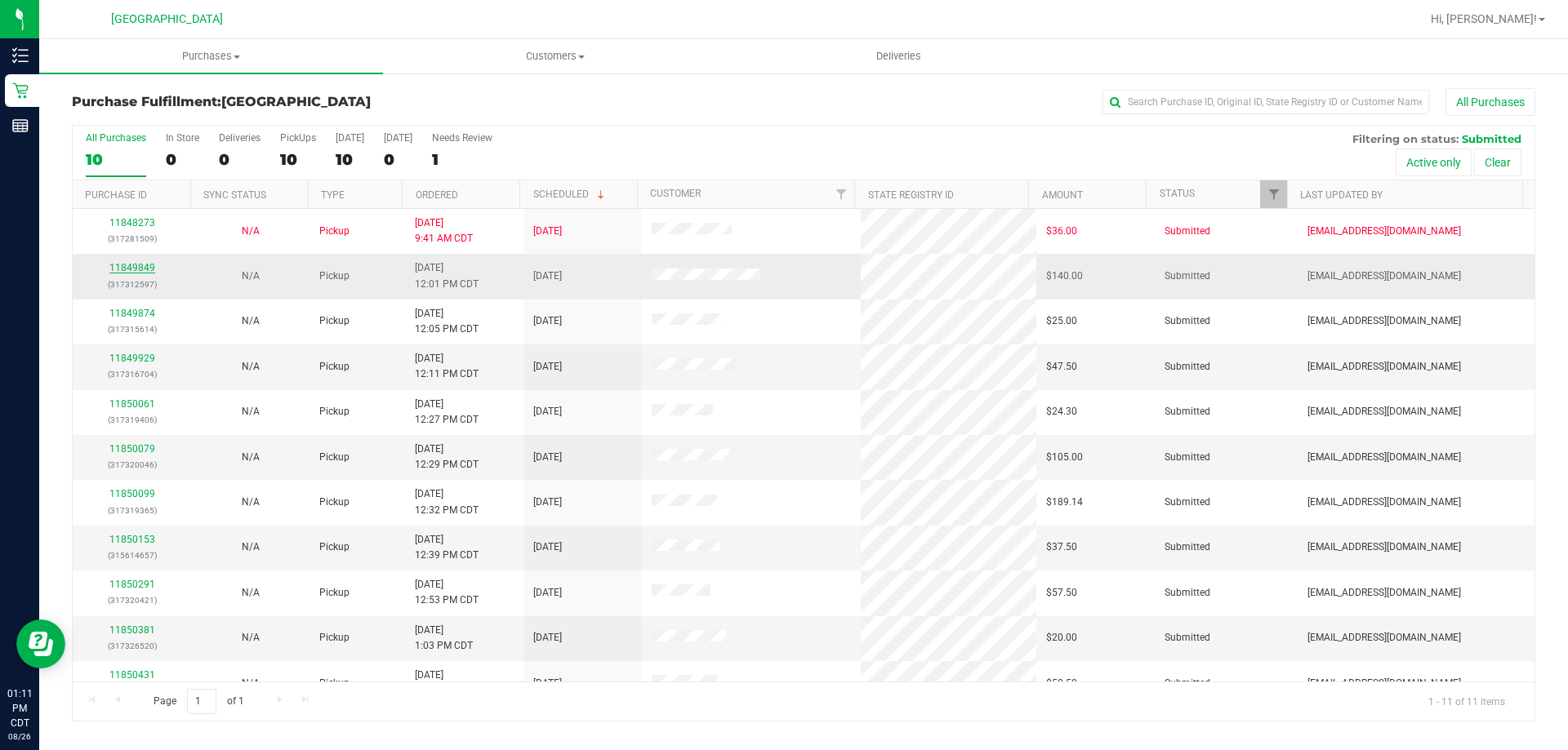
click at [138, 267] on link "11849849" at bounding box center [133, 268] width 46 height 11
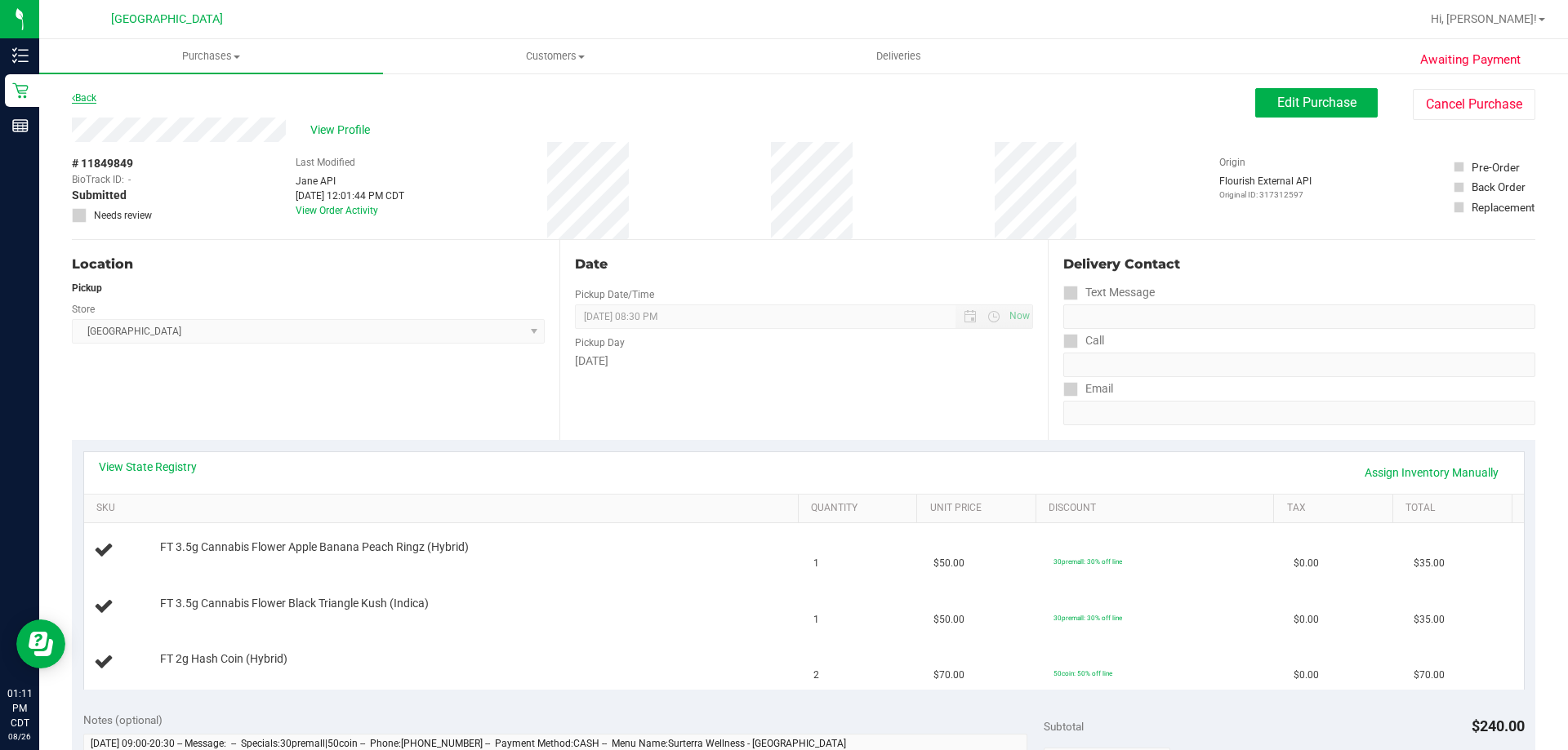
click at [87, 97] on link "Back" at bounding box center [84, 98] width 25 height 11
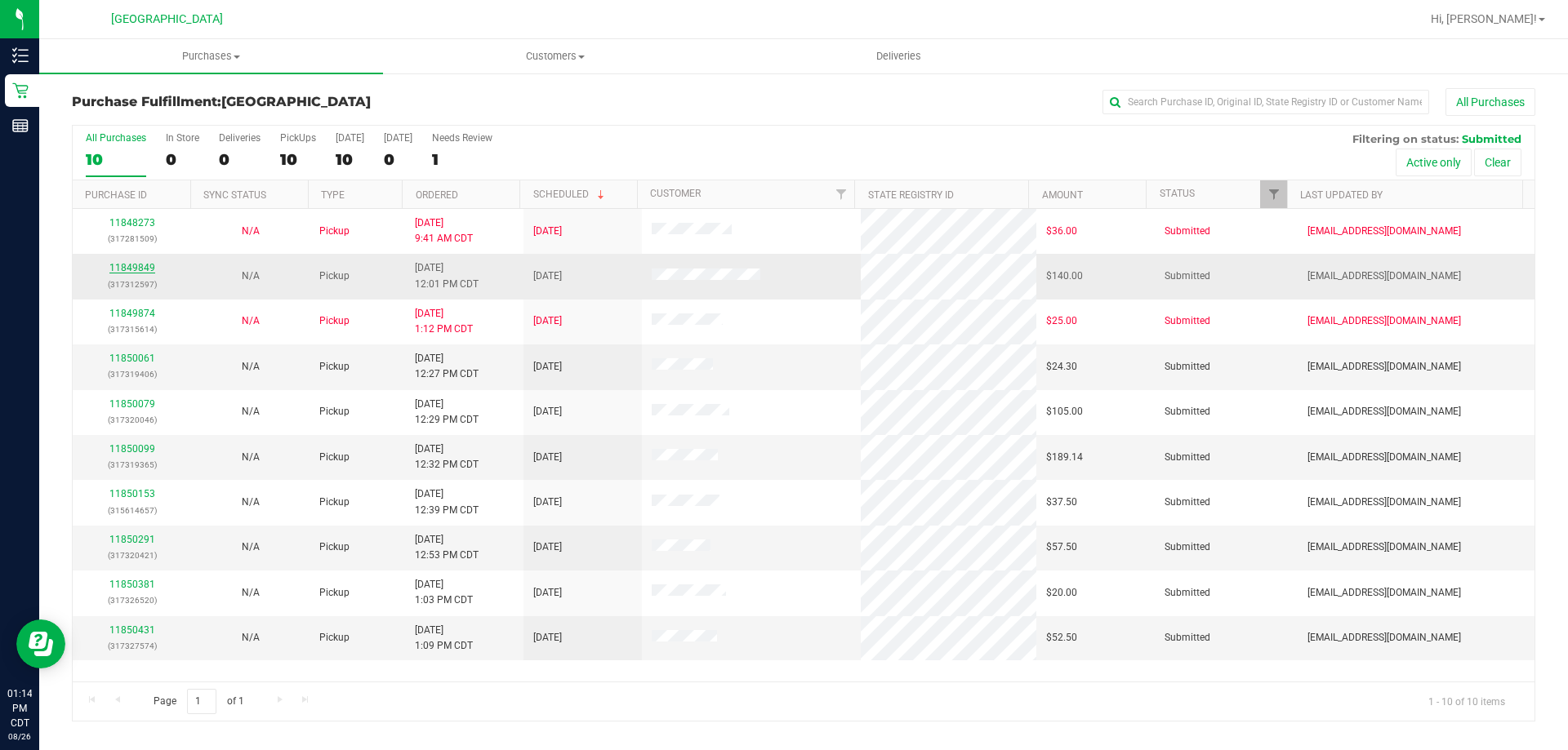
click at [145, 268] on link "11849849" at bounding box center [133, 268] width 46 height 11
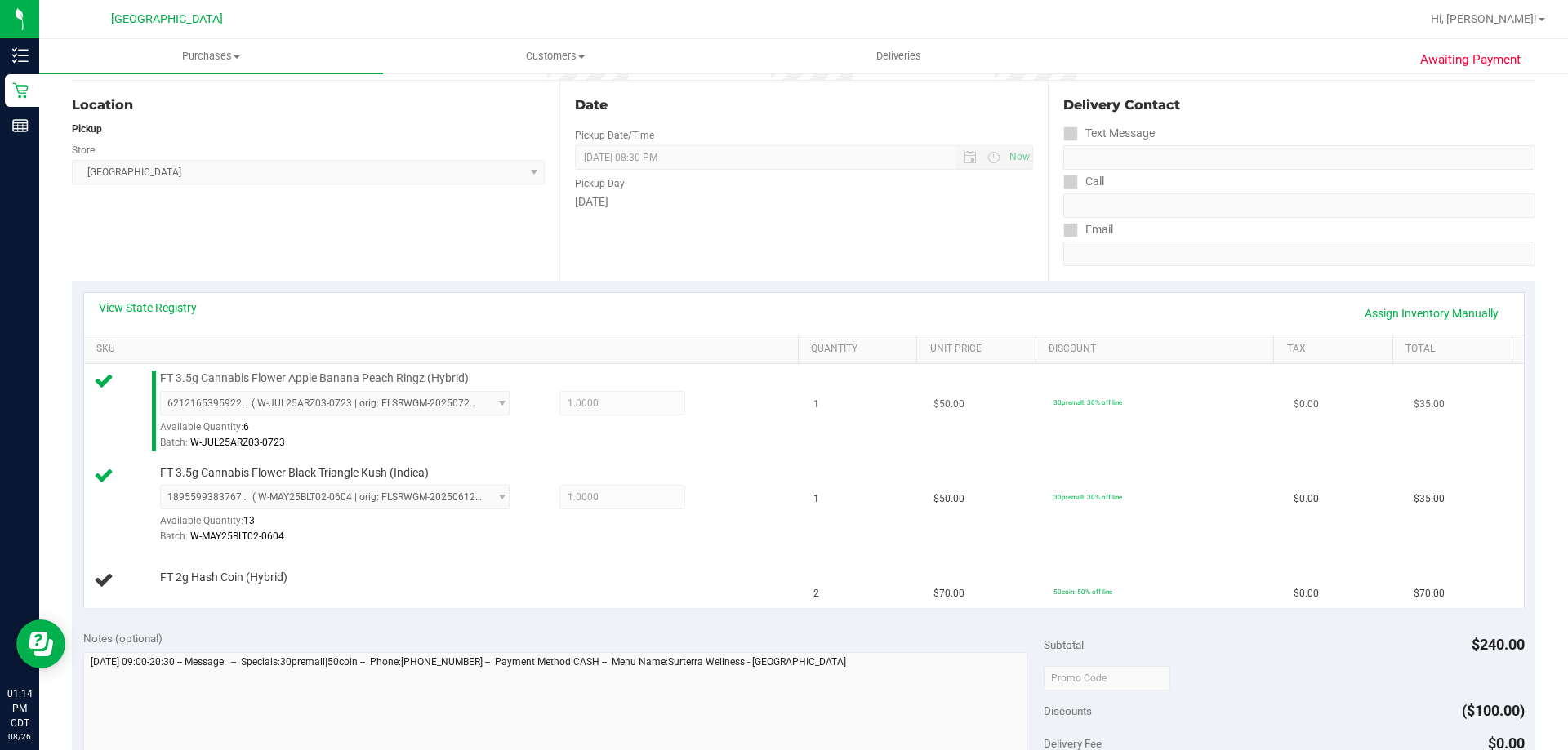
scroll to position [163, 0]
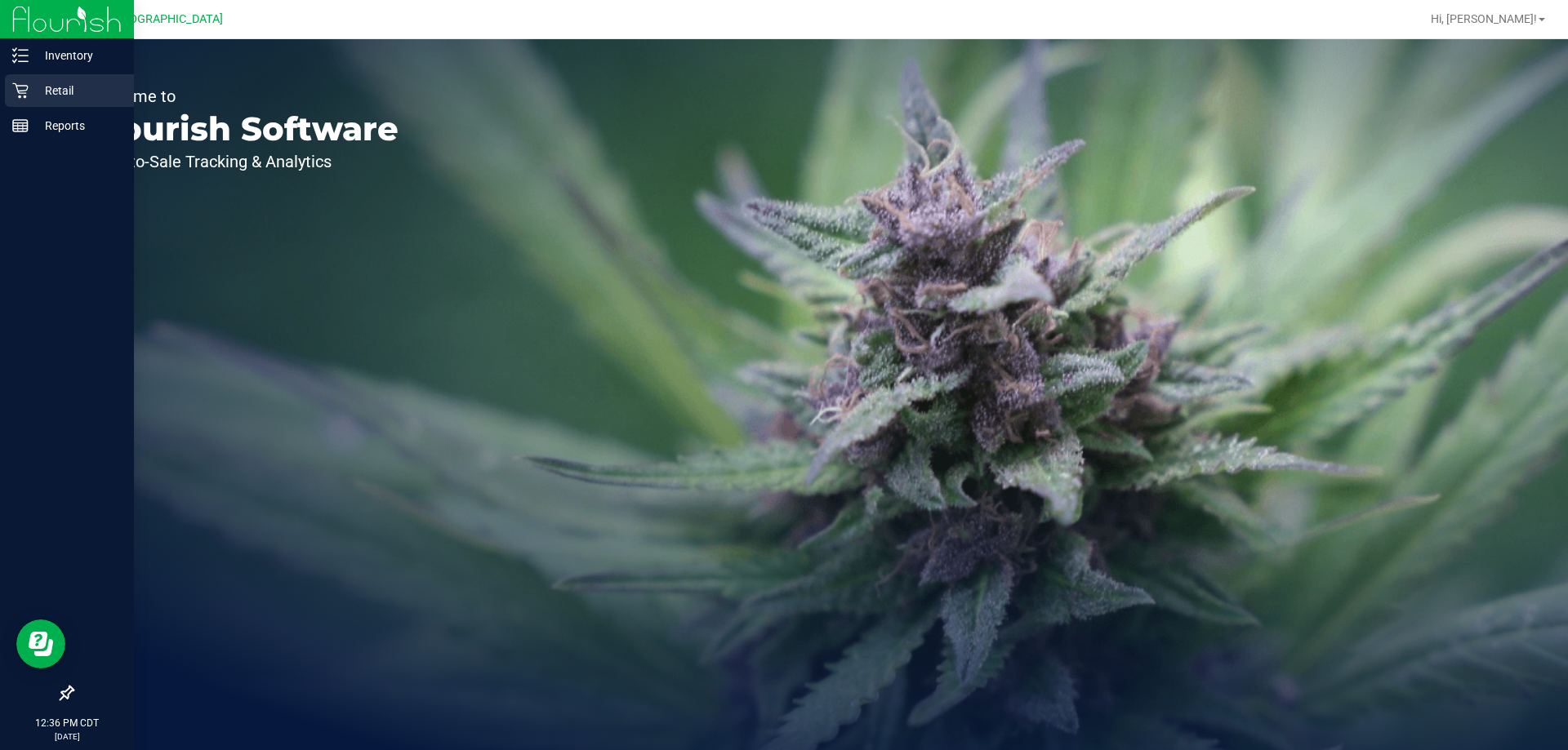
click at [75, 87] on p "Retail" at bounding box center [77, 91] width 98 height 20
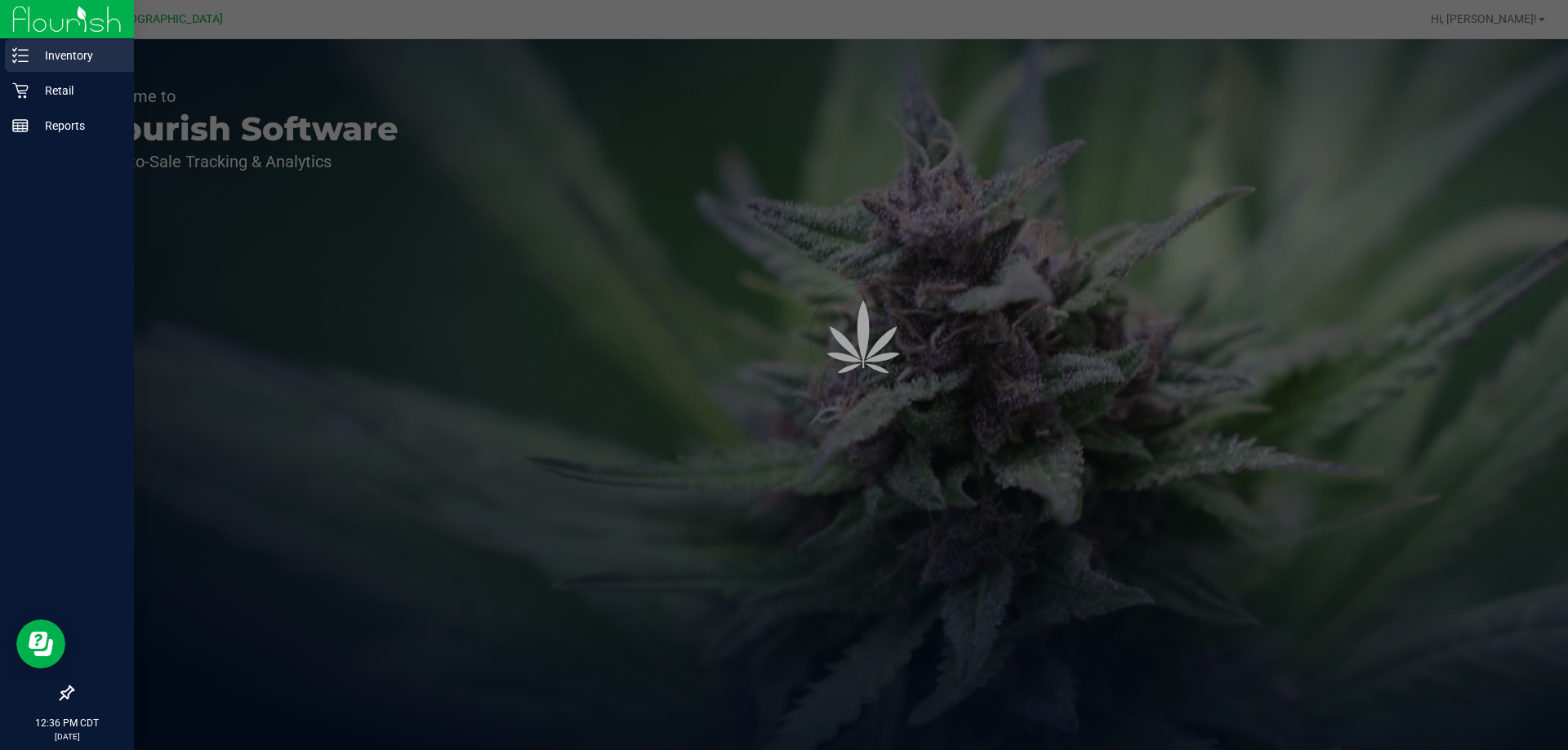
click at [90, 64] on p "Inventory" at bounding box center [77, 55] width 98 height 20
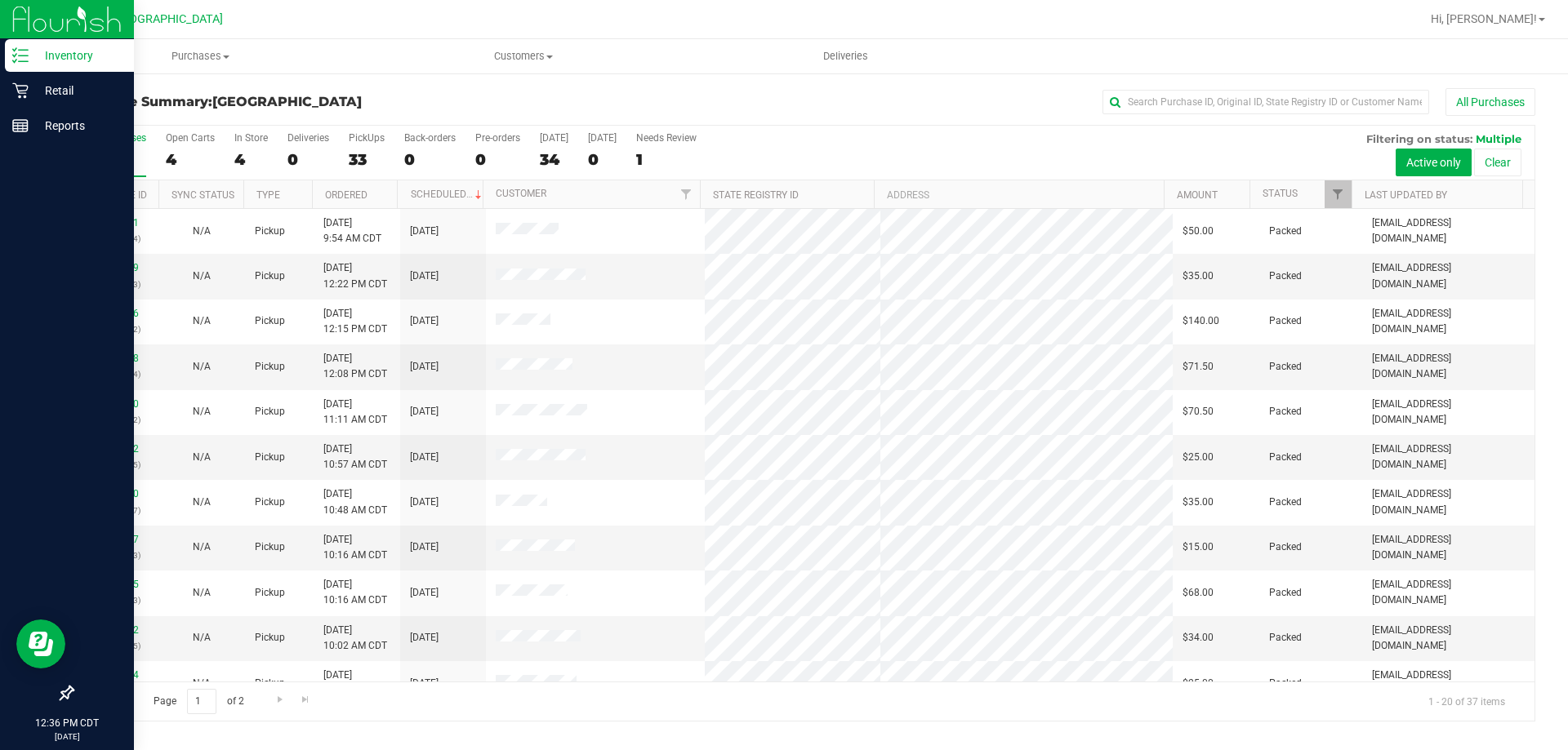
click at [97, 57] on p "Inventory" at bounding box center [77, 55] width 98 height 20
click at [63, 85] on p "Retail" at bounding box center [77, 91] width 98 height 20
click at [60, 52] on p "Inventory" at bounding box center [77, 55] width 98 height 20
click at [62, 119] on p "Reports" at bounding box center [77, 125] width 98 height 20
click at [71, 45] on div "Inventory" at bounding box center [69, 55] width 129 height 32
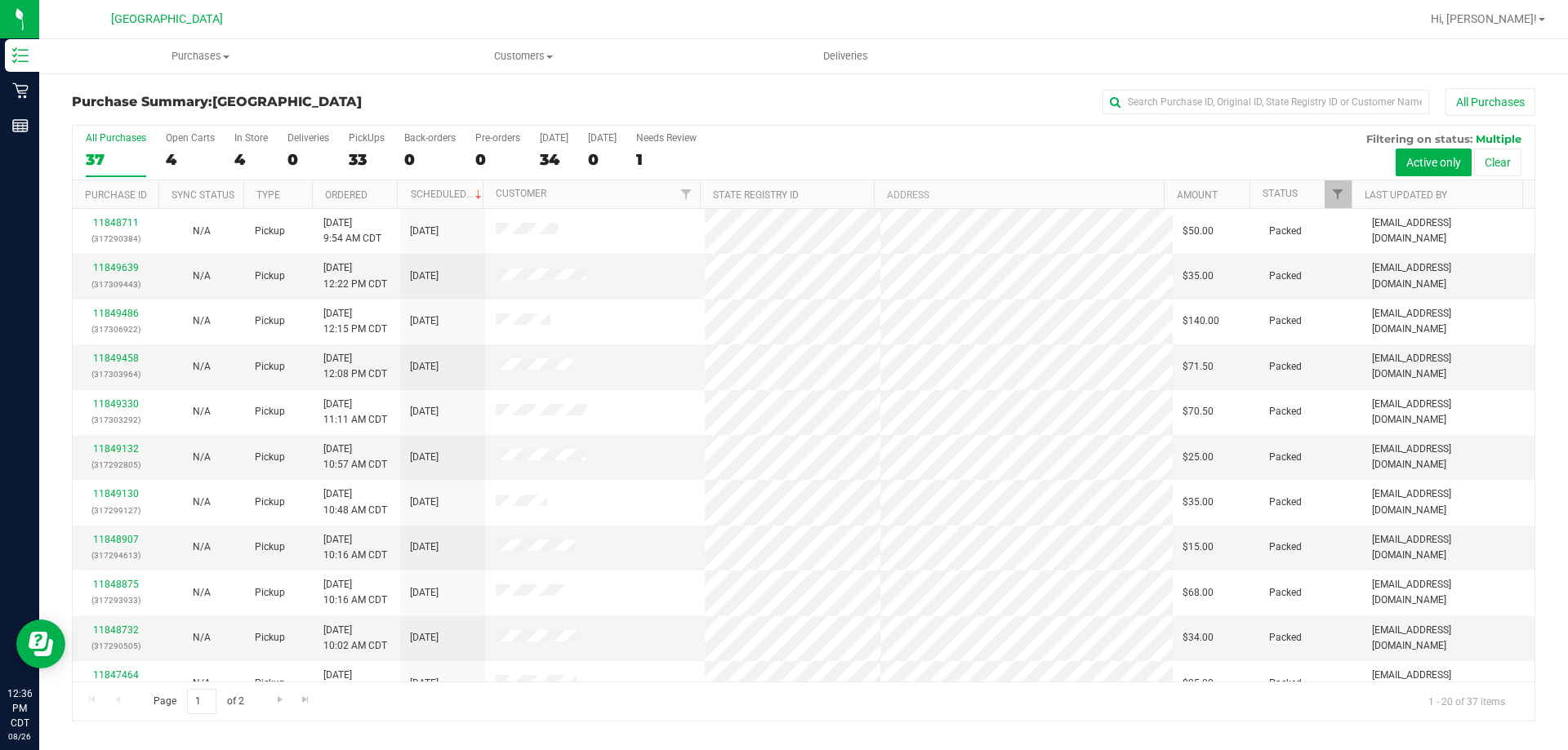
click at [157, 22] on span "[GEOGRAPHIC_DATA]" at bounding box center [166, 19] width 112 height 14
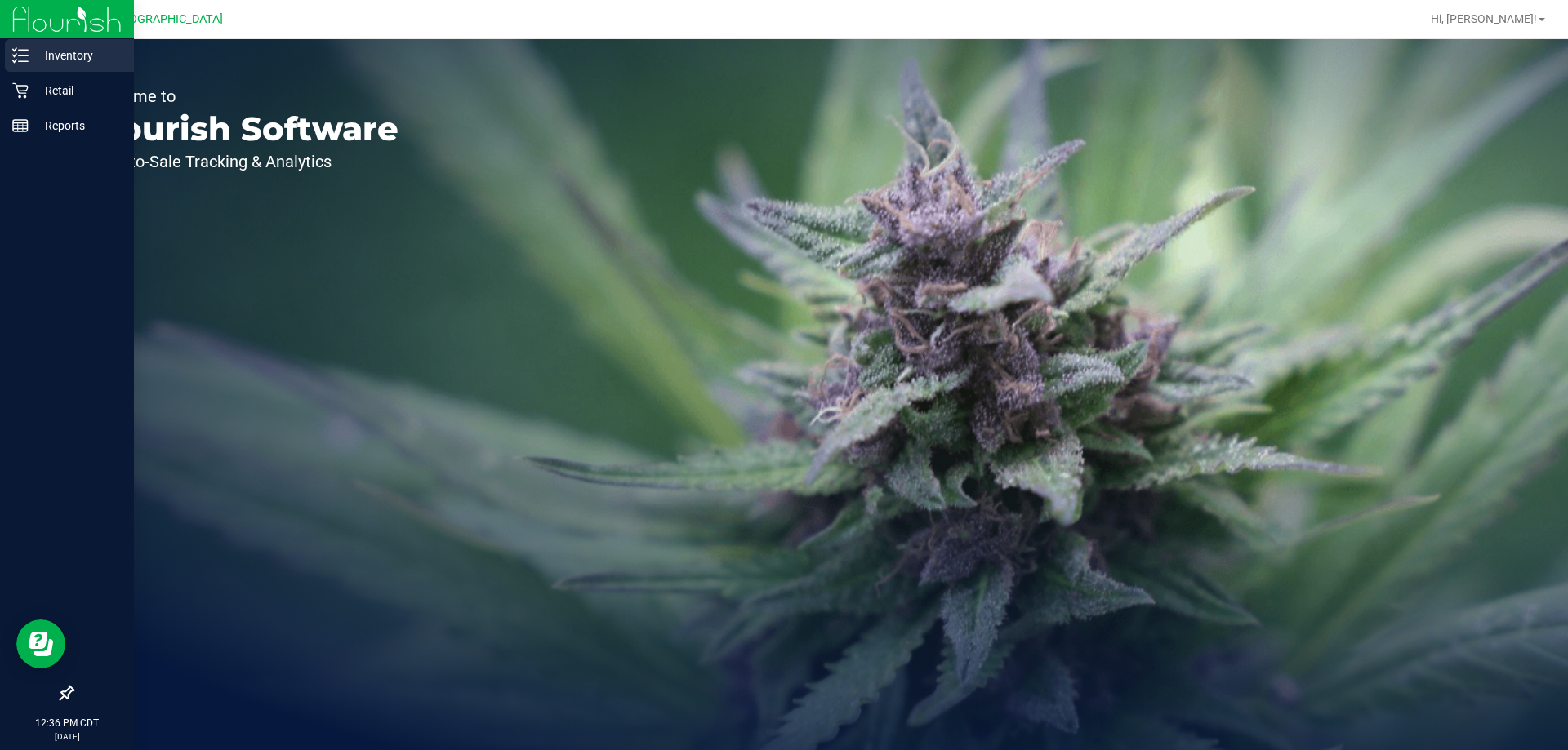
click at [65, 54] on p "Inventory" at bounding box center [77, 55] width 98 height 20
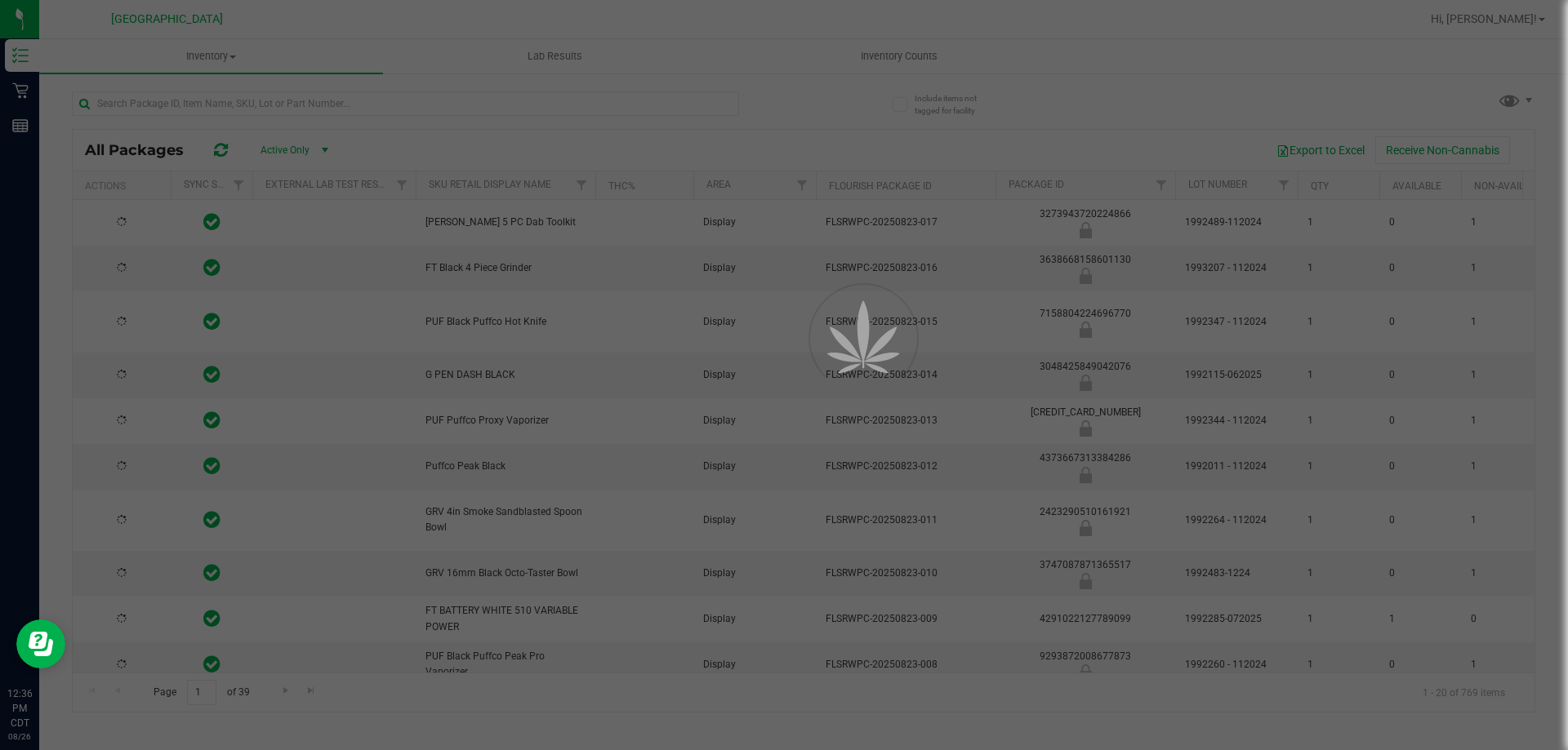
click at [277, 108] on div at bounding box center [784, 375] width 1568 height 750
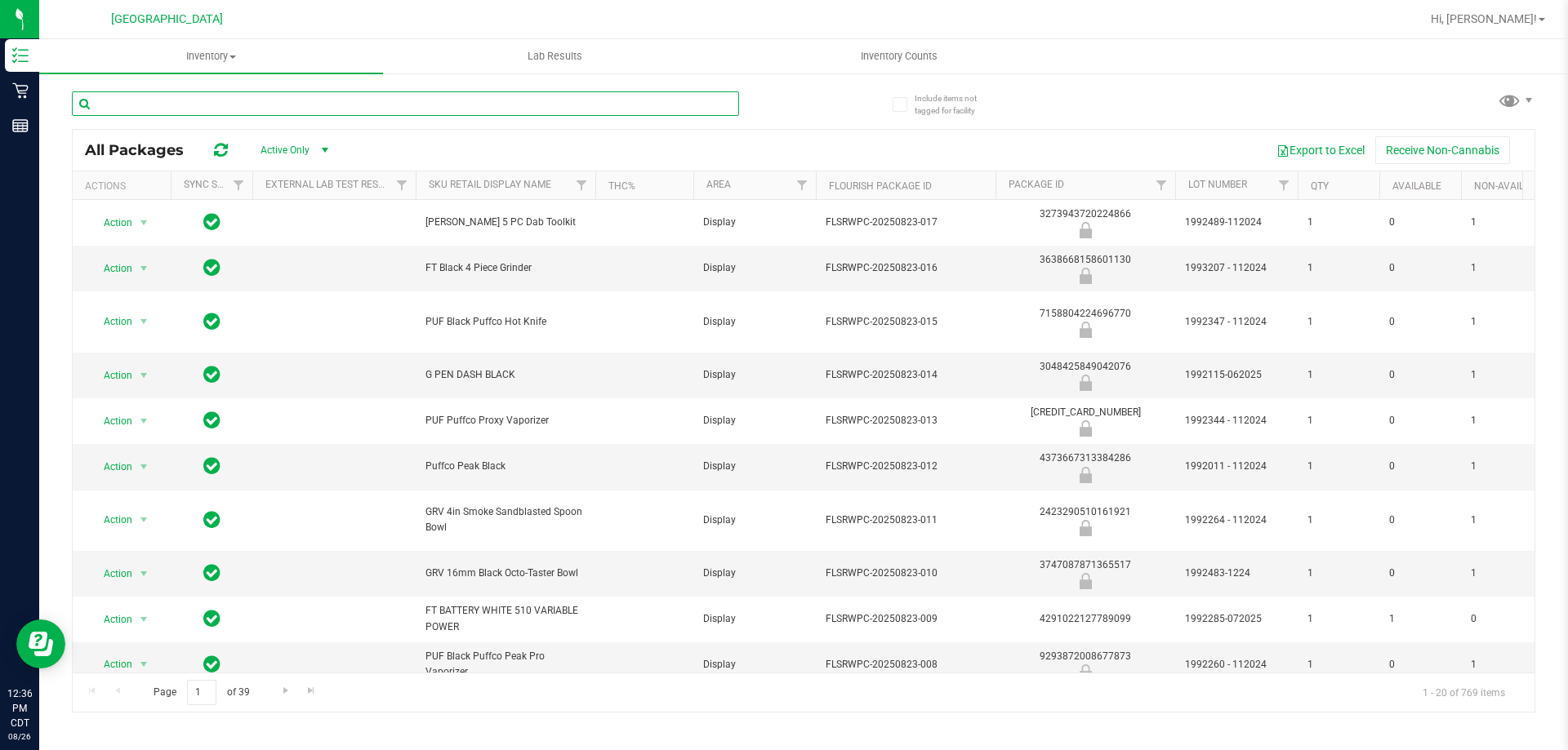
click at [277, 104] on input "text" at bounding box center [405, 104] width 667 height 25
type input "atm"
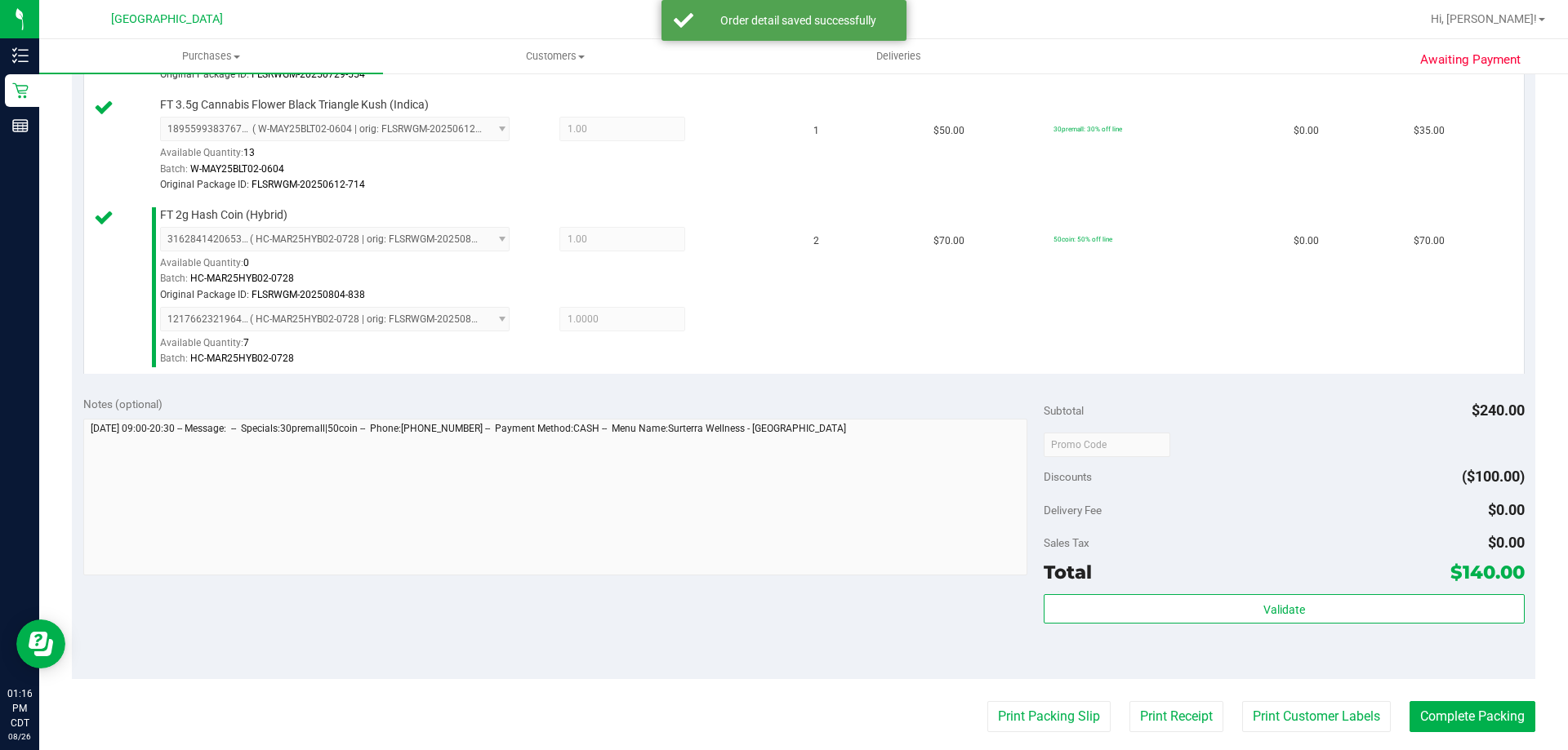
scroll to position [735, 0]
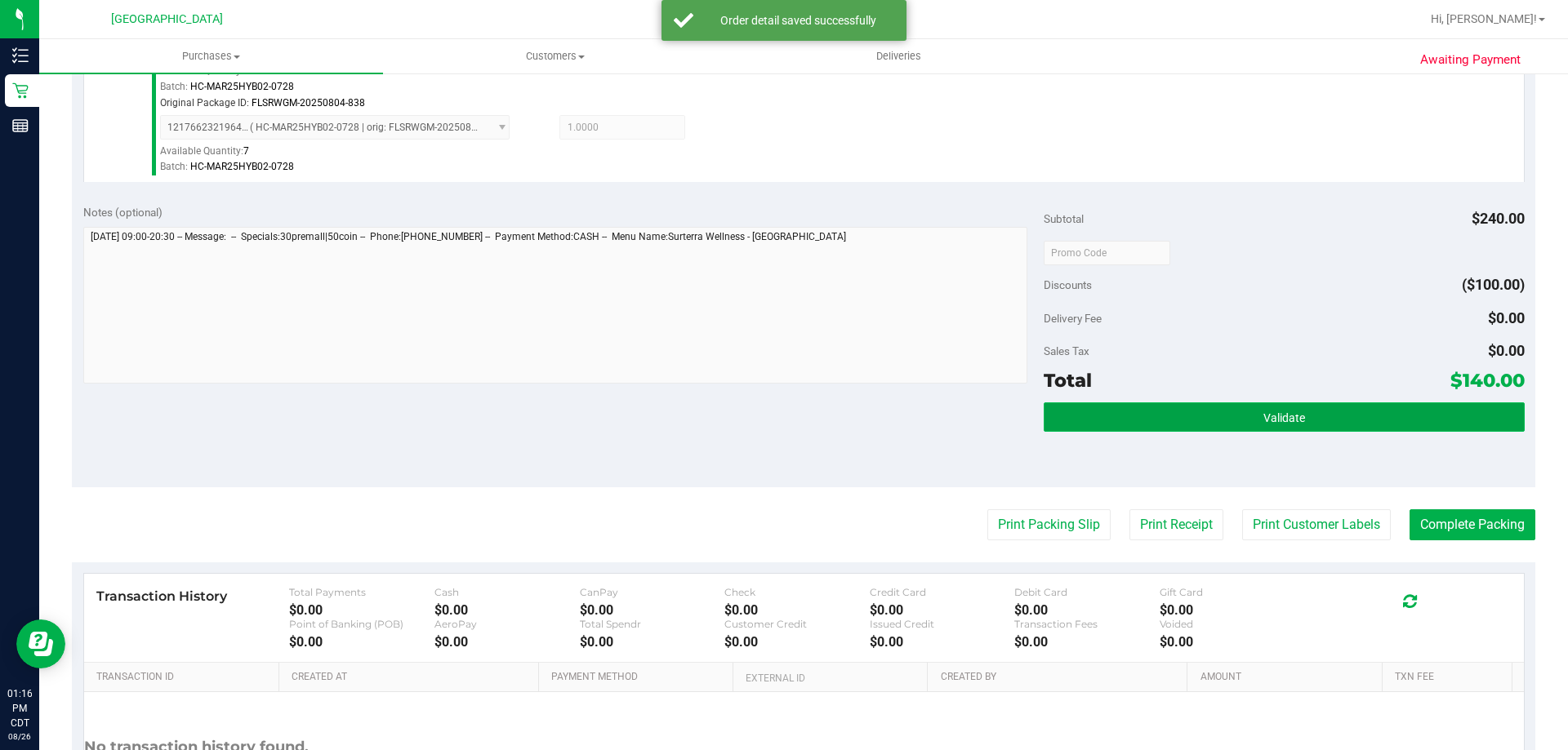
click at [1137, 421] on button "Validate" at bounding box center [1283, 417] width 481 height 30
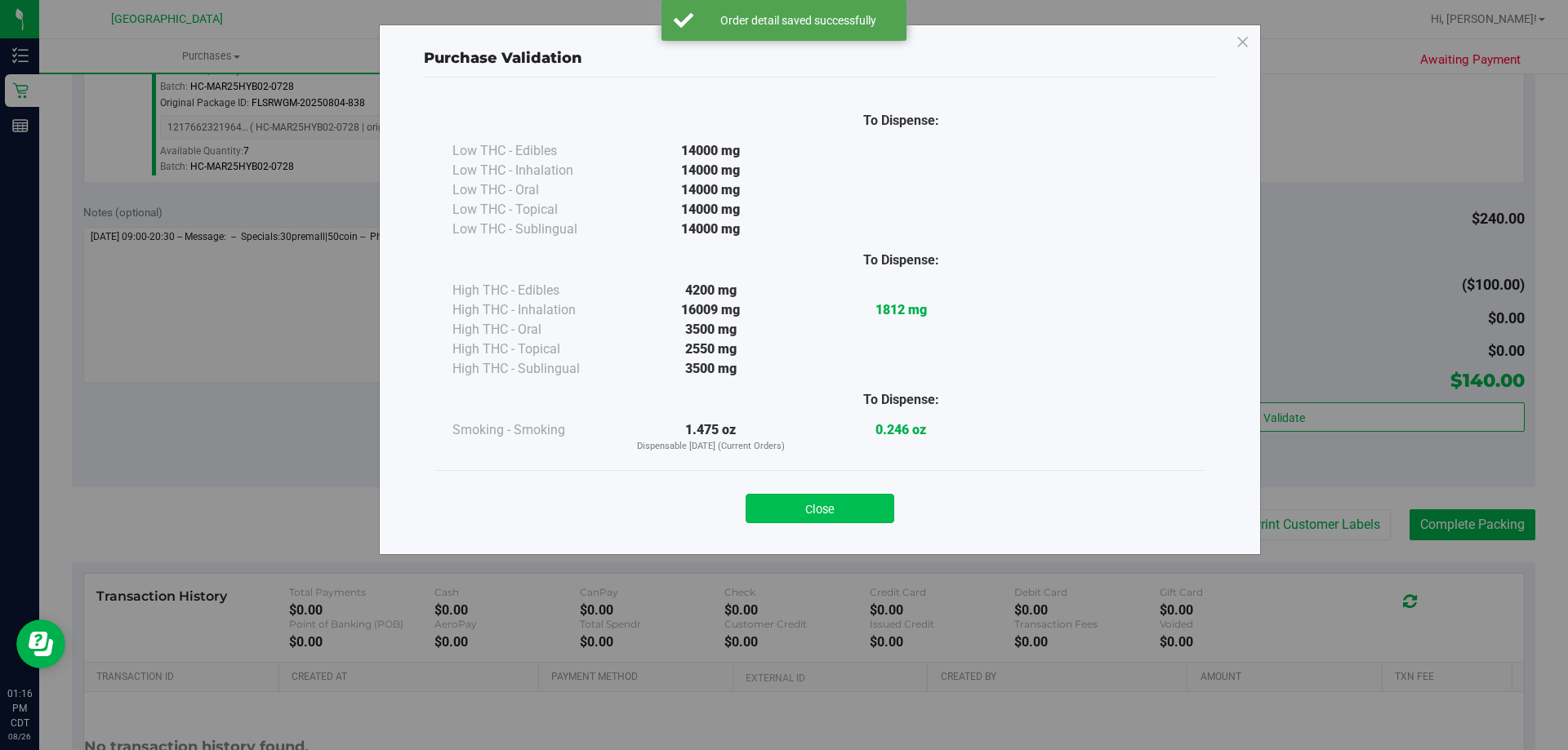
click at [841, 499] on button "Close" at bounding box center [820, 508] width 149 height 30
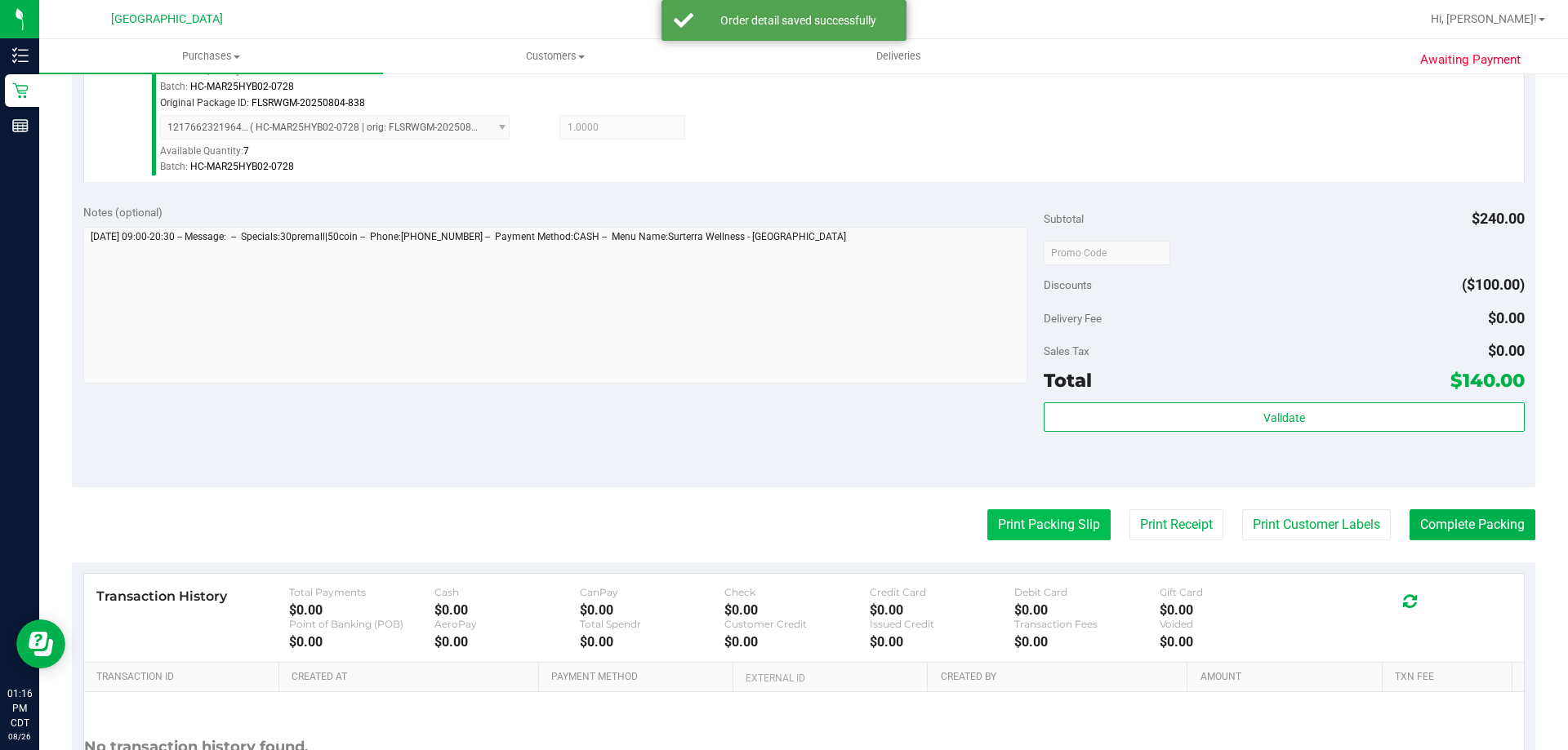
click at [1006, 525] on button "Print Packing Slip" at bounding box center [1048, 525] width 123 height 31
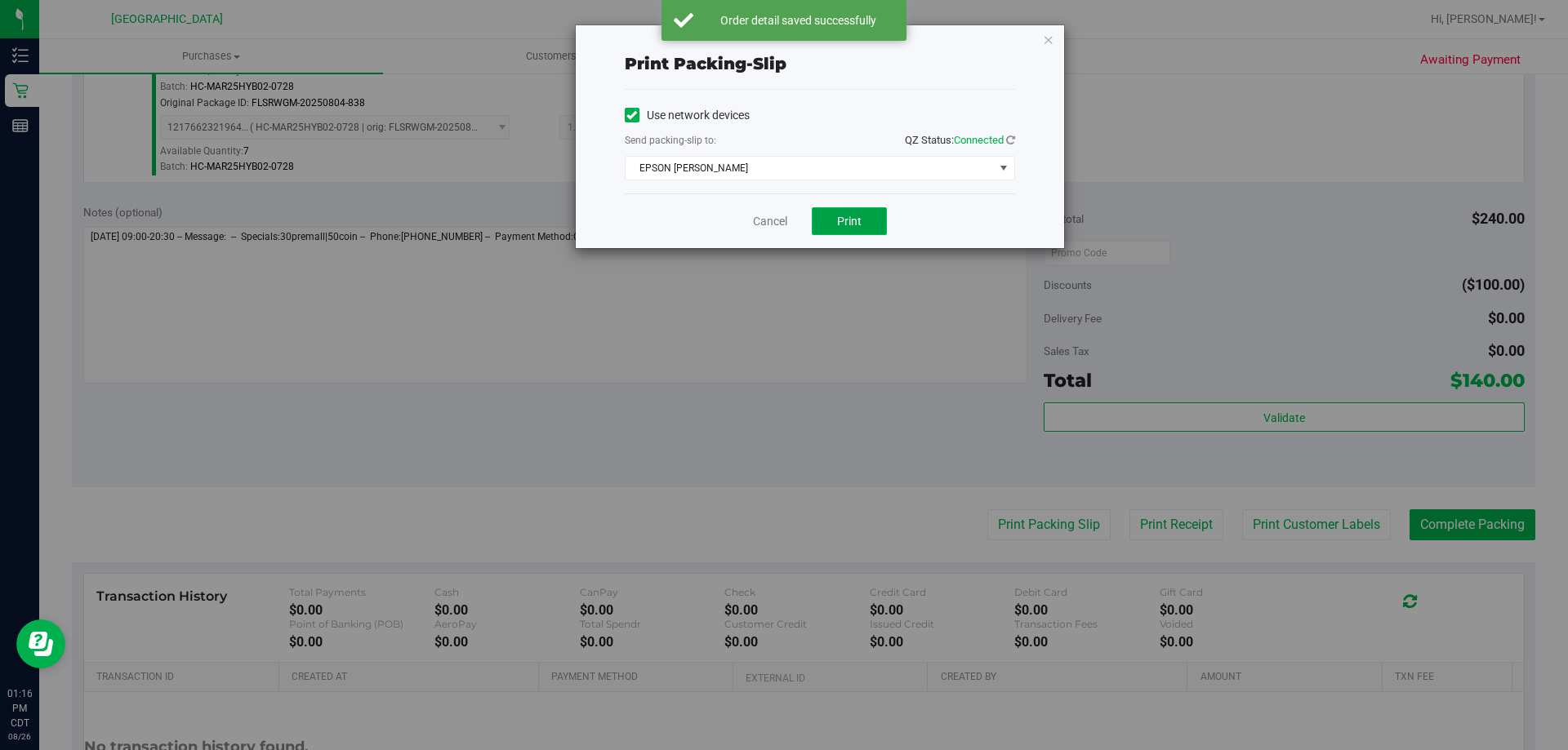
click at [874, 225] on button "Print" at bounding box center [848, 221] width 75 height 28
click at [766, 224] on link "Cancel" at bounding box center [770, 222] width 34 height 17
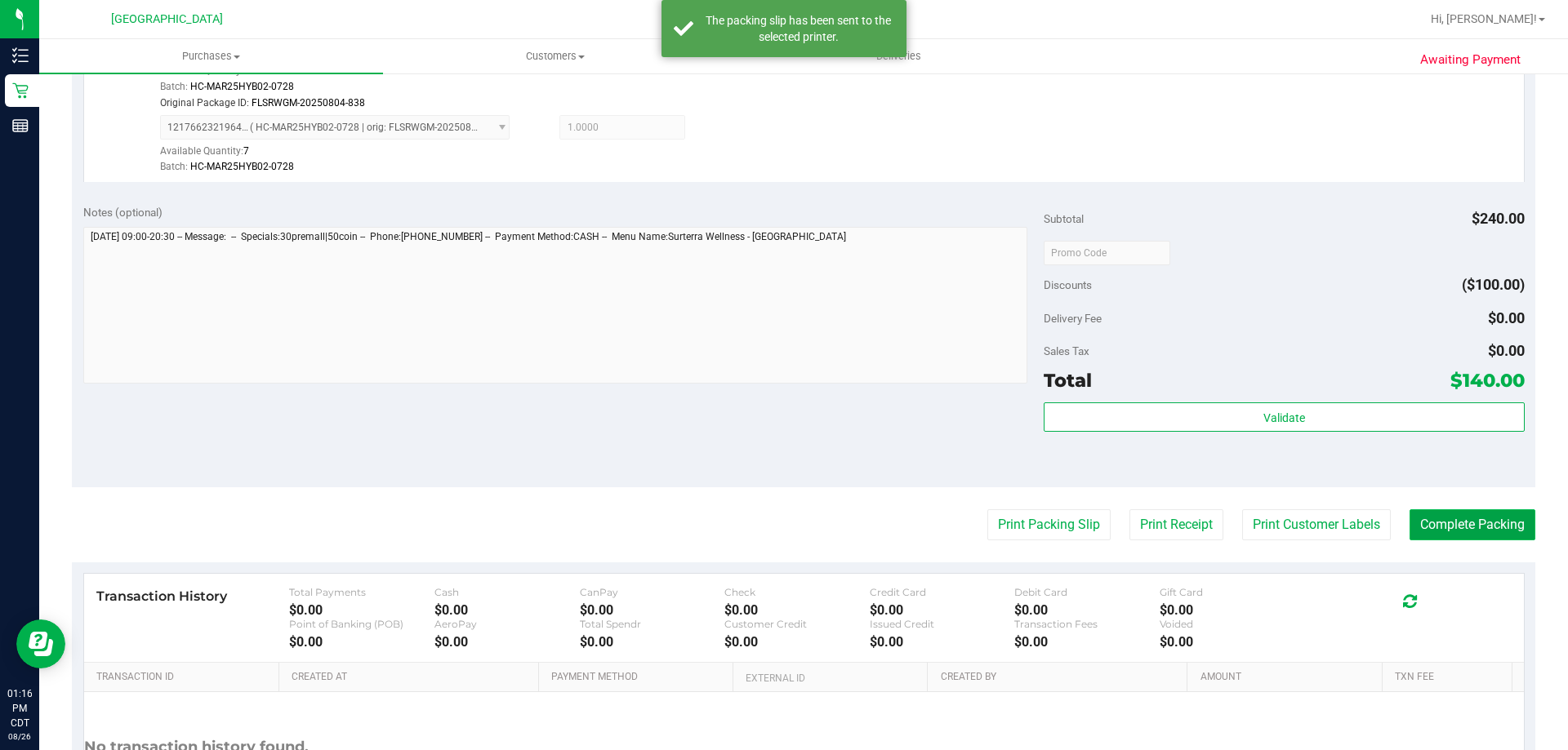
click at [1464, 523] on button "Complete Packing" at bounding box center [1472, 525] width 126 height 31
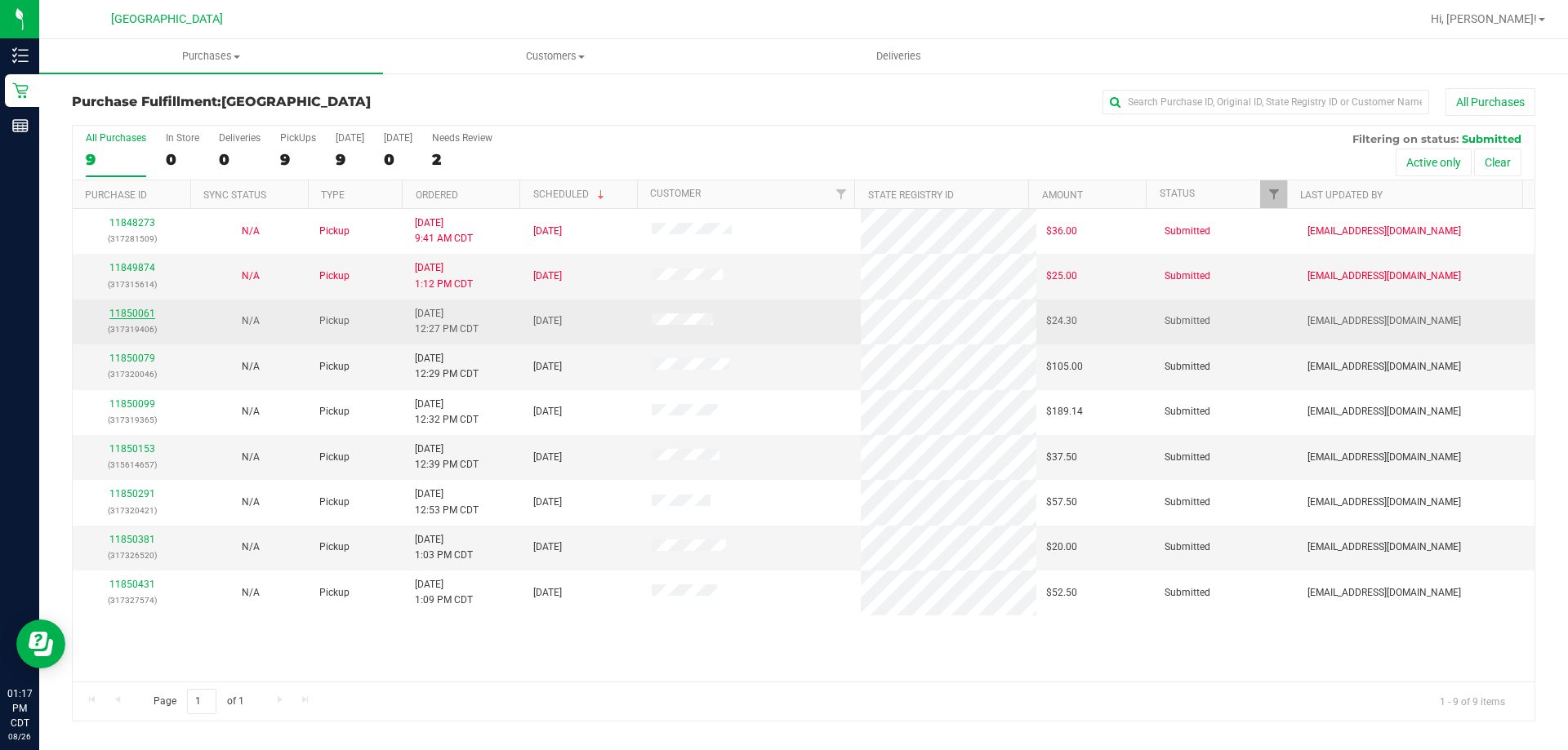
click at [139, 311] on link "11850061" at bounding box center [133, 313] width 46 height 11
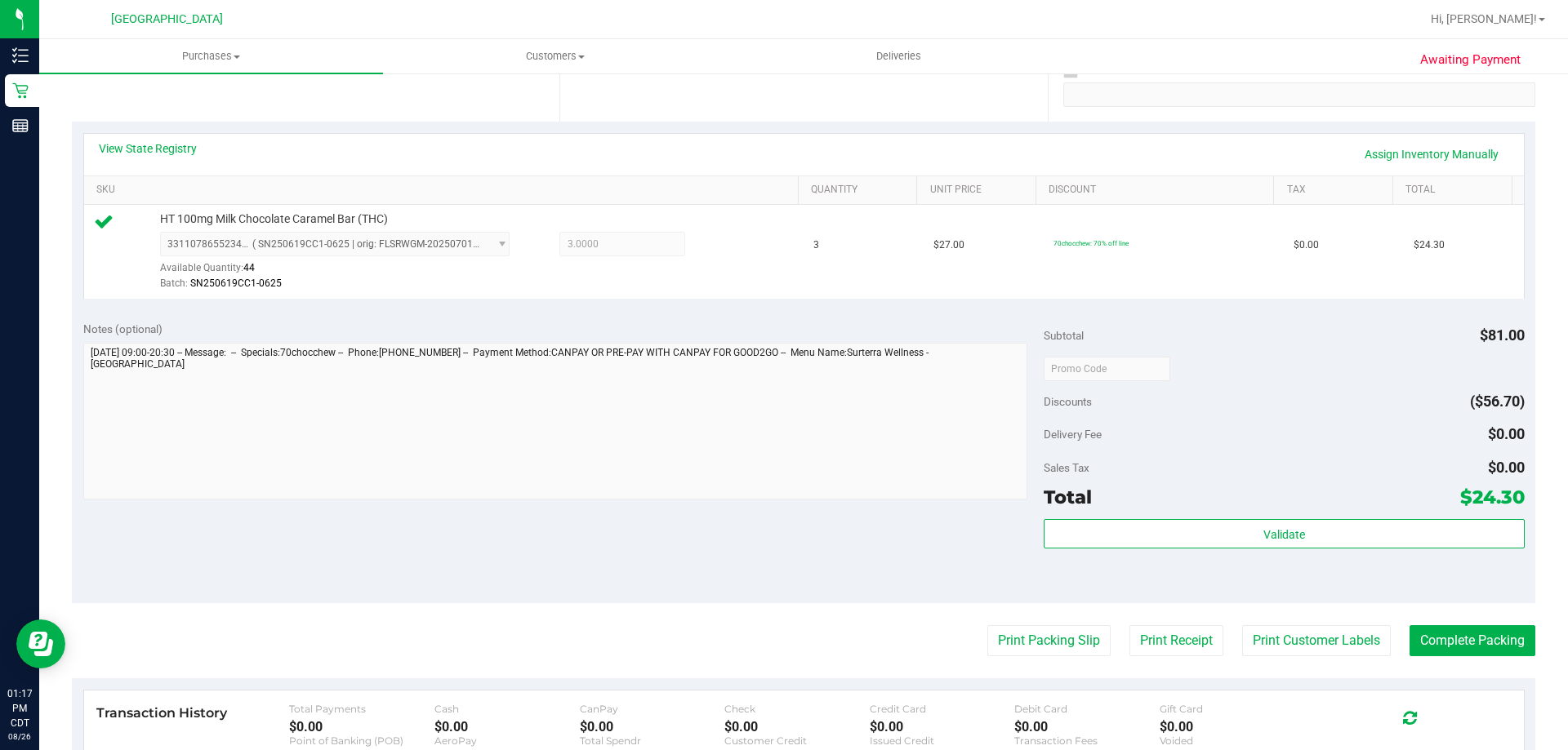
scroll to position [327, 0]
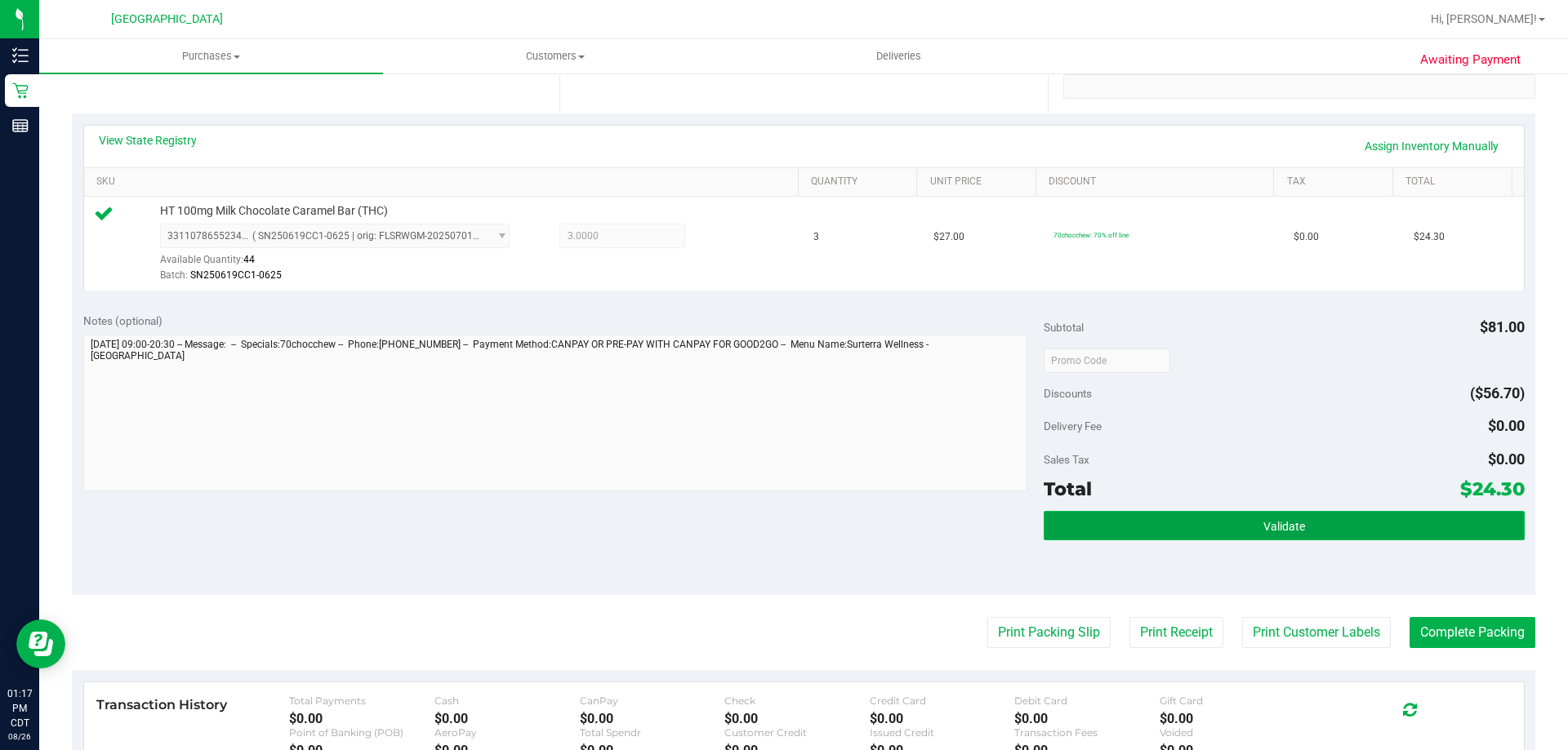
click at [1127, 540] on button "Validate" at bounding box center [1283, 525] width 481 height 30
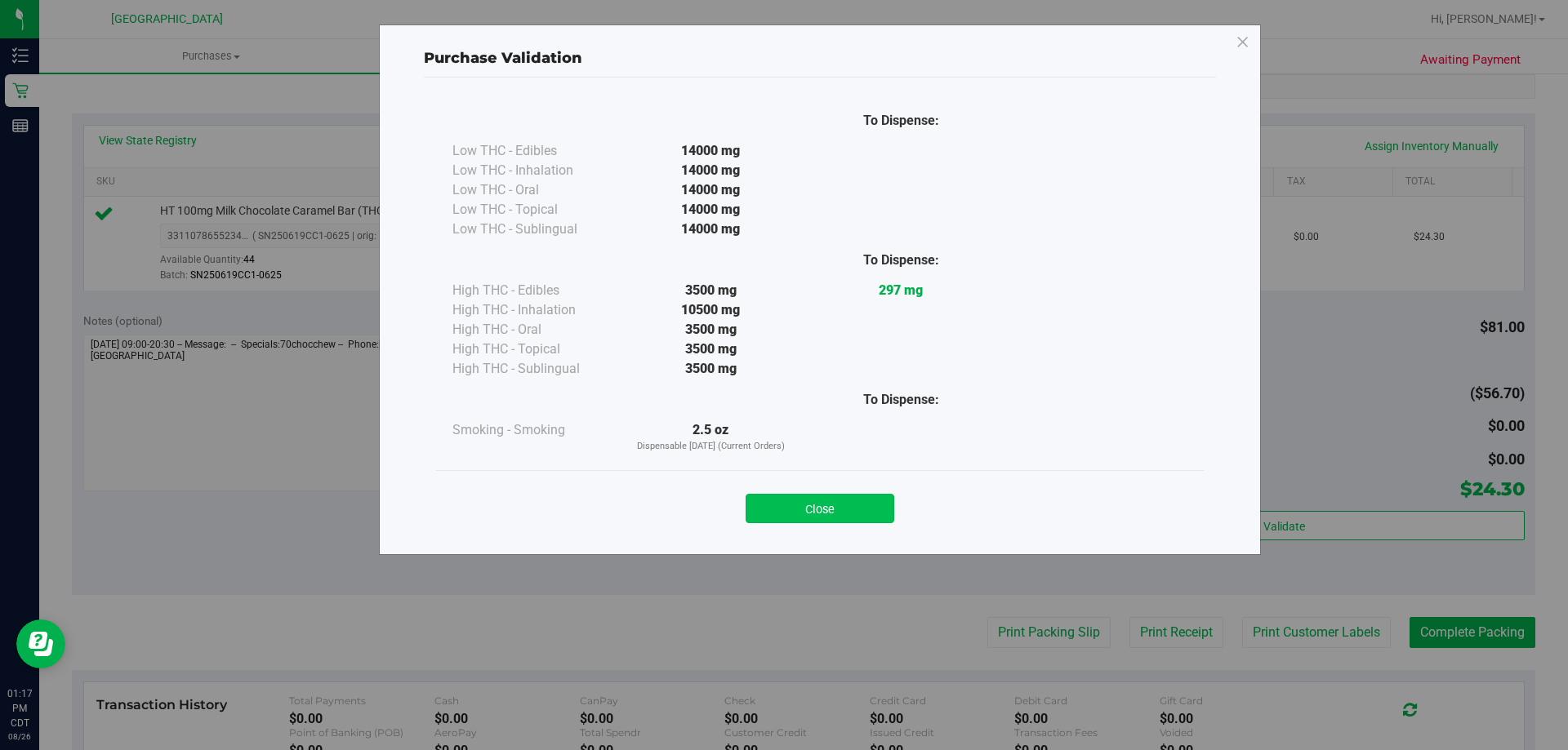
click at [853, 513] on button "Close" at bounding box center [820, 508] width 149 height 30
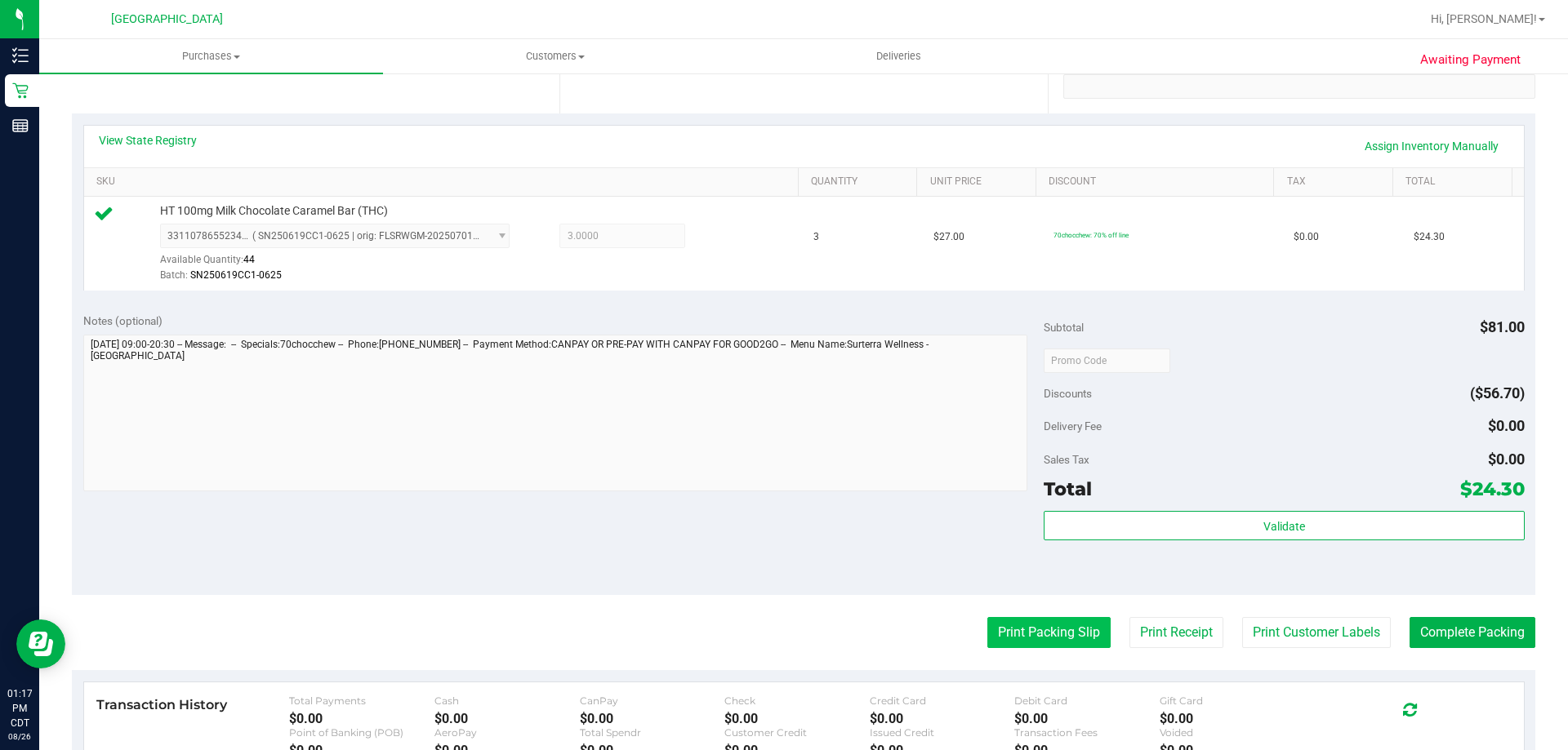
click at [1042, 633] on button "Print Packing Slip" at bounding box center [1048, 632] width 123 height 31
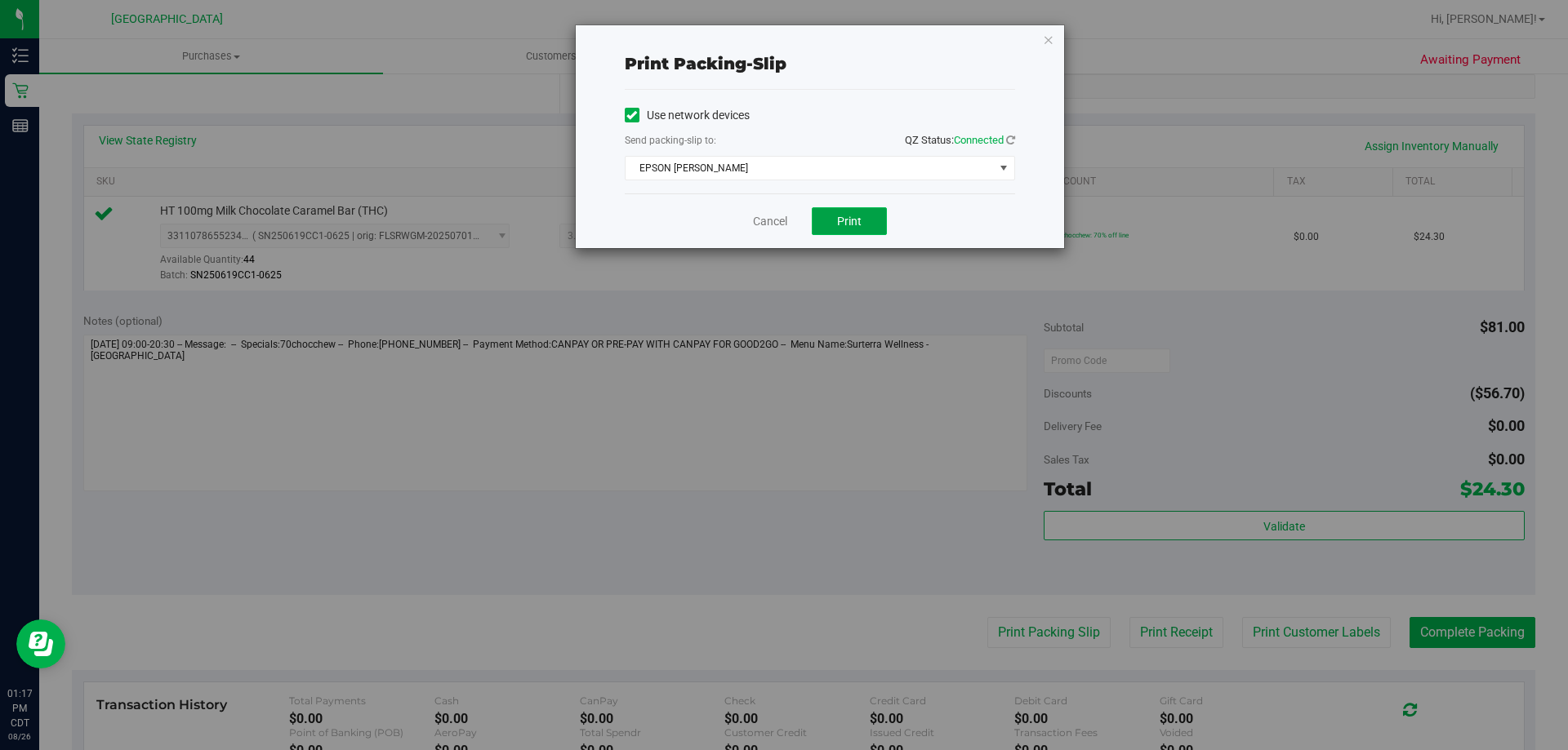
click at [843, 224] on span "Print" at bounding box center [849, 222] width 25 height 13
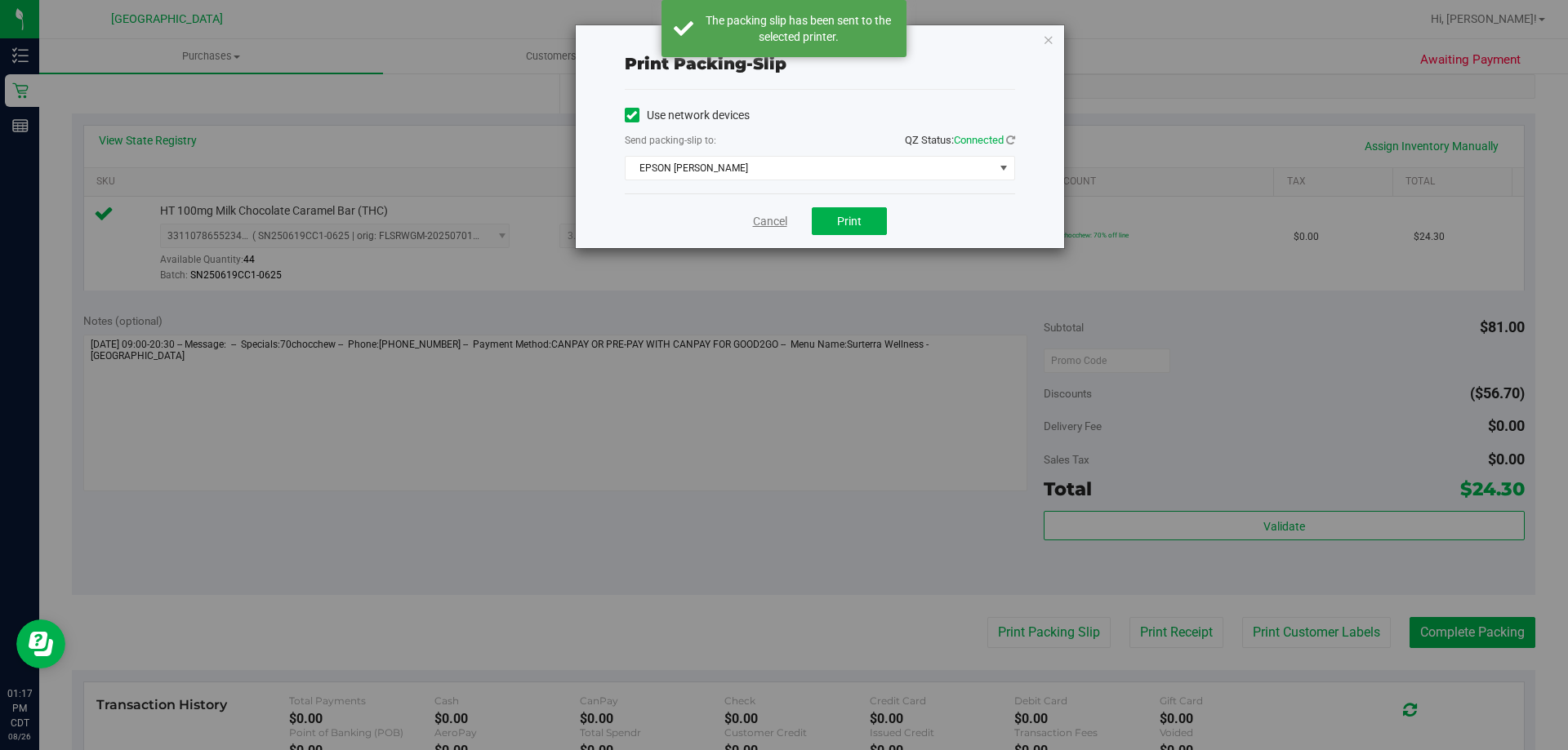
click at [773, 222] on link "Cancel" at bounding box center [770, 222] width 34 height 17
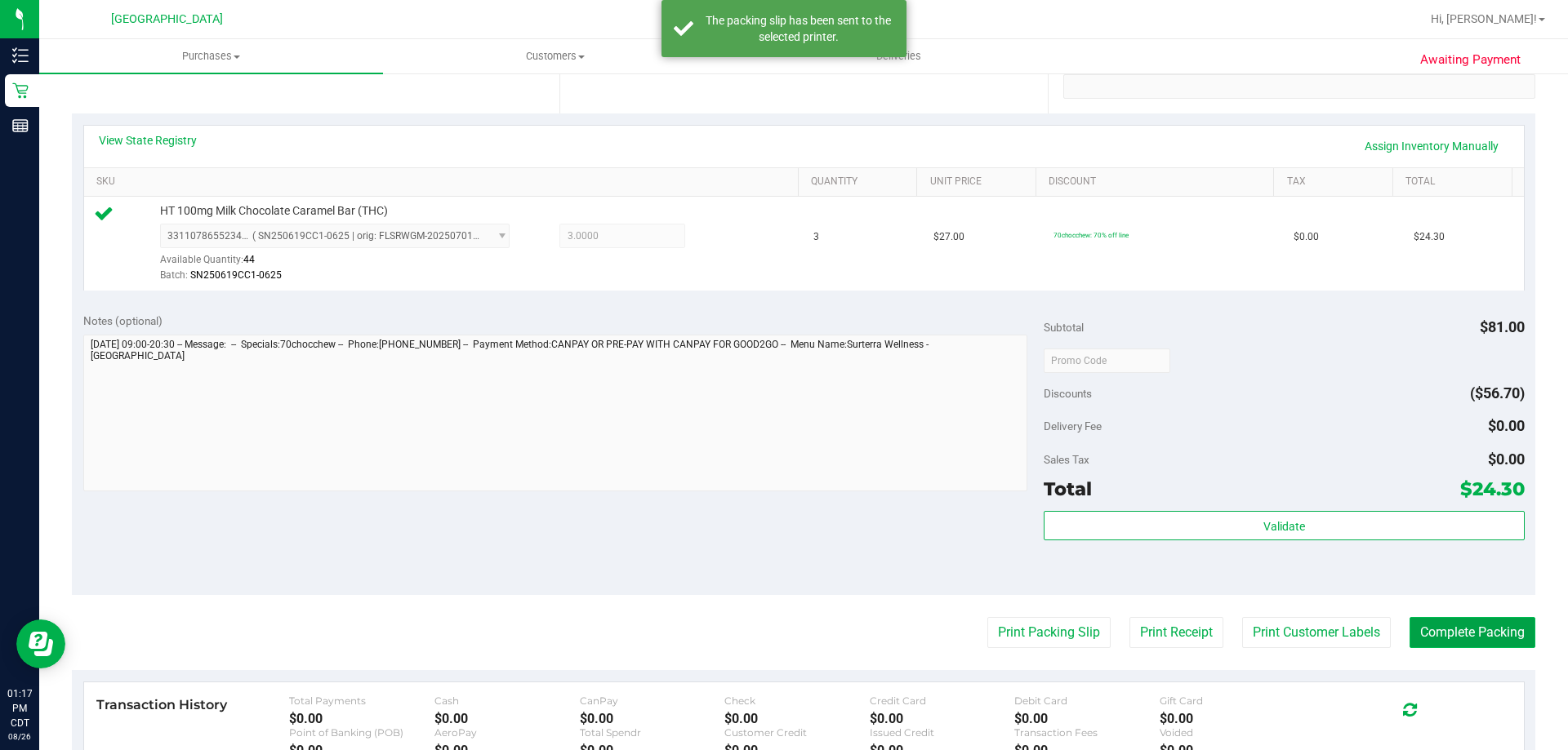
click at [1455, 624] on button "Complete Packing" at bounding box center [1472, 632] width 126 height 31
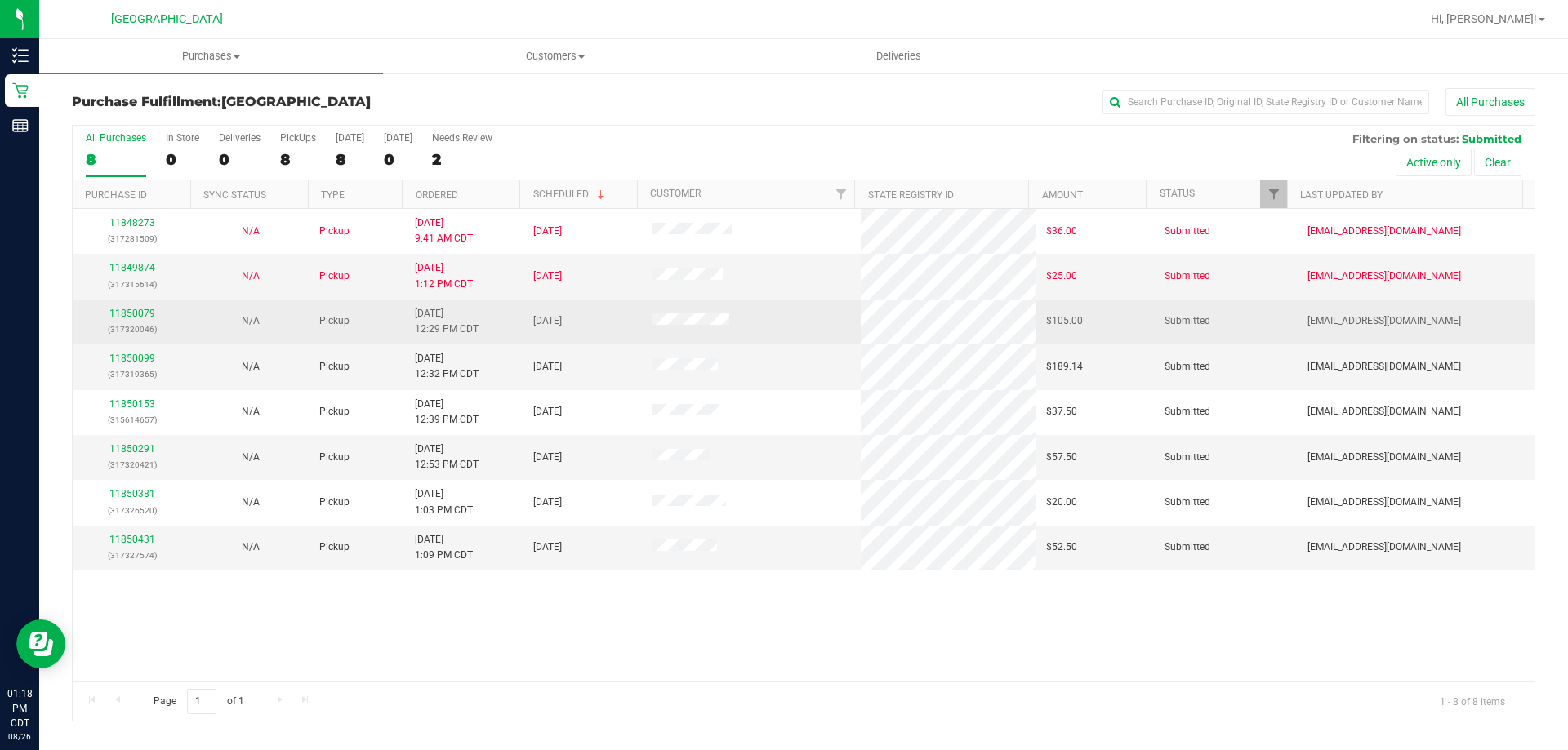
click at [132, 307] on div "11850079 (317320046)" at bounding box center [131, 321] width 98 height 31
click at [138, 310] on link "11850079" at bounding box center [133, 313] width 46 height 11
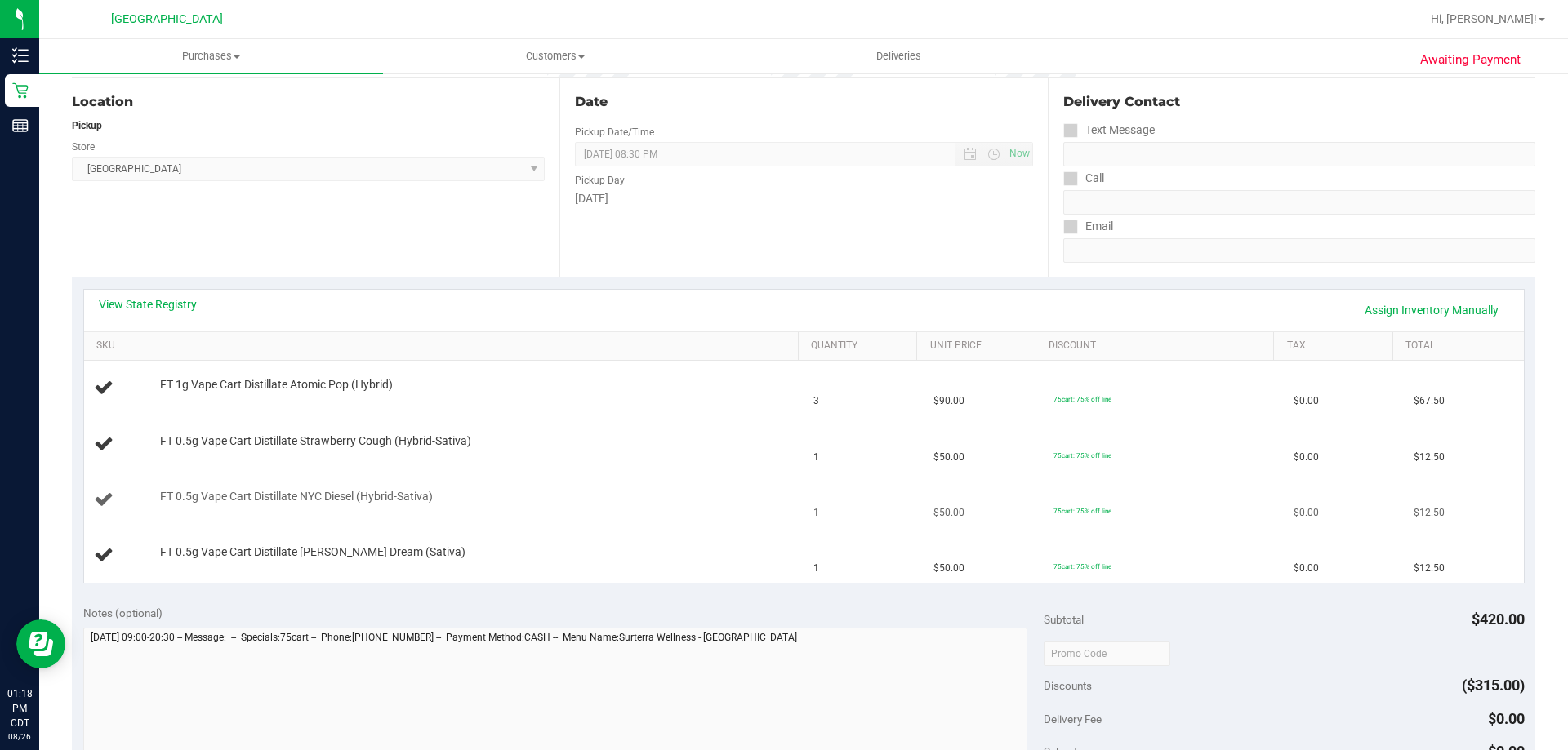
scroll to position [163, 0]
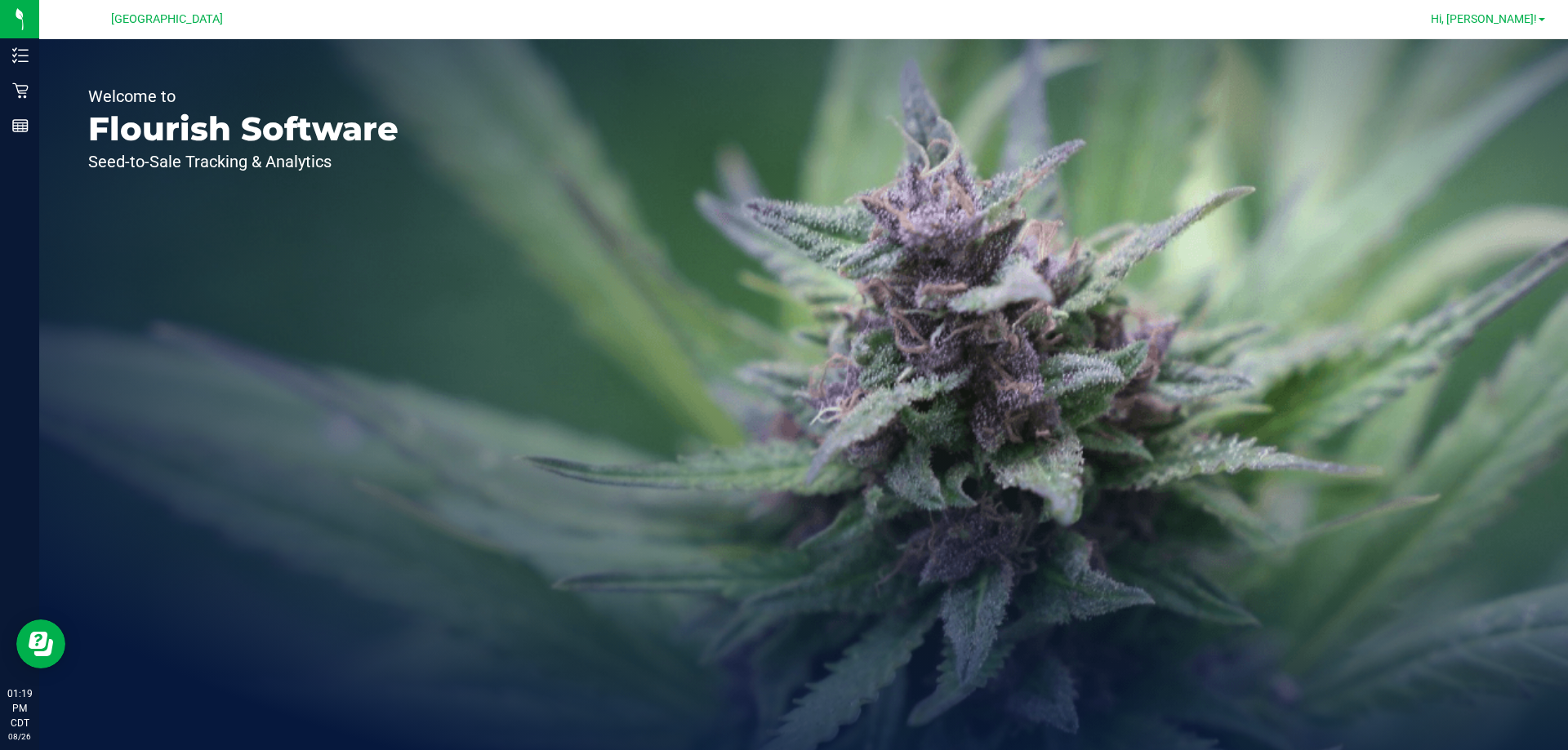
click at [1521, 18] on span "Hi, [PERSON_NAME]!" at bounding box center [1483, 19] width 106 height 13
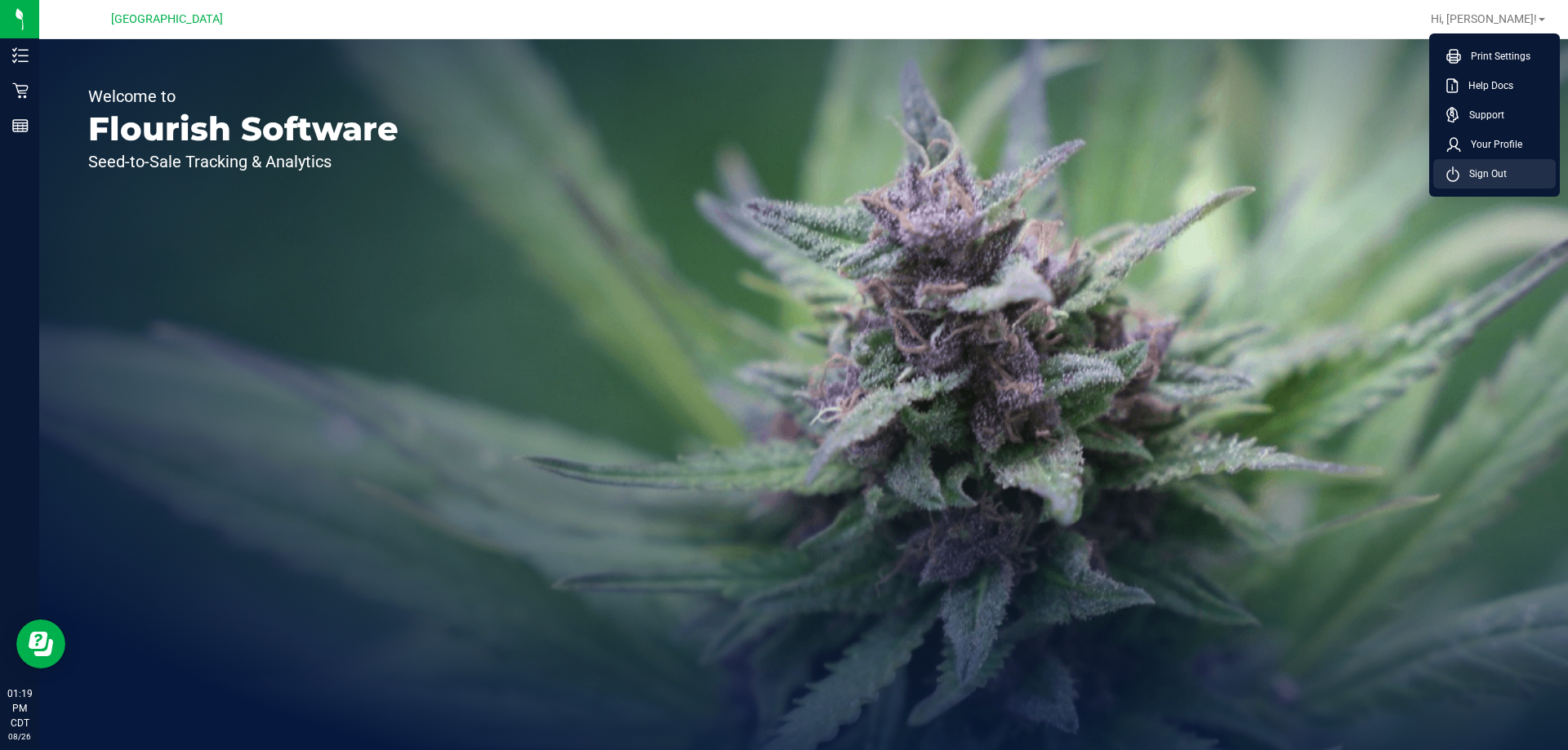
click at [1472, 178] on span "Sign Out" at bounding box center [1483, 173] width 48 height 16
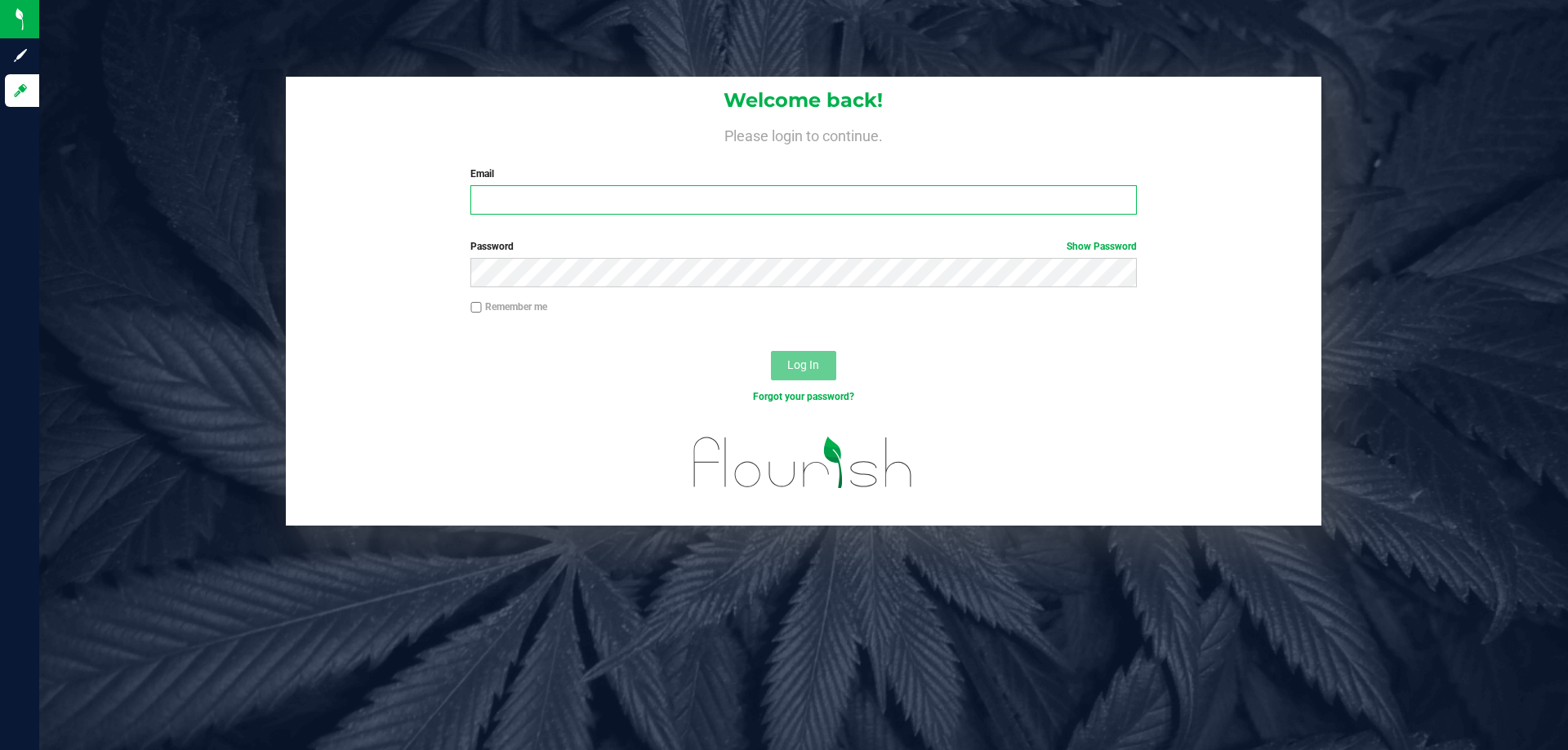
click at [884, 194] on input "Email" at bounding box center [803, 200] width 666 height 30
type input "[EMAIL_ADDRESS][DOMAIN_NAME]"
click at [771, 351] on button "Log In" at bounding box center [804, 365] width 65 height 30
